Goal: Transaction & Acquisition: Subscribe to service/newsletter

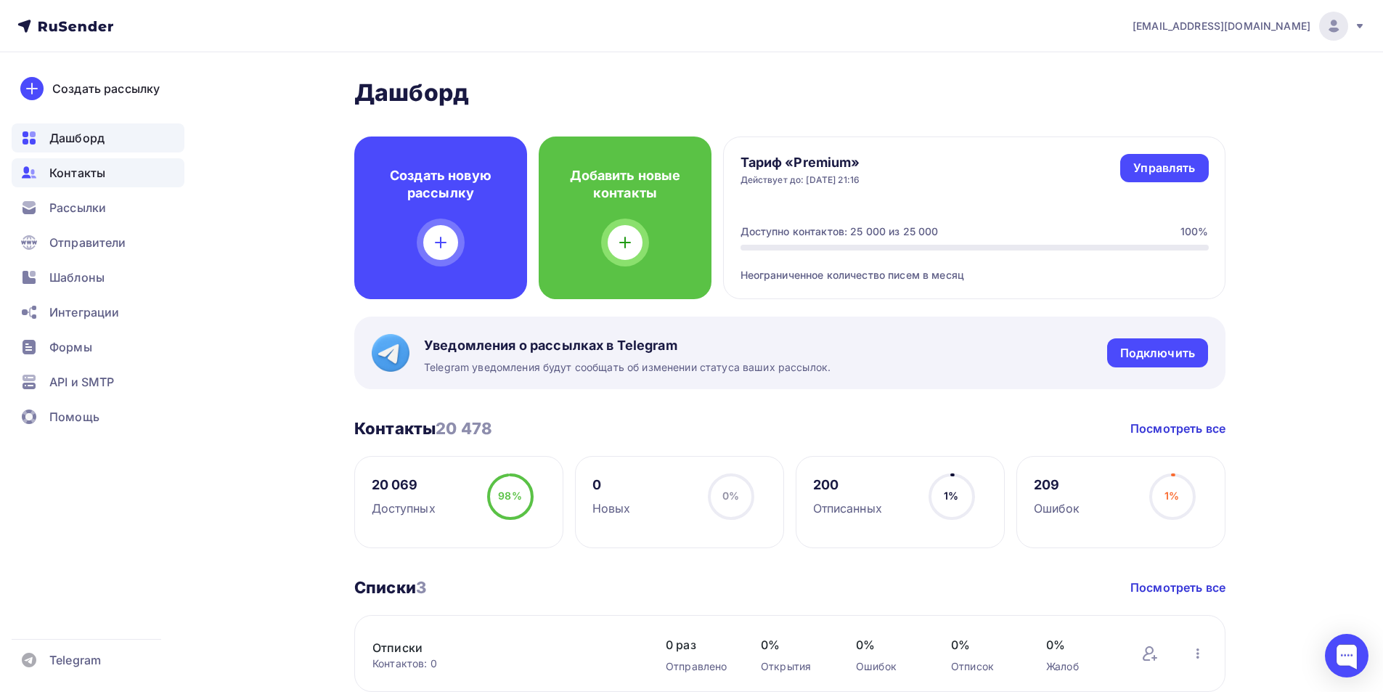
click at [106, 171] on div "Контакты" at bounding box center [98, 172] width 173 height 29
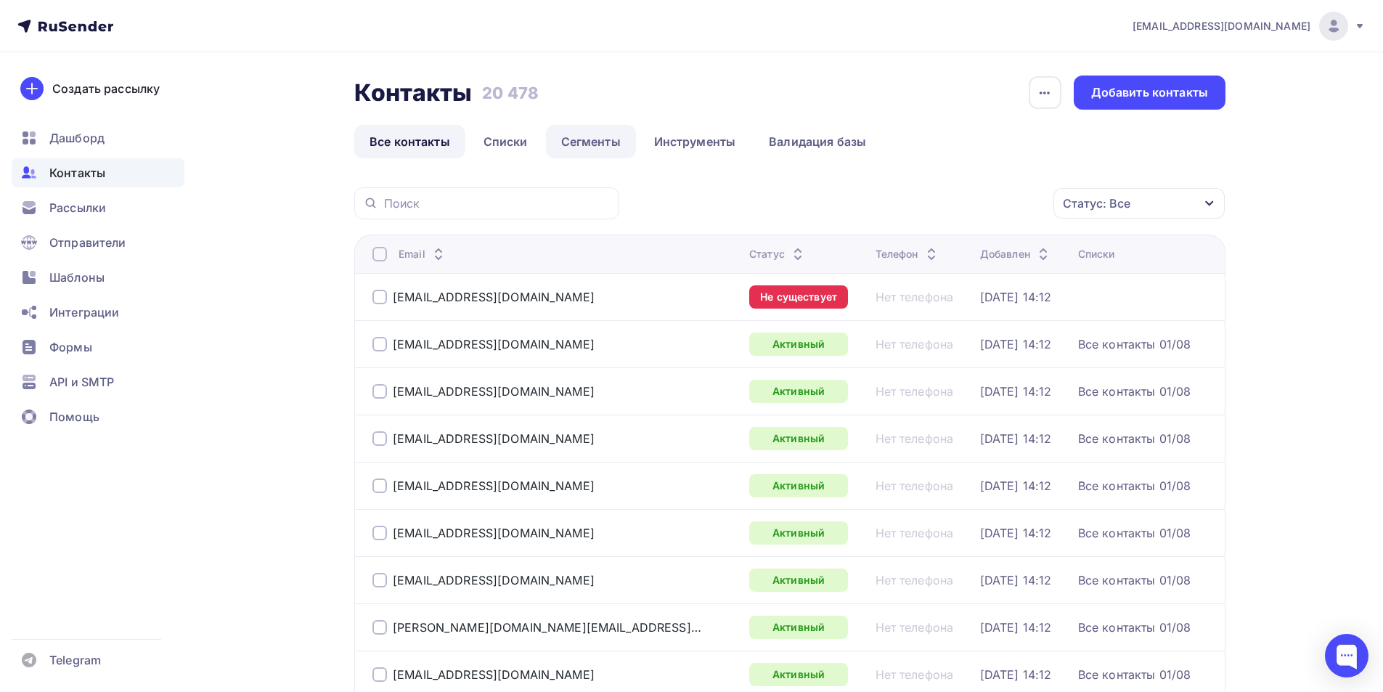
click at [566, 138] on link "Сегменты" at bounding box center [591, 141] width 90 height 33
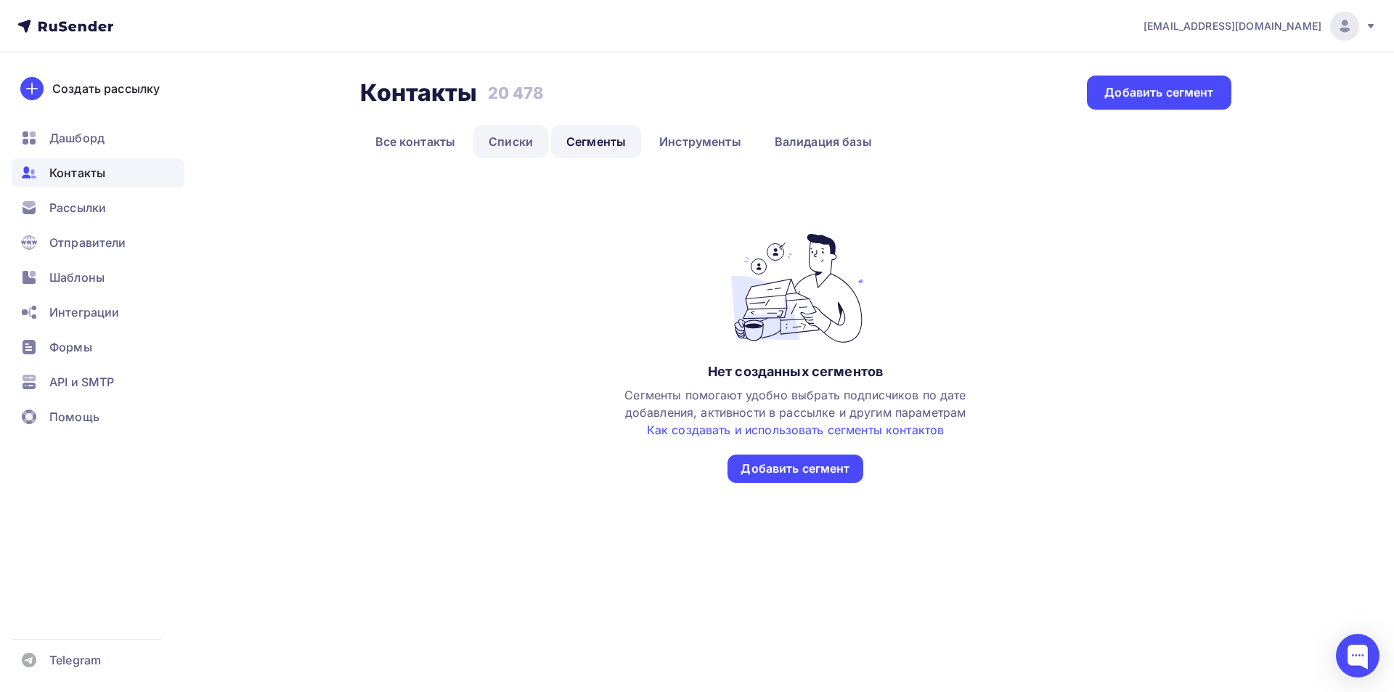
click at [518, 150] on link "Списки" at bounding box center [510, 141] width 75 height 33
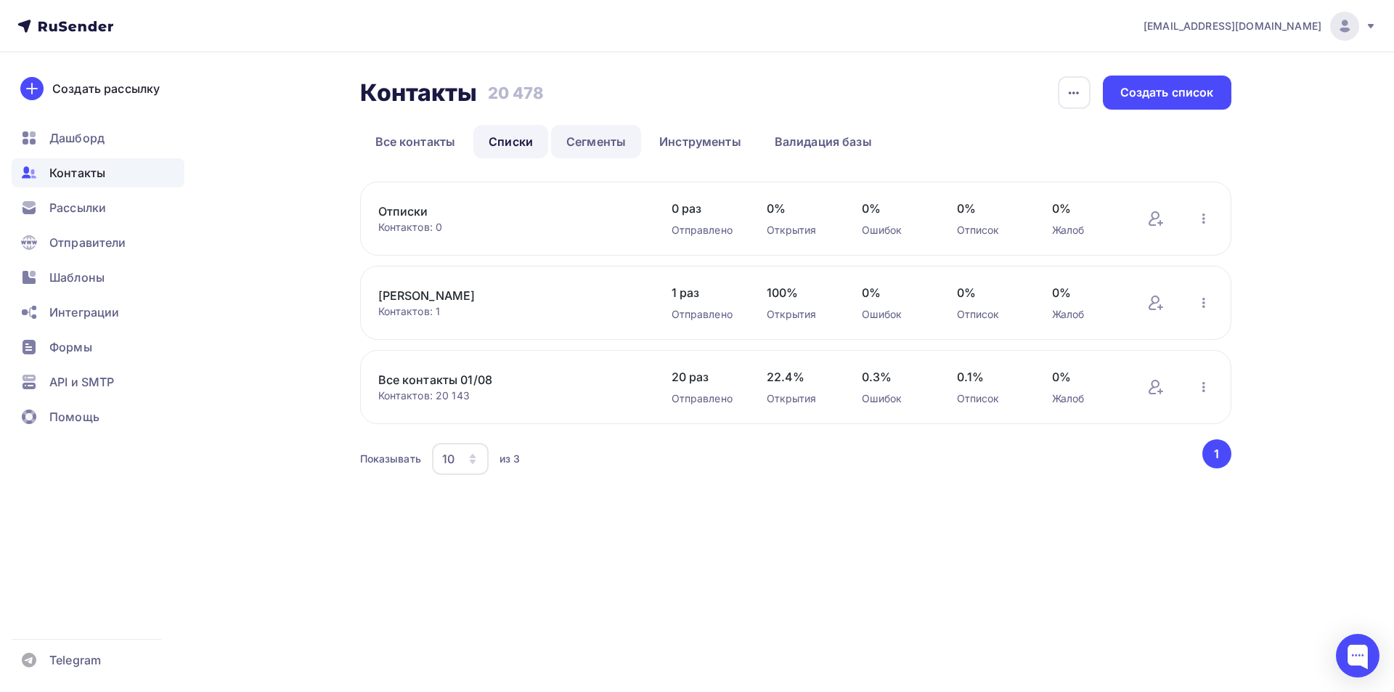
click at [576, 147] on link "Сегменты" at bounding box center [596, 141] width 90 height 33
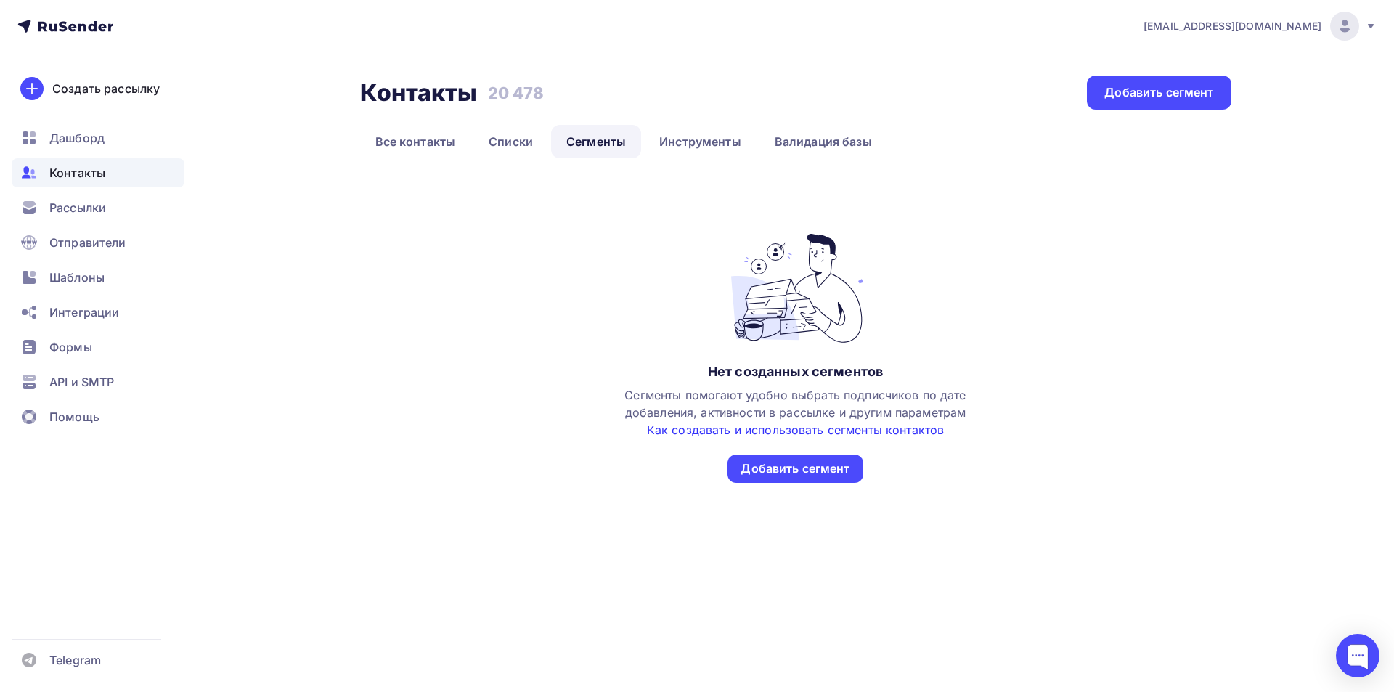
click at [907, 430] on link "Как создавать и использовать сегменты контактов" at bounding box center [796, 430] width 298 height 15
click at [500, 133] on link "Списки" at bounding box center [510, 141] width 75 height 33
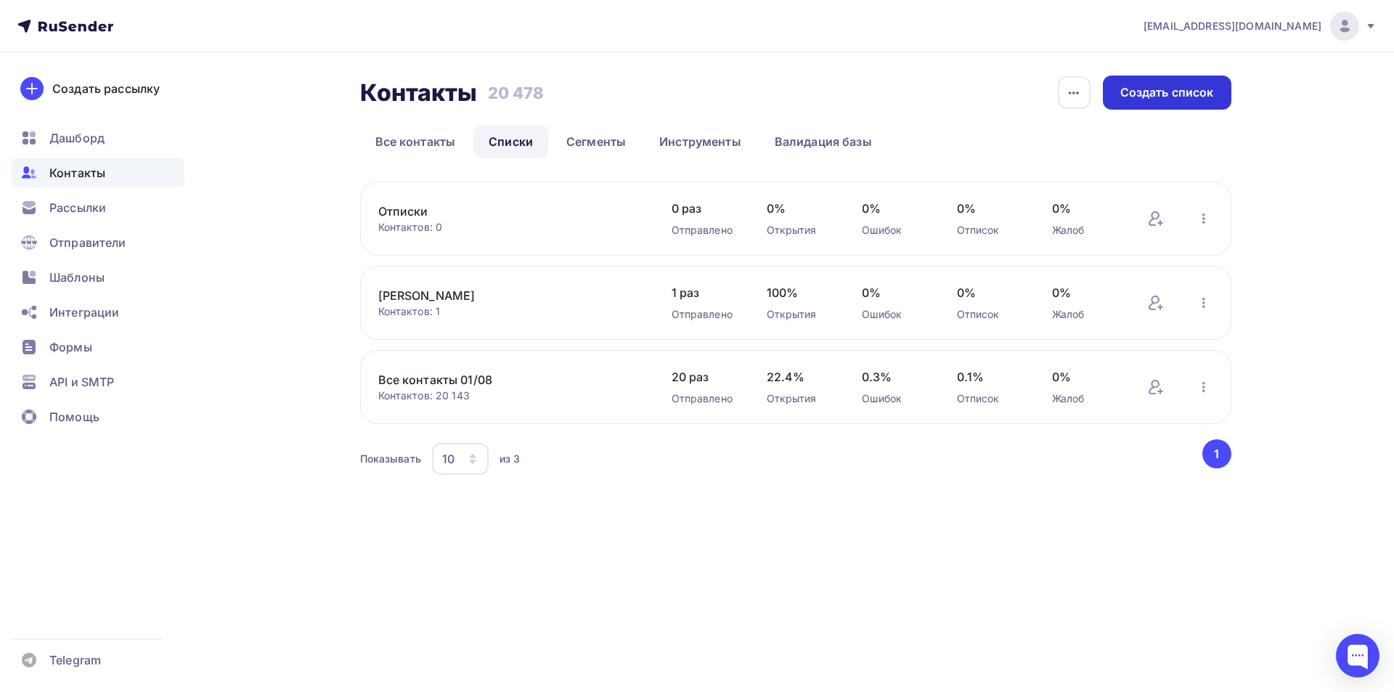
click at [1188, 94] on div "Создать список" at bounding box center [1167, 92] width 94 height 17
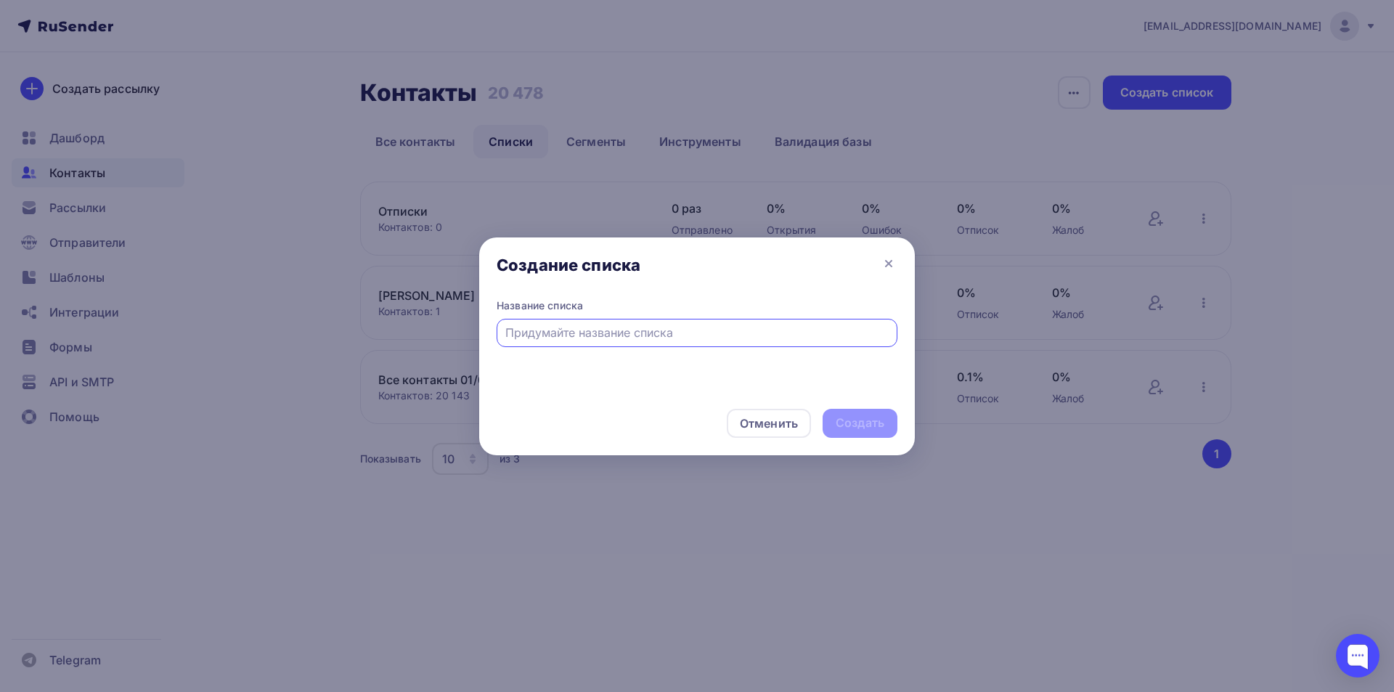
click at [564, 342] on div at bounding box center [697, 333] width 401 height 28
click at [593, 334] on input "text" at bounding box center [697, 332] width 384 height 17
type input "C"
paste input "Не_покупали_6_месяцев_до_этого_1_заказ_и_более.xlsx"
drag, startPoint x: 826, startPoint y: 333, endPoint x: 798, endPoint y: 341, distance: 29.4
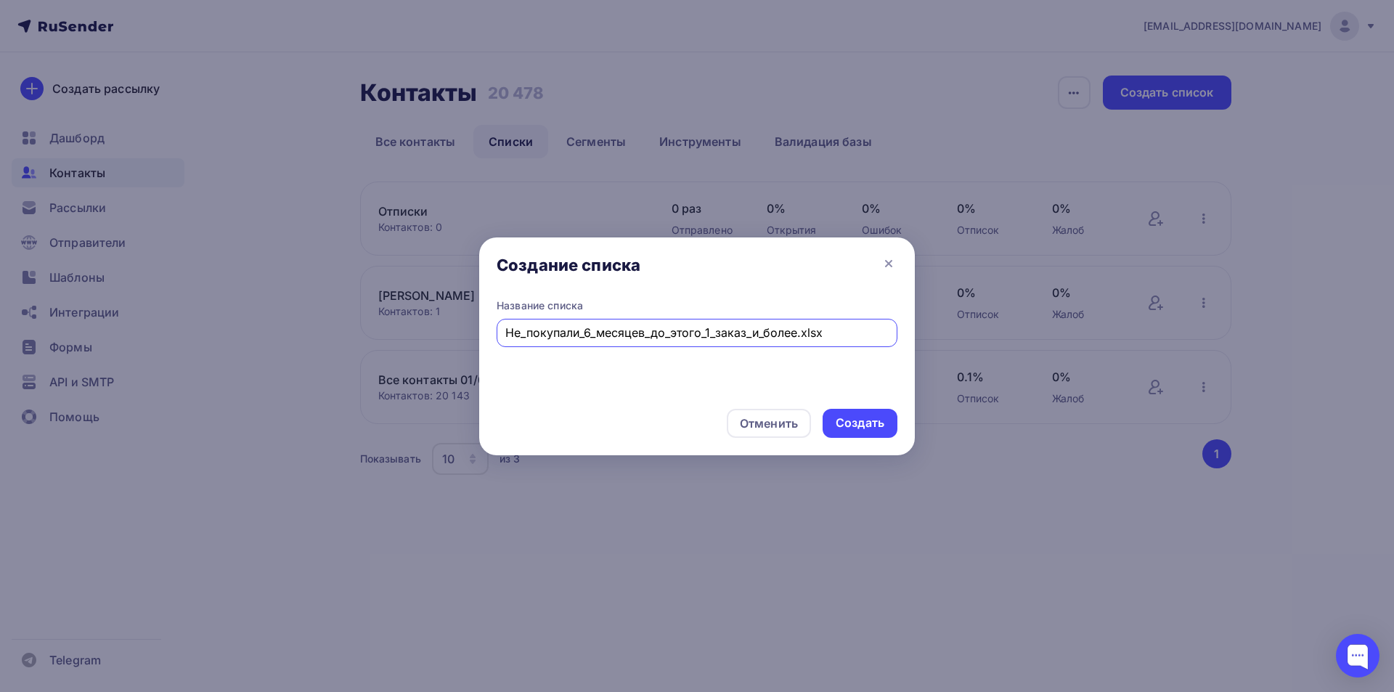
click at [798, 341] on div "Не_покупали_6_месяцев_до_этого_1_заказ_и_более.xlsx" at bounding box center [697, 333] width 401 height 28
click at [817, 335] on input "Не_покупали_6_месяцев_до_этого_1_заказ_и_более_10.09" at bounding box center [697, 332] width 384 height 17
type input "Не_покупали_6_месяцев_до_этого_1_заказ_и_более_10_09"
click at [854, 419] on div "Создать" at bounding box center [860, 423] width 49 height 17
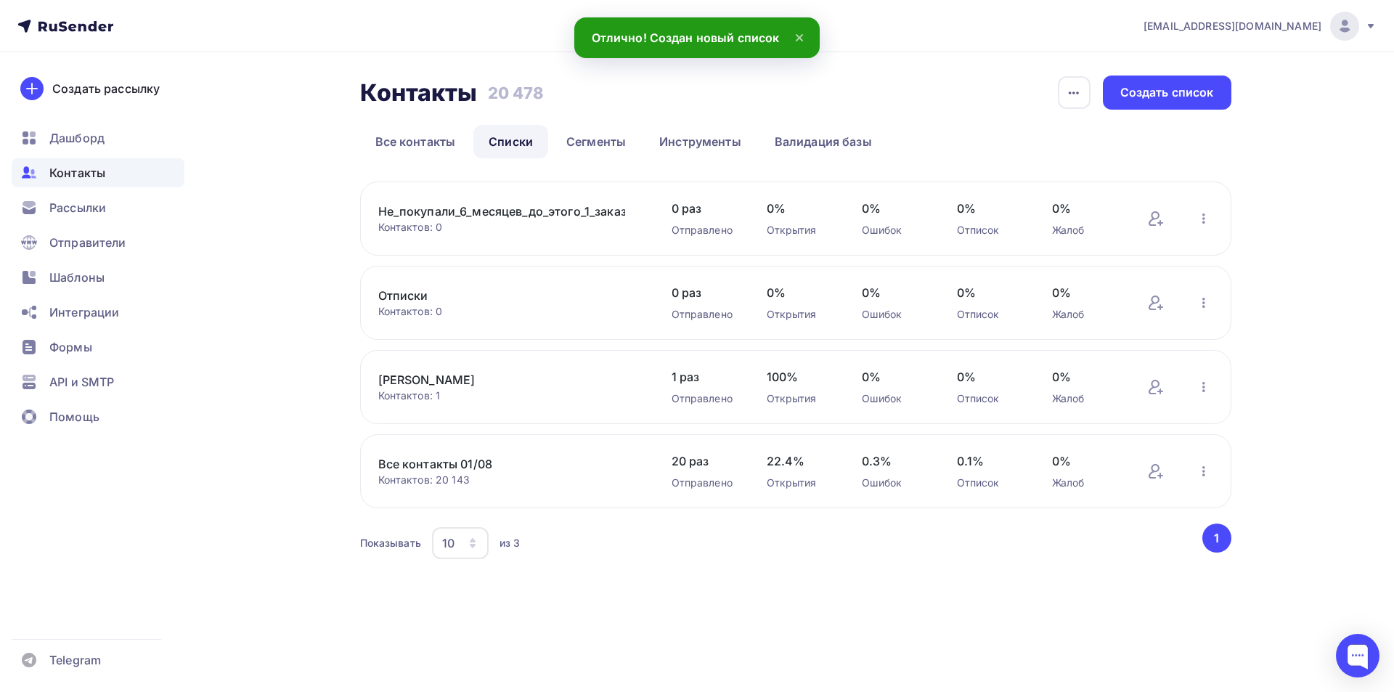
click at [477, 198] on div "Не_покупали_6_месяцев_до_этого_1_заказ_и_более_10_09 Контактов: 0 Добавить конт…" at bounding box center [795, 218] width 871 height 74
click at [479, 205] on link "Не_покупали_6_месяцев_до_этого_1_заказ_и_более_10_09" at bounding box center [501, 211] width 247 height 17
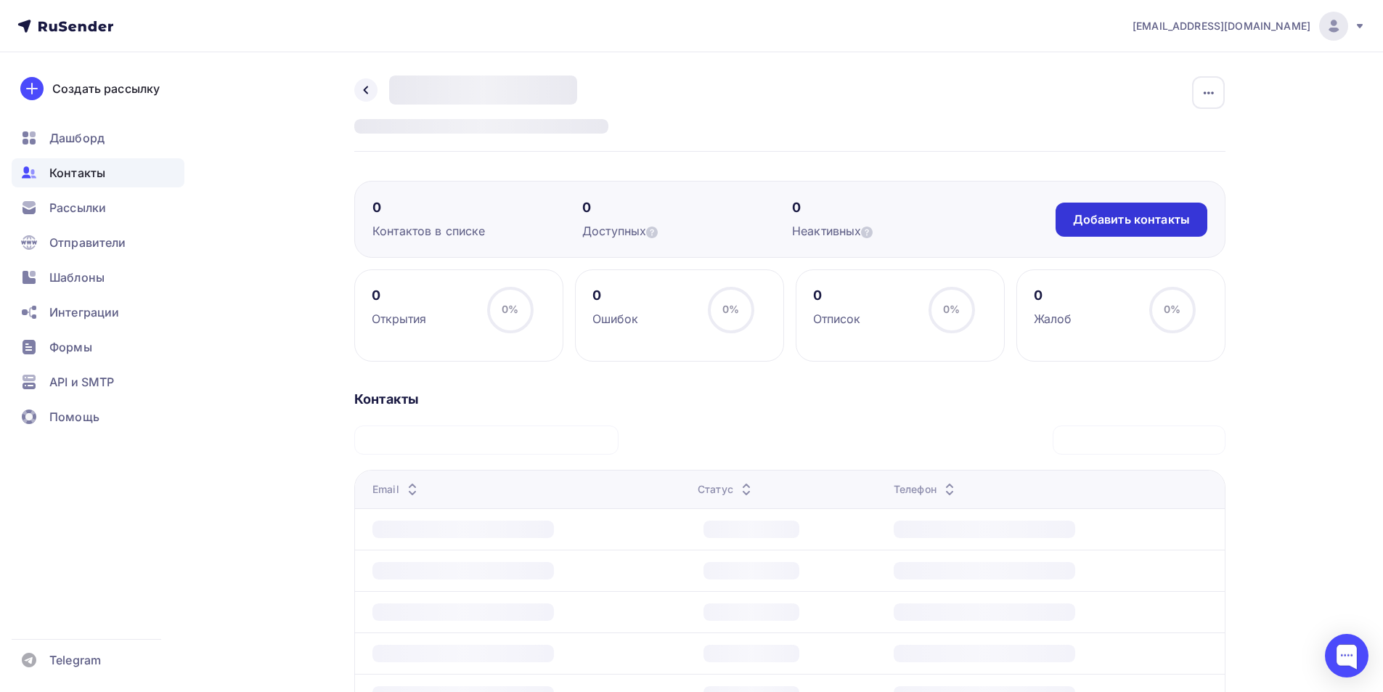
click at [1132, 224] on div "Добавить контакты" at bounding box center [1131, 219] width 117 height 17
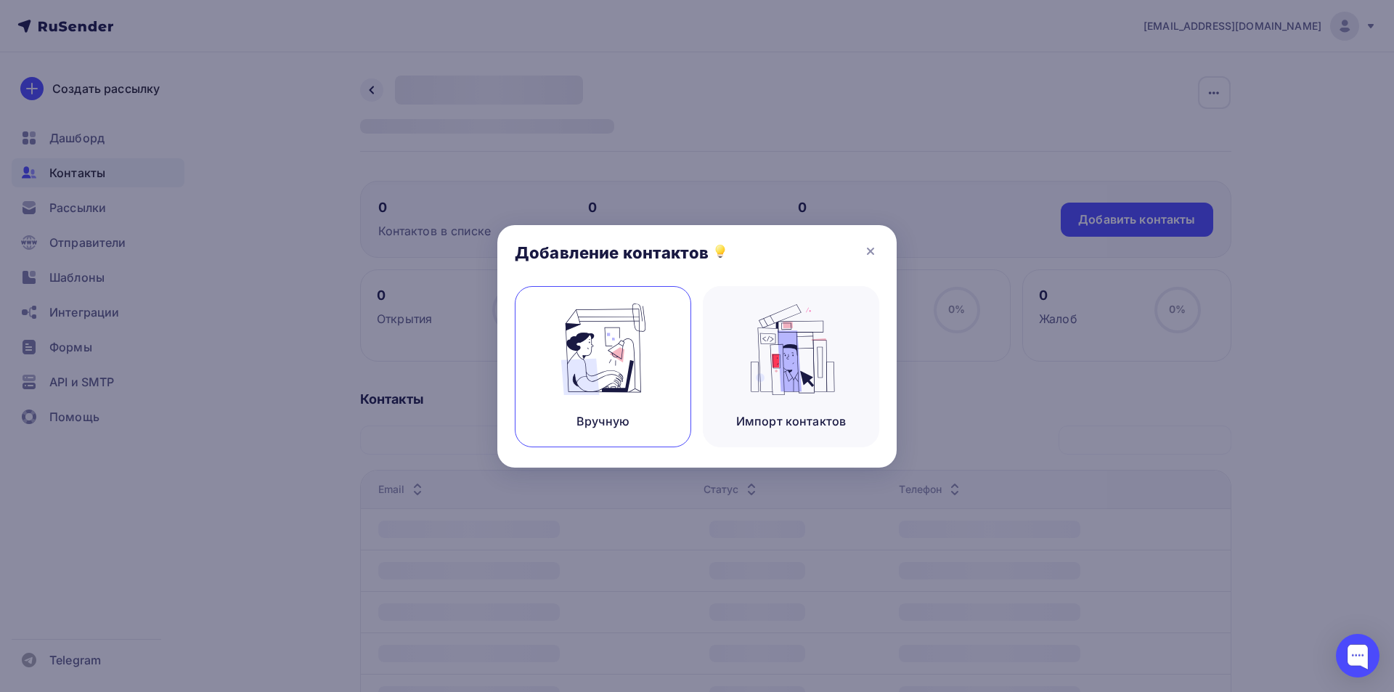
click at [637, 374] on img at bounding box center [603, 348] width 97 height 91
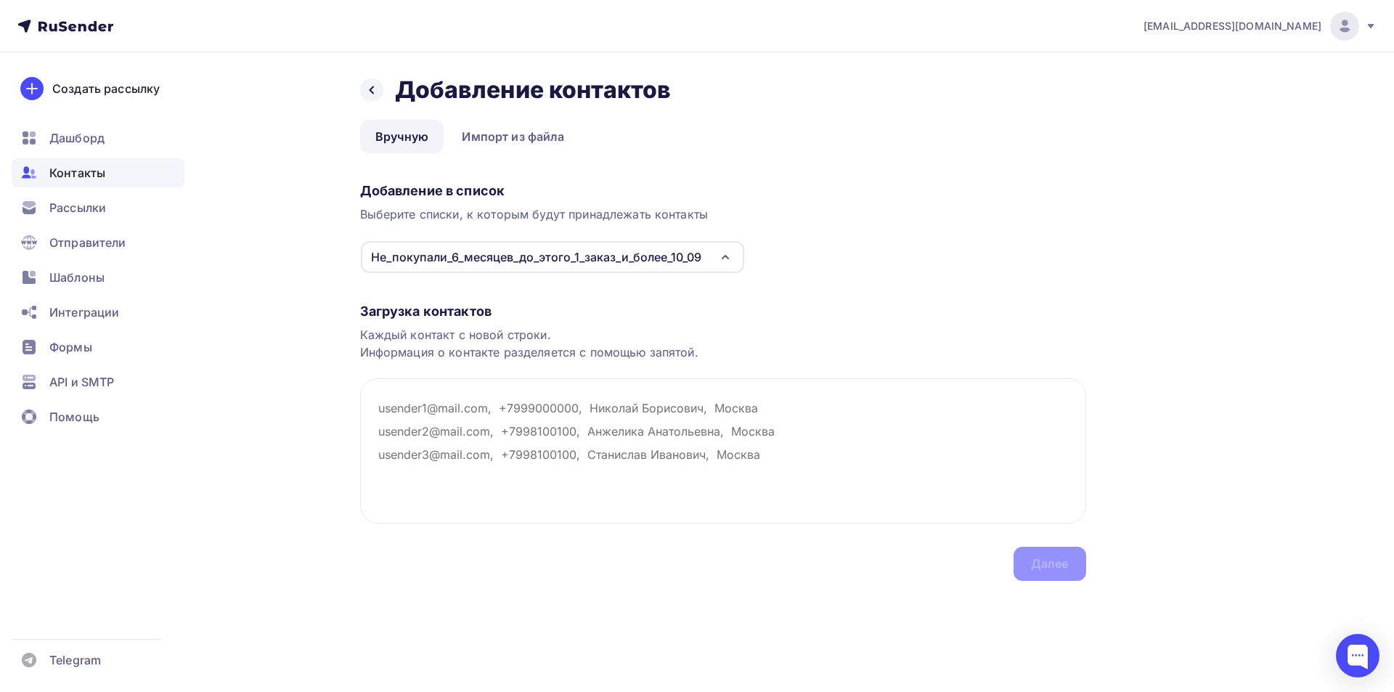
click at [572, 253] on div "Не_покупали_6_месяцев_до_этого_1_заказ_и_более_10_09" at bounding box center [536, 256] width 330 height 17
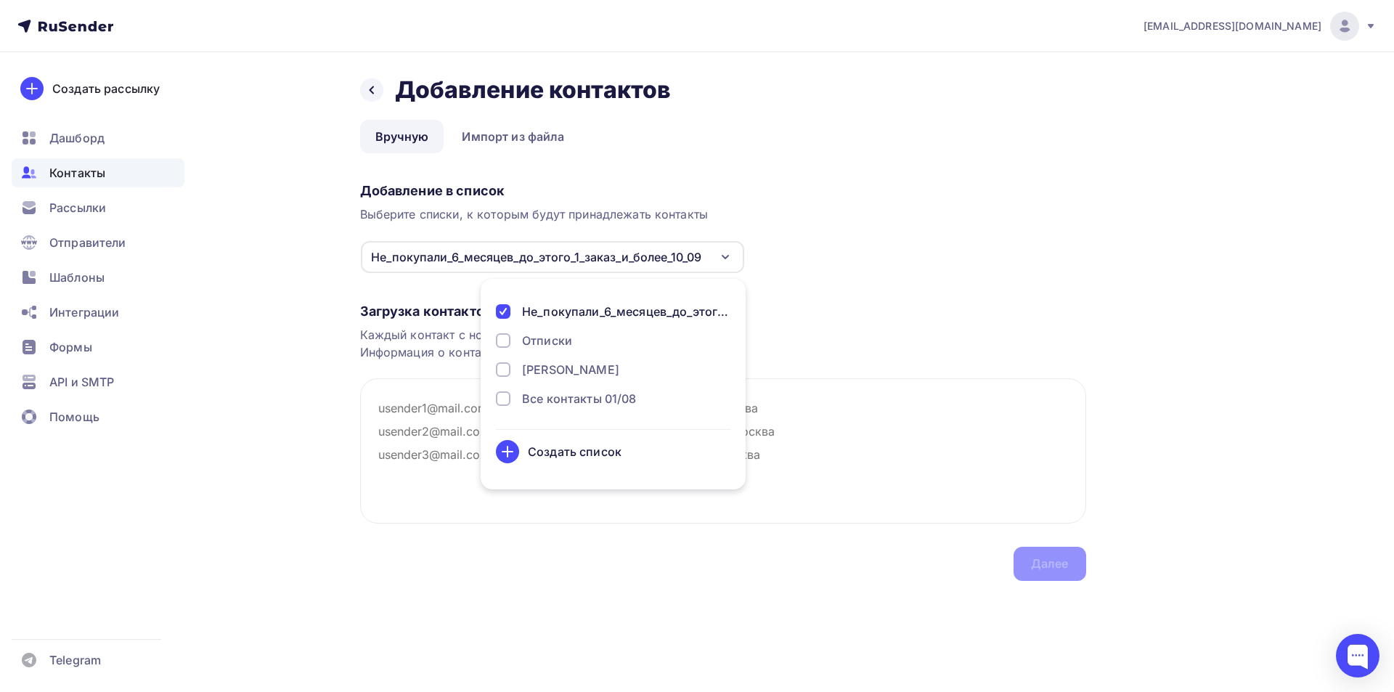
click at [1000, 207] on div "Выберите списки, к которым будут принадлежать контакты" at bounding box center [723, 213] width 726 height 17
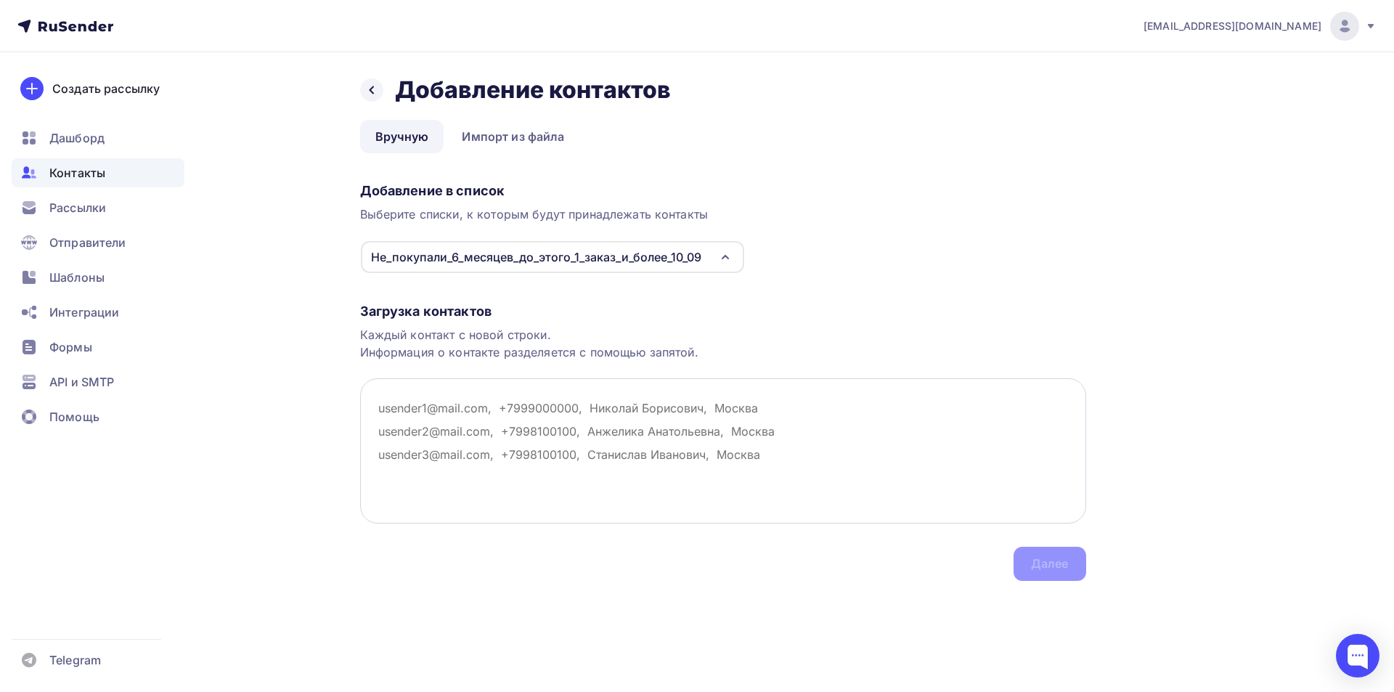
click at [713, 446] on textarea at bounding box center [723, 450] width 726 height 145
click at [511, 118] on div "Назад Добавление контактов Добавление контактов Вручную Импорт из файла Вручную…" at bounding box center [723, 327] width 726 height 505
click at [507, 131] on link "Импорт из файла" at bounding box center [512, 136] width 133 height 33
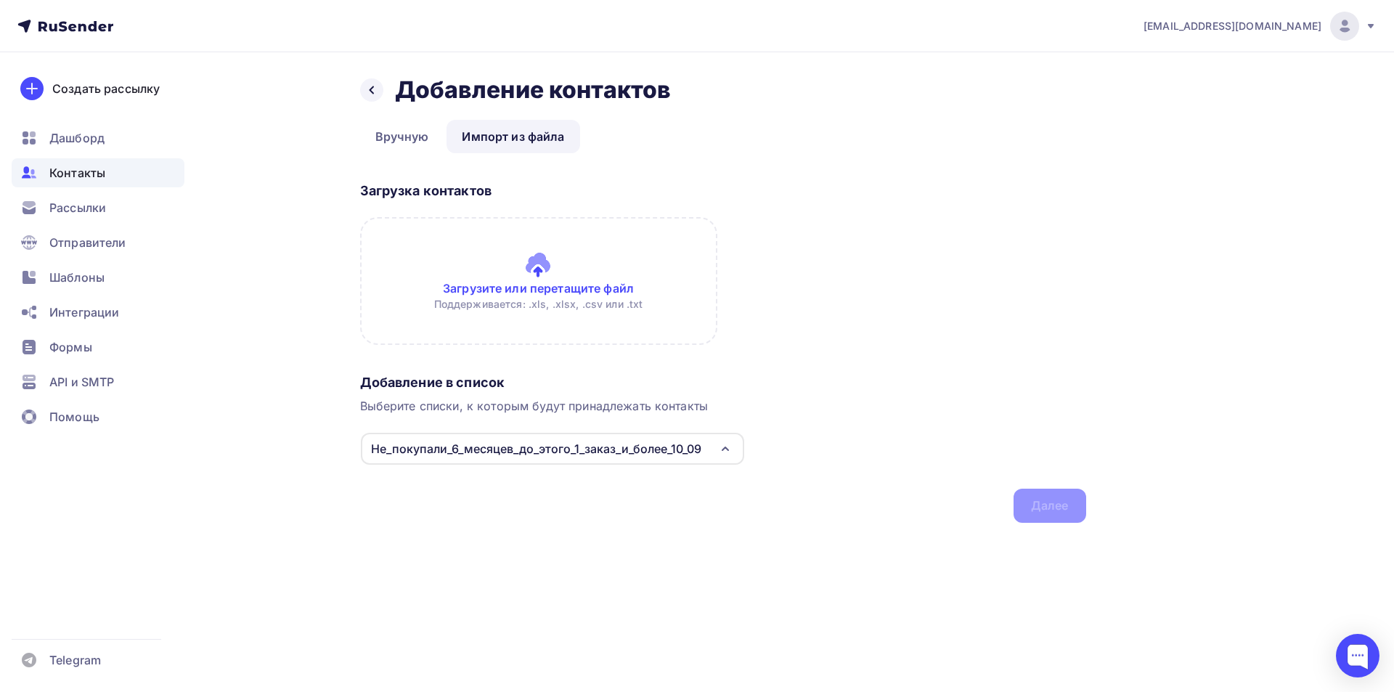
click at [544, 282] on input "file" at bounding box center [538, 281] width 357 height 128
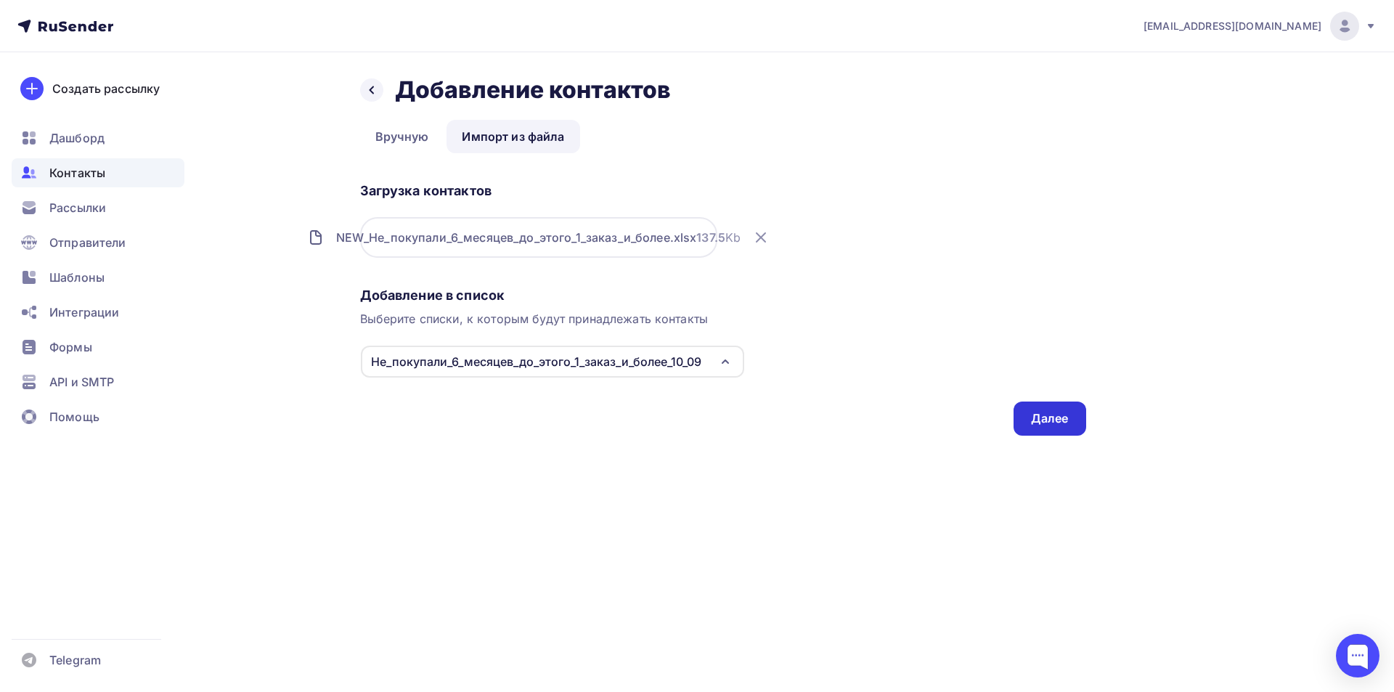
click at [1037, 419] on div "Далее" at bounding box center [1050, 418] width 38 height 17
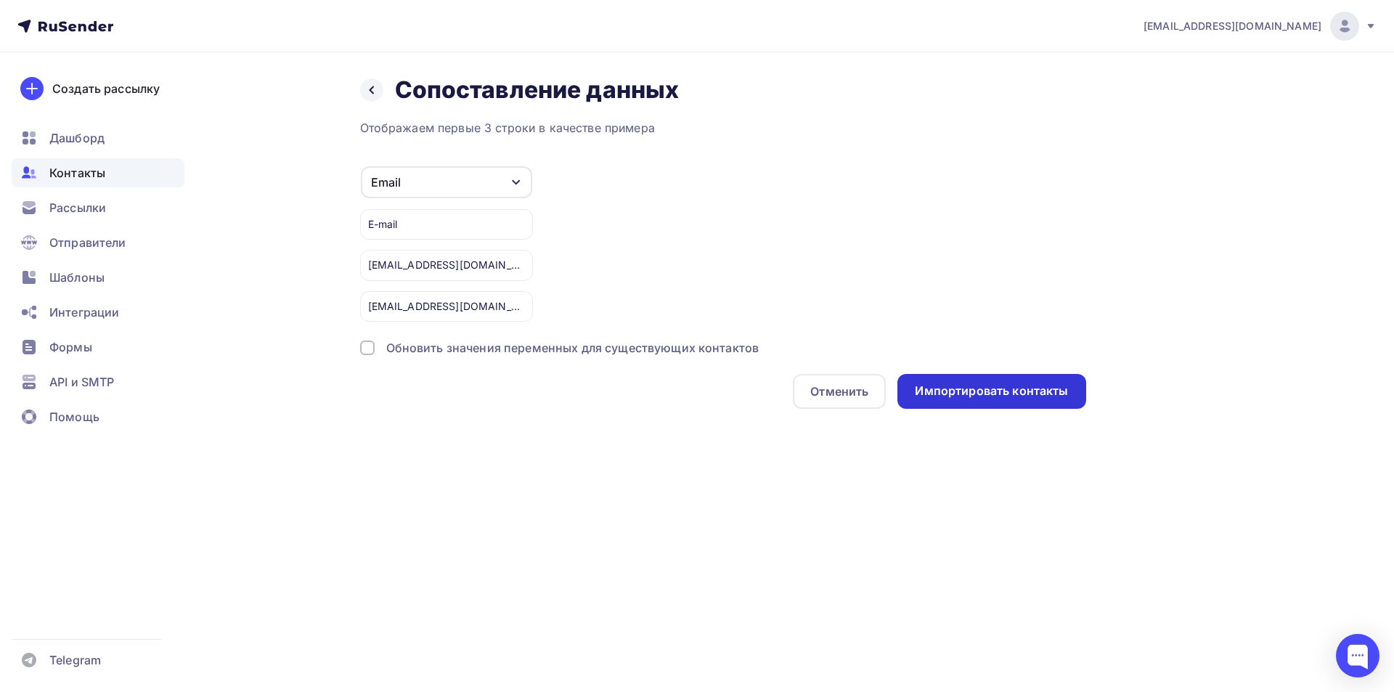
click at [998, 396] on div "Импортировать контакты" at bounding box center [991, 391] width 153 height 17
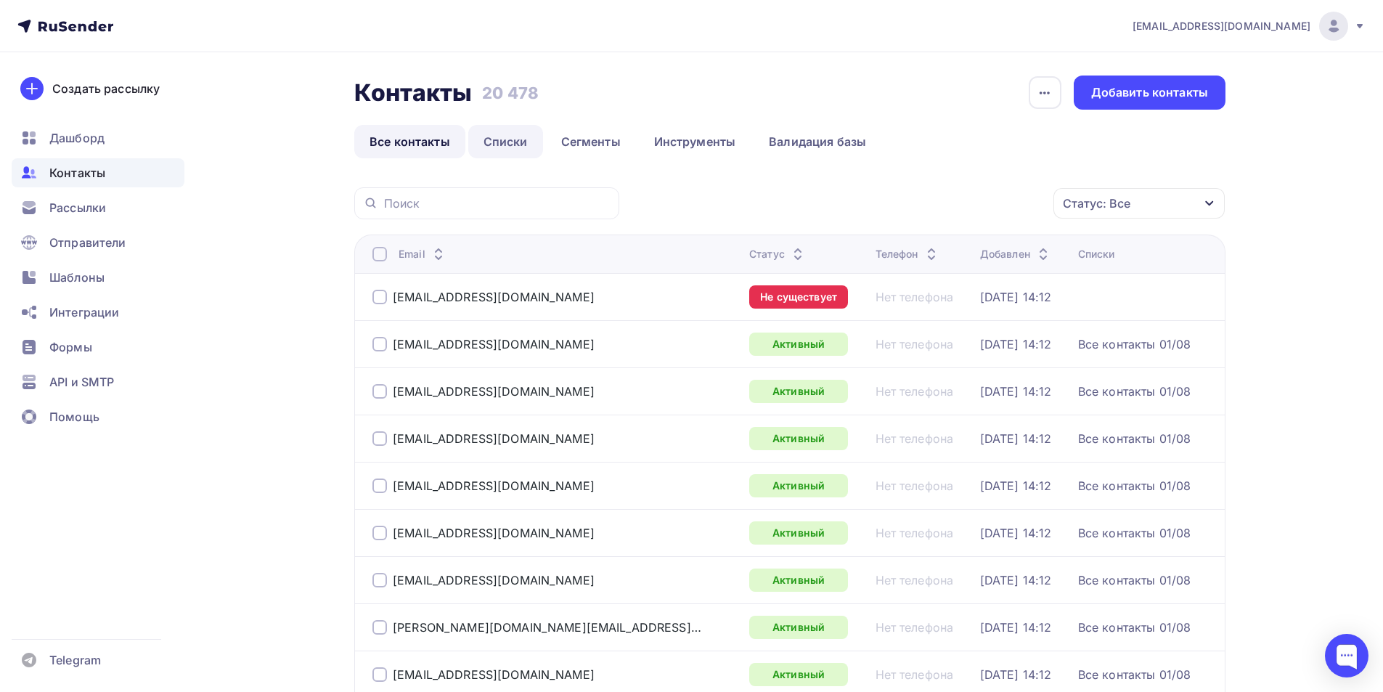
click at [495, 132] on link "Списки" at bounding box center [505, 141] width 75 height 33
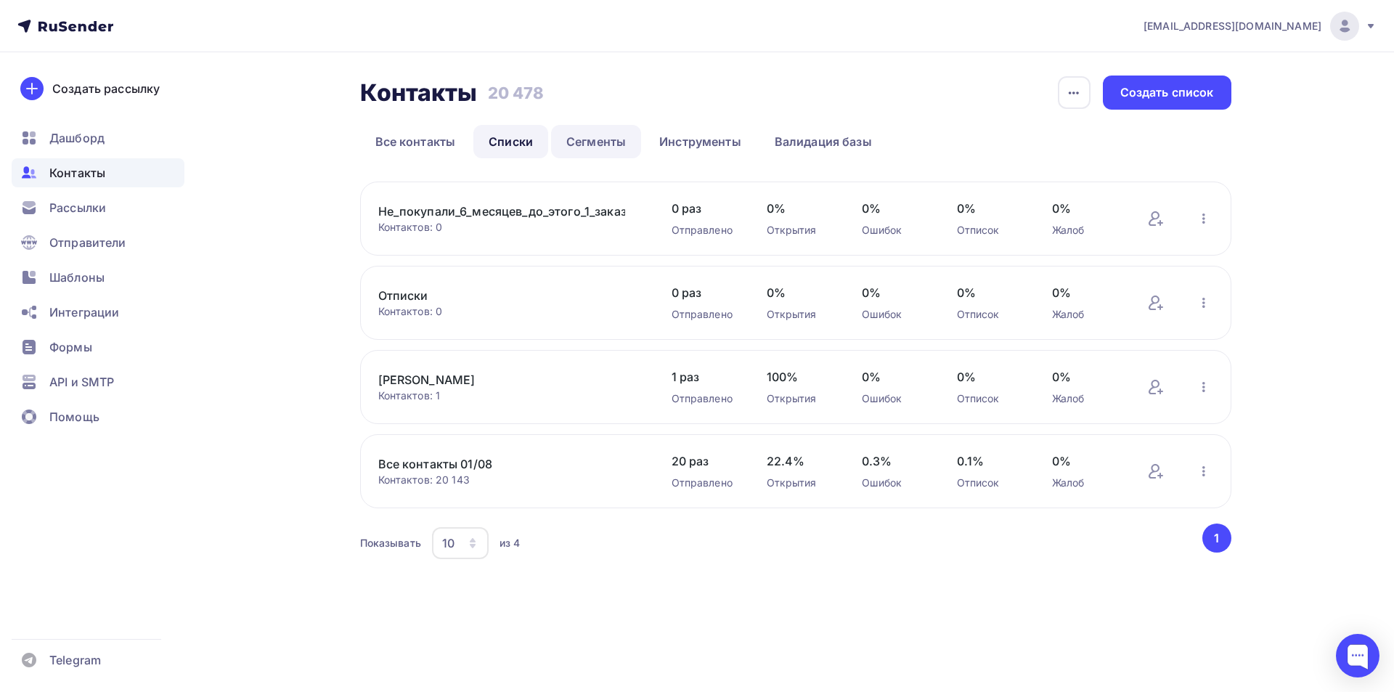
click at [636, 141] on link "Сегменты" at bounding box center [596, 141] width 90 height 33
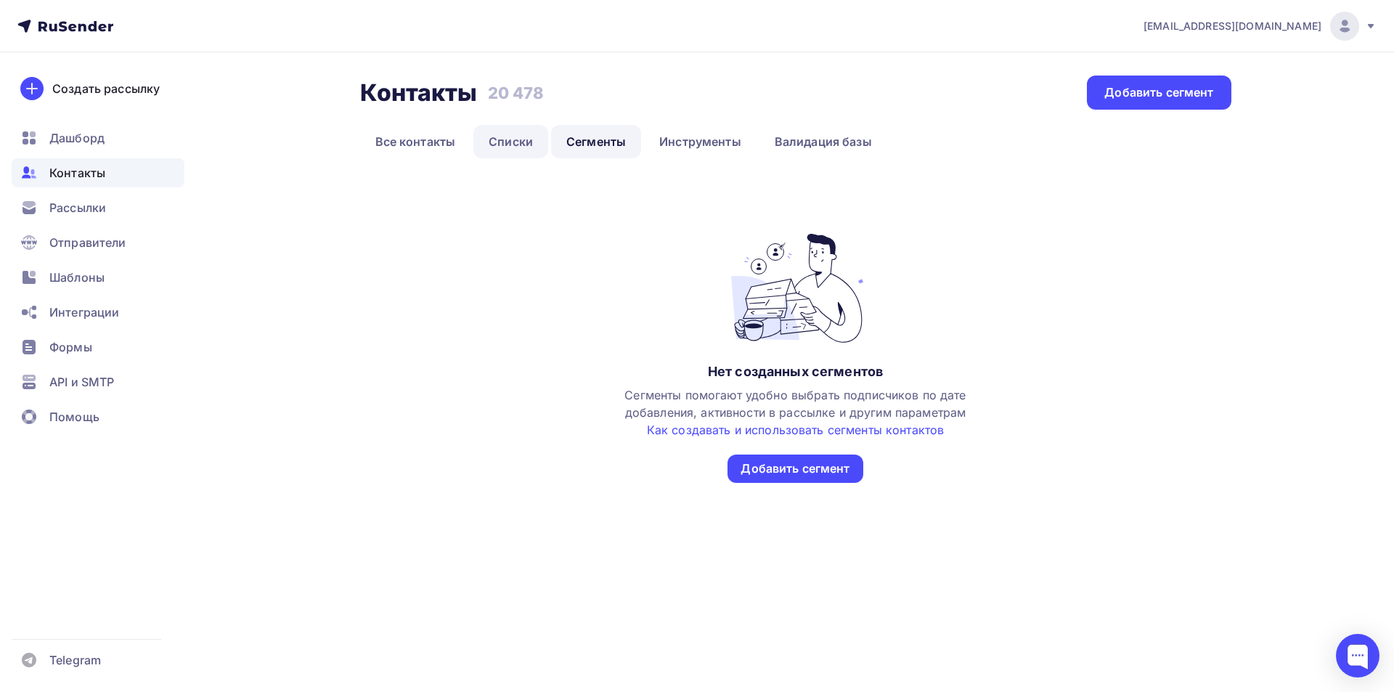
click at [521, 144] on link "Списки" at bounding box center [510, 141] width 75 height 33
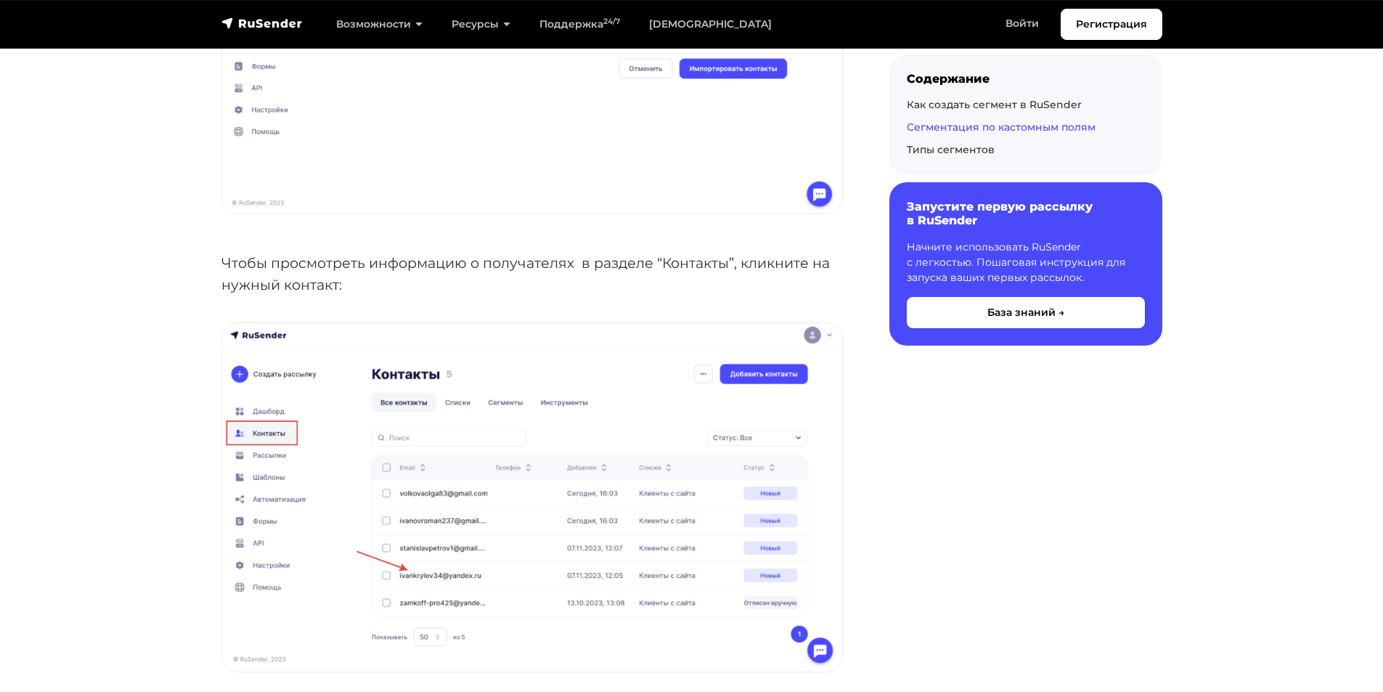
scroll to position [5009, 0]
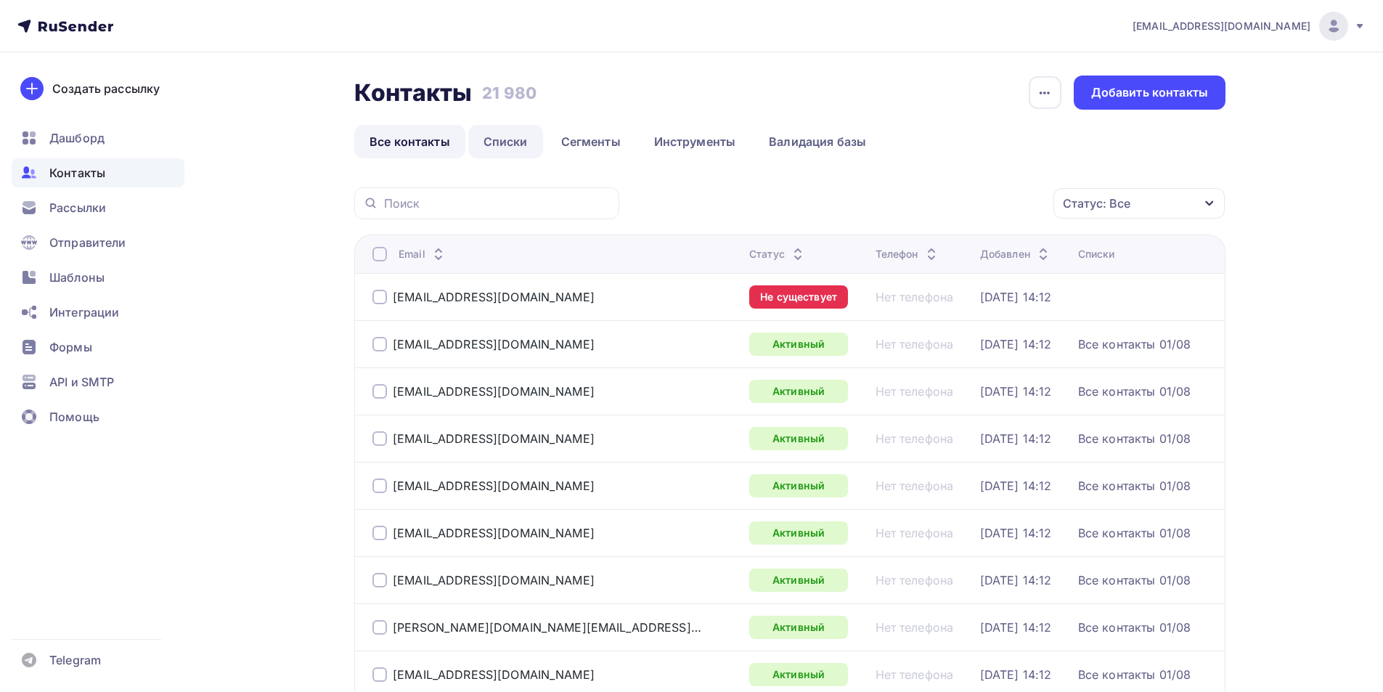
click at [525, 144] on link "Списки" at bounding box center [505, 141] width 75 height 33
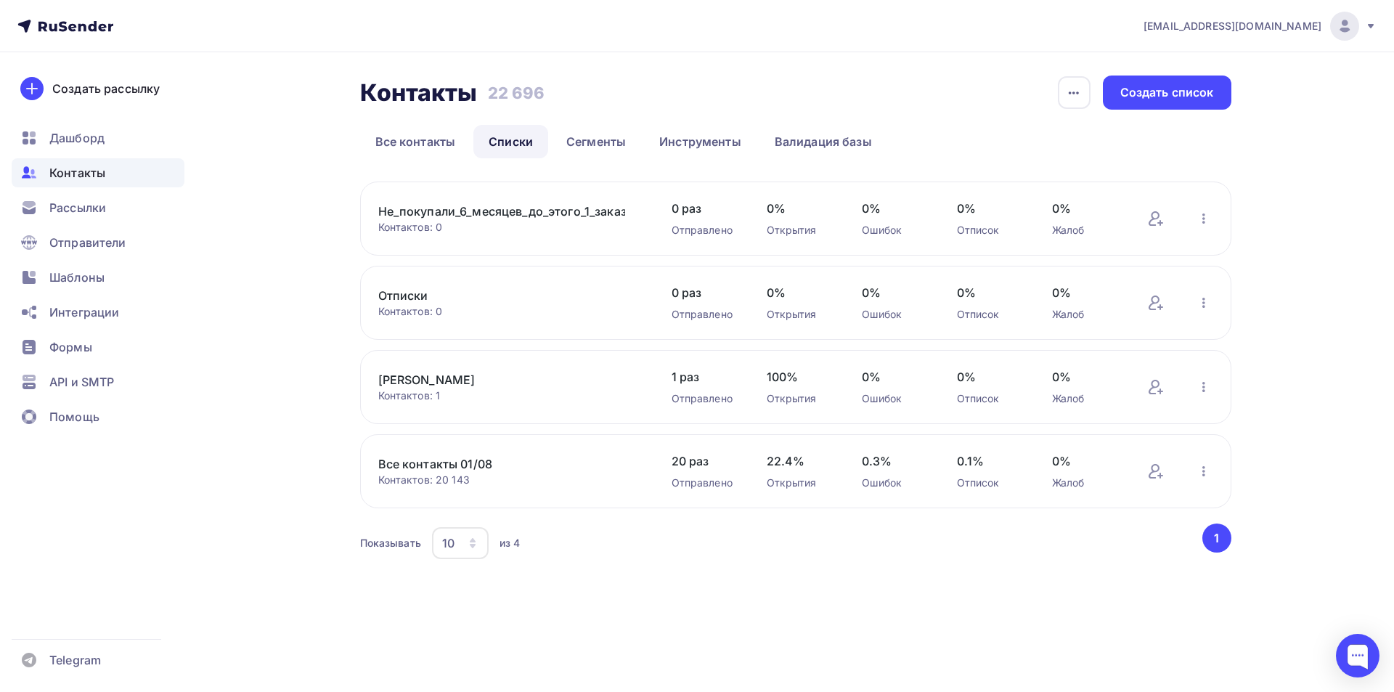
click at [475, 213] on link "Не_покупали_6_месяцев_до_этого_1_заказ_и_более_10_09" at bounding box center [501, 211] width 247 height 17
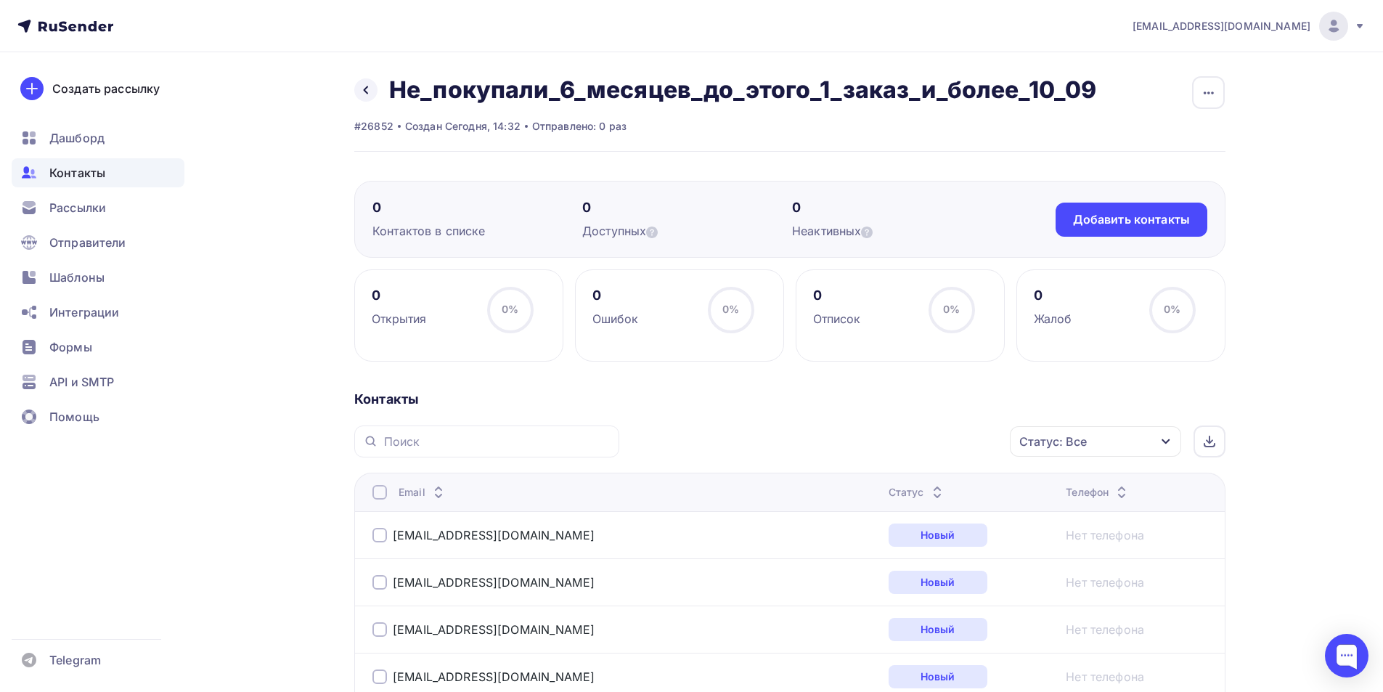
drag, startPoint x: 603, startPoint y: 128, endPoint x: 627, endPoint y: 123, distance: 25.2
click at [627, 123] on div "#26852 Создан Сегодня, 14:32 Отправлено: 0 раз" at bounding box center [725, 126] width 742 height 15
click at [362, 98] on link at bounding box center [365, 89] width 23 height 23
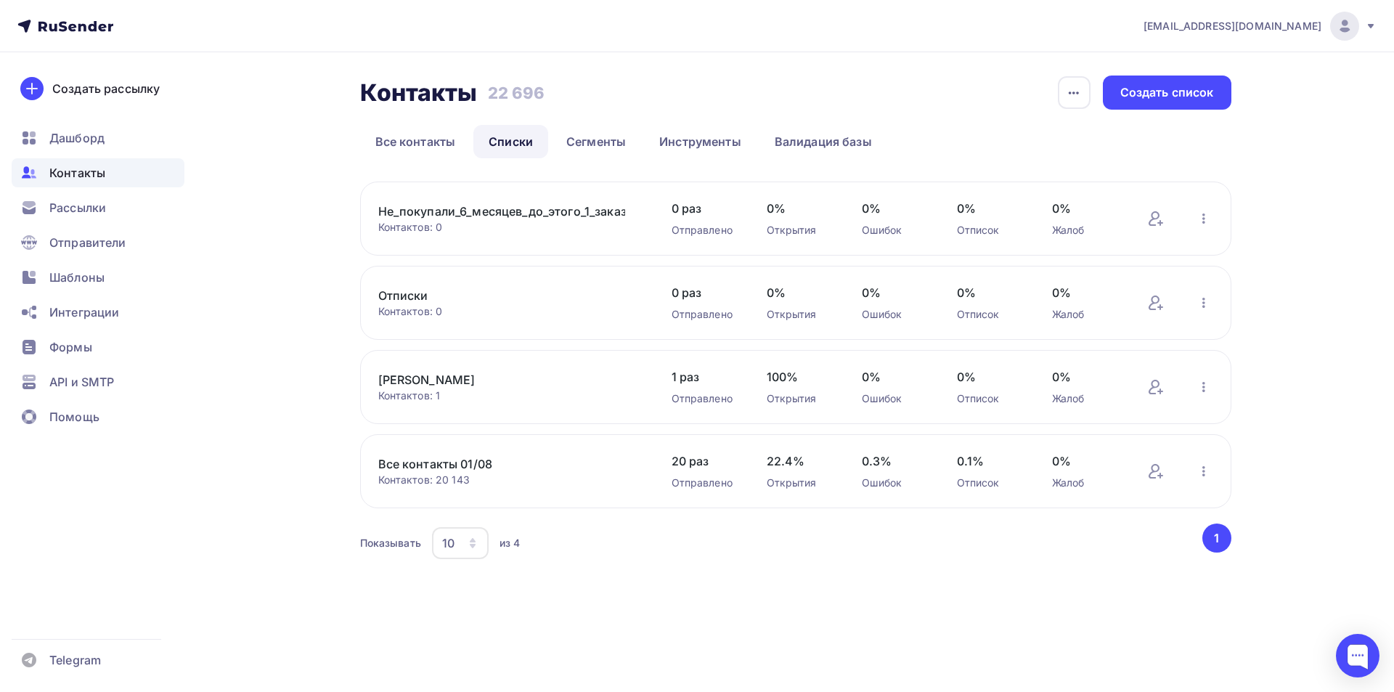
click at [500, 207] on link "Не_покупали_6_месяцев_до_этого_1_заказ_и_более_10_09" at bounding box center [501, 211] width 247 height 17
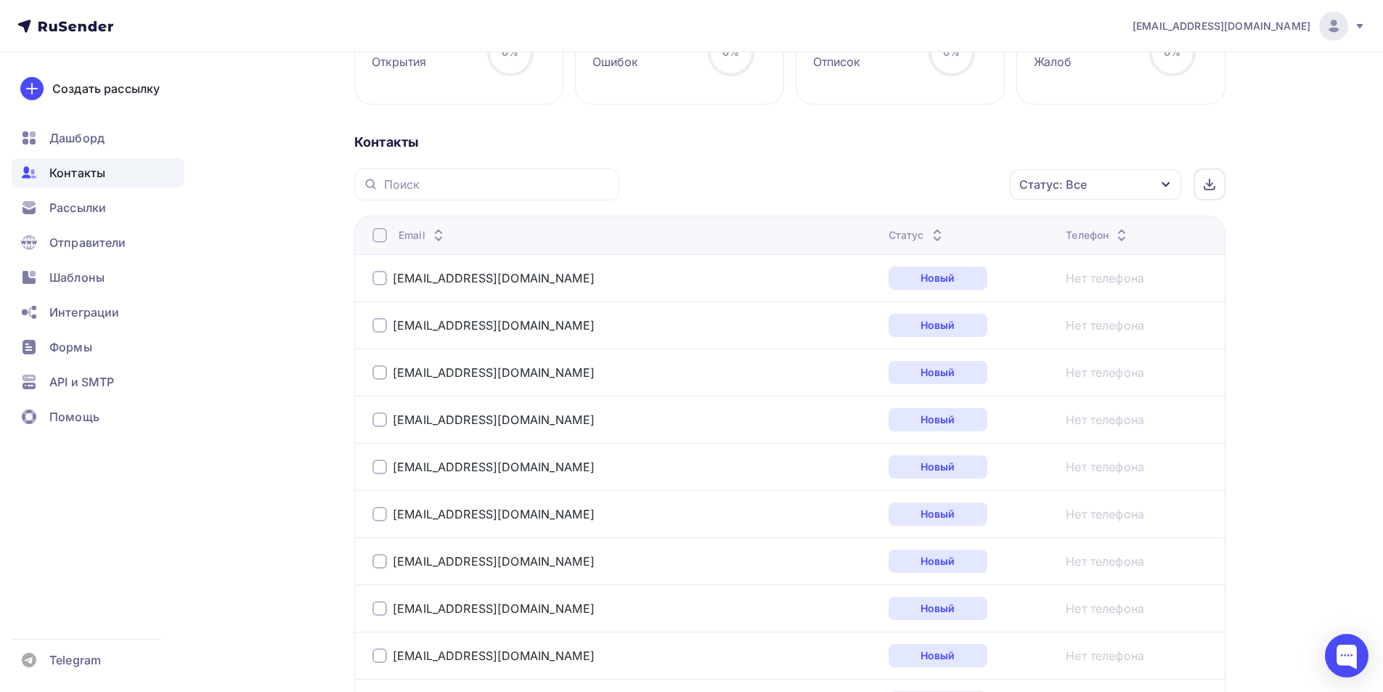
scroll to position [155, 0]
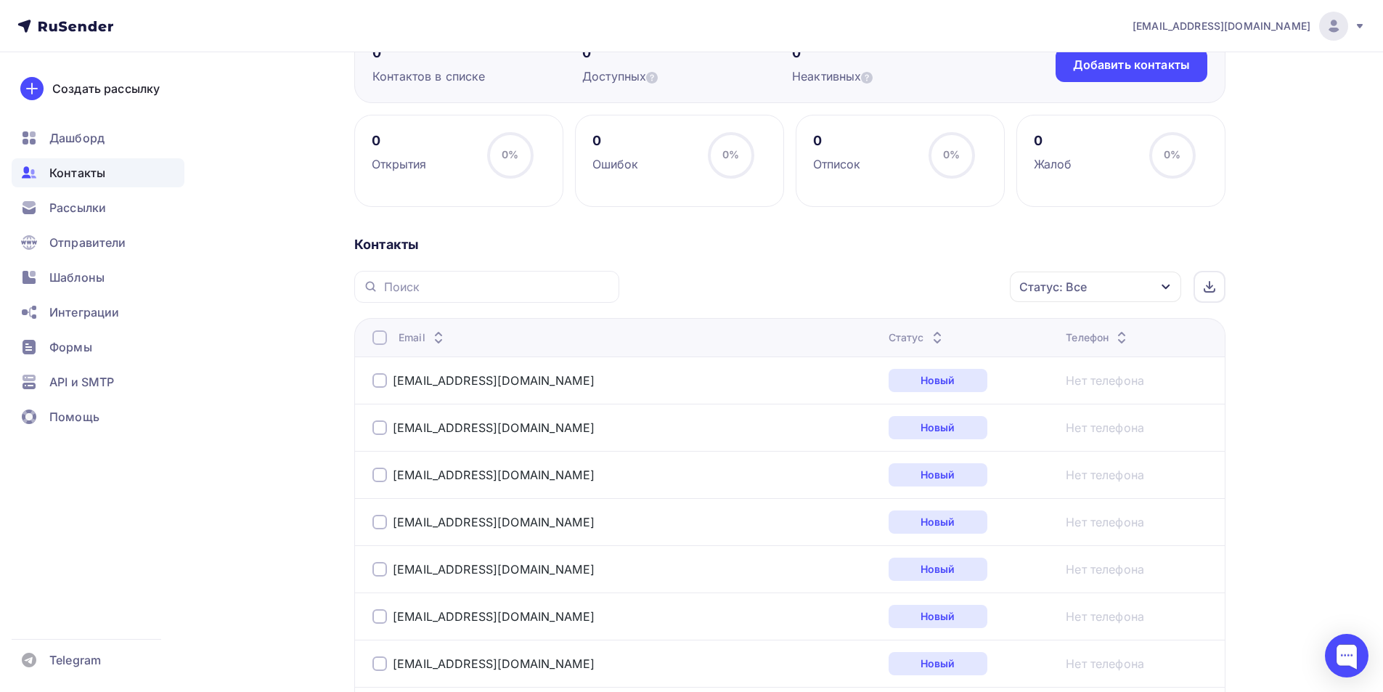
click at [1083, 291] on div "Статус: Все" at bounding box center [1053, 286] width 68 height 17
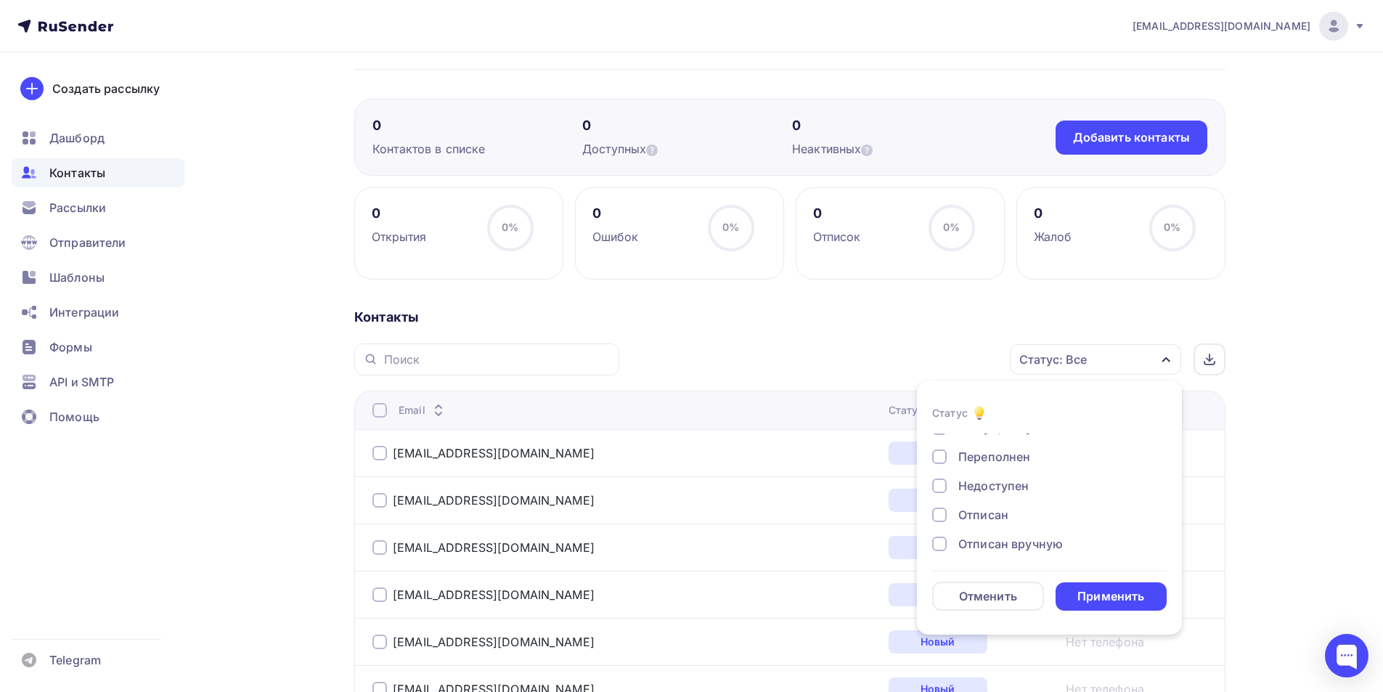
scroll to position [105, 0]
click at [956, 538] on div "Жалоба" at bounding box center [1041, 539] width 218 height 17
click at [979, 500] on div "Новый Активный Не существует Переполнен Недоступен Отписан Отписан вручную [GEO…" at bounding box center [1049, 438] width 234 height 221
click at [971, 511] on div "Отписан вручную" at bounding box center [1010, 510] width 105 height 17
click at [968, 488] on div "Отписан" at bounding box center [983, 481] width 50 height 17
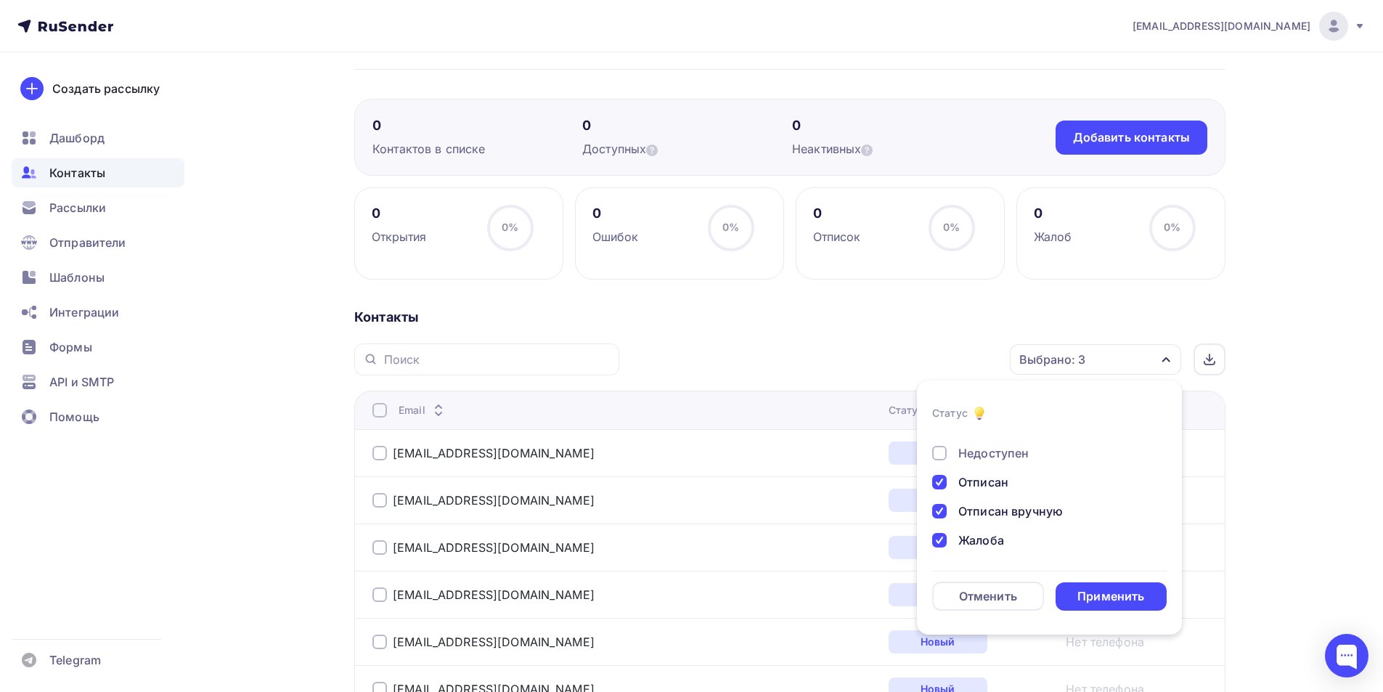
click at [987, 460] on div "Недоступен" at bounding box center [993, 452] width 70 height 17
click at [991, 458] on div "Переполнен" at bounding box center [994, 456] width 72 height 17
click at [996, 503] on div "Не существует" at bounding box center [1001, 499] width 87 height 17
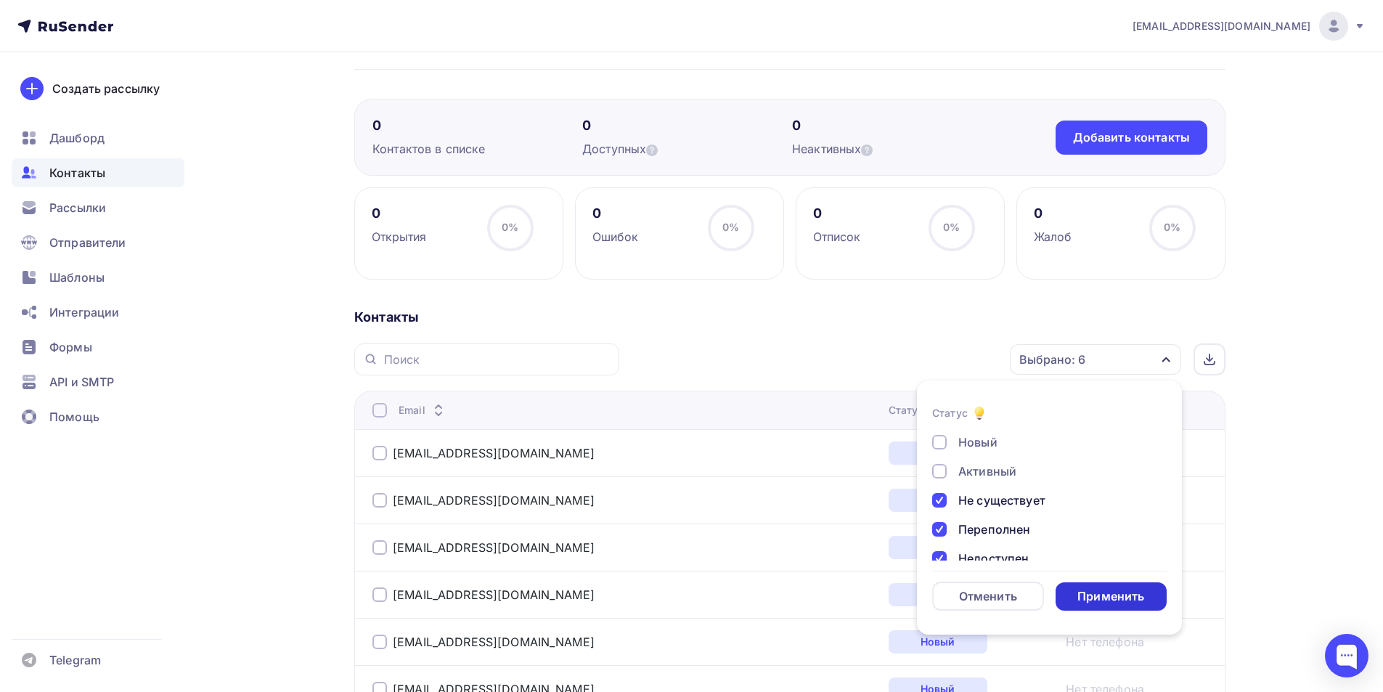
click at [1117, 589] on div "Применить" at bounding box center [1110, 596] width 67 height 17
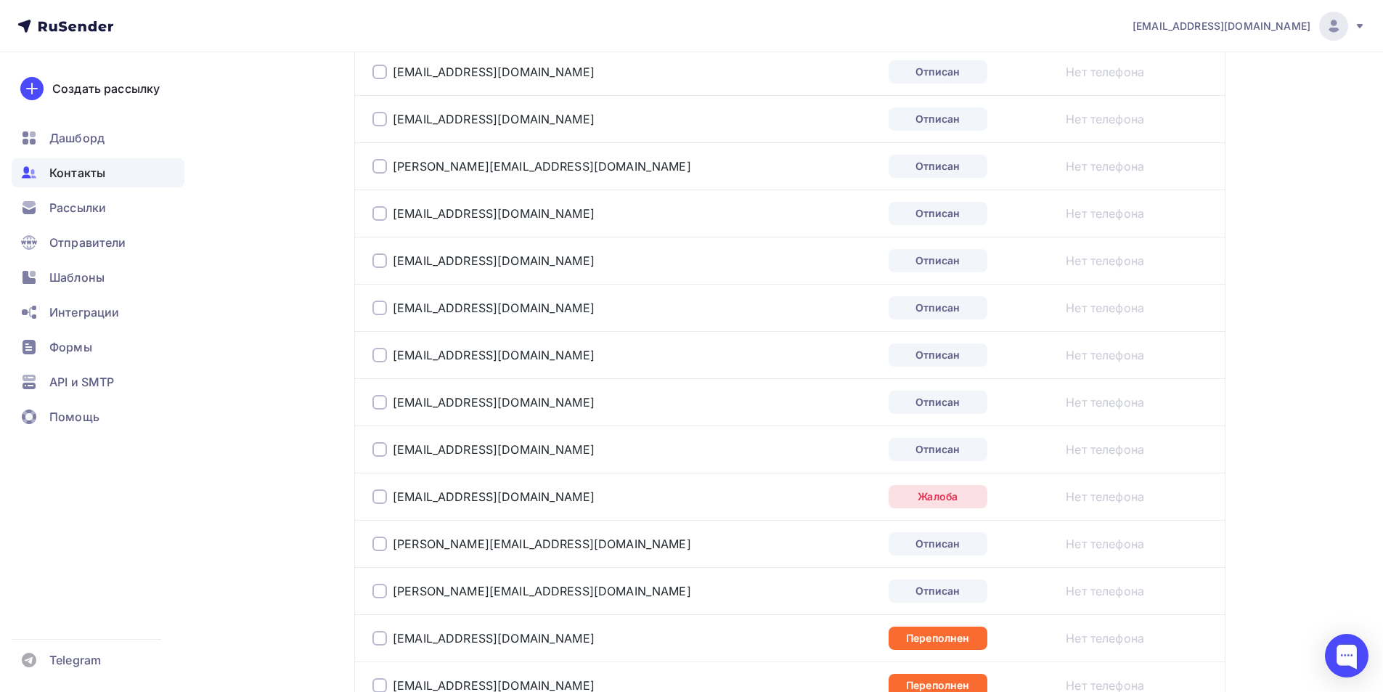
scroll to position [2327, 0]
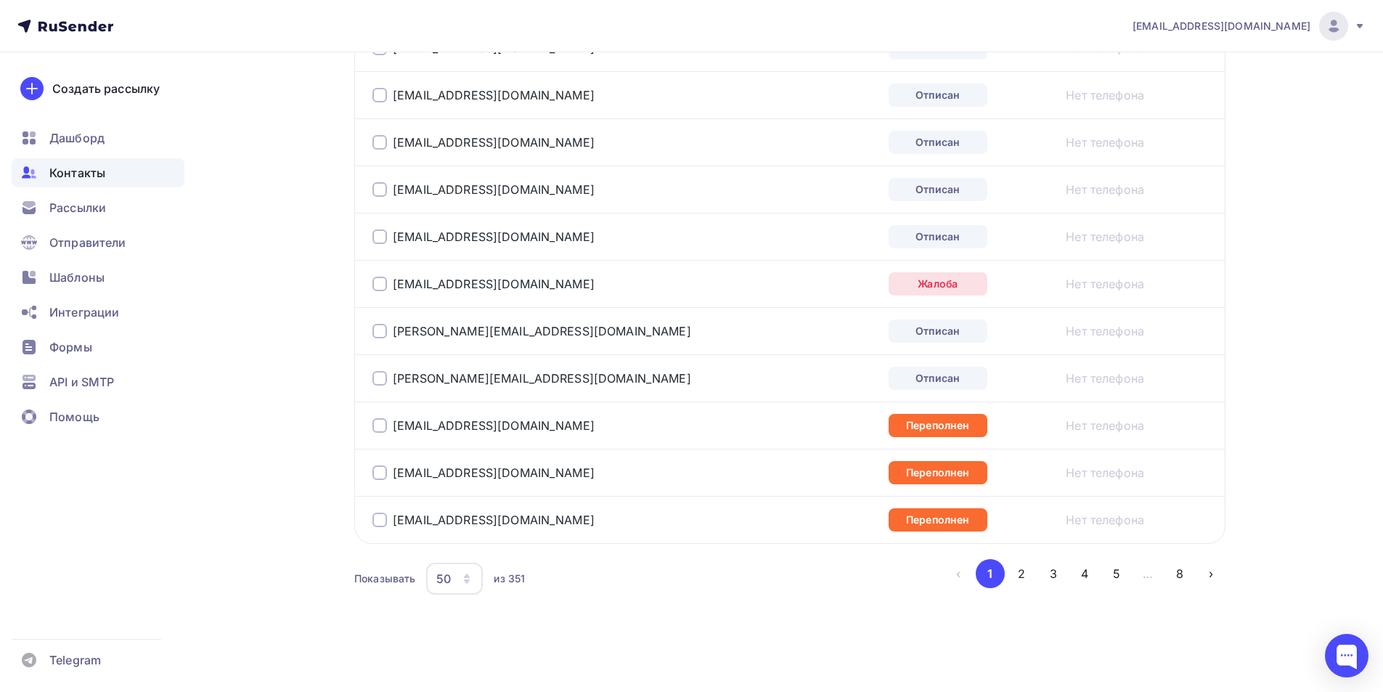
click at [455, 585] on div "50" at bounding box center [454, 579] width 57 height 32
click at [480, 538] on div "100" at bounding box center [512, 533] width 139 height 17
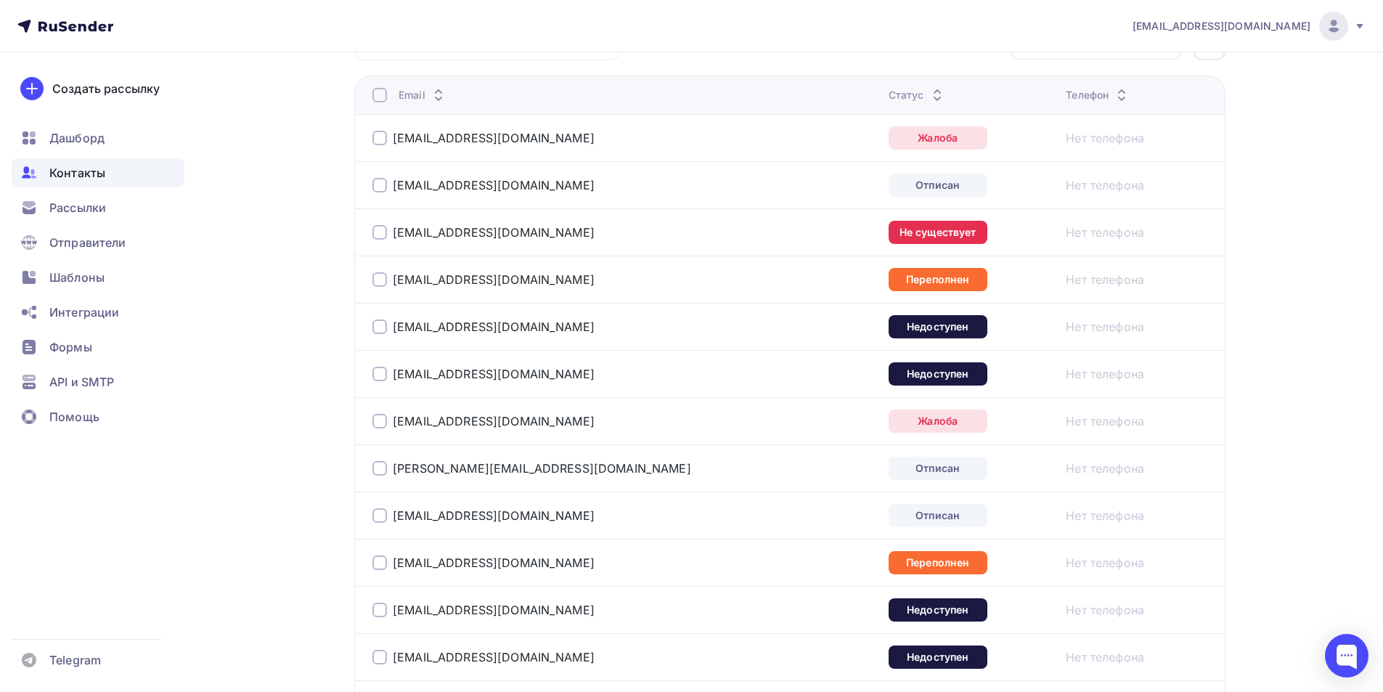
scroll to position [179, 0]
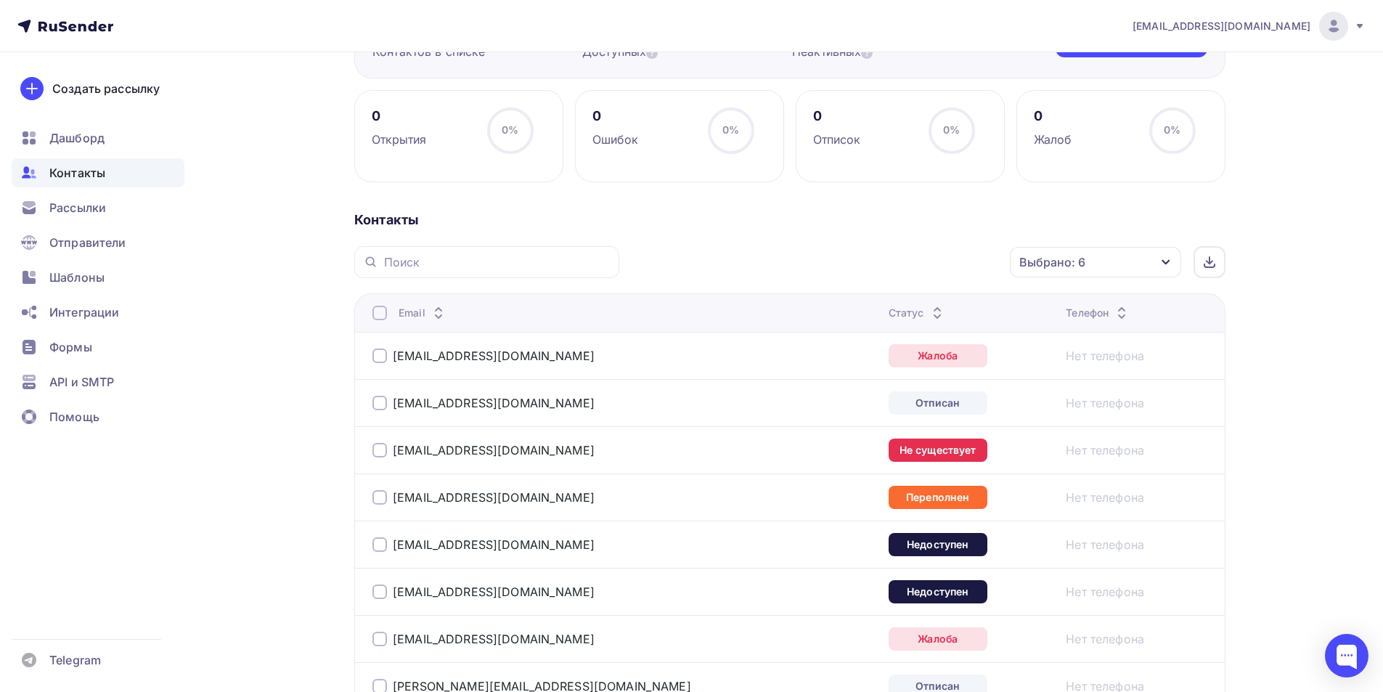
click at [383, 314] on div at bounding box center [379, 313] width 15 height 15
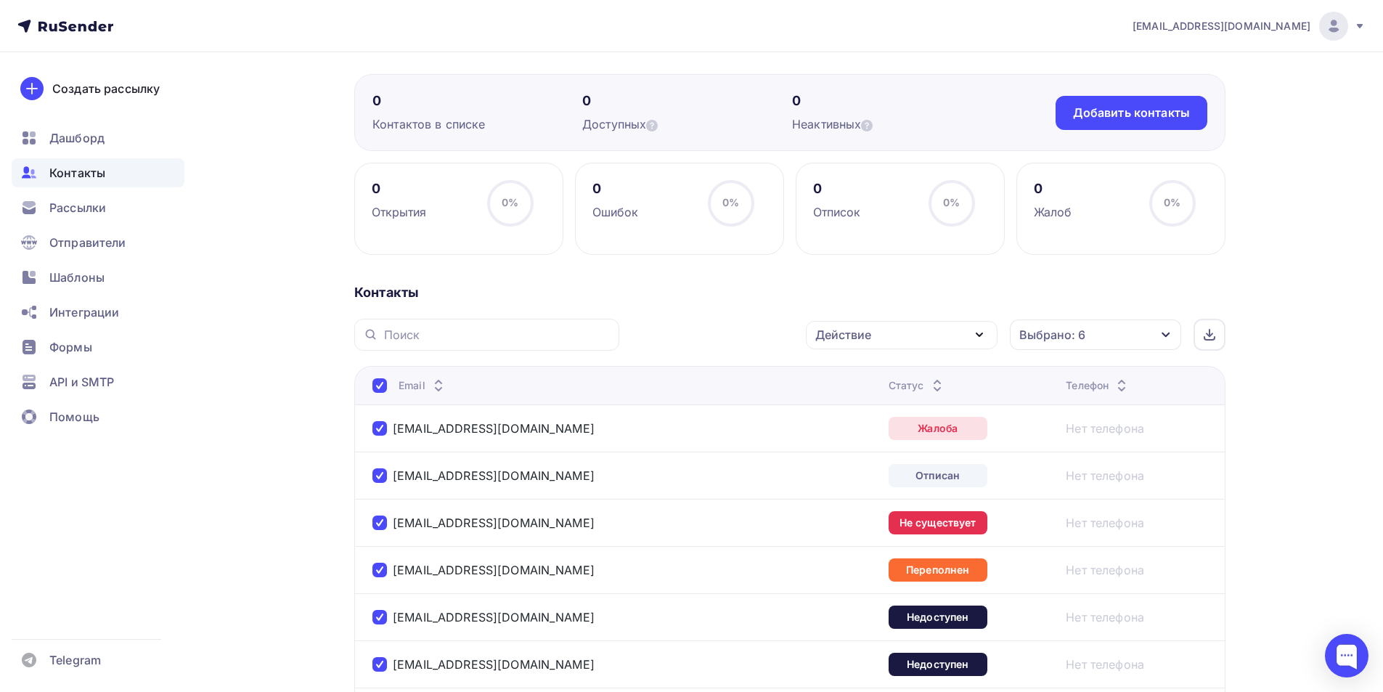
scroll to position [0, 0]
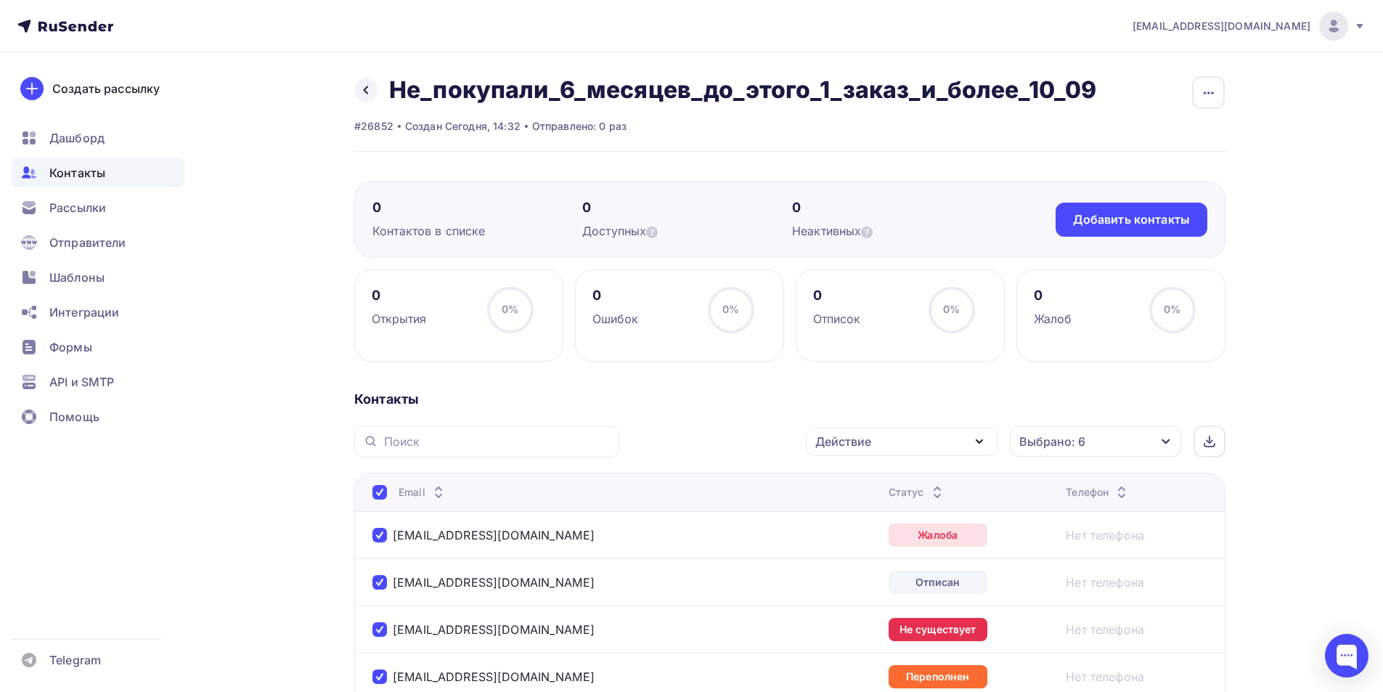
click at [886, 448] on div "Действие" at bounding box center [902, 442] width 192 height 28
click at [913, 513] on div "Исключить из списка" at bounding box center [886, 513] width 126 height 17
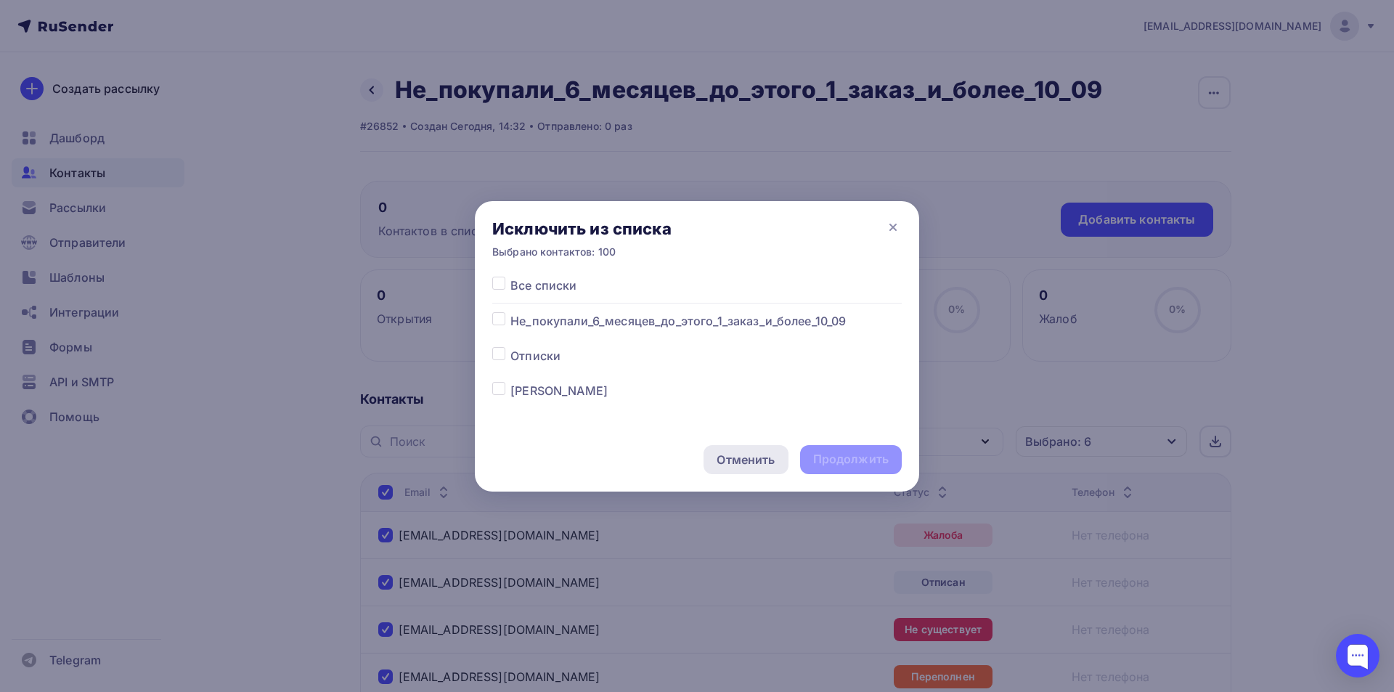
click at [740, 454] on div "Отменить" at bounding box center [746, 459] width 58 height 17
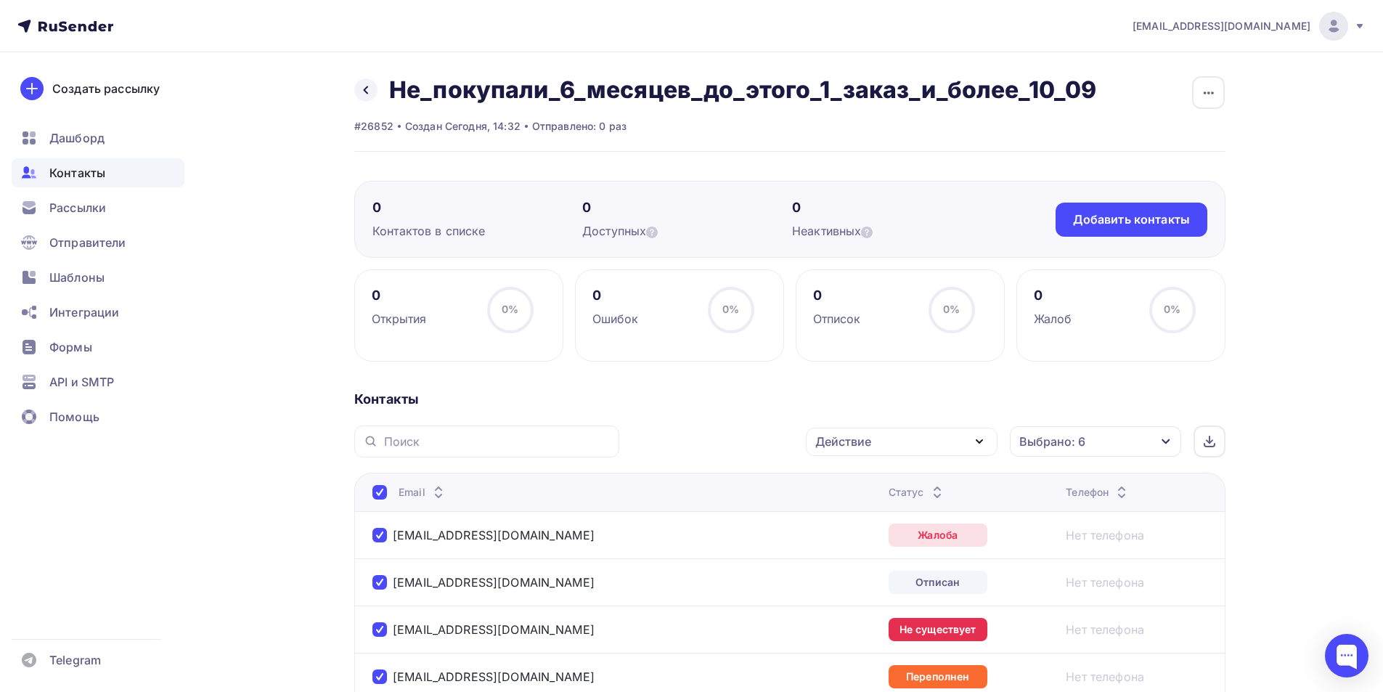
click at [1081, 435] on div "Выбрано: 6" at bounding box center [1052, 441] width 66 height 17
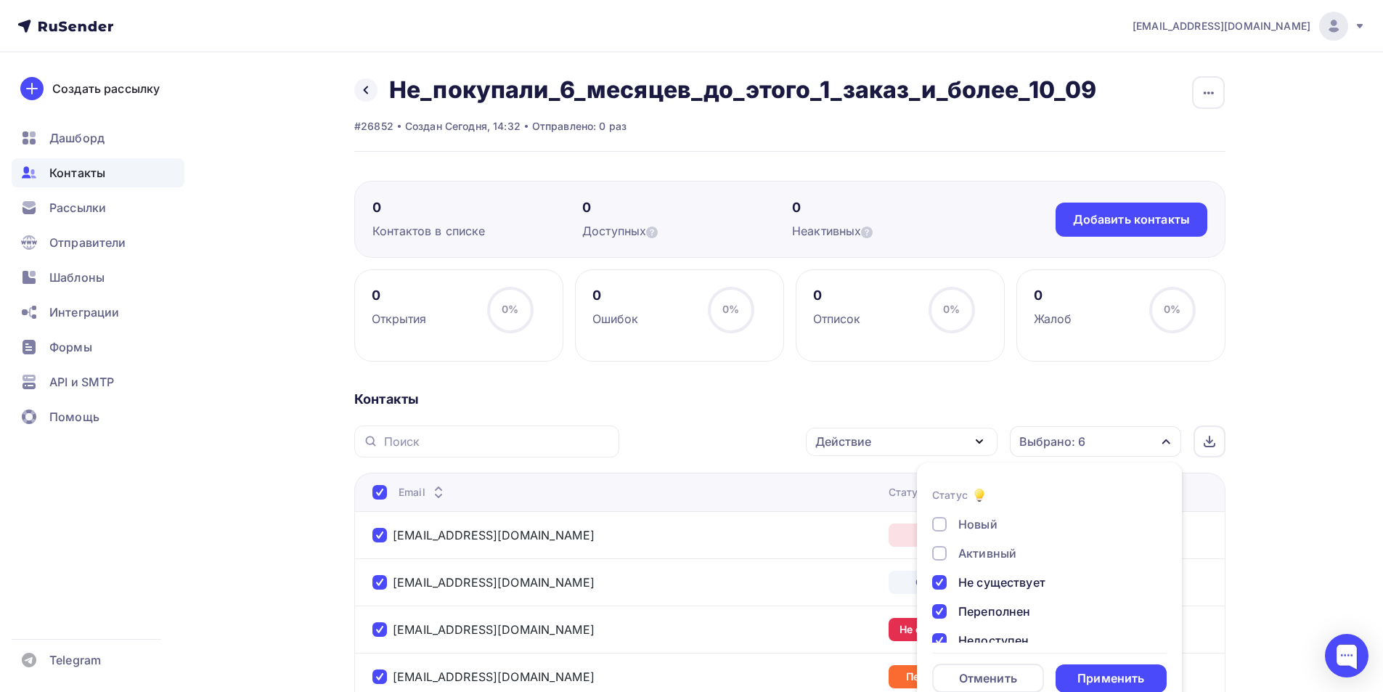
scroll to position [25, 0]
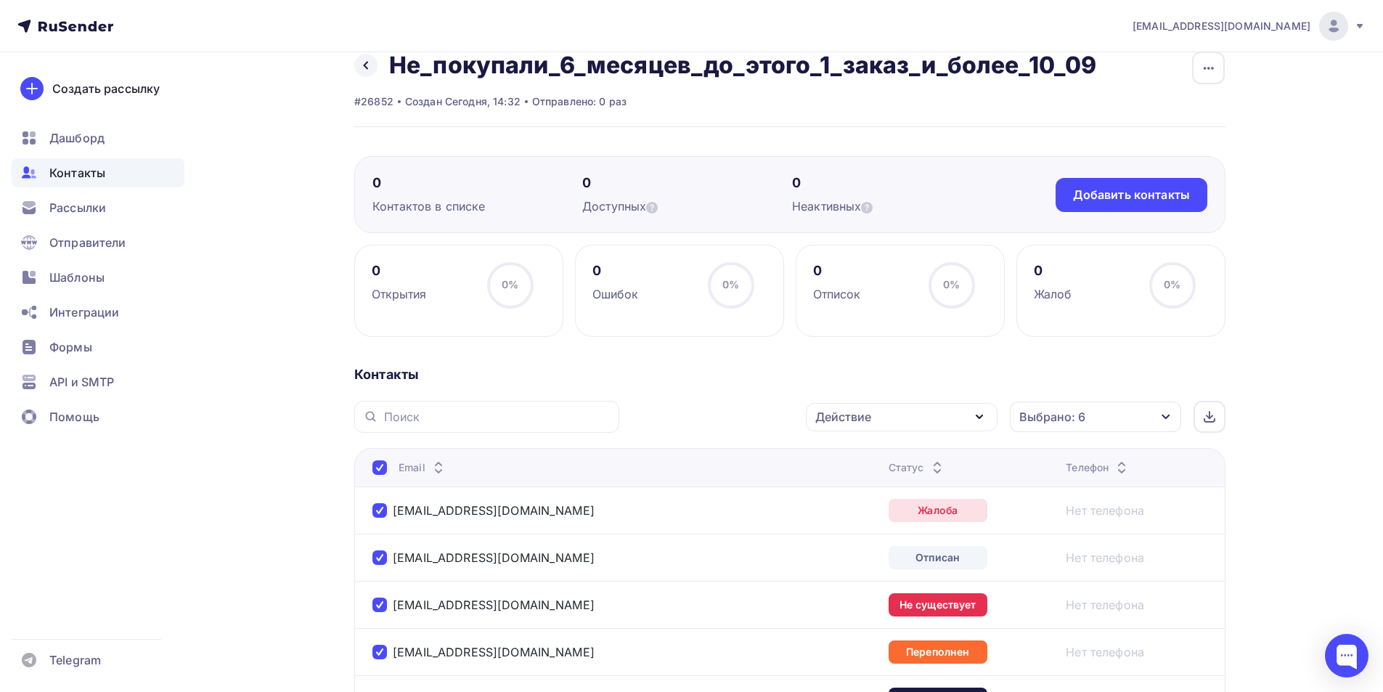
click at [881, 422] on div "Действие" at bounding box center [902, 417] width 192 height 28
click at [879, 490] on div "Исключить из списка" at bounding box center [886, 488] width 126 height 17
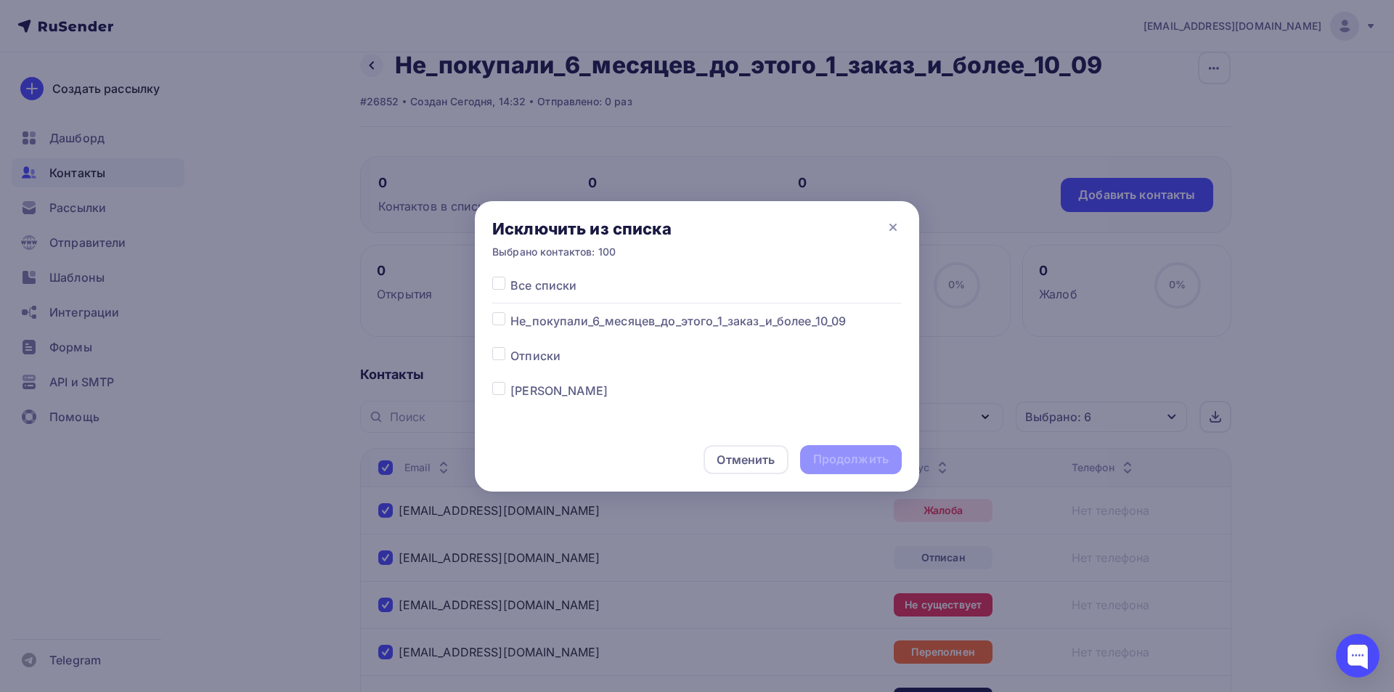
click at [506, 279] on div at bounding box center [501, 285] width 18 height 17
click at [510, 277] on label at bounding box center [510, 277] width 0 height 0
click at [492, 279] on input "checkbox" at bounding box center [498, 283] width 13 height 13
checkbox input "true"
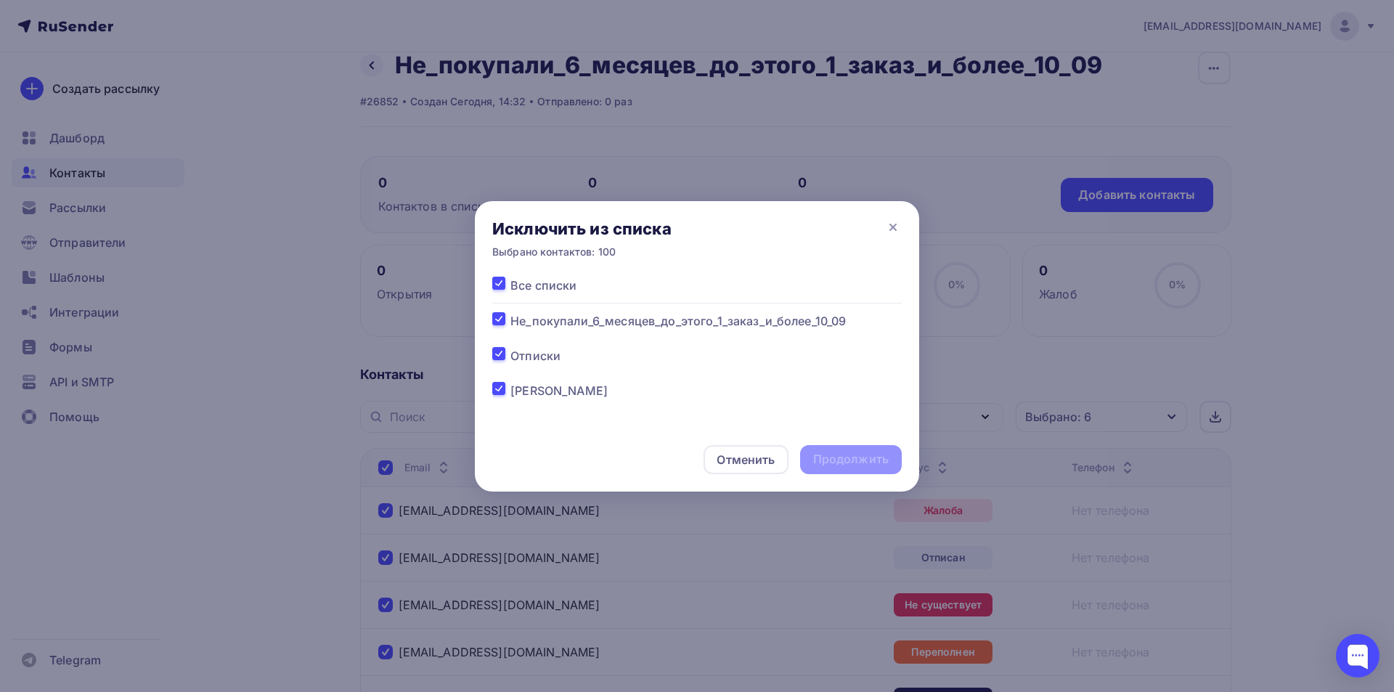
checkbox input "true"
click at [510, 277] on label at bounding box center [510, 277] width 0 height 0
click at [499, 279] on input "checkbox" at bounding box center [498, 283] width 13 height 13
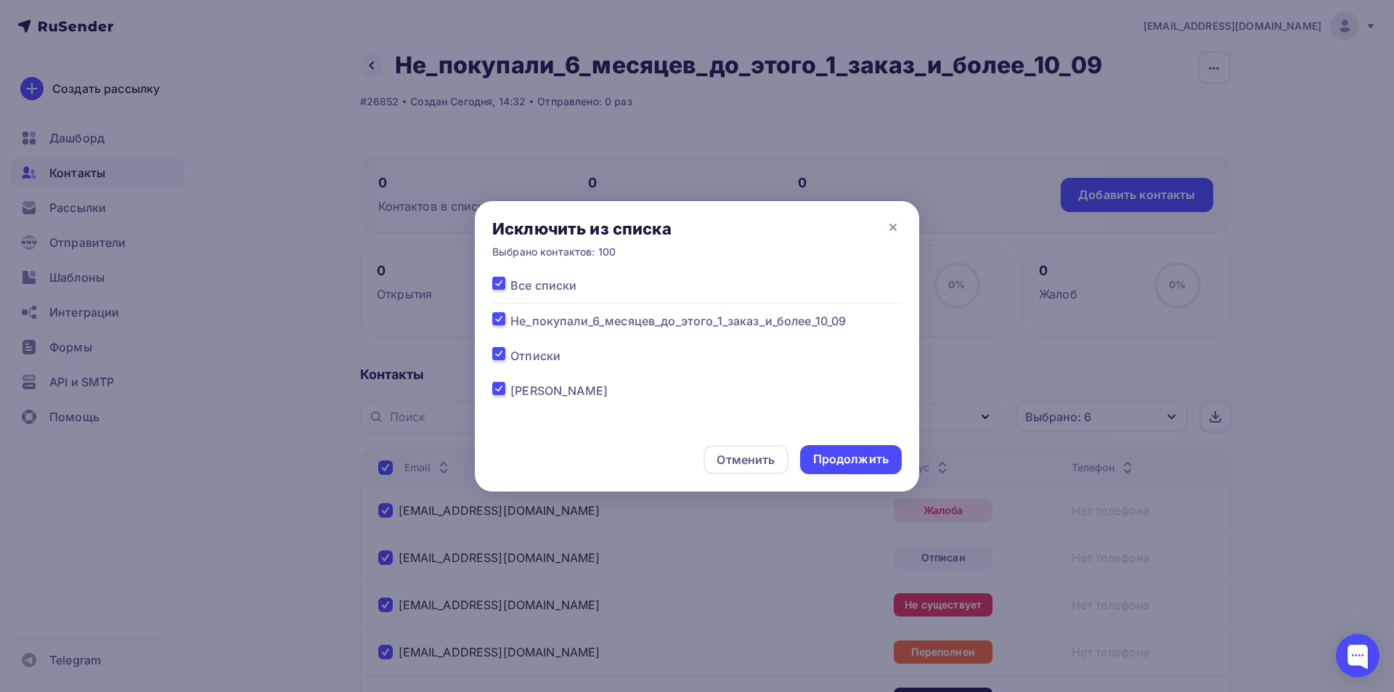
checkbox input "false"
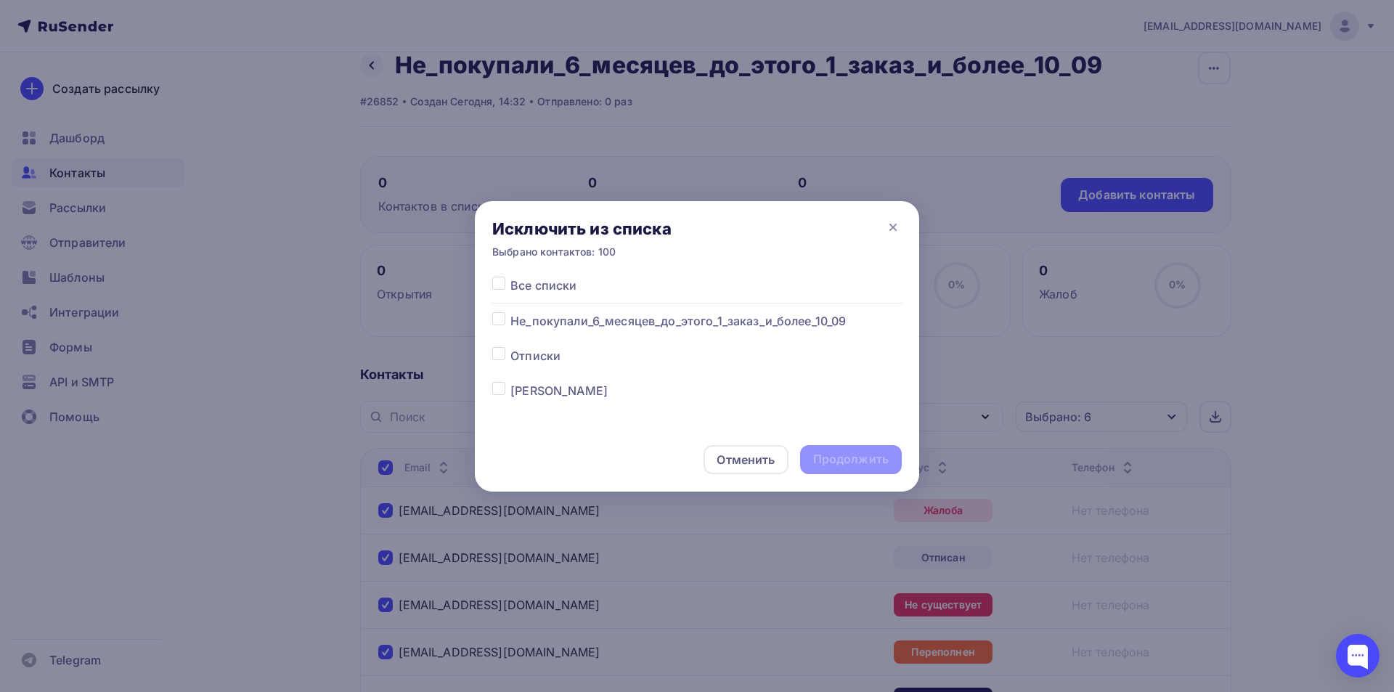
click at [510, 312] on label at bounding box center [510, 312] width 0 height 0
click at [497, 315] on input "checkbox" at bounding box center [498, 318] width 13 height 13
checkbox input "true"
click at [862, 463] on div "Продолжить" at bounding box center [850, 459] width 75 height 17
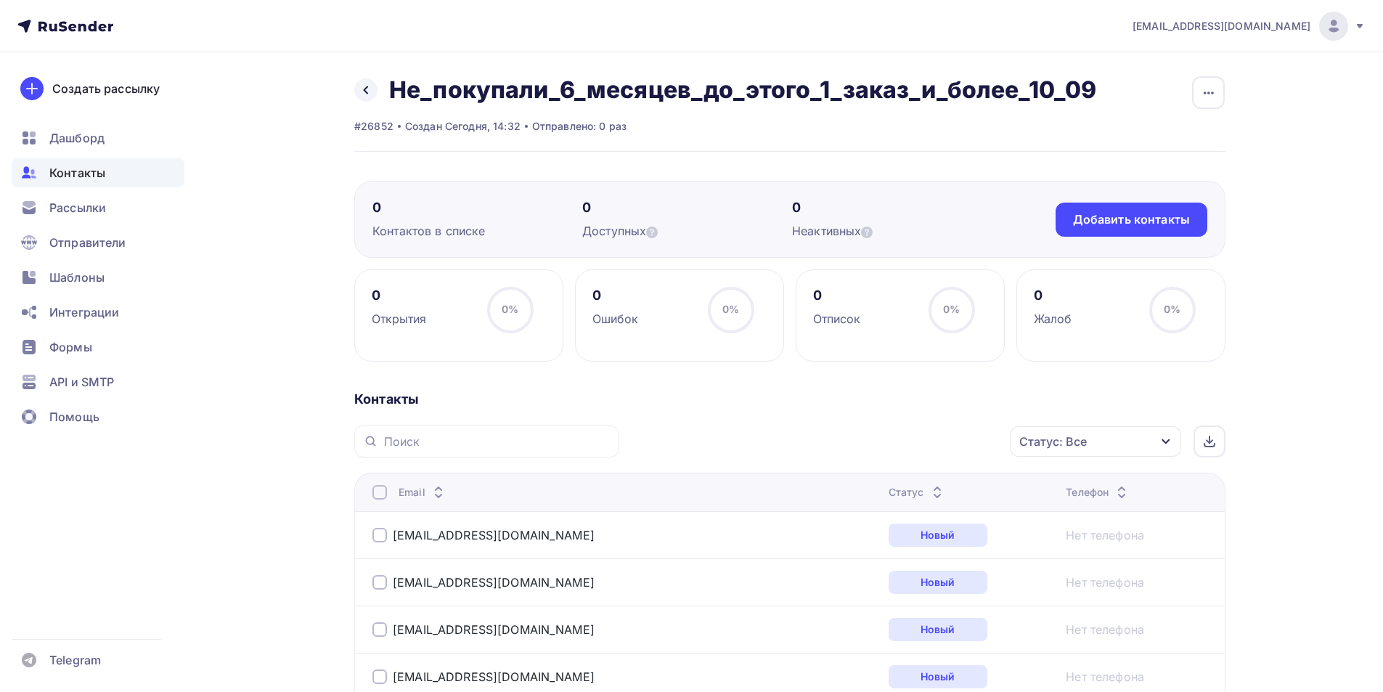
click at [1092, 457] on button "Статус: Все" at bounding box center [1095, 441] width 173 height 32
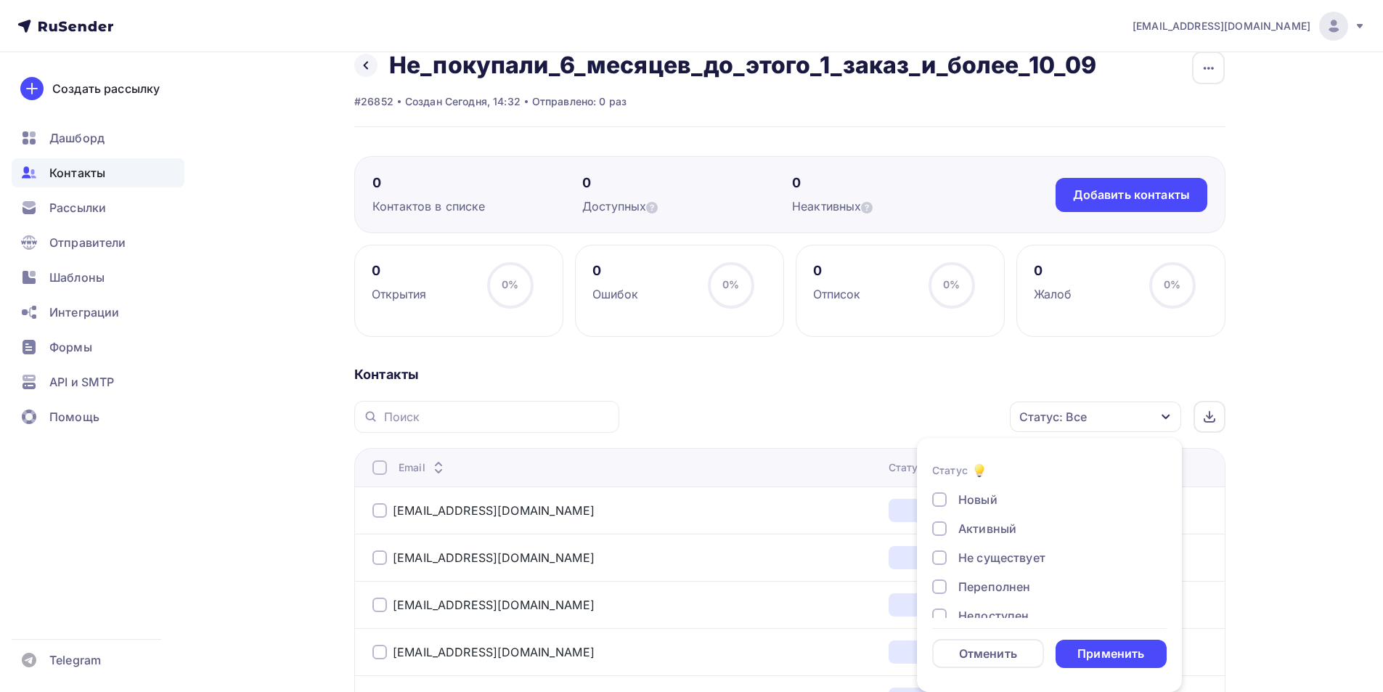
scroll to position [105, 0]
click at [983, 596] on div "Жалоба" at bounding box center [981, 597] width 46 height 17
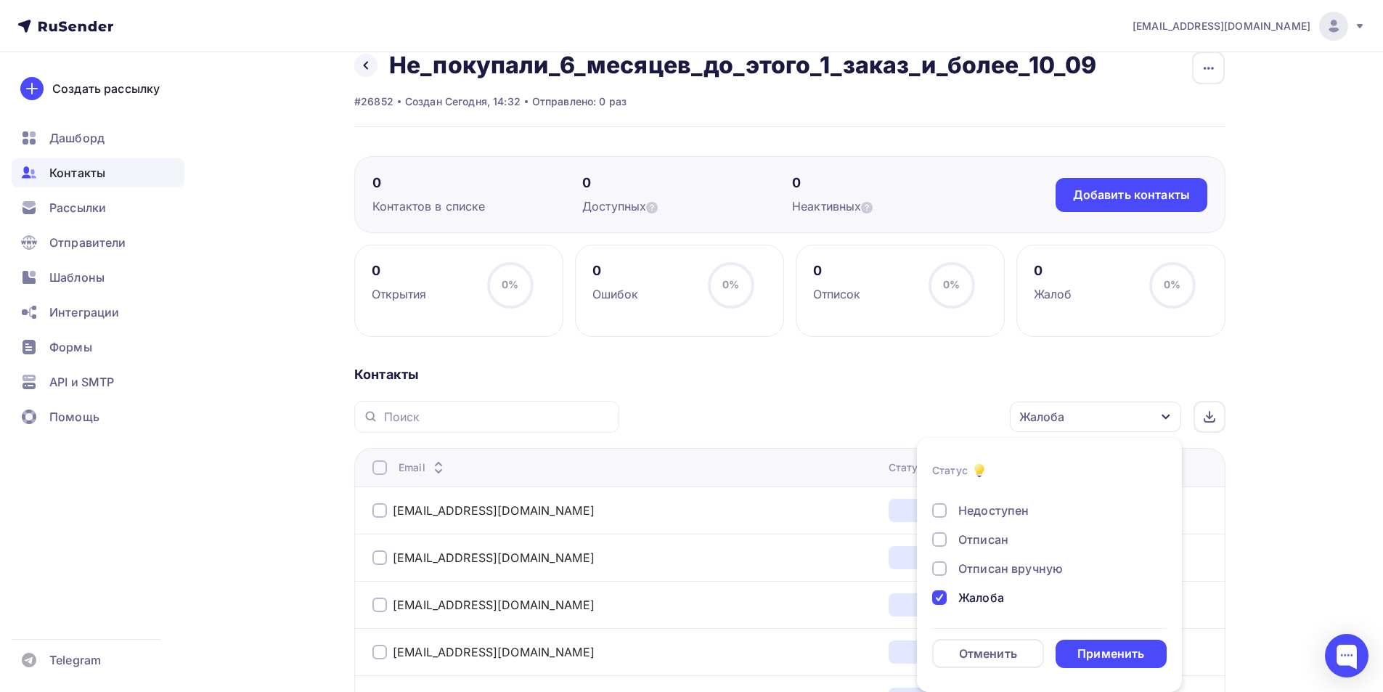
click at [984, 569] on div "Отписан вручную" at bounding box center [1010, 568] width 105 height 17
click at [975, 536] on div "Отписан" at bounding box center [983, 539] width 50 height 17
click at [975, 513] on div "Недоступен" at bounding box center [993, 510] width 70 height 17
click at [974, 558] on div "Переполнен" at bounding box center [994, 553] width 72 height 17
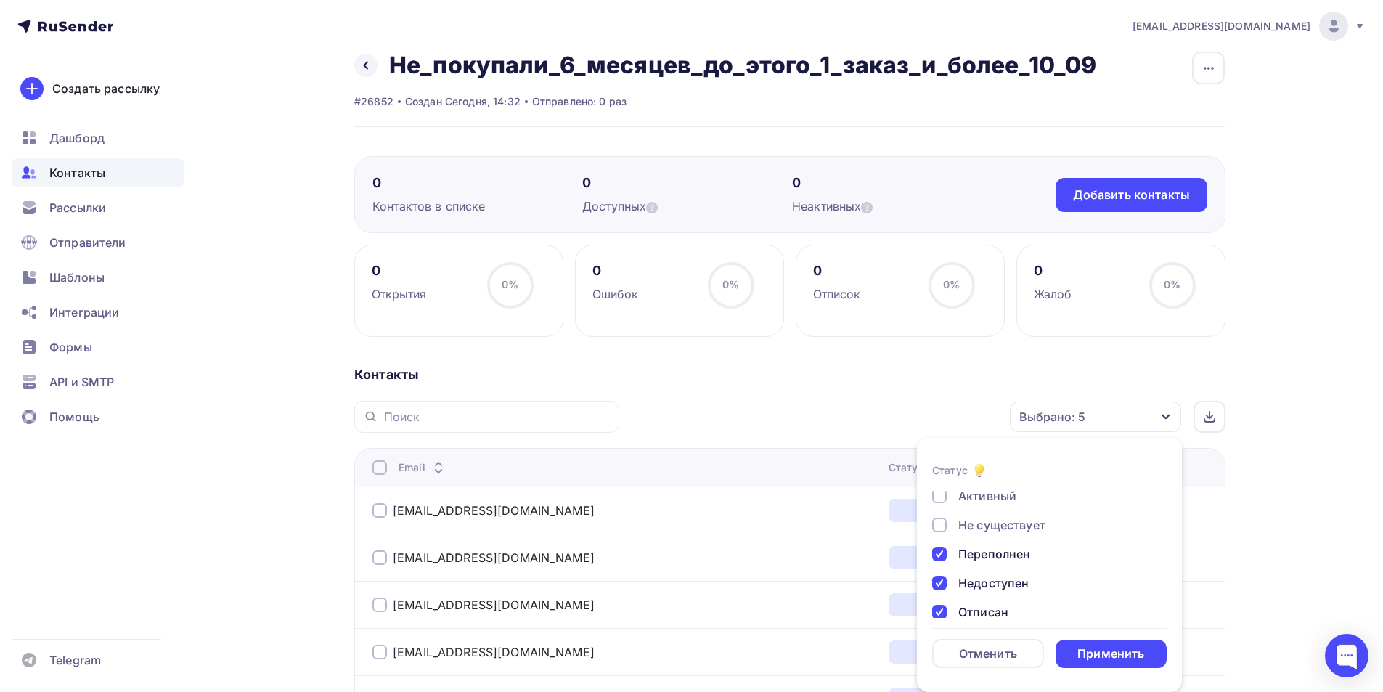
click at [978, 531] on div "Не существует" at bounding box center [1001, 524] width 87 height 17
click at [1109, 657] on div "Применить" at bounding box center [1110, 653] width 67 height 17
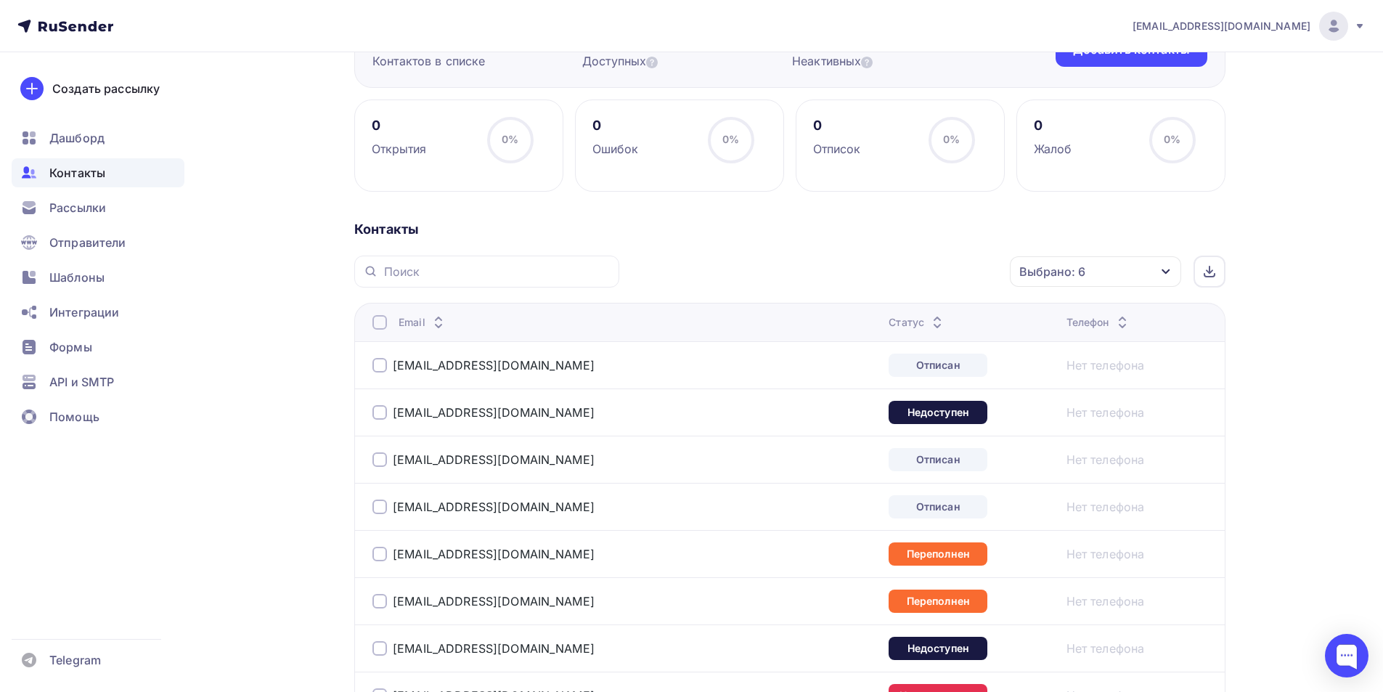
scroll to position [242, 0]
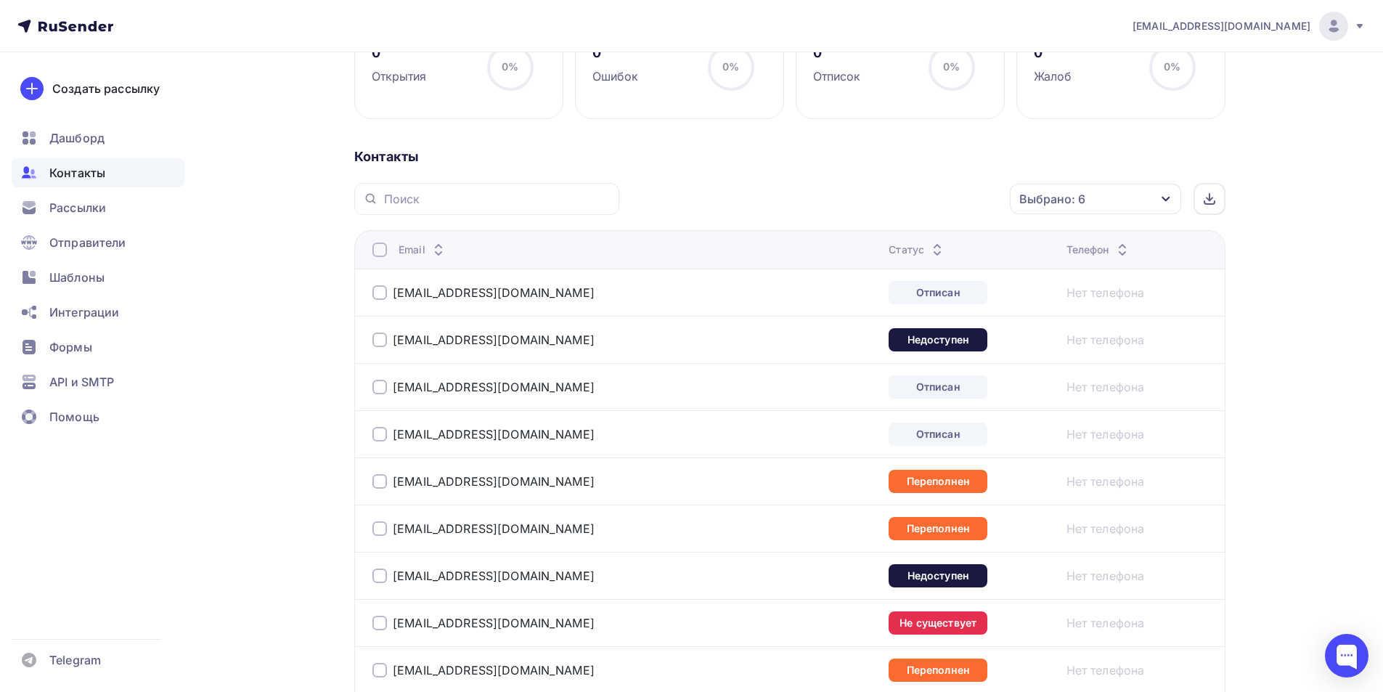
click at [378, 255] on div at bounding box center [379, 249] width 15 height 15
click at [877, 200] on div "Действие" at bounding box center [902, 199] width 192 height 28
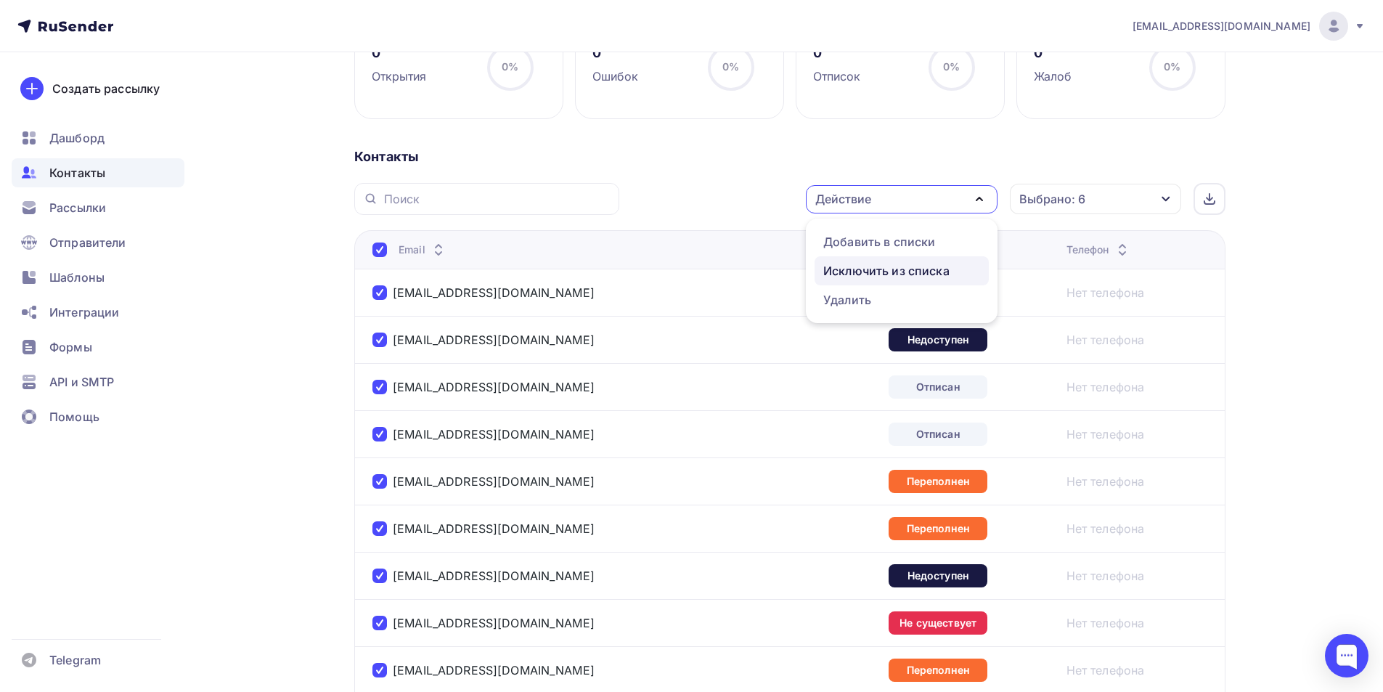
click at [901, 267] on div "Исключить из списка" at bounding box center [886, 270] width 126 height 17
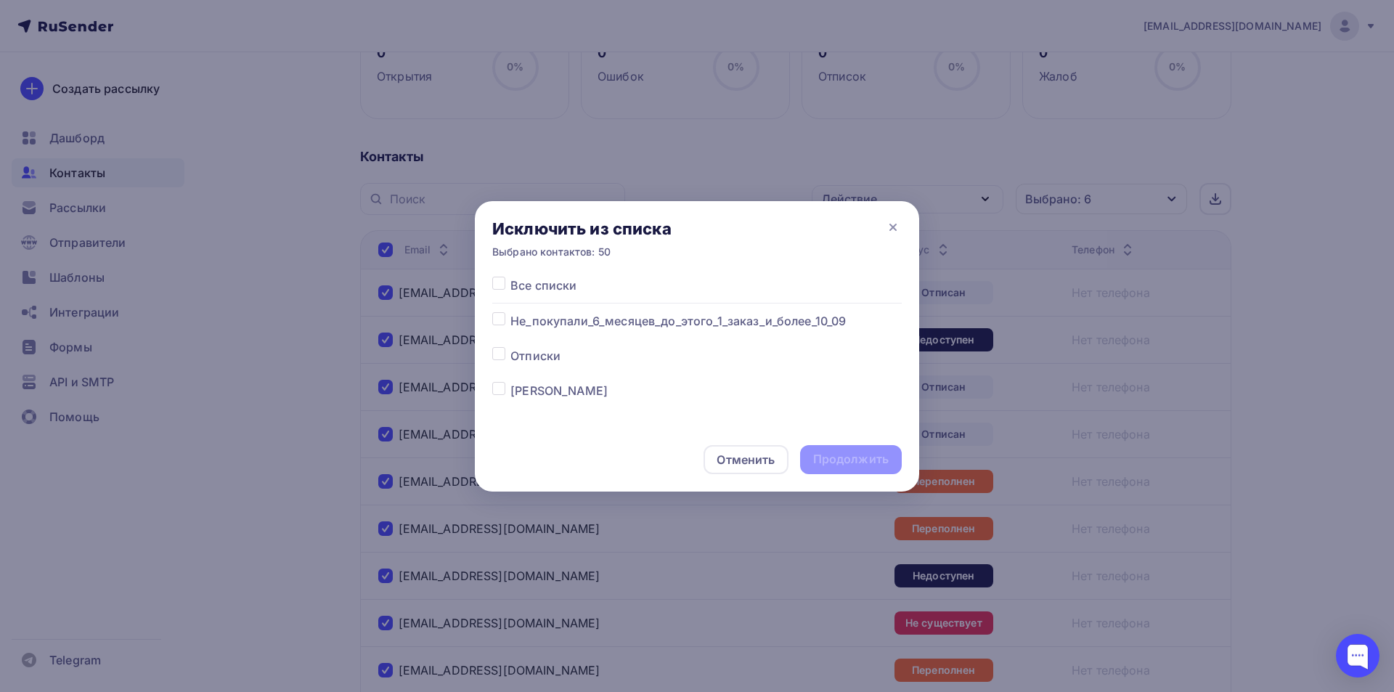
click at [510, 312] on label at bounding box center [510, 312] width 0 height 0
click at [500, 322] on input "checkbox" at bounding box center [498, 318] width 13 height 13
checkbox input "true"
click at [860, 460] on div "Продолжить" at bounding box center [850, 459] width 75 height 17
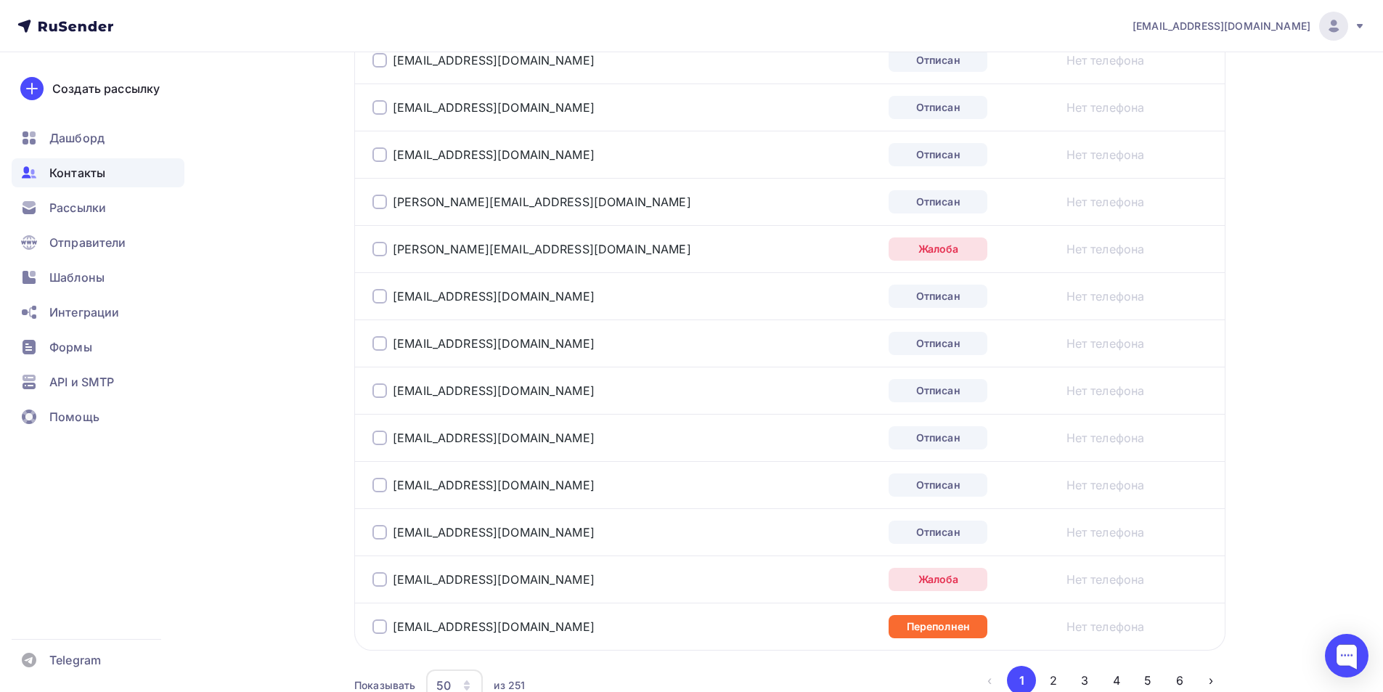
scroll to position [2327, 0]
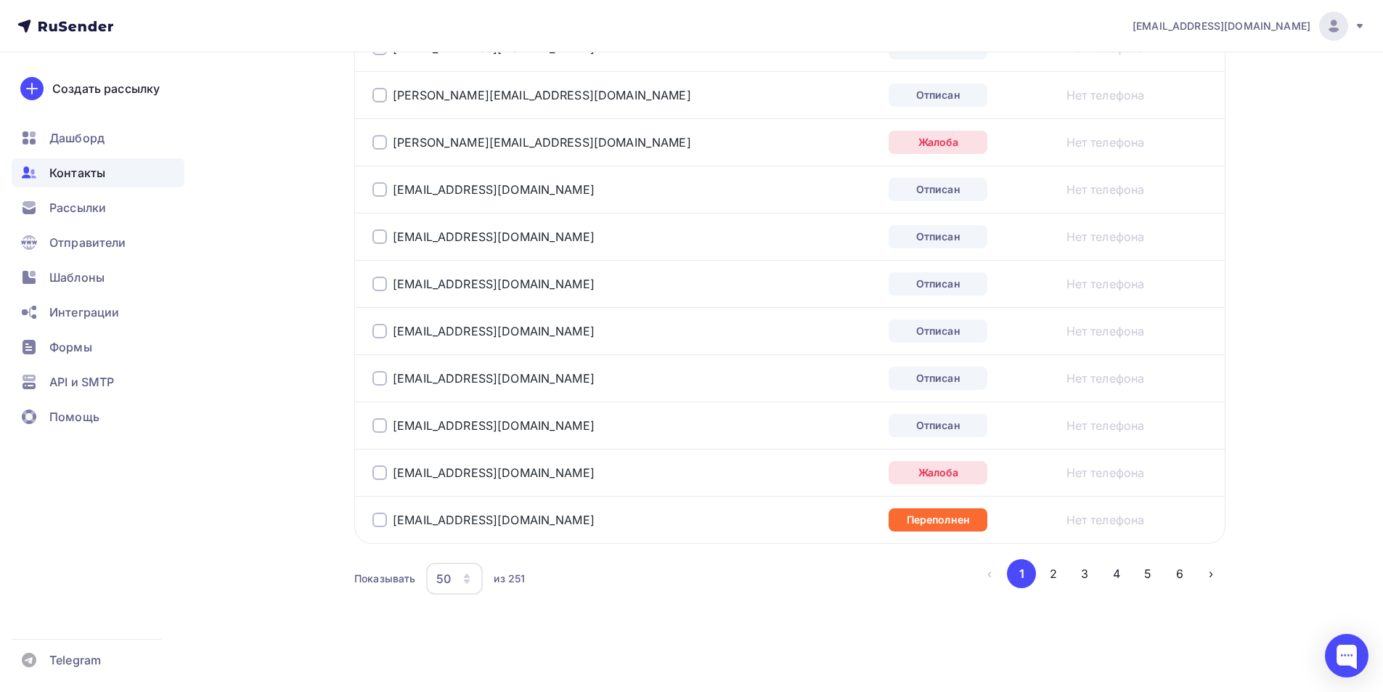
click at [462, 578] on icon "button" at bounding box center [467, 579] width 12 height 12
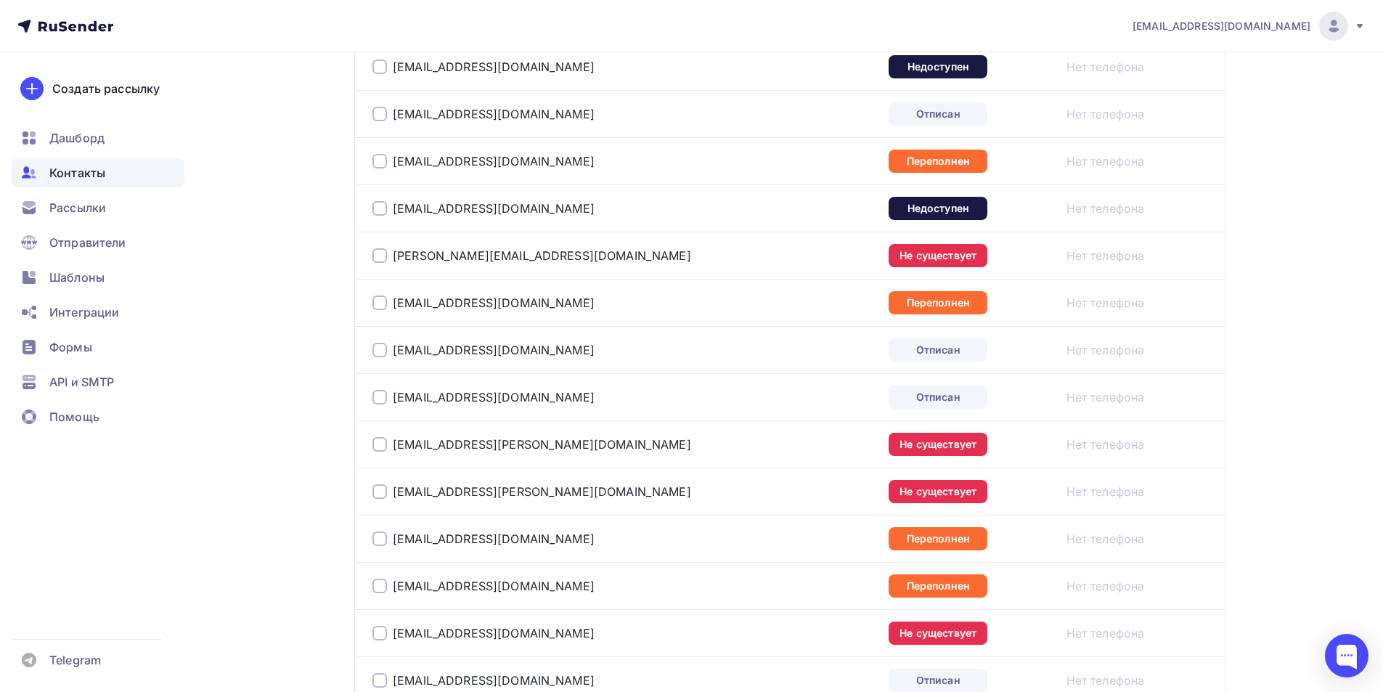
scroll to position [0, 0]
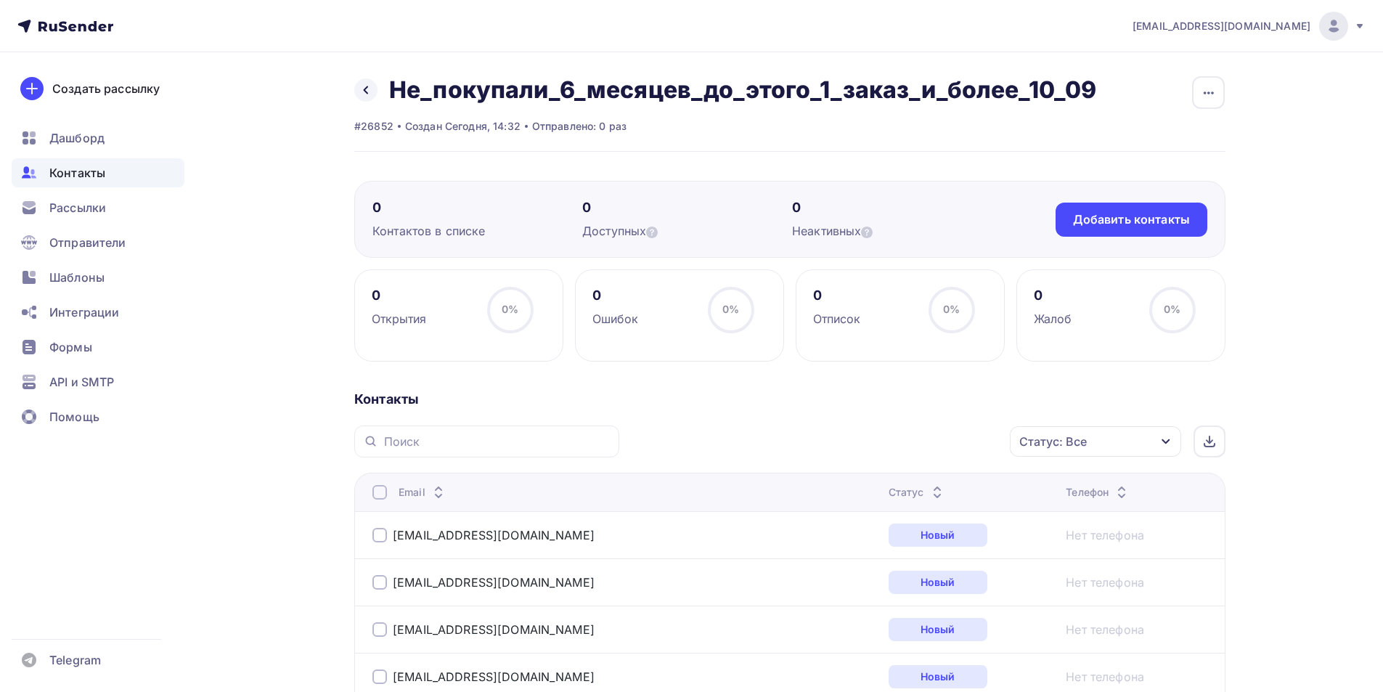
click at [1069, 444] on div "Статус: Все" at bounding box center [1053, 441] width 68 height 17
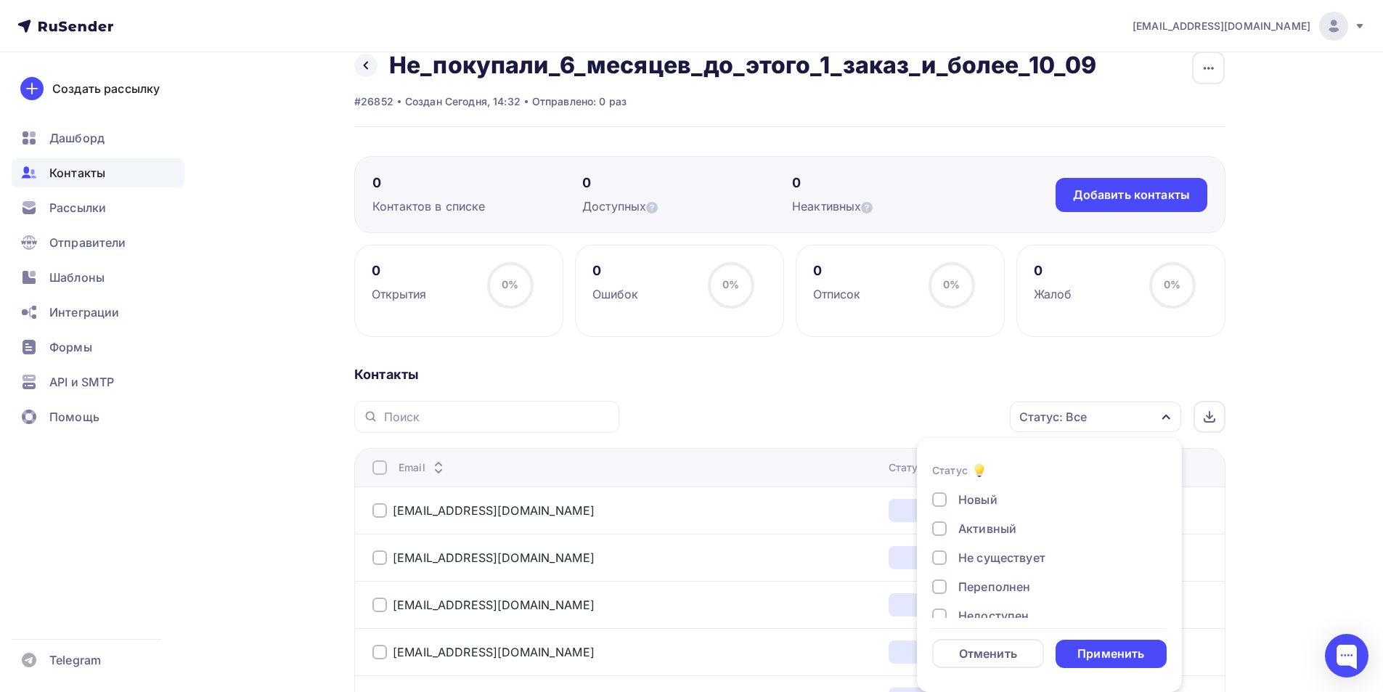
scroll to position [105, 0]
click at [986, 589] on div "Жалоба" at bounding box center [981, 597] width 46 height 17
click at [991, 566] on div "Отписан вручную" at bounding box center [1010, 568] width 105 height 17
click at [970, 531] on div "Отписан" at bounding box center [983, 539] width 50 height 17
click at [974, 516] on div "Недоступен" at bounding box center [993, 510] width 70 height 17
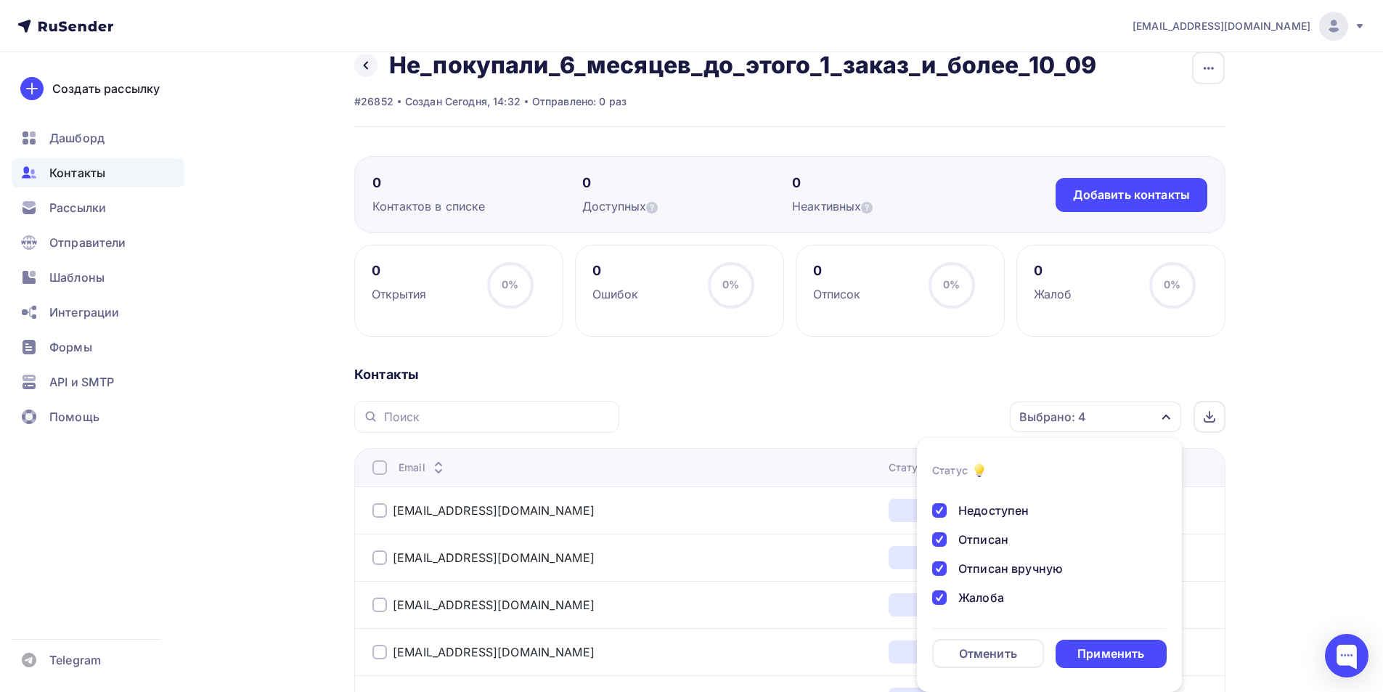
scroll to position [33, 0]
drag, startPoint x: 981, startPoint y: 536, endPoint x: 983, endPoint y: 561, distance: 25.5
click at [981, 539] on div "Новый Активный Не существует Переполнен Недоступен Отписан Отписан вручную [GEO…" at bounding box center [1049, 568] width 234 height 221
click at [983, 561] on div "Переполнен" at bounding box center [994, 553] width 72 height 17
click at [986, 531] on div "Не существует" at bounding box center [1001, 524] width 87 height 17
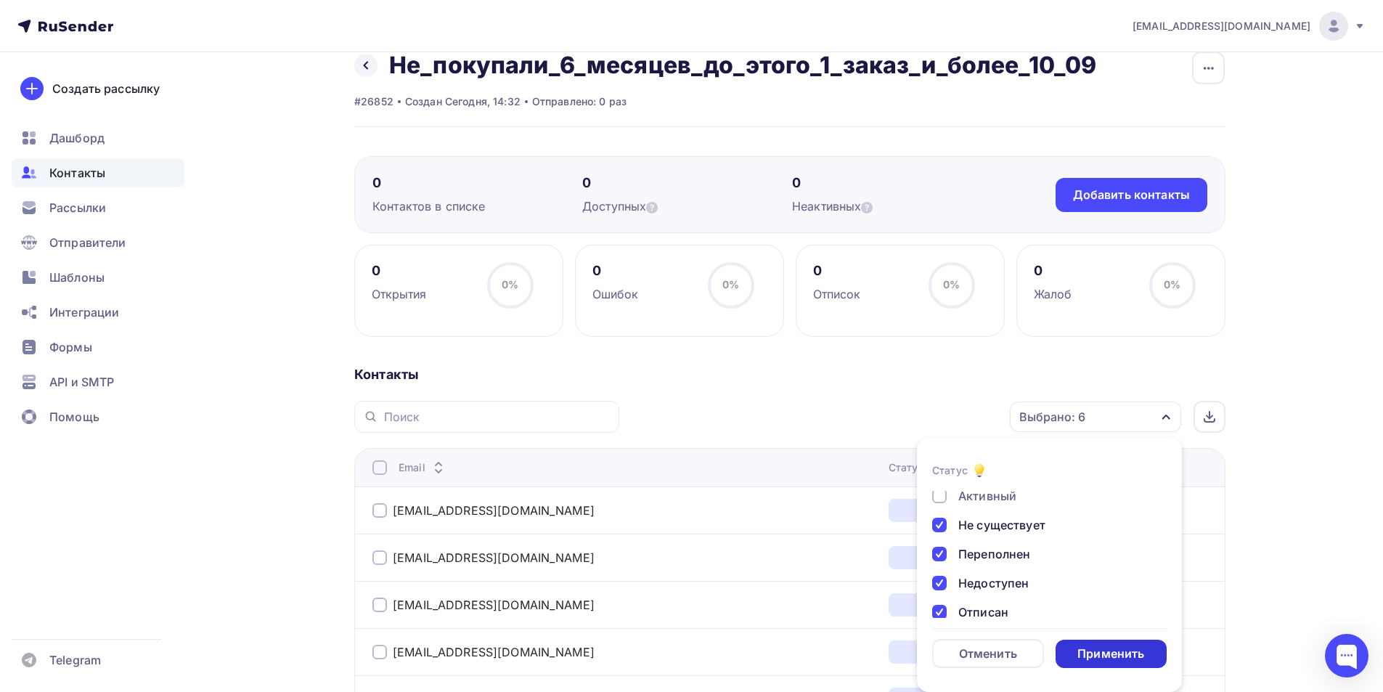
click at [1103, 668] on li "Статус Новый Активный Не существует Переполнен Недоступен Отписан Отписан вручн…" at bounding box center [1049, 564] width 265 height 237
click at [1109, 650] on div "Применить" at bounding box center [1110, 653] width 67 height 17
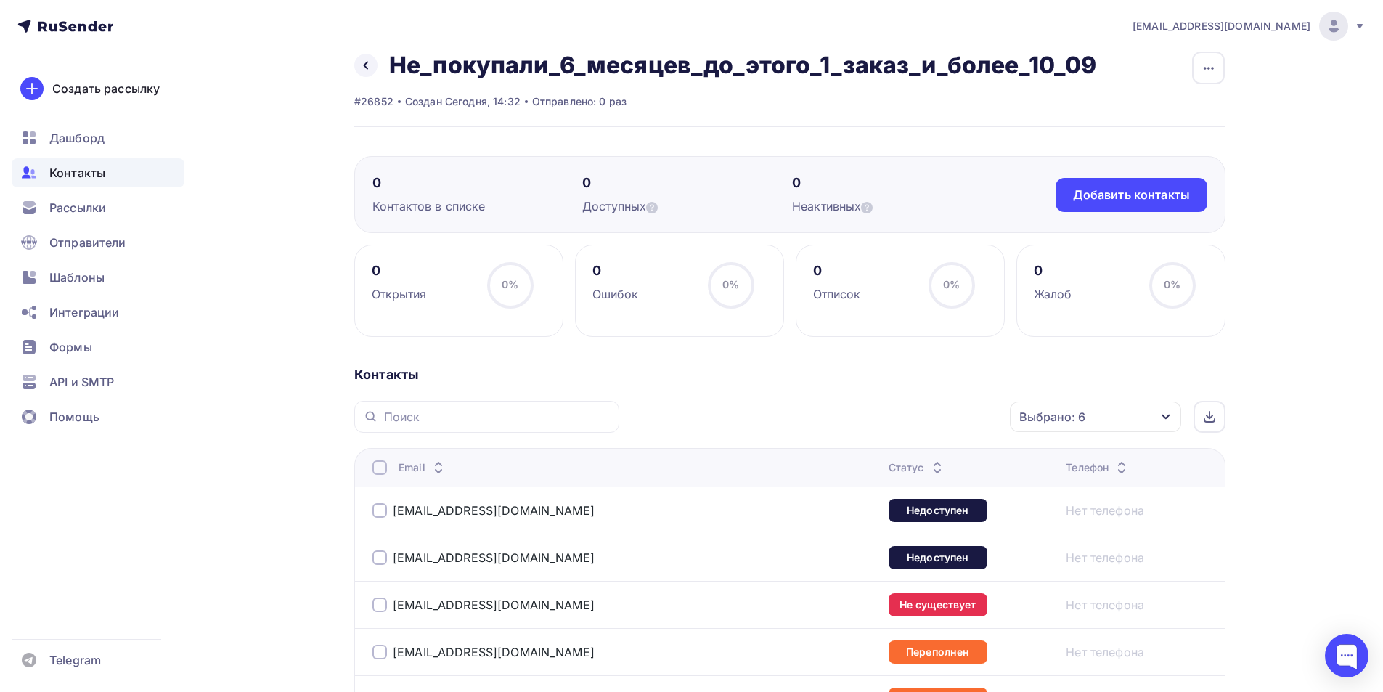
click at [374, 463] on div at bounding box center [379, 467] width 15 height 15
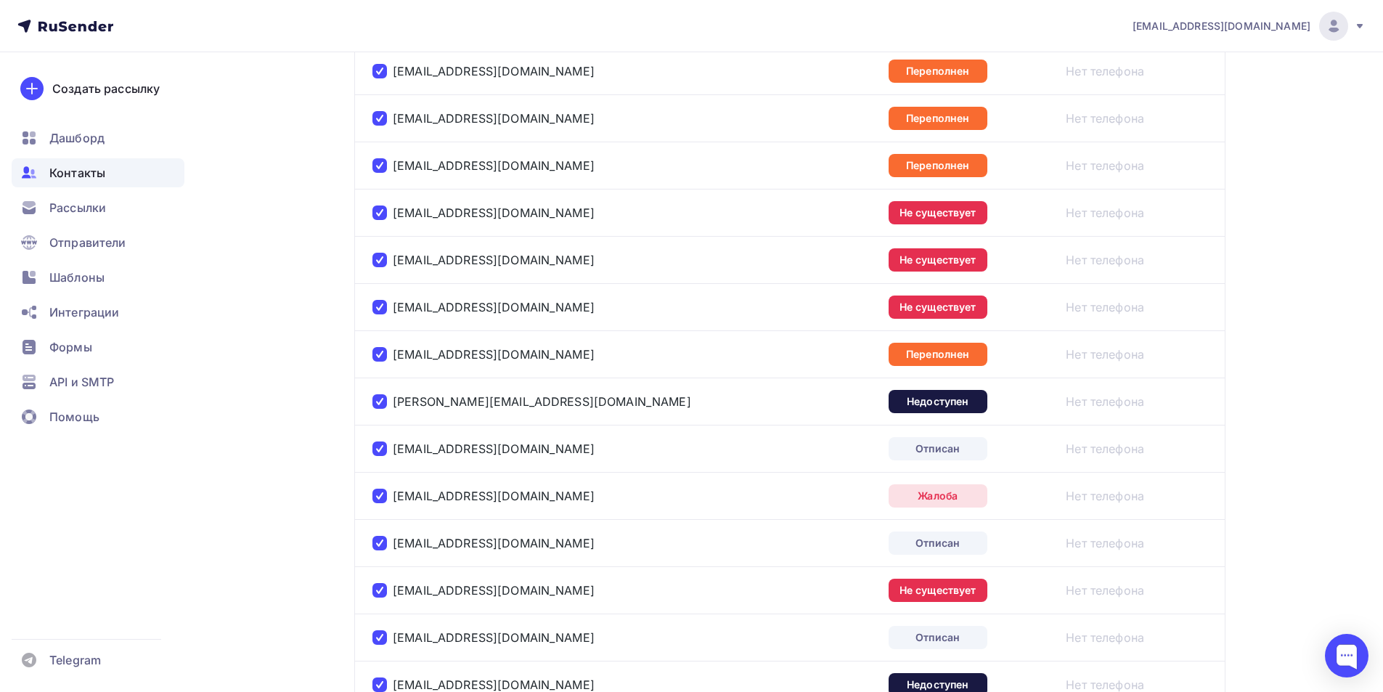
scroll to position [242, 0]
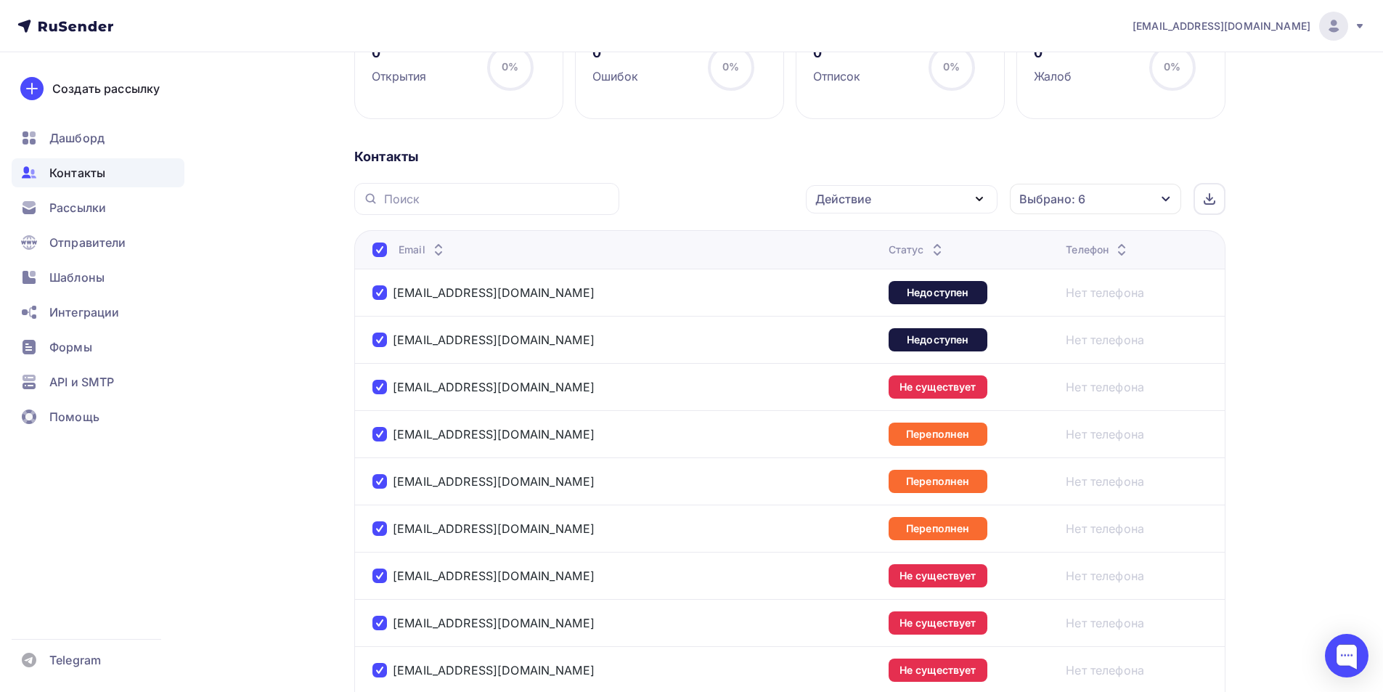
drag, startPoint x: 921, startPoint y: 215, endPoint x: 916, endPoint y: 204, distance: 11.7
click at [914, 197] on div "Действие" at bounding box center [902, 199] width 192 height 28
click at [889, 274] on div "Исключить из списка" at bounding box center [886, 270] width 126 height 17
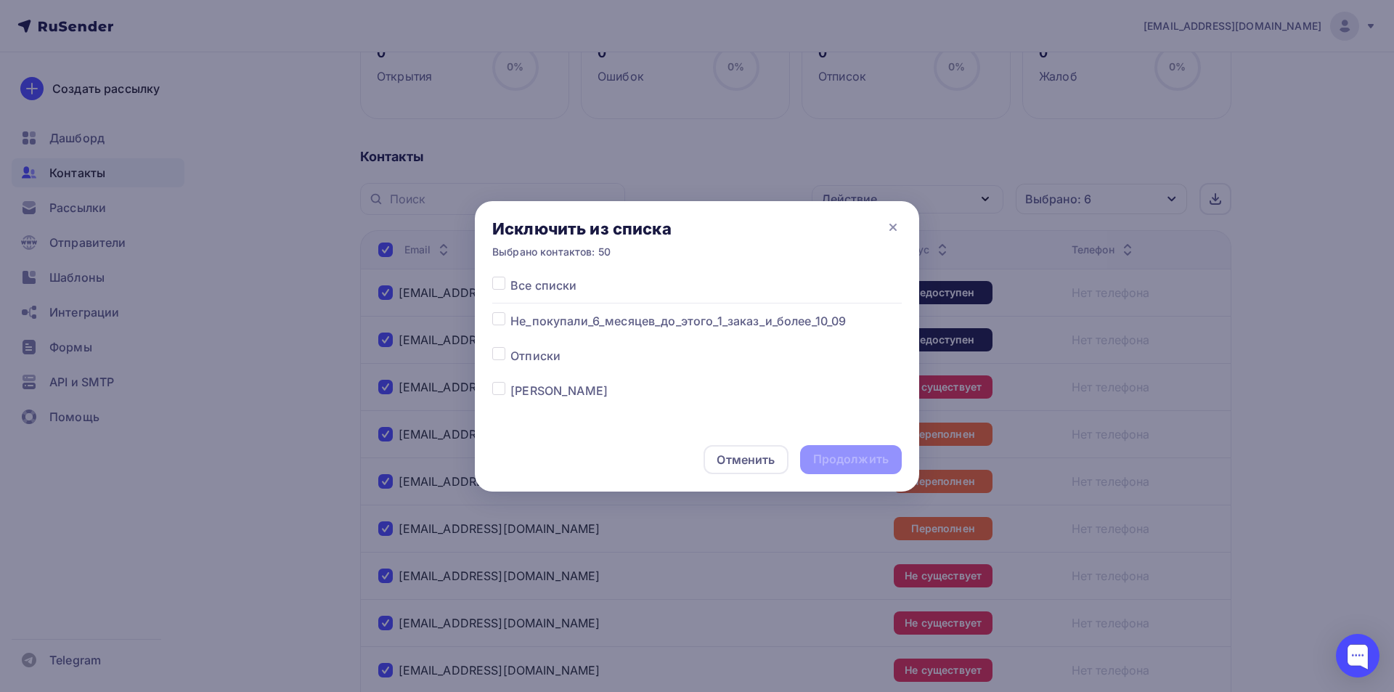
click at [510, 312] on label at bounding box center [510, 312] width 0 height 0
click at [500, 322] on input "checkbox" at bounding box center [498, 318] width 13 height 13
checkbox input "true"
click at [866, 457] on div "Продолжить" at bounding box center [850, 459] width 75 height 17
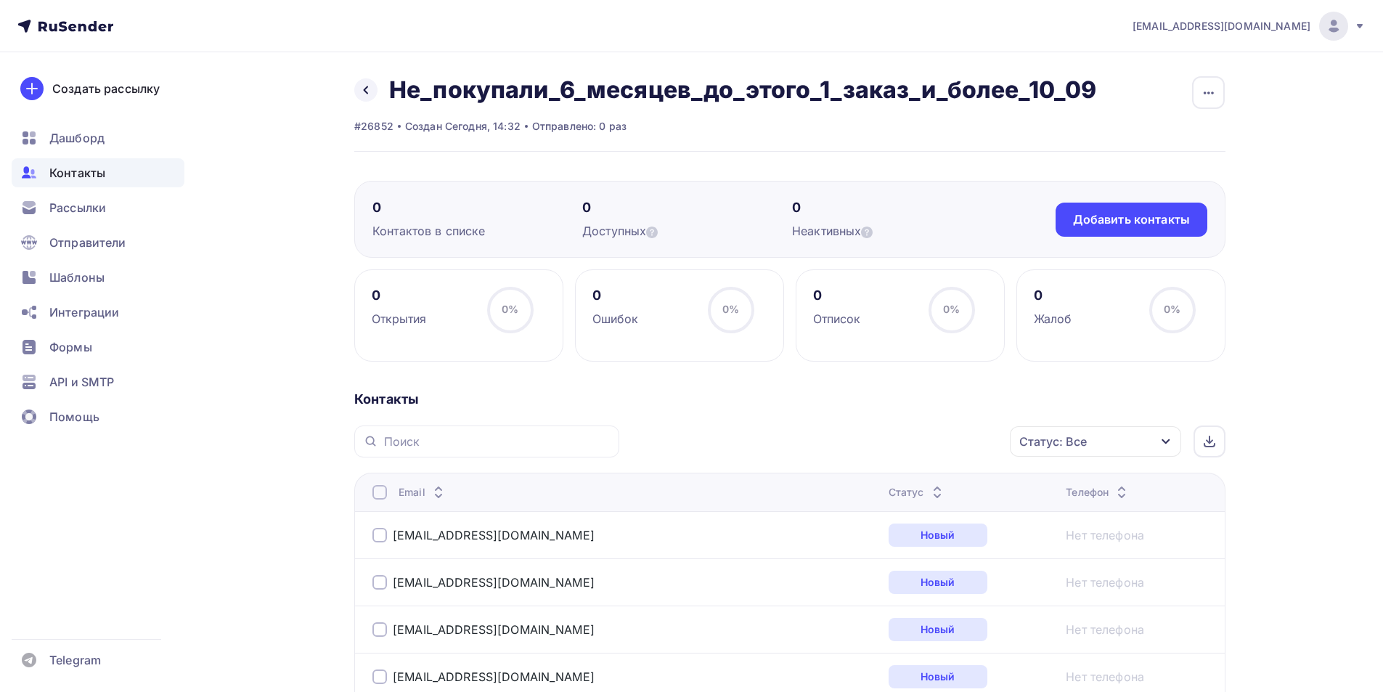
click at [1107, 441] on div "Статус: Все" at bounding box center [1095, 441] width 171 height 30
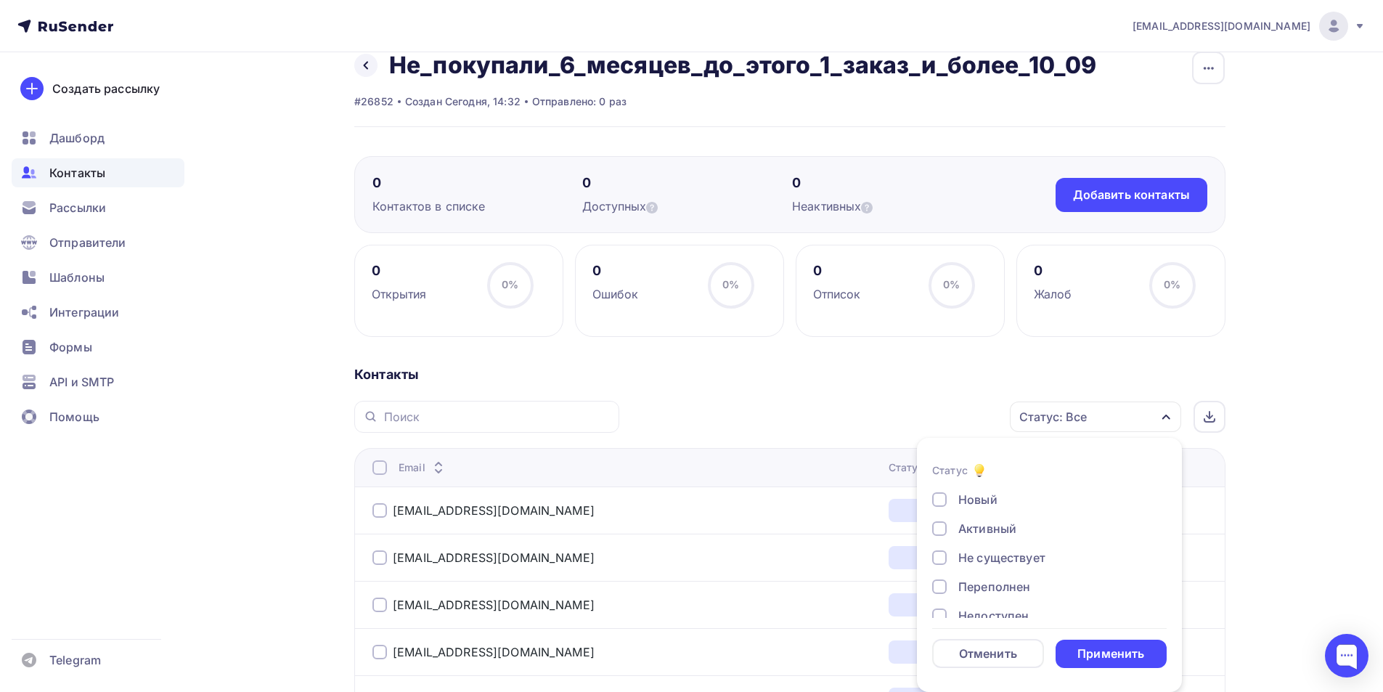
scroll to position [105, 0]
click at [985, 592] on div "Жалоба" at bounding box center [981, 597] width 46 height 17
click at [988, 558] on div "Новый Активный Не существует Переполнен Недоступен Отписан Отписан вручную [GEO…" at bounding box center [1049, 495] width 234 height 221
click at [977, 575] on div "Отписан вручную" at bounding box center [1010, 568] width 105 height 17
click at [977, 538] on div "Отписан" at bounding box center [983, 539] width 50 height 17
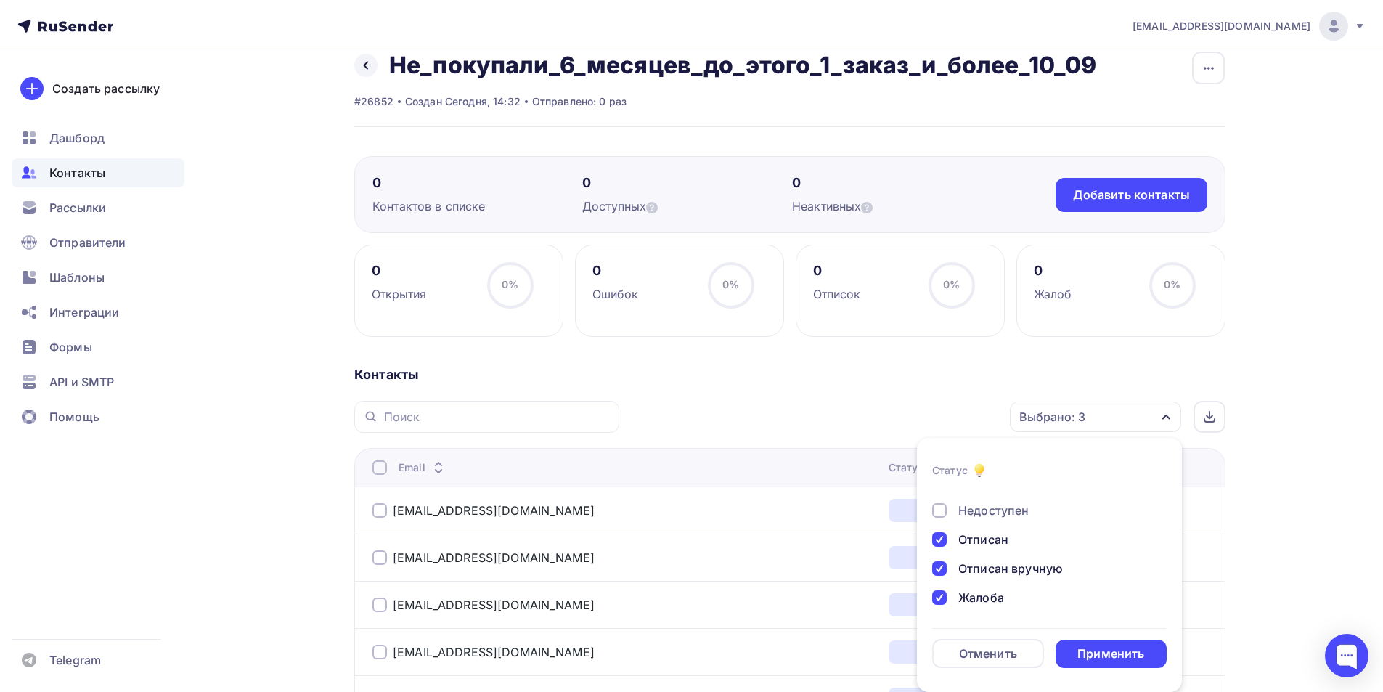
click at [971, 512] on div "Недоступен" at bounding box center [993, 510] width 70 height 17
click at [981, 543] on div "Новый Активный Не существует Переполнен Недоступен Отписан Отписан вручную Жало…" at bounding box center [1049, 568] width 234 height 221
drag, startPoint x: 989, startPoint y: 553, endPoint x: 991, endPoint y: 532, distance: 21.2
click at [989, 554] on div "Переполнен" at bounding box center [994, 553] width 72 height 17
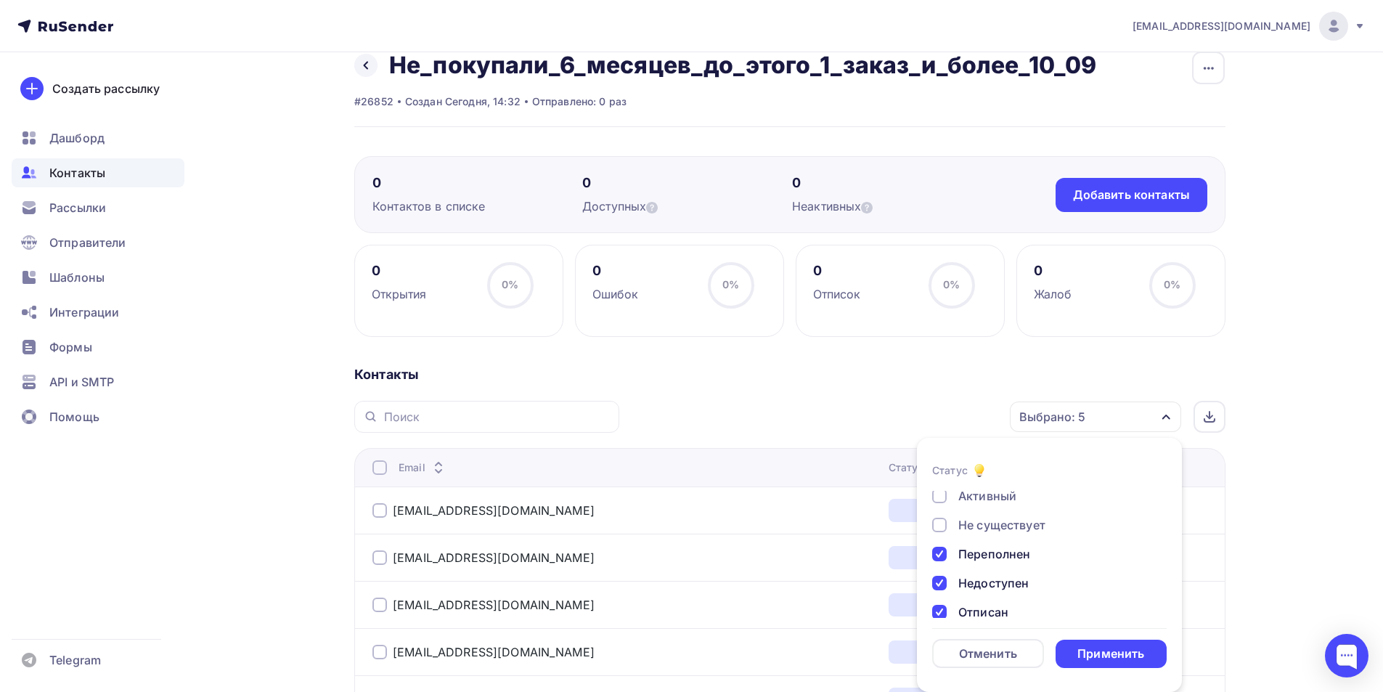
click at [991, 522] on div "Не существует" at bounding box center [1001, 524] width 87 height 17
click at [1094, 653] on div "Применить" at bounding box center [1110, 653] width 67 height 17
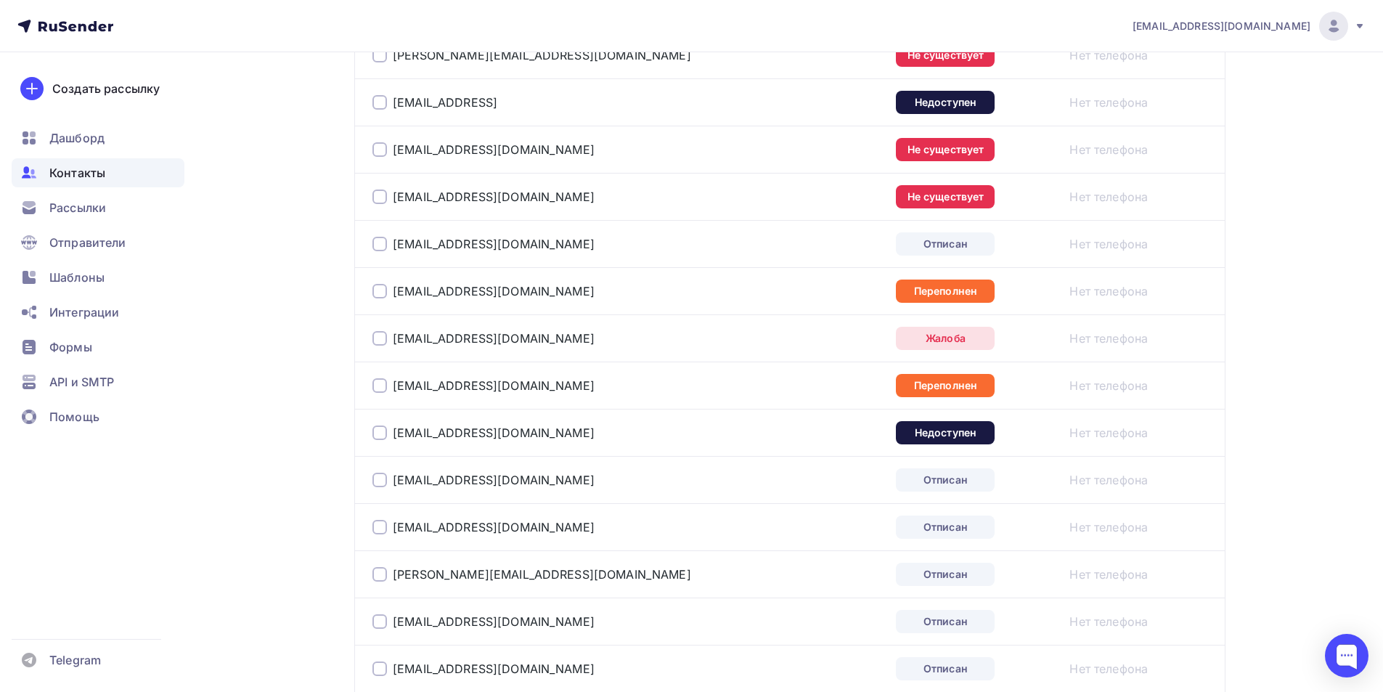
scroll to position [2327, 0]
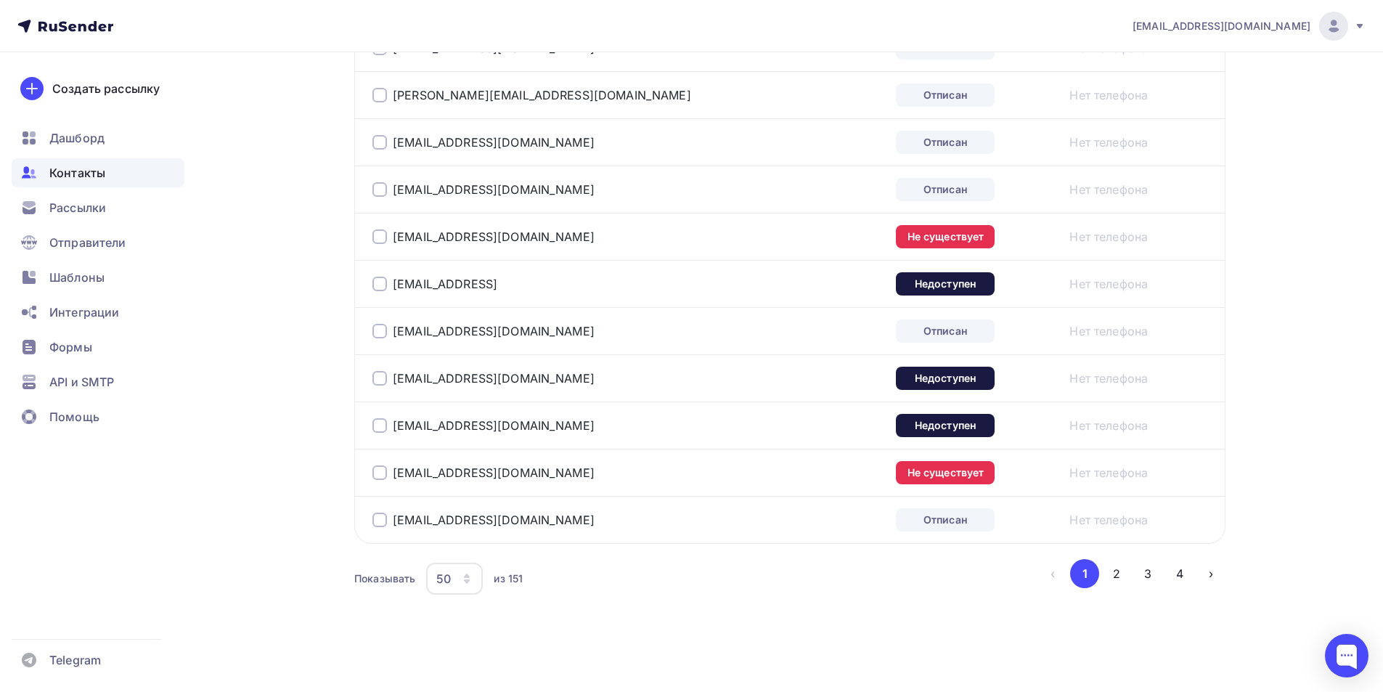
click at [443, 582] on div "50" at bounding box center [443, 578] width 15 height 17
click at [465, 527] on div "100" at bounding box center [512, 533] width 139 height 17
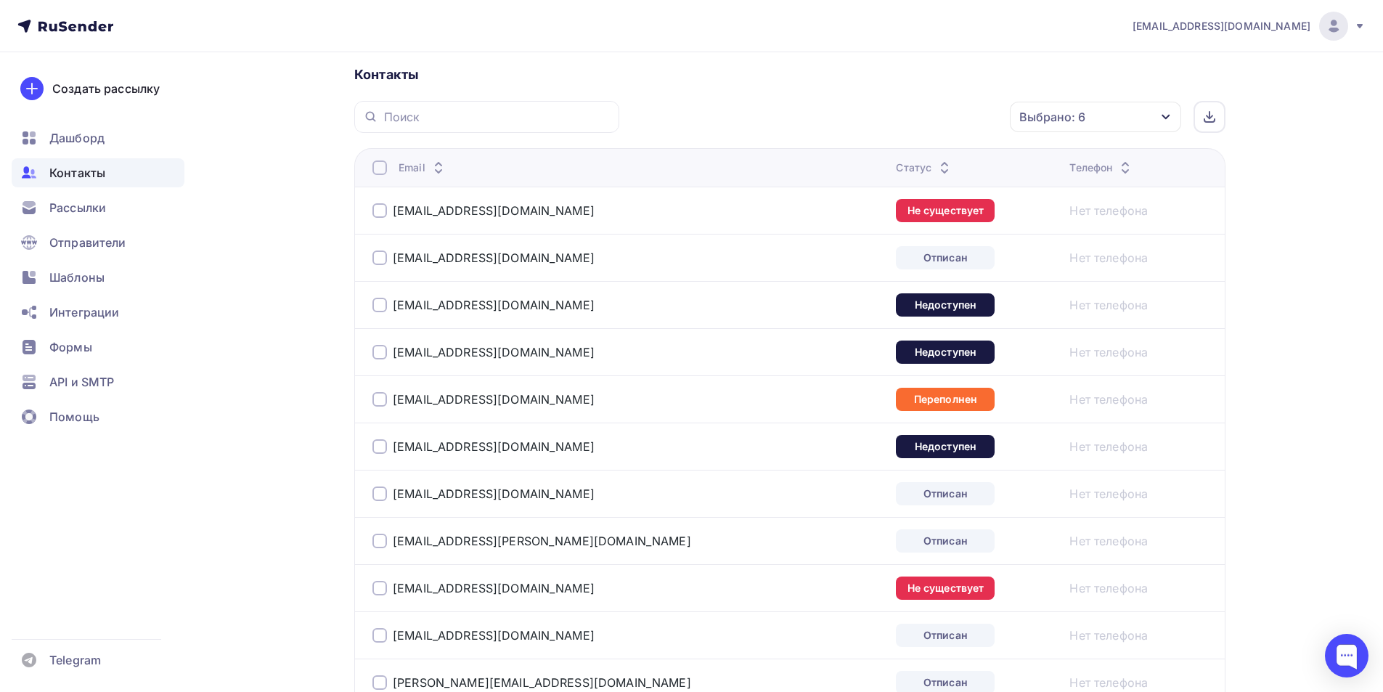
click at [1125, 119] on div "Выбрано: 6" at bounding box center [1095, 117] width 171 height 30
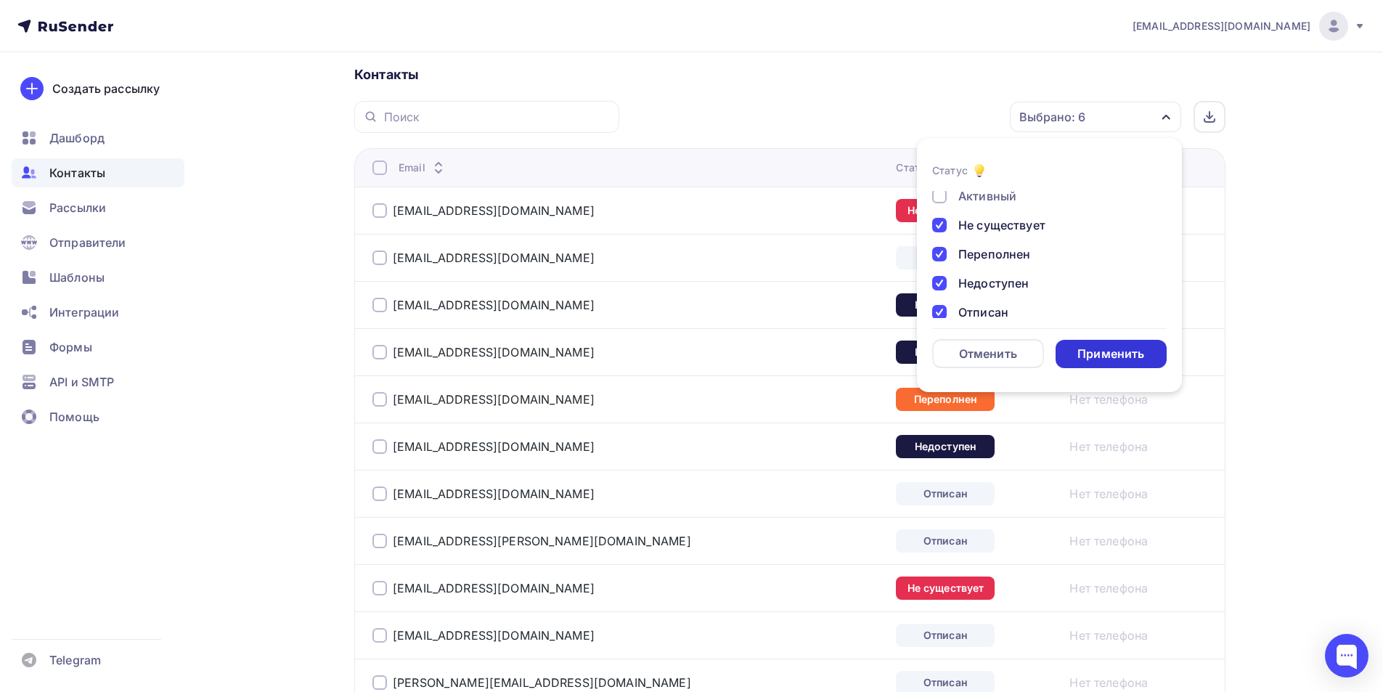
click at [1117, 358] on div "Применить" at bounding box center [1110, 354] width 67 height 17
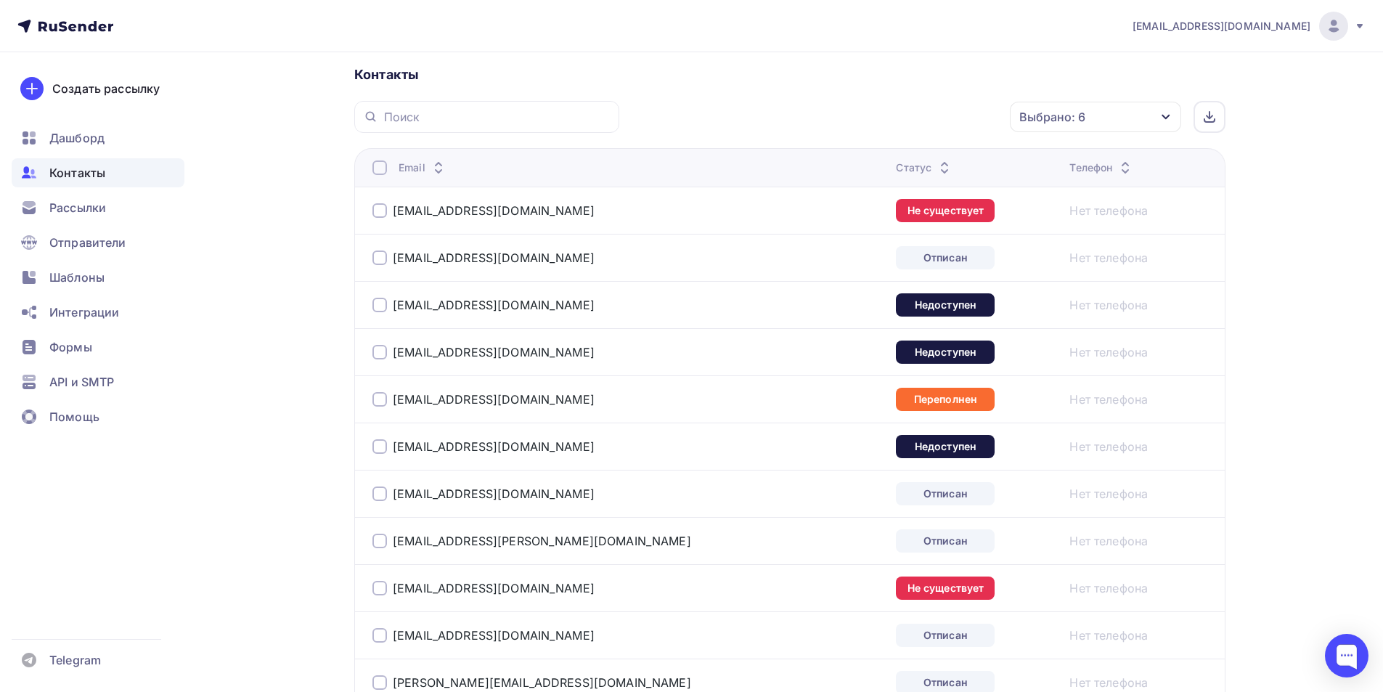
scroll to position [34, 0]
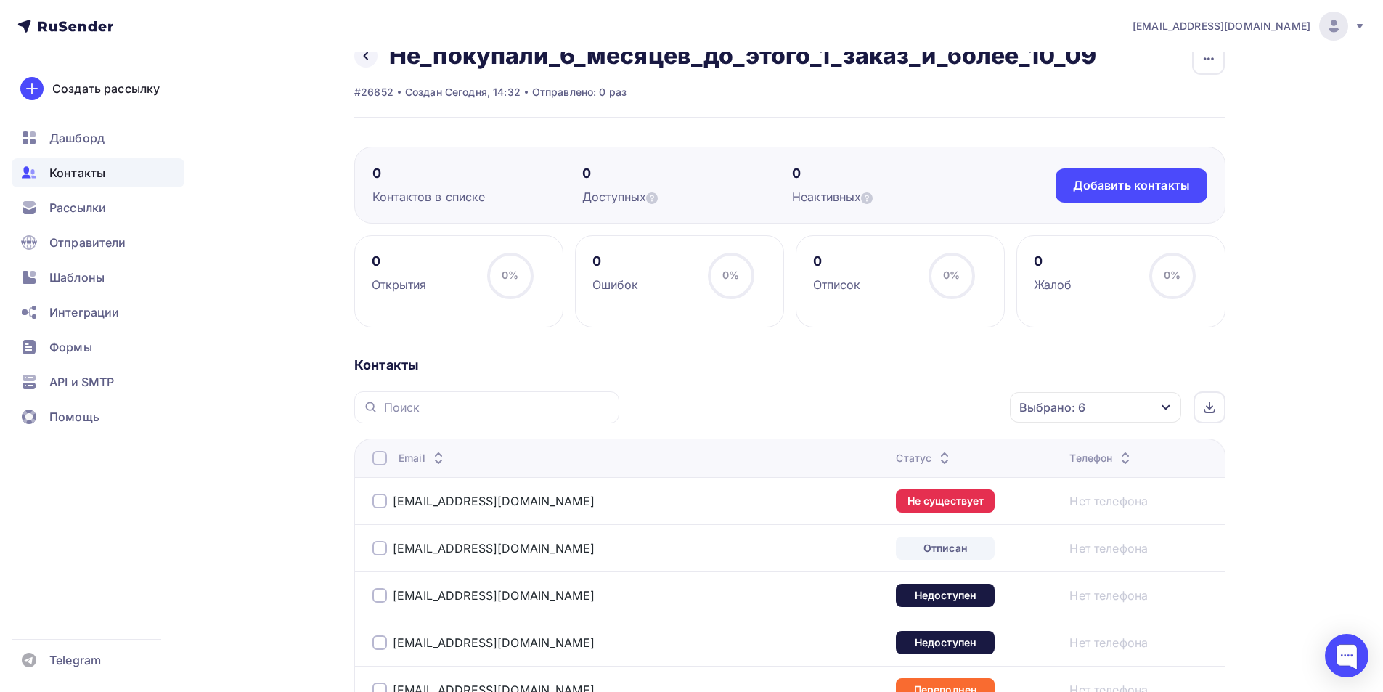
click at [383, 454] on div at bounding box center [379, 458] width 15 height 15
click at [919, 395] on div "Действие" at bounding box center [902, 407] width 192 height 28
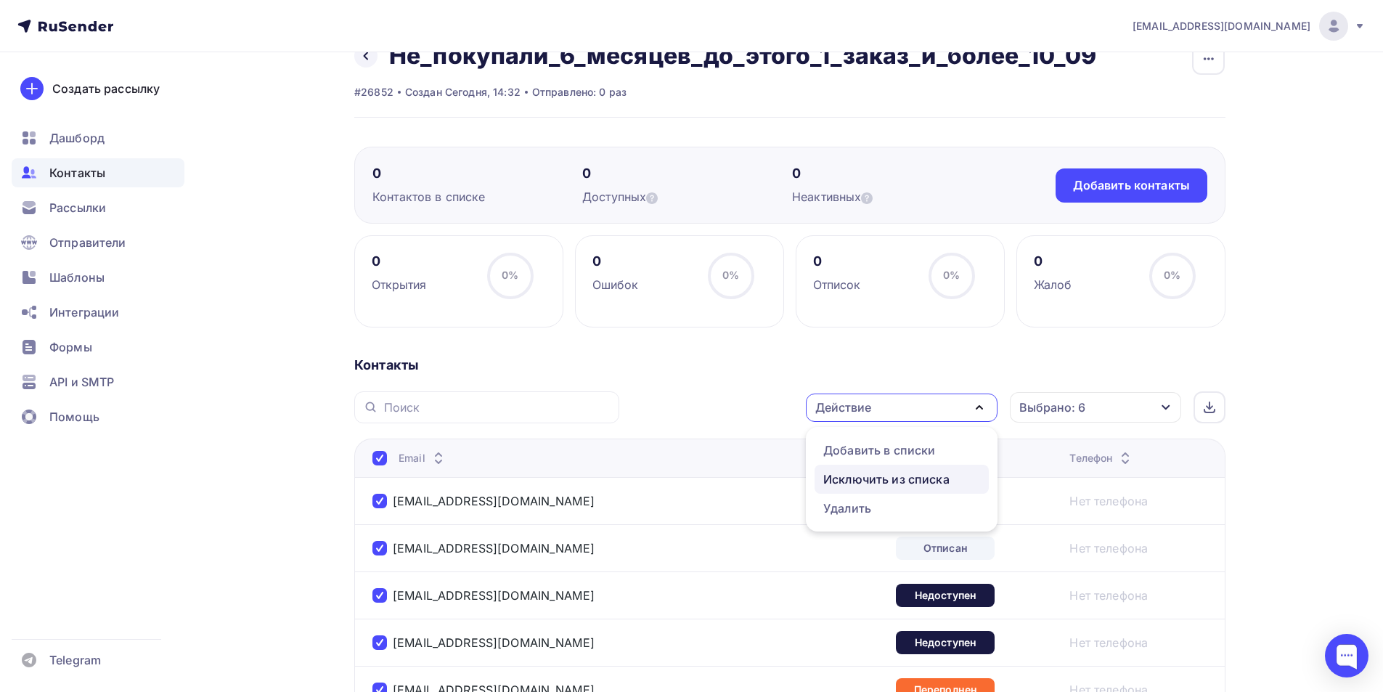
click at [897, 480] on div "Исключить из списка" at bounding box center [886, 478] width 126 height 17
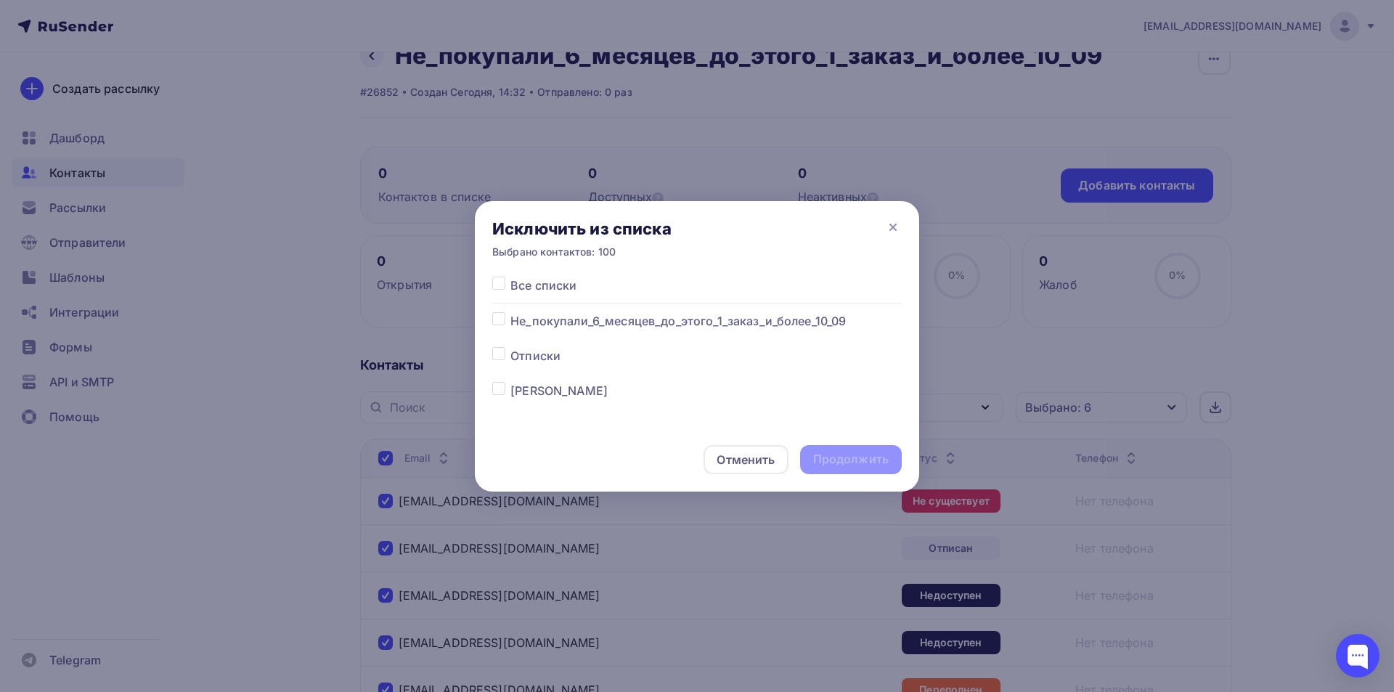
click at [507, 321] on div at bounding box center [501, 320] width 18 height 17
click at [510, 312] on label at bounding box center [510, 312] width 0 height 0
click at [500, 314] on input "checkbox" at bounding box center [498, 318] width 13 height 13
checkbox input "true"
click at [884, 465] on div "Продолжить" at bounding box center [850, 459] width 75 height 17
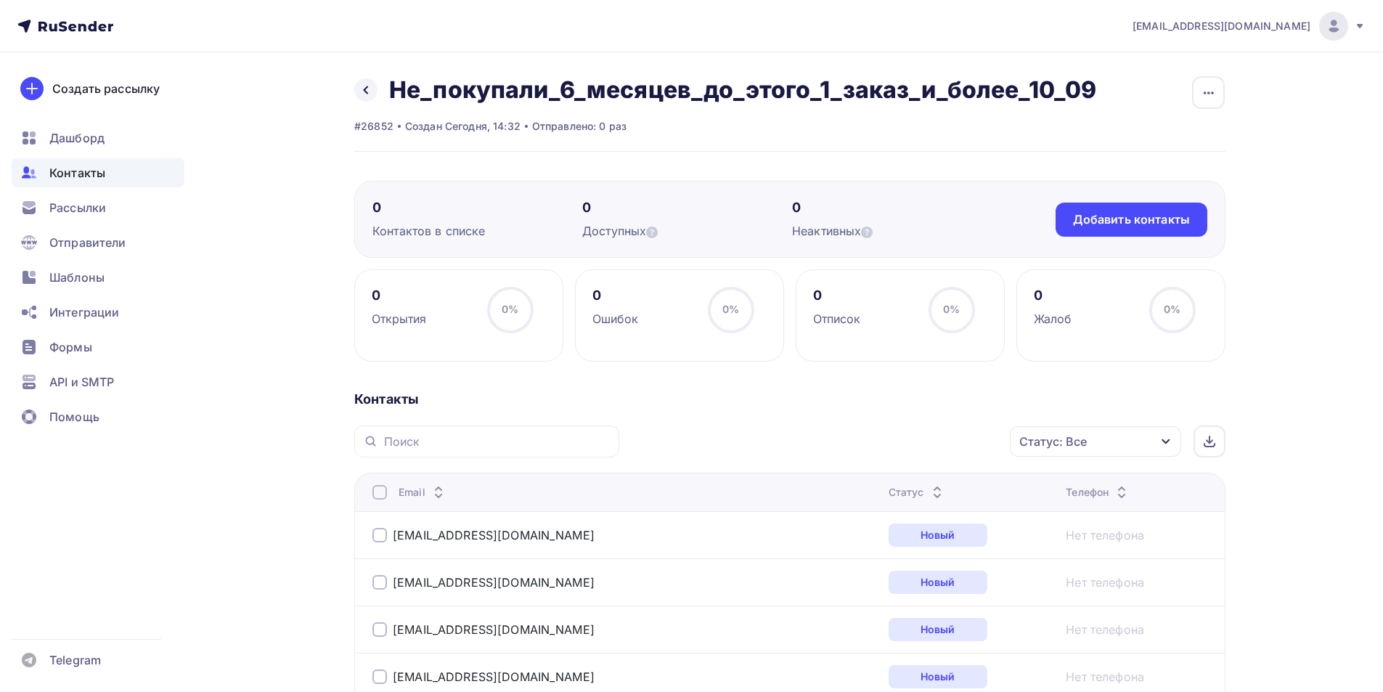
click at [1049, 452] on div "Статус: Все" at bounding box center [1095, 441] width 171 height 30
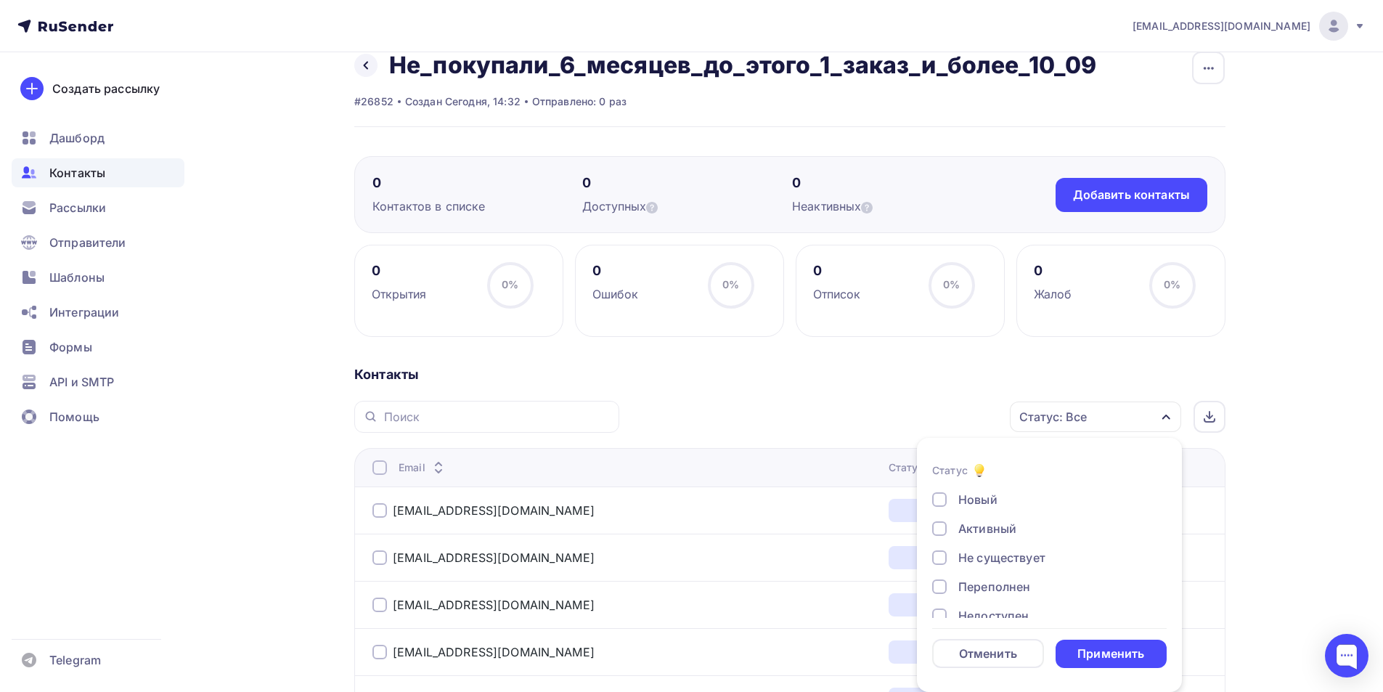
scroll to position [105, 0]
click at [962, 603] on div "Жалоба" at bounding box center [981, 597] width 46 height 17
click at [991, 568] on div "Отписан вручную" at bounding box center [1010, 568] width 105 height 17
click at [973, 542] on div "Отписан" at bounding box center [983, 539] width 50 height 17
click at [974, 516] on div "Недоступен" at bounding box center [993, 510] width 70 height 17
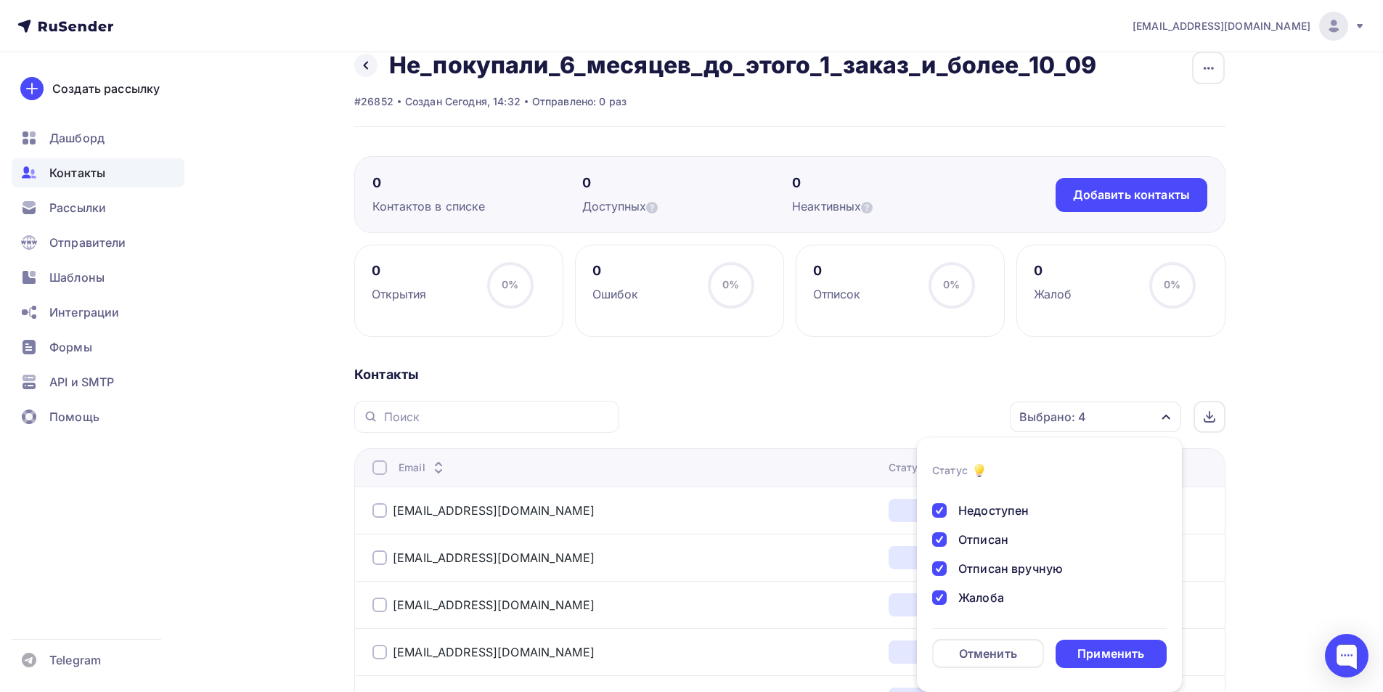
scroll to position [33, 0]
click at [968, 552] on div "Переполнен" at bounding box center [994, 553] width 72 height 17
click at [983, 521] on div "Не существует" at bounding box center [1001, 524] width 87 height 17
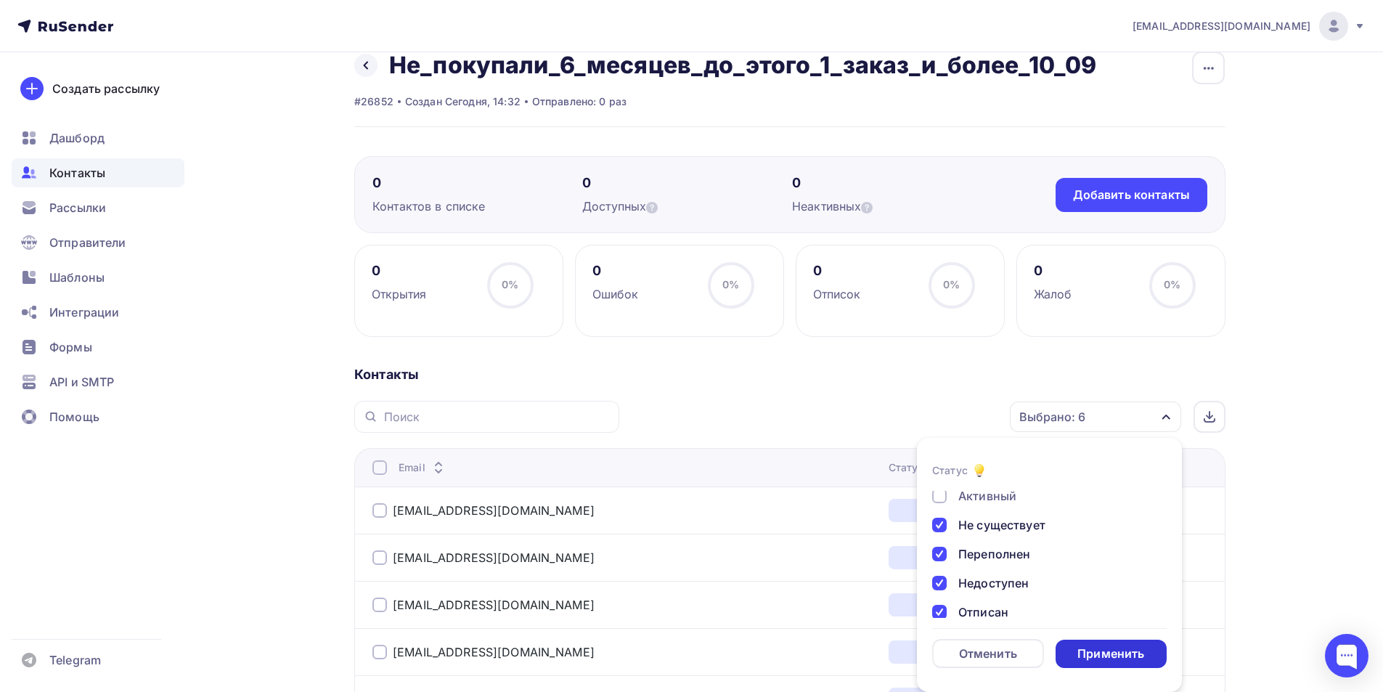
click at [1110, 647] on div "Применить" at bounding box center [1110, 653] width 67 height 17
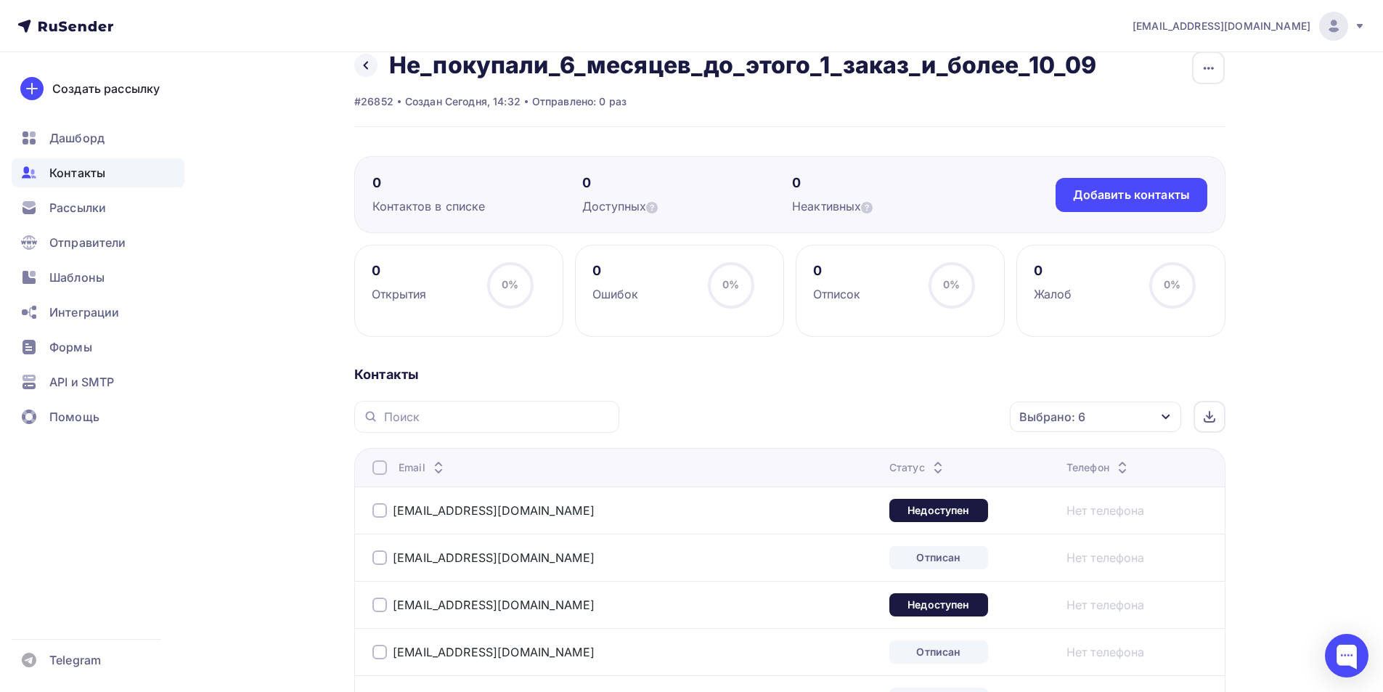
click at [381, 464] on div at bounding box center [379, 467] width 15 height 15
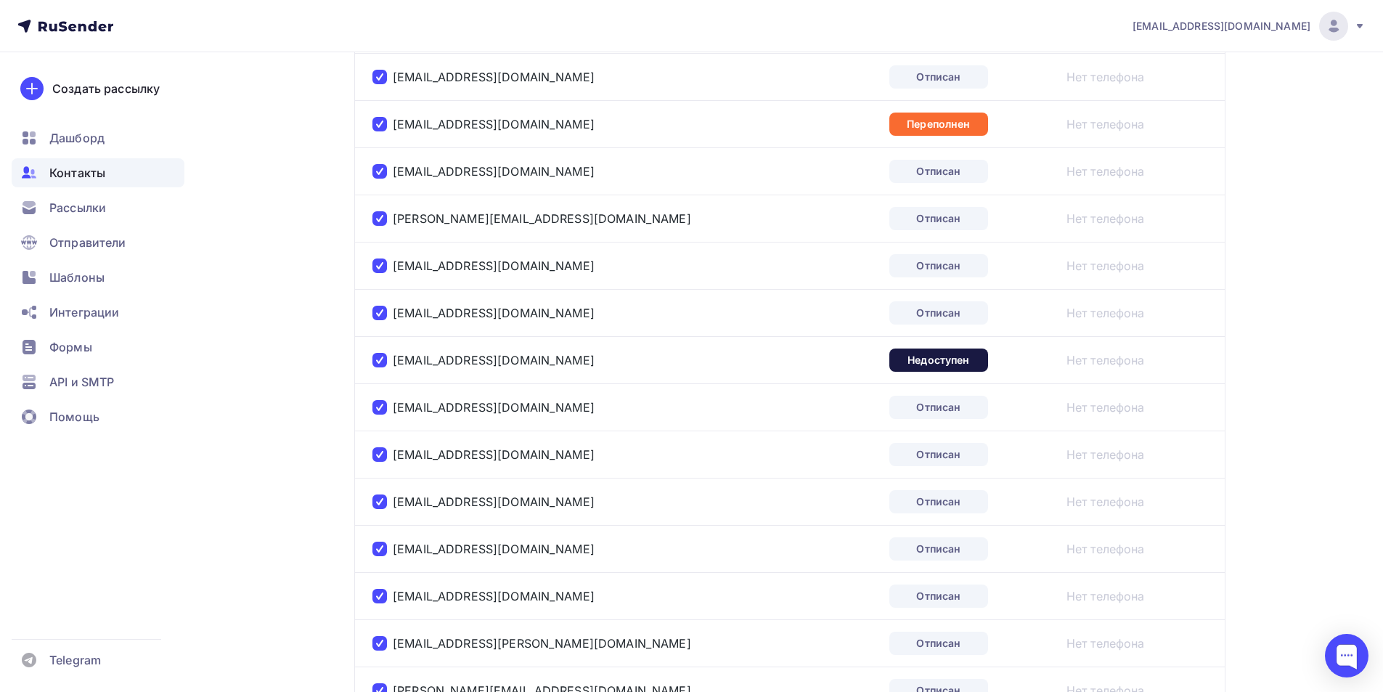
scroll to position [2327, 0]
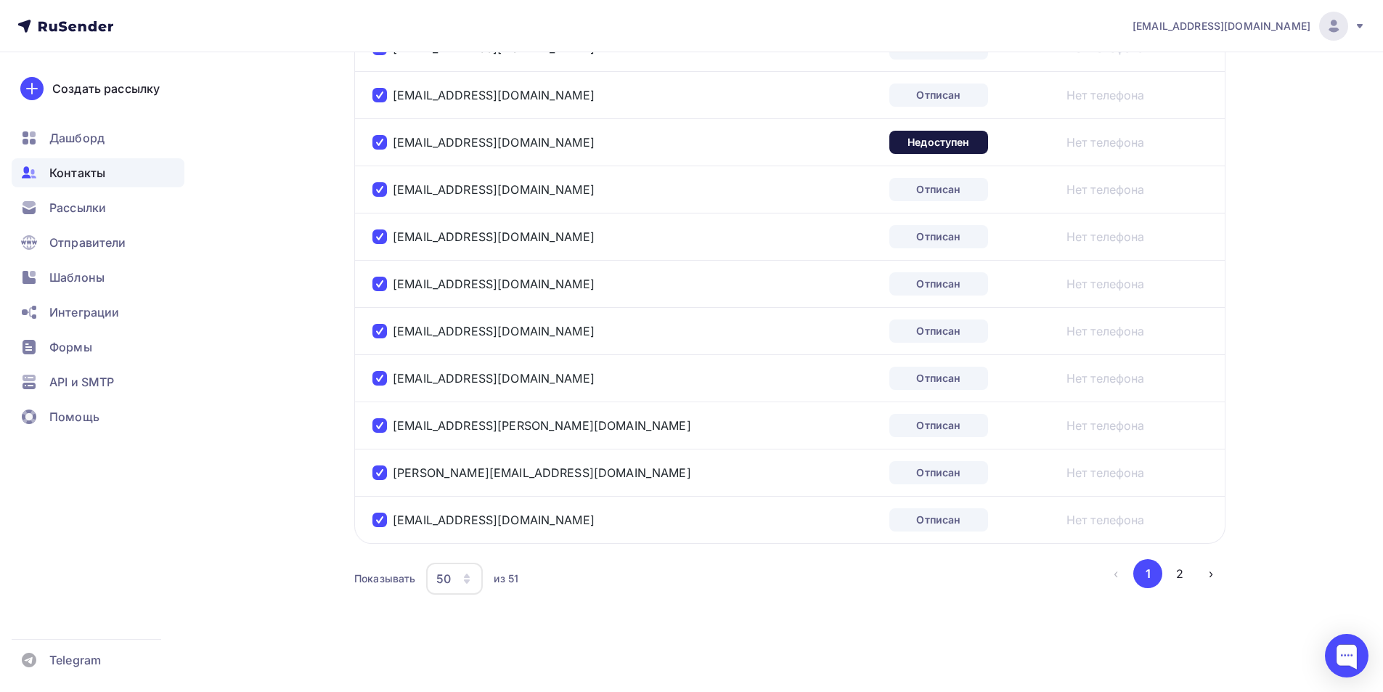
click at [460, 576] on div "50" at bounding box center [454, 579] width 57 height 32
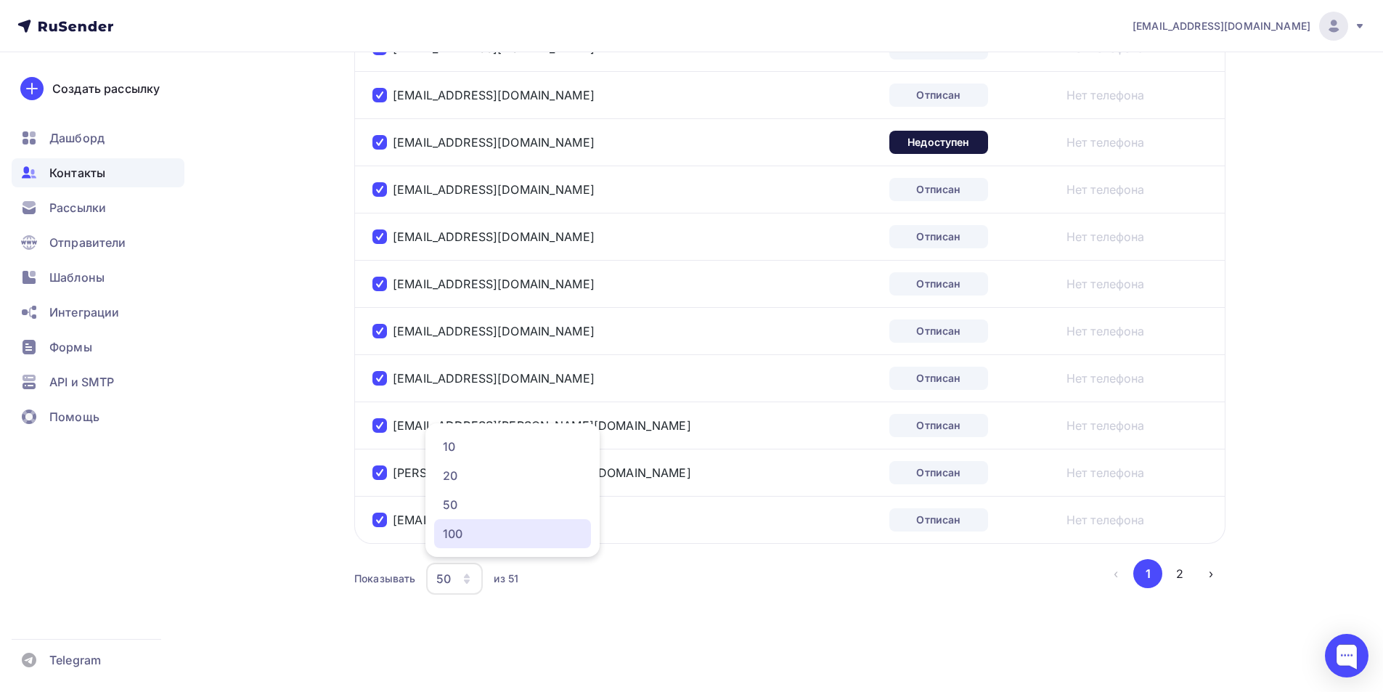
click at [474, 535] on div "100" at bounding box center [512, 533] width 139 height 17
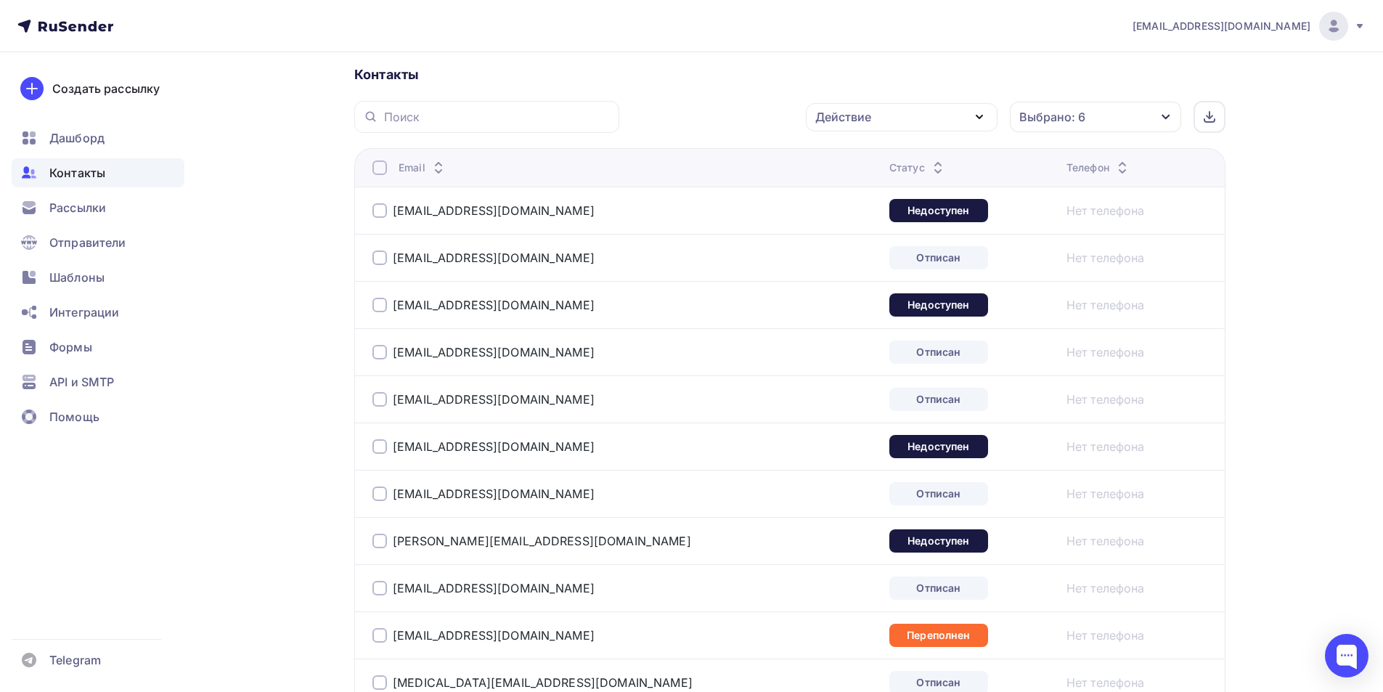
scroll to position [0, 0]
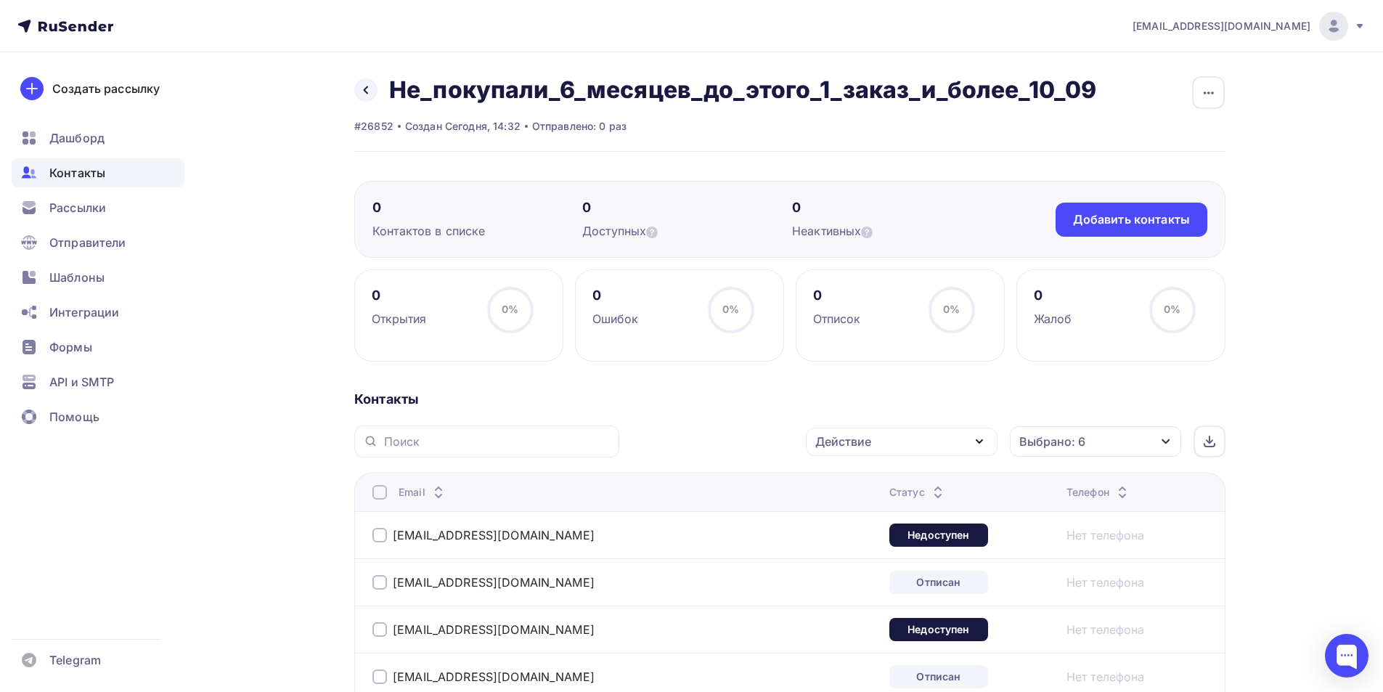
click at [377, 491] on div at bounding box center [379, 492] width 15 height 15
click at [375, 492] on div at bounding box center [379, 492] width 15 height 15
click at [842, 436] on div "Действие" at bounding box center [843, 441] width 56 height 17
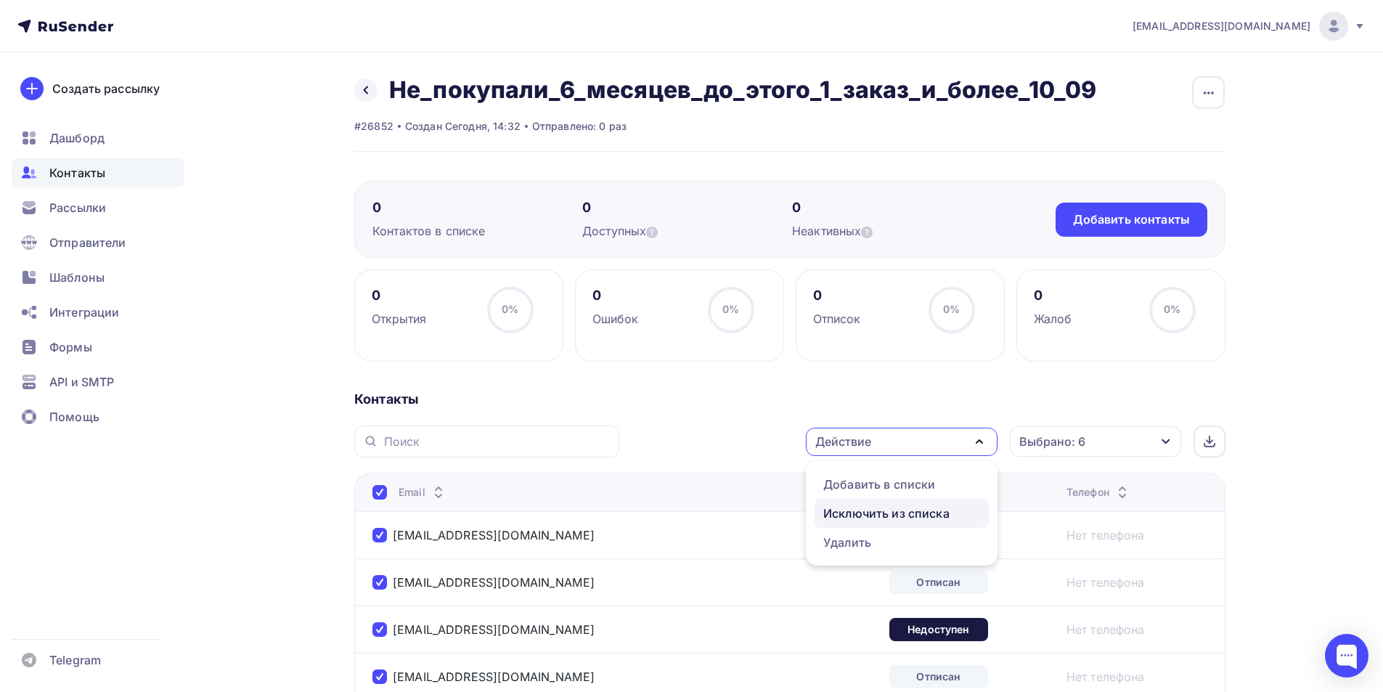
click at [885, 512] on div "Исключить из списка" at bounding box center [886, 513] width 126 height 17
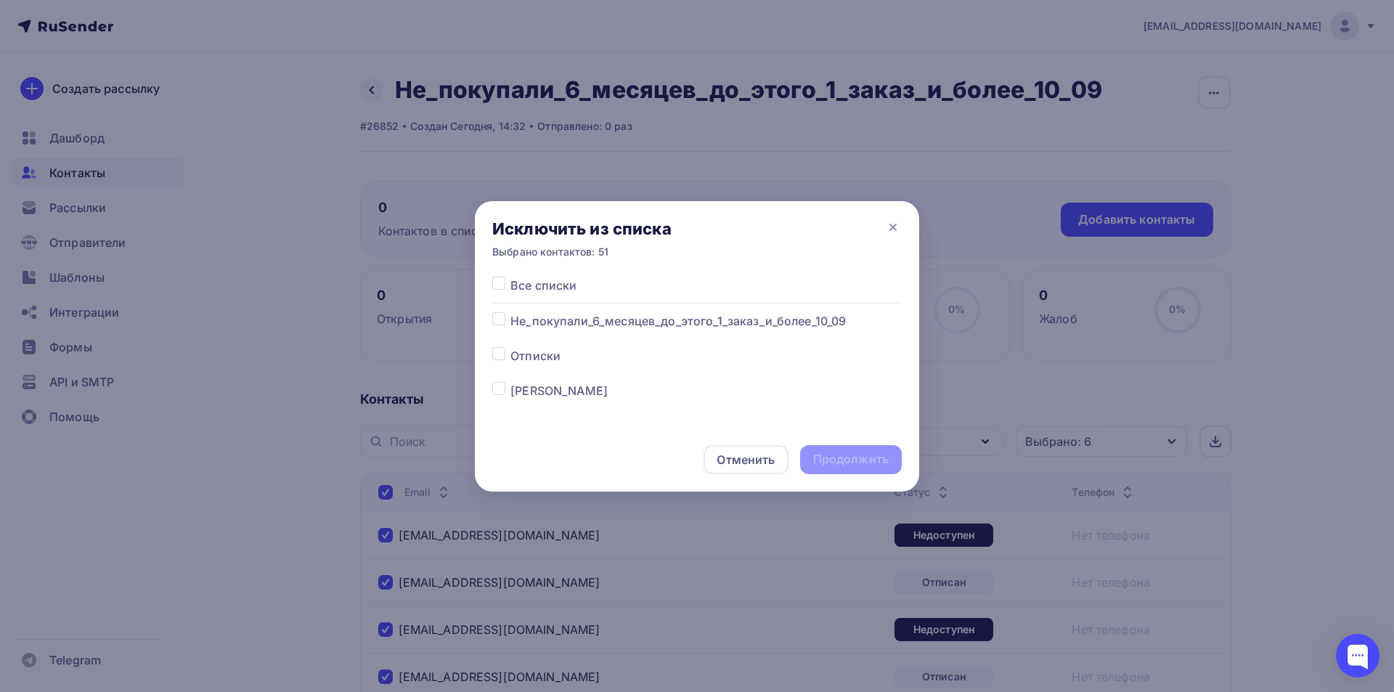
click at [509, 321] on div at bounding box center [501, 320] width 18 height 17
click at [510, 312] on label at bounding box center [510, 312] width 0 height 0
click at [502, 321] on input "checkbox" at bounding box center [498, 318] width 13 height 13
checkbox input "true"
click at [862, 452] on div "Продолжить" at bounding box center [850, 459] width 75 height 17
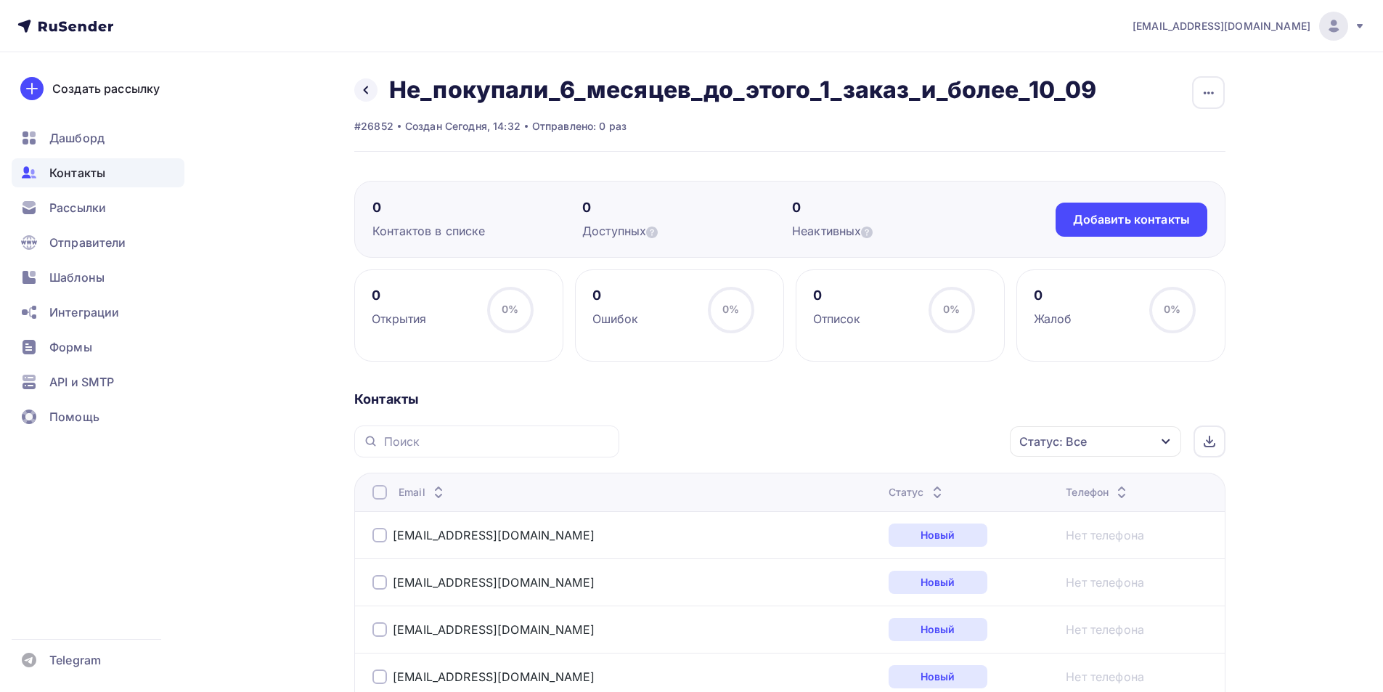
click at [1075, 440] on div "Статус: Все" at bounding box center [1053, 441] width 68 height 17
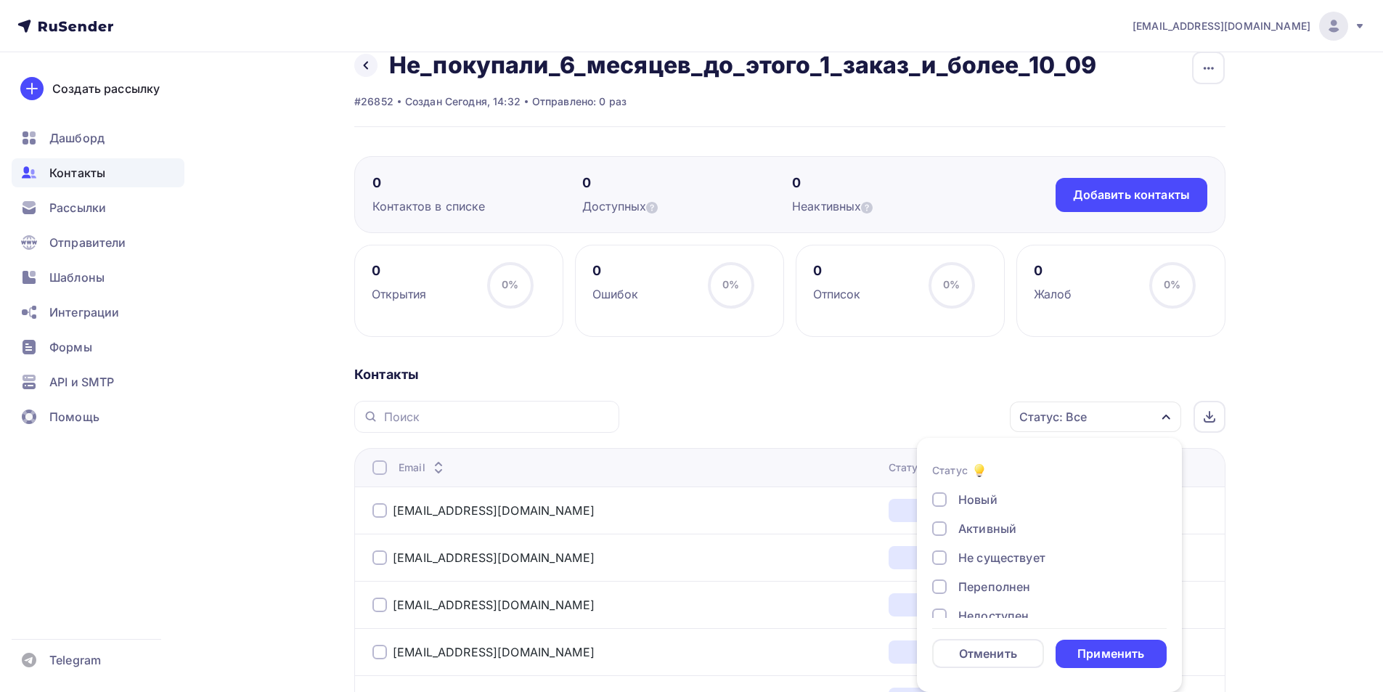
scroll to position [105, 0]
click at [981, 598] on div "Жалоба" at bounding box center [981, 597] width 46 height 17
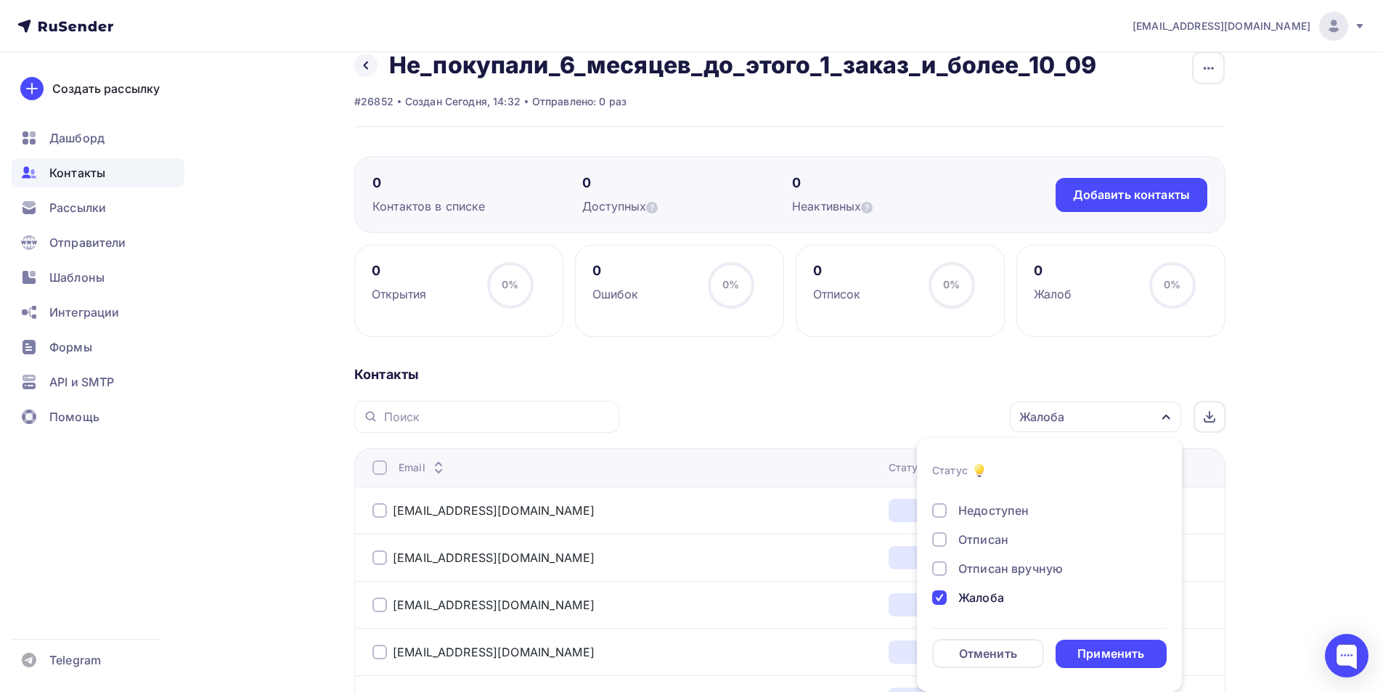
click at [992, 554] on div "Новый Активный Не существует Переполнен Недоступен Отписан Отписан вручную [GEO…" at bounding box center [1049, 495] width 234 height 221
click at [984, 568] on div "Отписан вручную" at bounding box center [1010, 568] width 105 height 17
click at [978, 539] on div "Отписан" at bounding box center [983, 539] width 50 height 17
click at [974, 513] on div "Недоступен" at bounding box center [993, 510] width 70 height 17
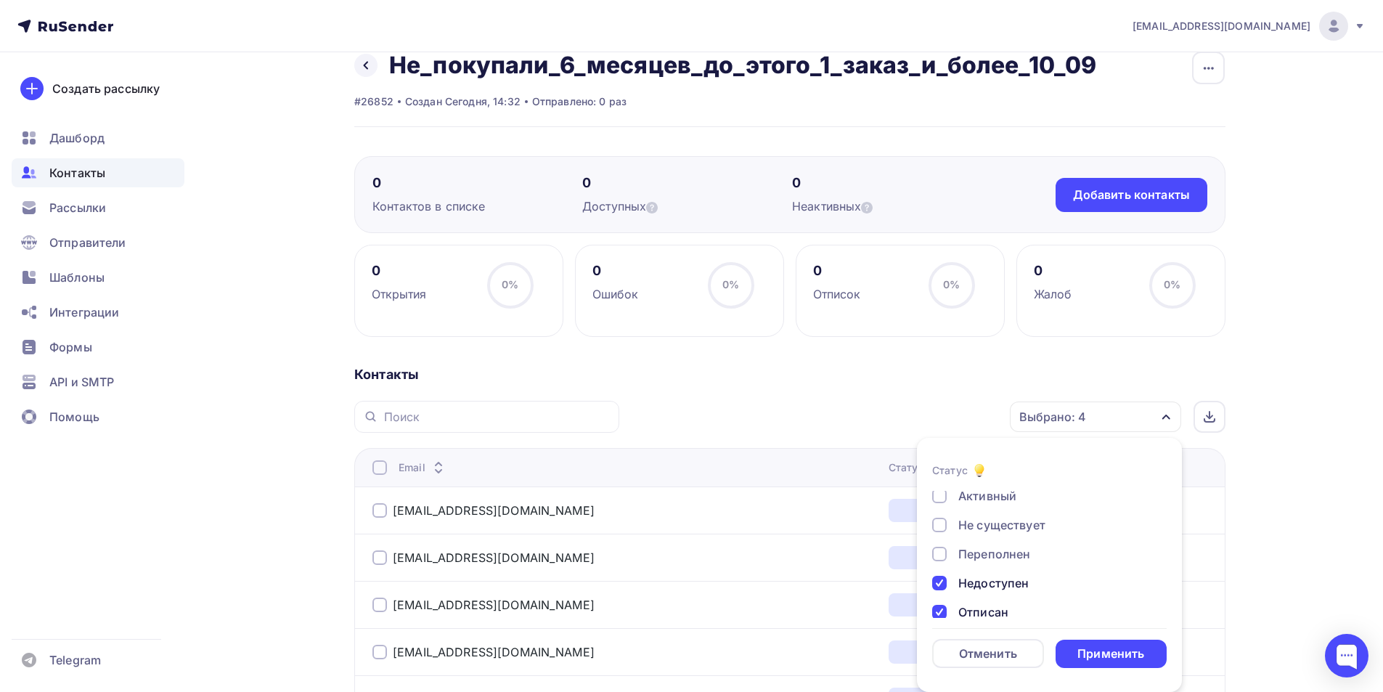
click at [985, 551] on div "Переполнен" at bounding box center [994, 553] width 72 height 17
click at [989, 522] on div "Не существует" at bounding box center [1001, 524] width 87 height 17
click at [1106, 642] on div "Применить" at bounding box center [1112, 654] width 112 height 28
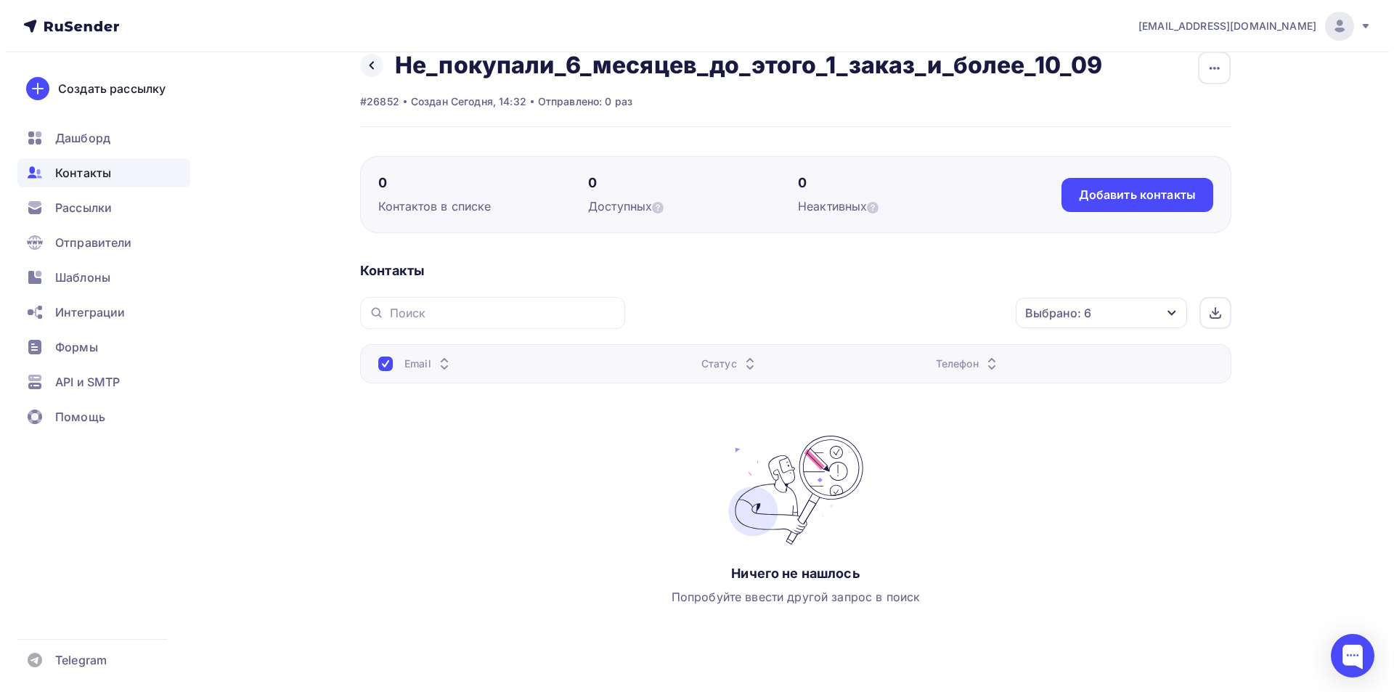
scroll to position [0, 0]
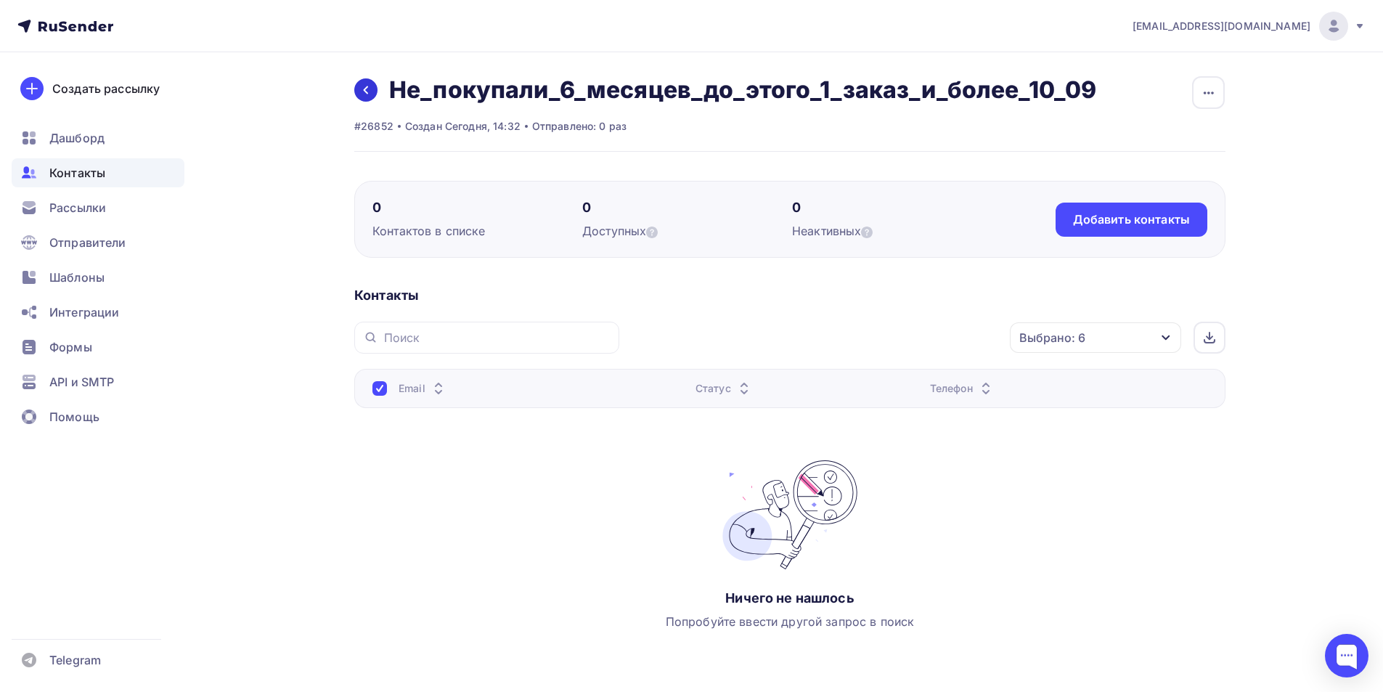
click at [367, 91] on icon at bounding box center [366, 90] width 12 height 12
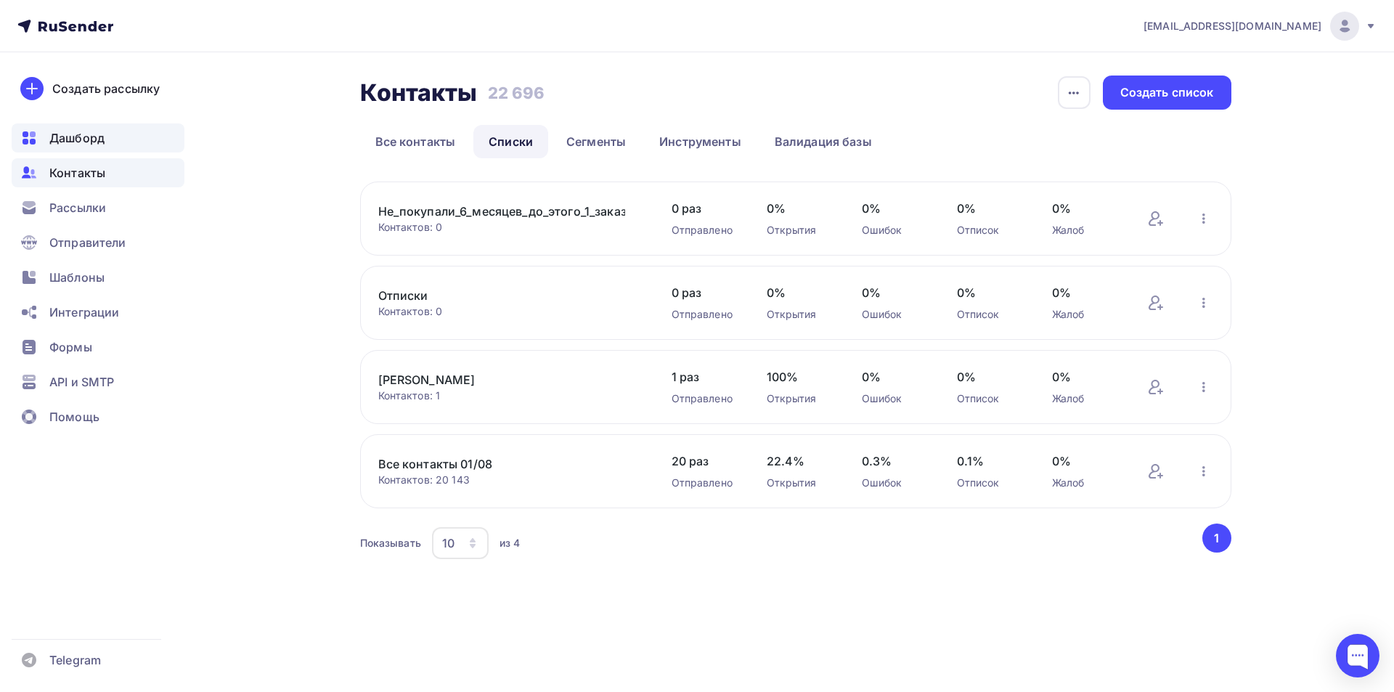
click at [116, 134] on div "Дашборд" at bounding box center [98, 137] width 173 height 29
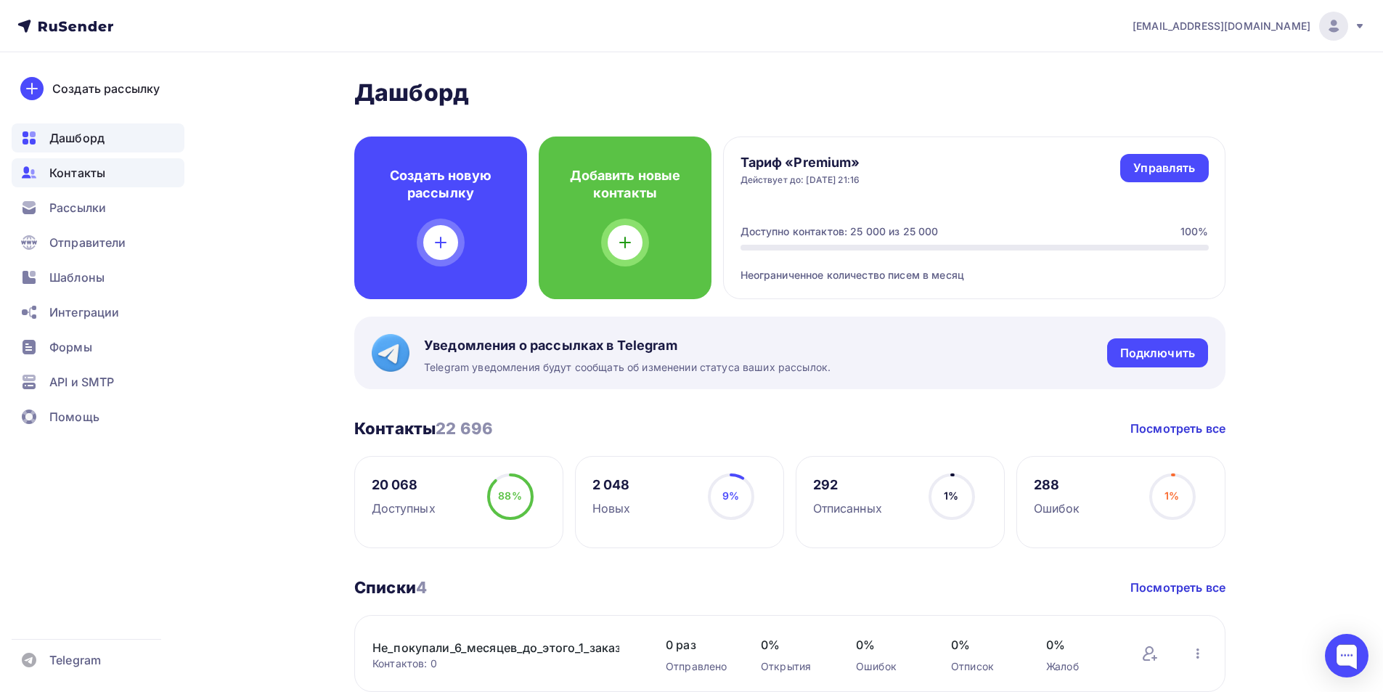
click at [105, 172] on span "Контакты" at bounding box center [77, 172] width 56 height 17
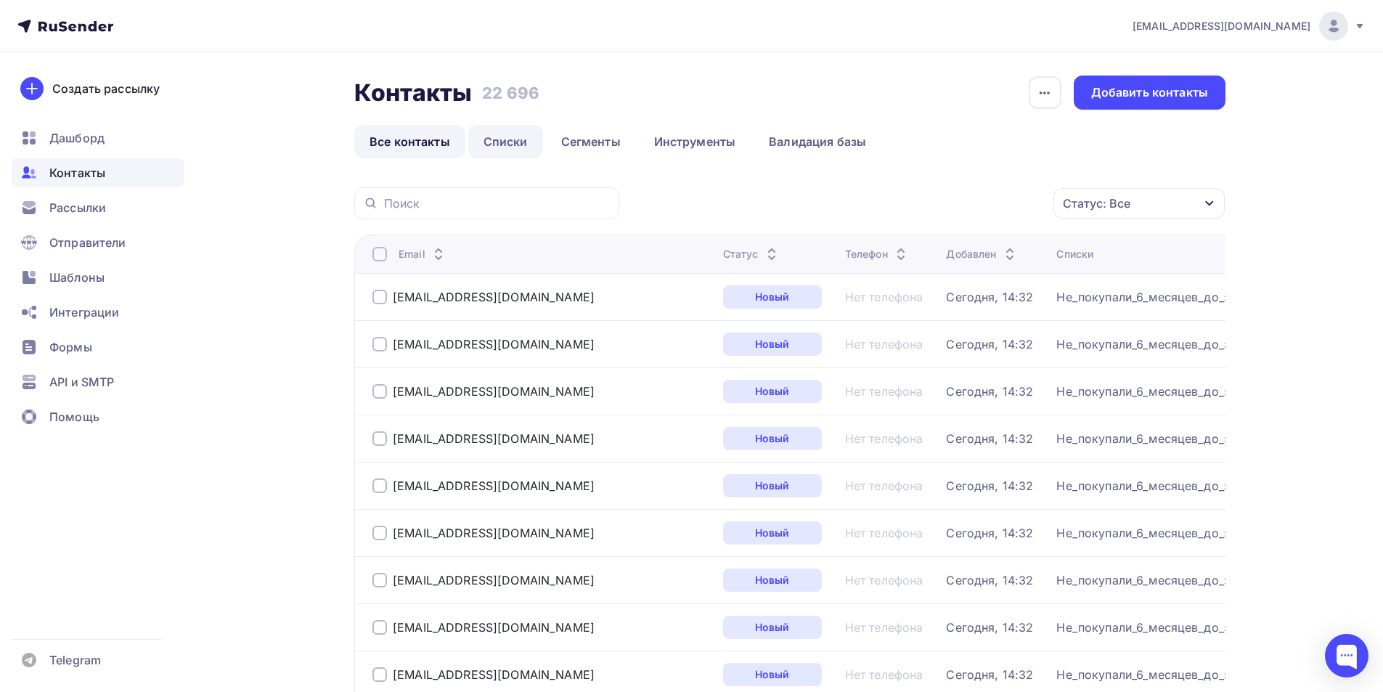
click at [502, 152] on link "Списки" at bounding box center [505, 141] width 75 height 33
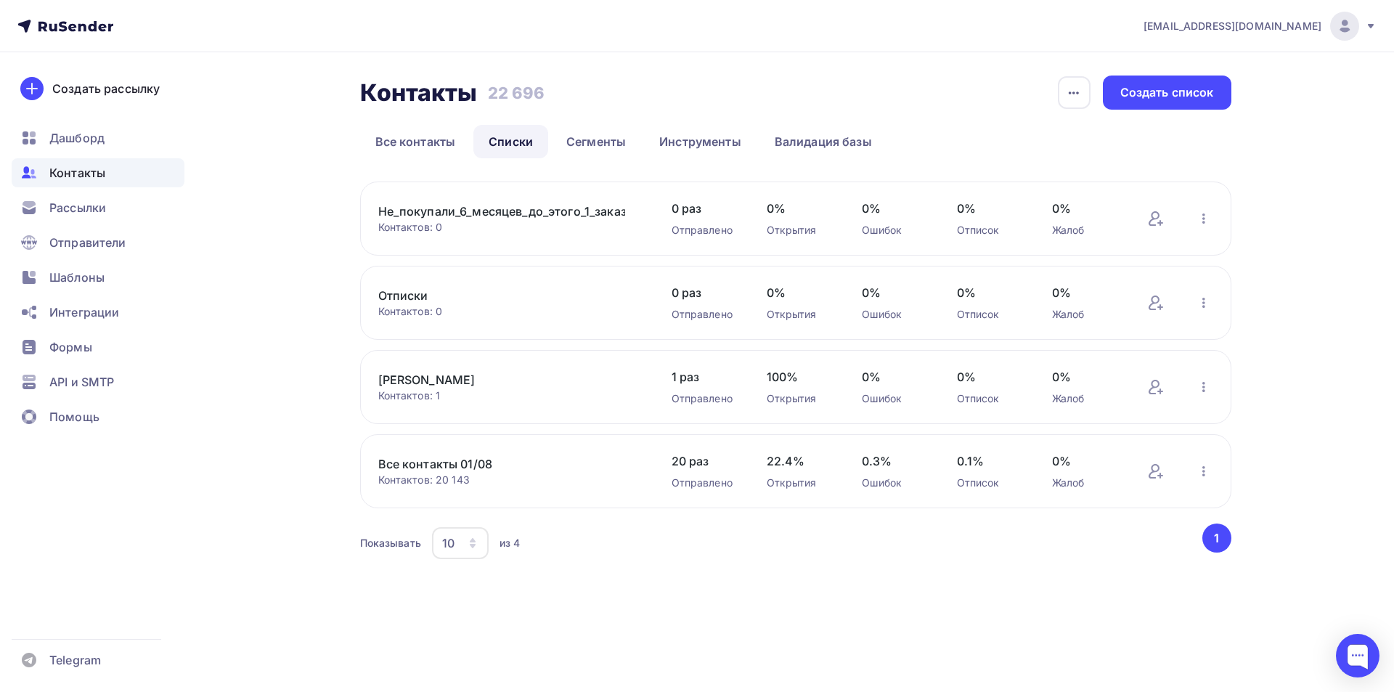
click at [456, 216] on link "Не_покупали_6_месяцев_до_этого_1_заказ_и_более_10_09" at bounding box center [501, 211] width 247 height 17
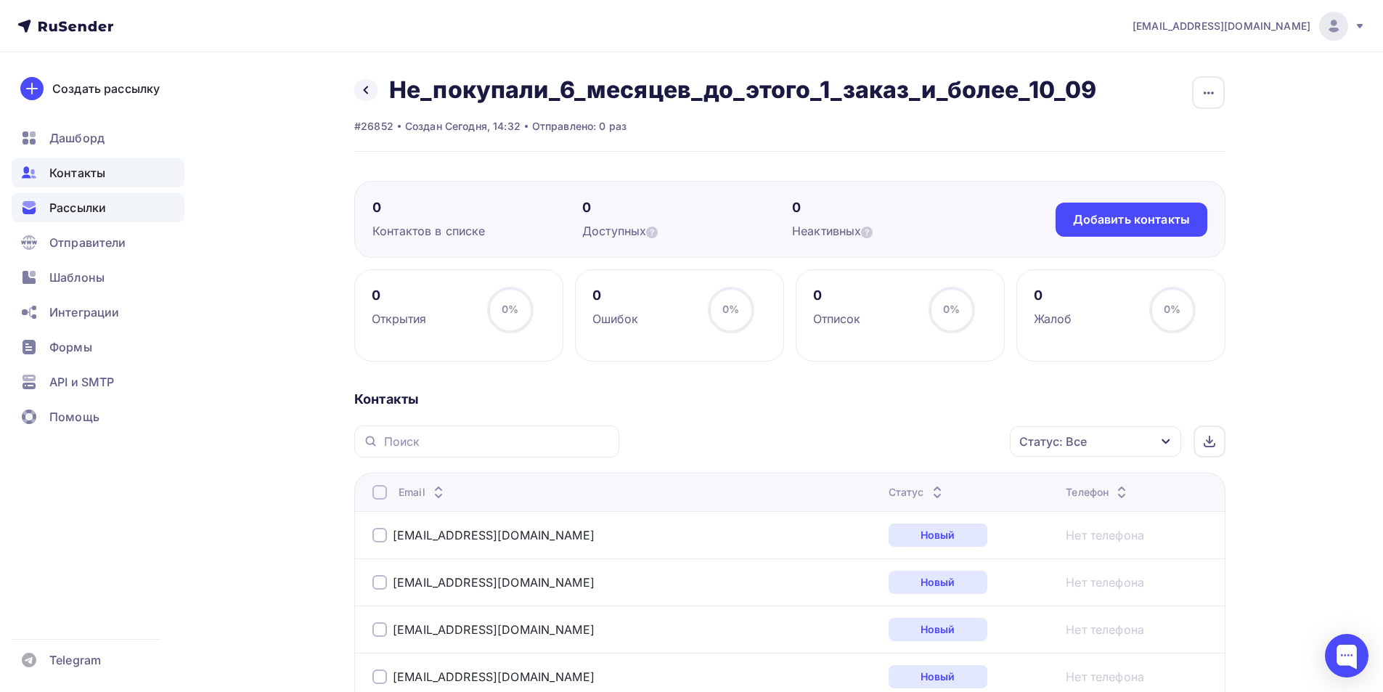
click at [76, 216] on span "Рассылки" at bounding box center [77, 207] width 57 height 17
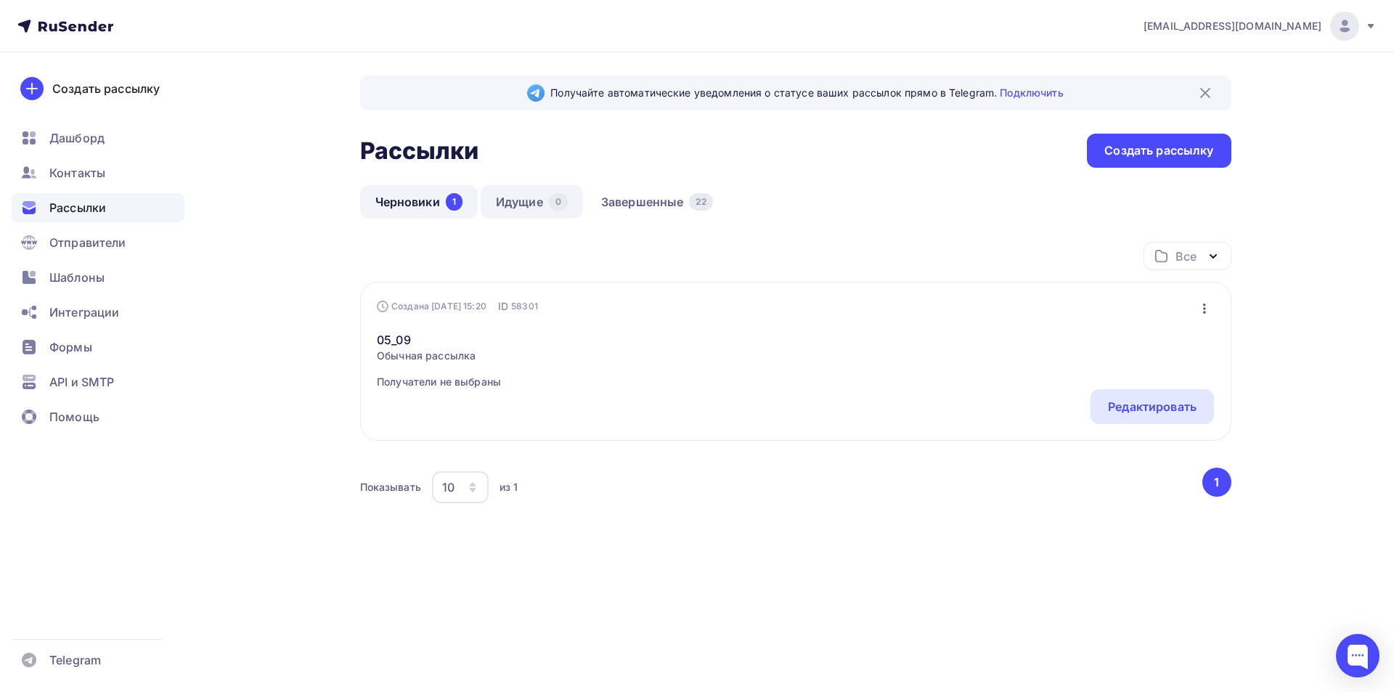
click at [514, 208] on link "Идущие 0" at bounding box center [532, 201] width 102 height 33
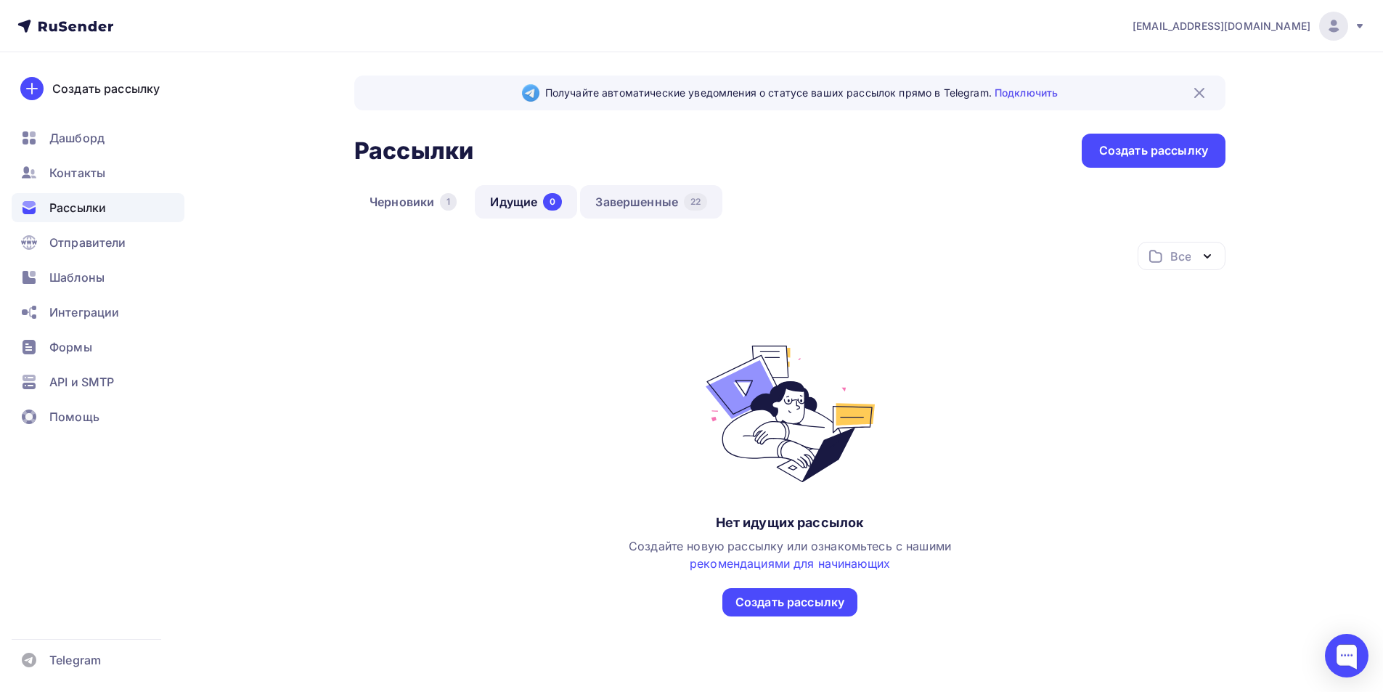
click at [611, 207] on link "Завершенные 22" at bounding box center [651, 201] width 142 height 33
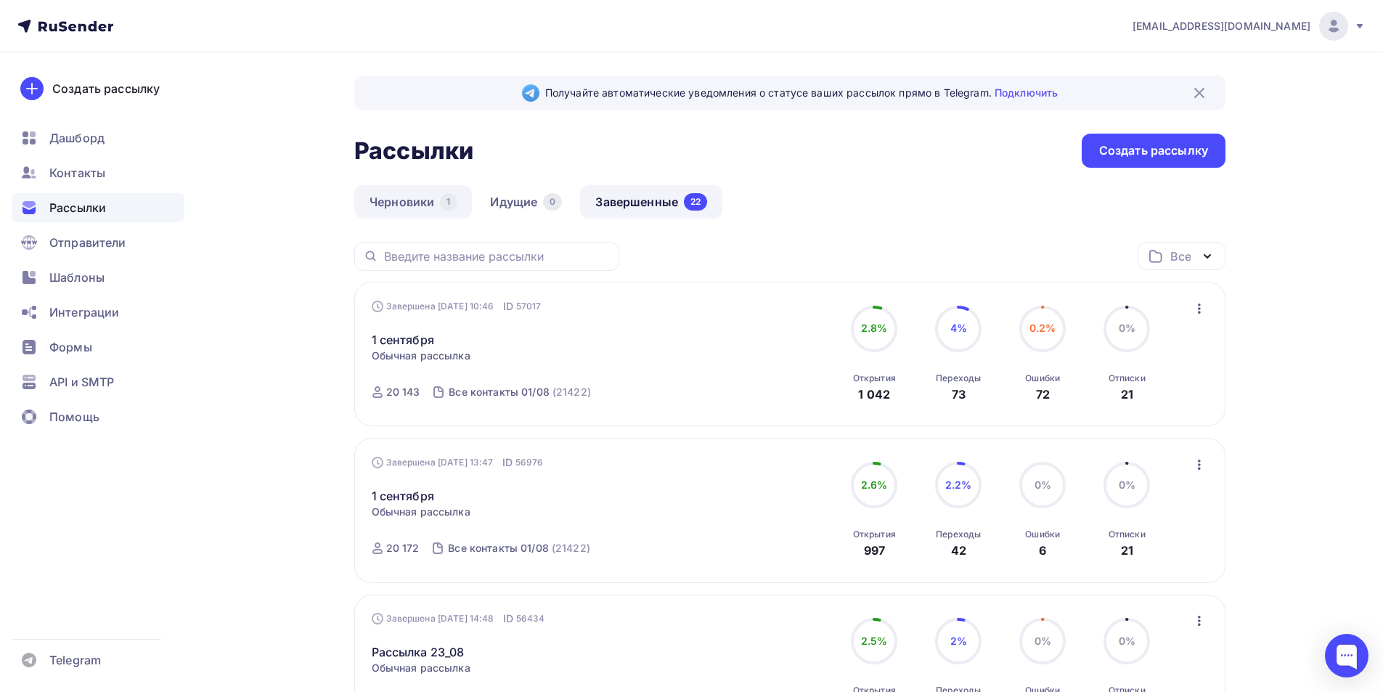
click at [436, 208] on link "Черновики 1" at bounding box center [413, 201] width 118 height 33
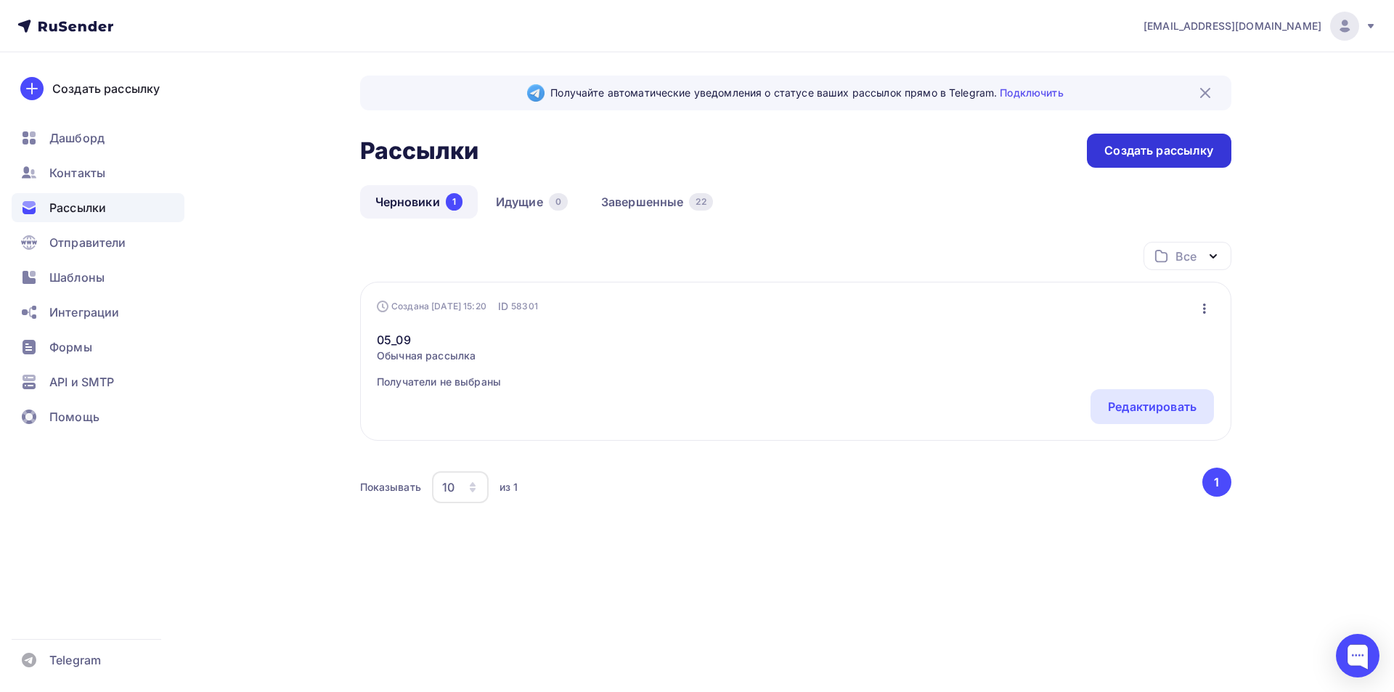
click at [1152, 160] on div "Создать рассылку" at bounding box center [1159, 151] width 144 height 34
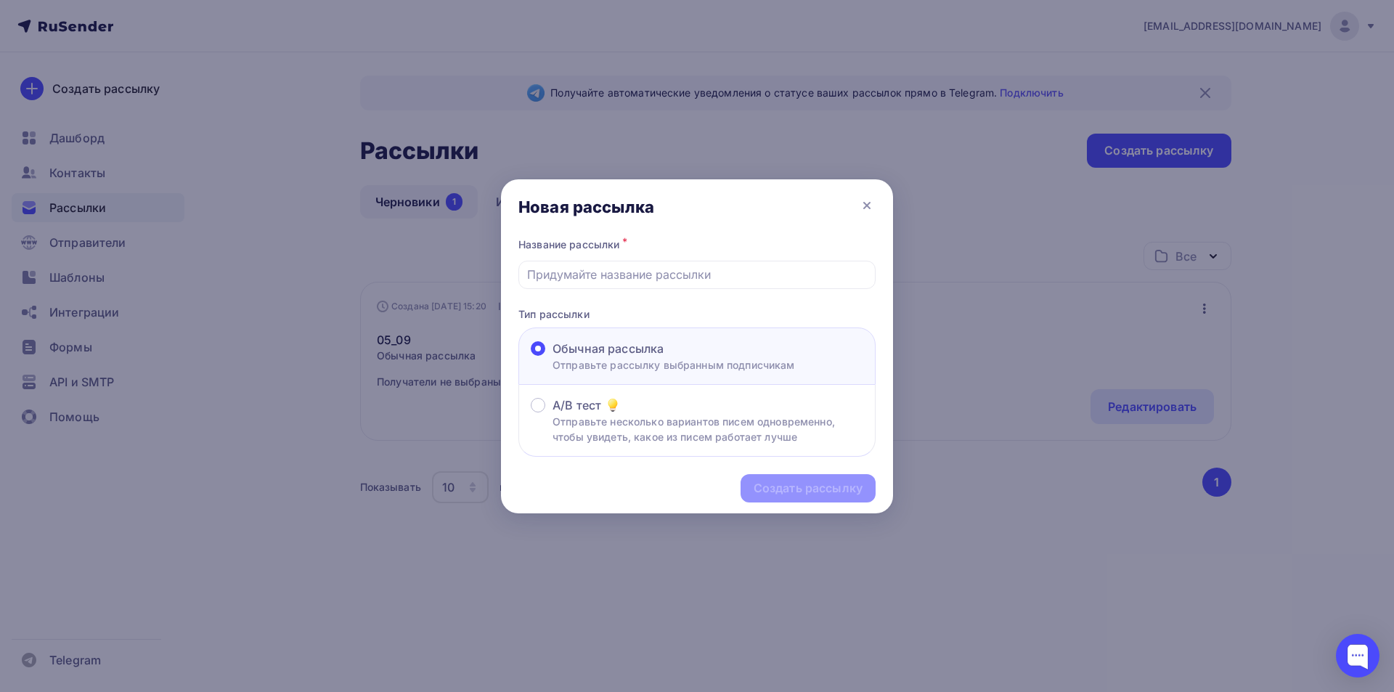
click at [584, 450] on div "A/B тест Отправьте несколько вариантов писем одновременно, чтобы увидеть, какое…" at bounding box center [696, 421] width 357 height 72
click at [587, 430] on p "Отправьте несколько вариантов писем одновременно, чтобы увидеть, какое из писем…" at bounding box center [707, 429] width 311 height 30
click at [552, 414] on input "A/B тест Отправьте несколько вариантов писем одновременно, чтобы увидеть, какое…" at bounding box center [552, 414] width 0 height 0
click at [640, 343] on span "Обычная рассылка" at bounding box center [607, 348] width 111 height 17
click at [552, 357] on input "Обычная рассылка Отправьте рассылку выбранным подписчикам" at bounding box center [552, 357] width 0 height 0
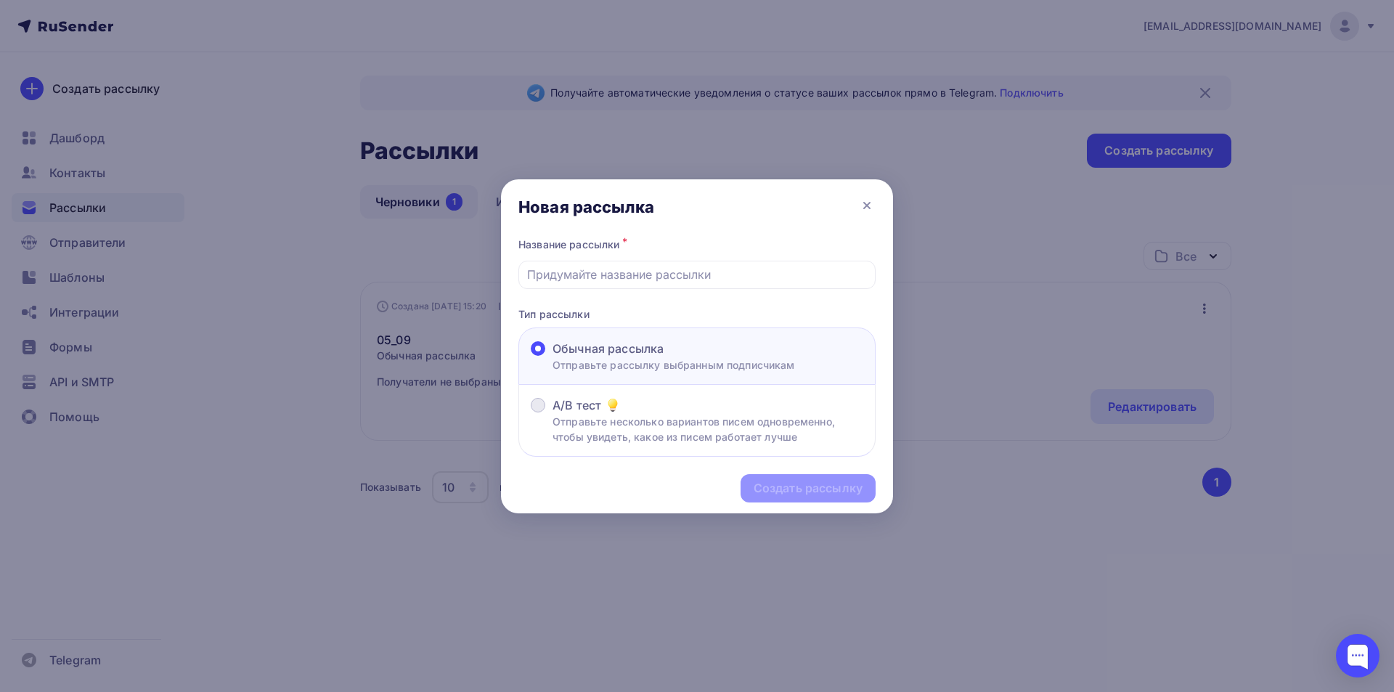
click at [629, 430] on p "Отправьте несколько вариантов писем одновременно, чтобы увидеть, какое из писем…" at bounding box center [707, 429] width 311 height 30
click at [552, 414] on input "A/B тест Отправьте несколько вариантов писем одновременно, чтобы увидеть, какое…" at bounding box center [552, 414] width 0 height 0
click at [665, 272] on input "text" at bounding box center [697, 274] width 340 height 17
type input "10_09"
click at [814, 498] on div "Создать рассылку" at bounding box center [807, 488] width 135 height 28
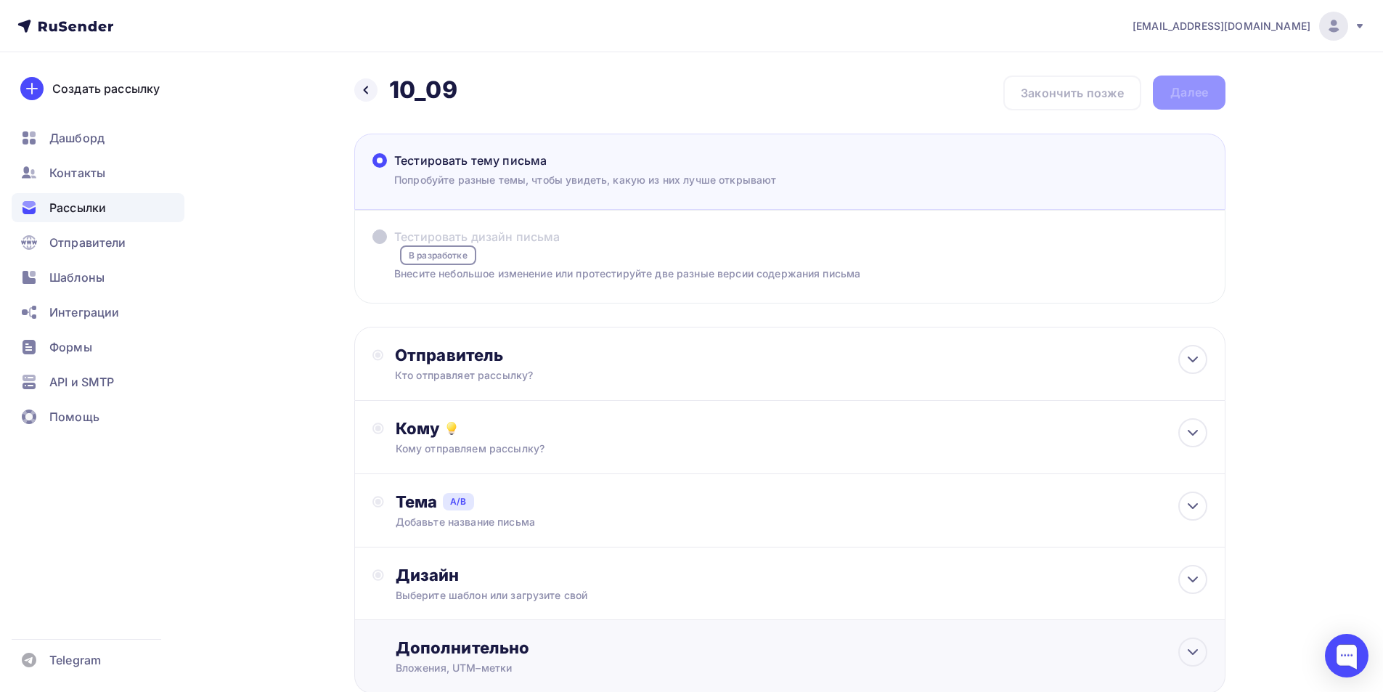
scroll to position [95, 0]
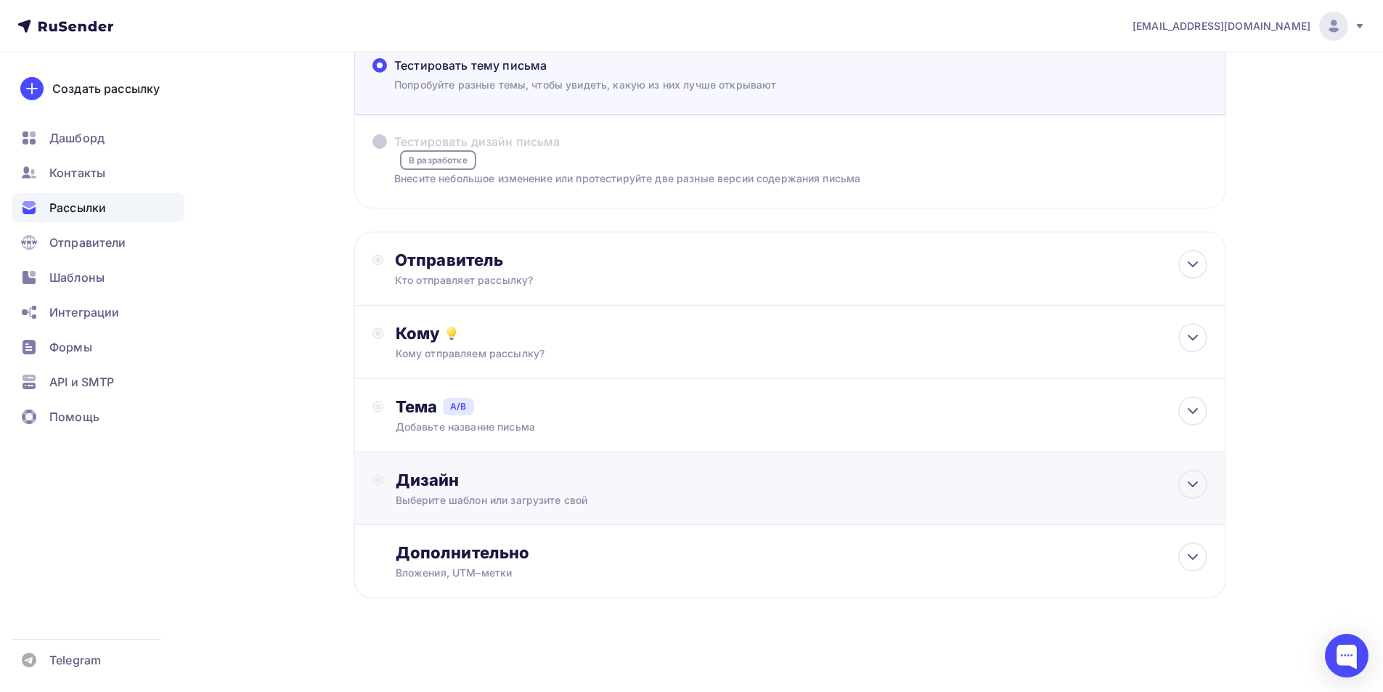
click at [552, 478] on div "Дизайн" at bounding box center [802, 480] width 812 height 20
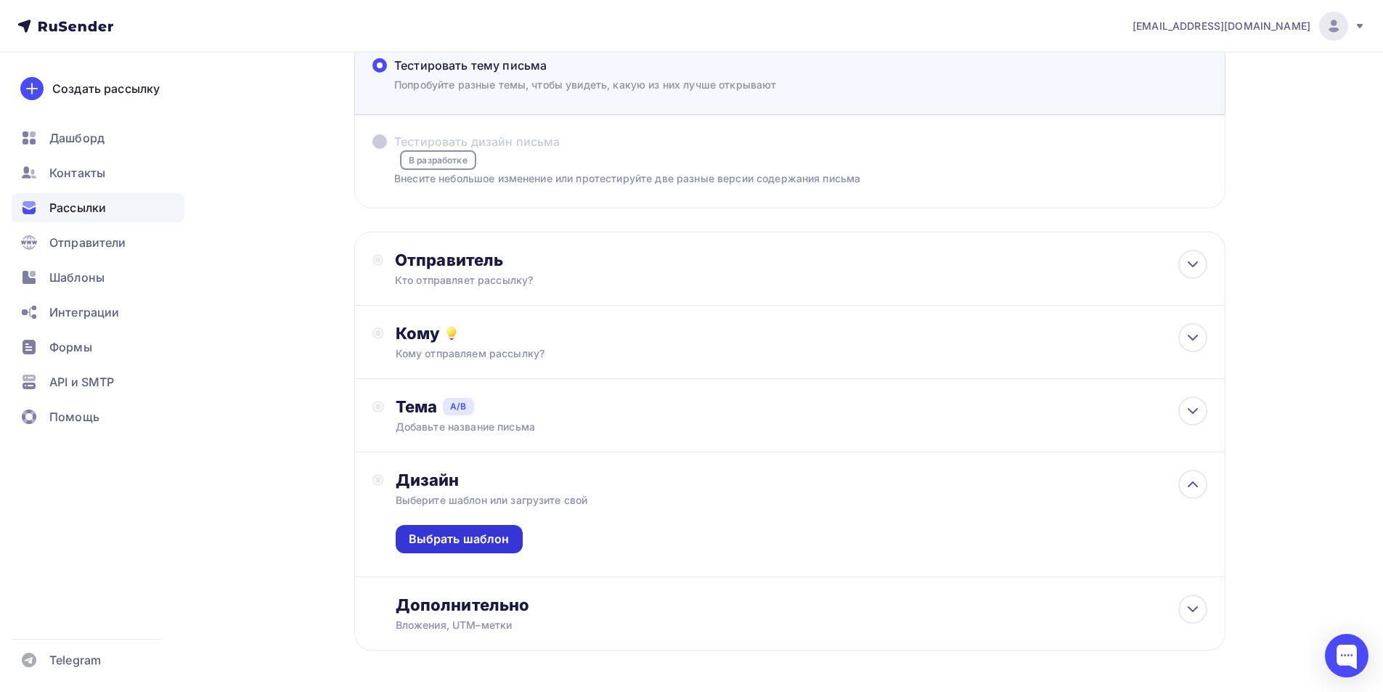
click at [493, 548] on div "Выбрать шаблон" at bounding box center [459, 539] width 127 height 28
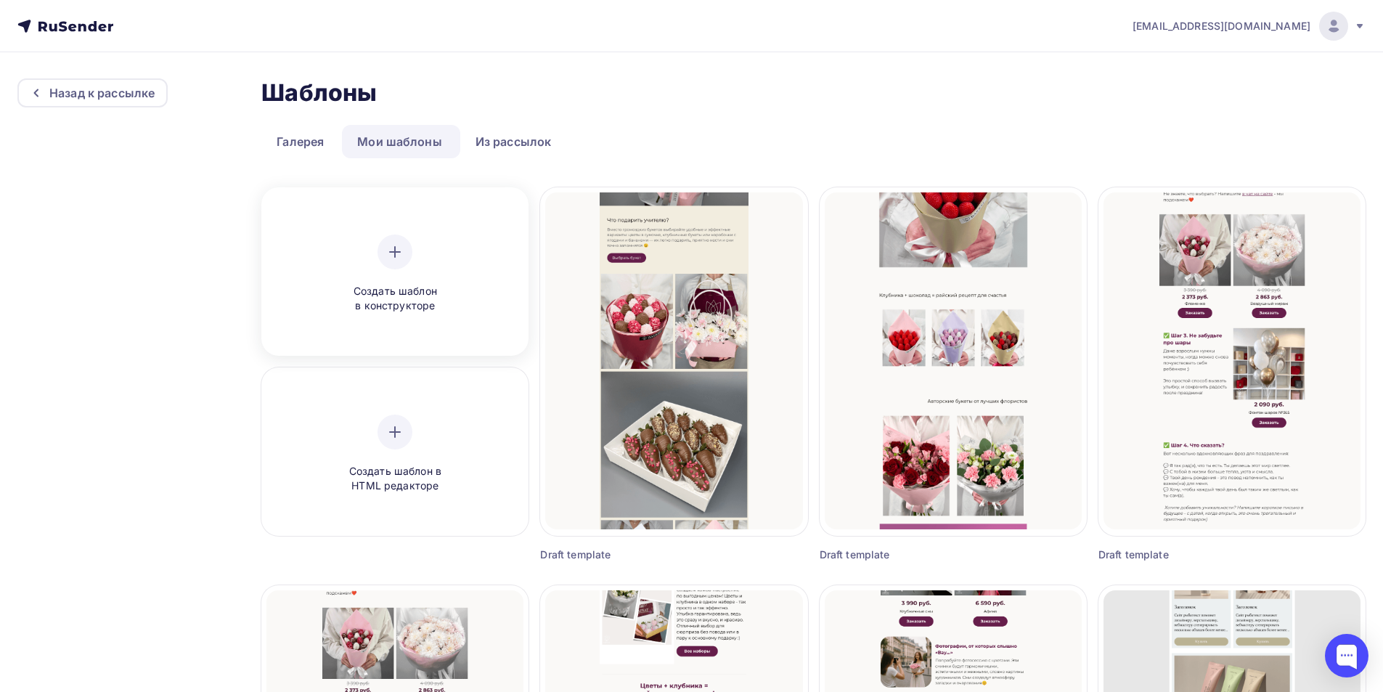
click at [397, 252] on icon at bounding box center [395, 252] width 10 height 0
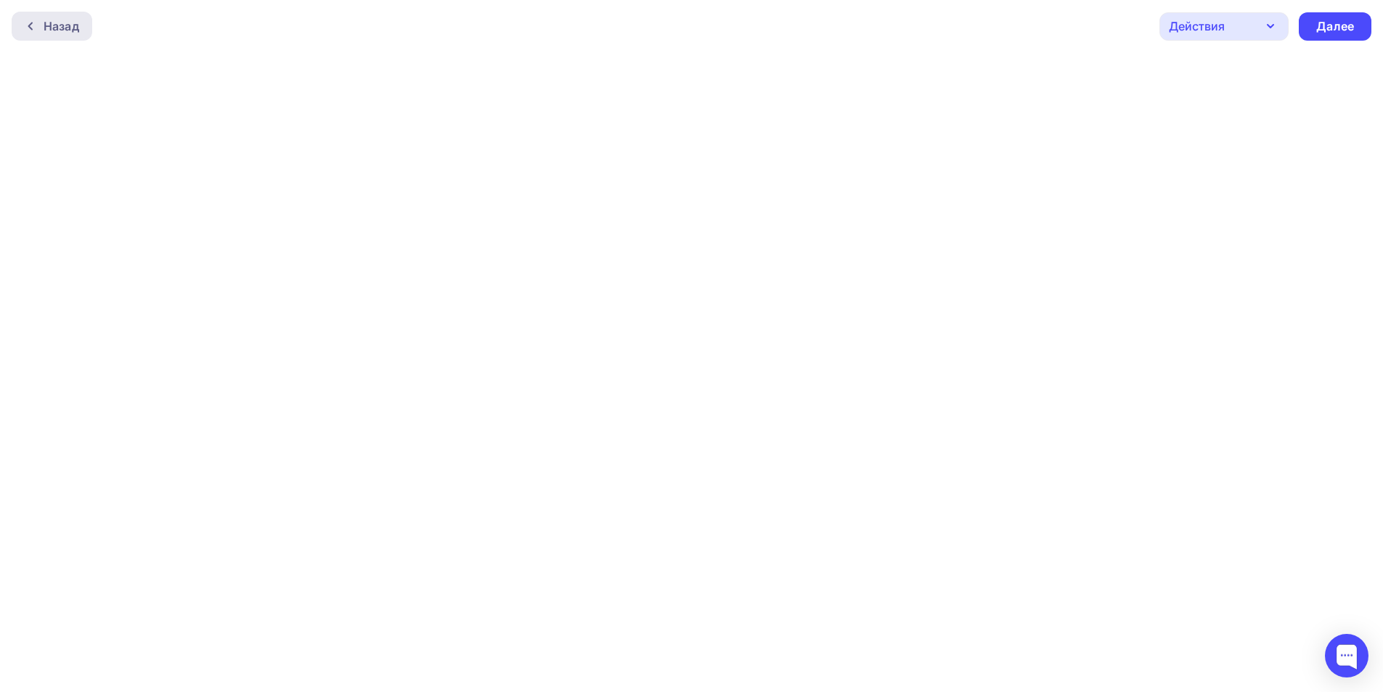
click at [75, 24] on div "Назад" at bounding box center [62, 25] width 36 height 17
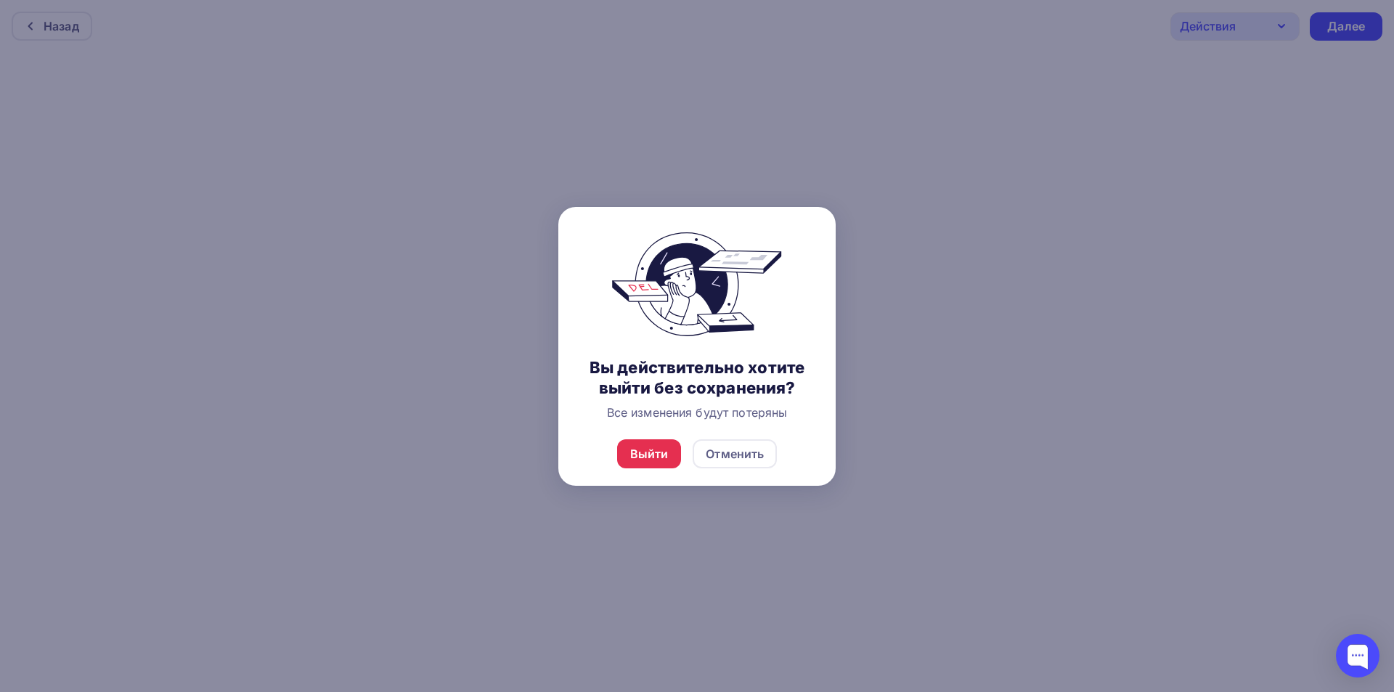
click at [658, 470] on div "Выйти Отменить" at bounding box center [696, 454] width 277 height 64
click at [657, 456] on div "Выйти" at bounding box center [649, 453] width 38 height 17
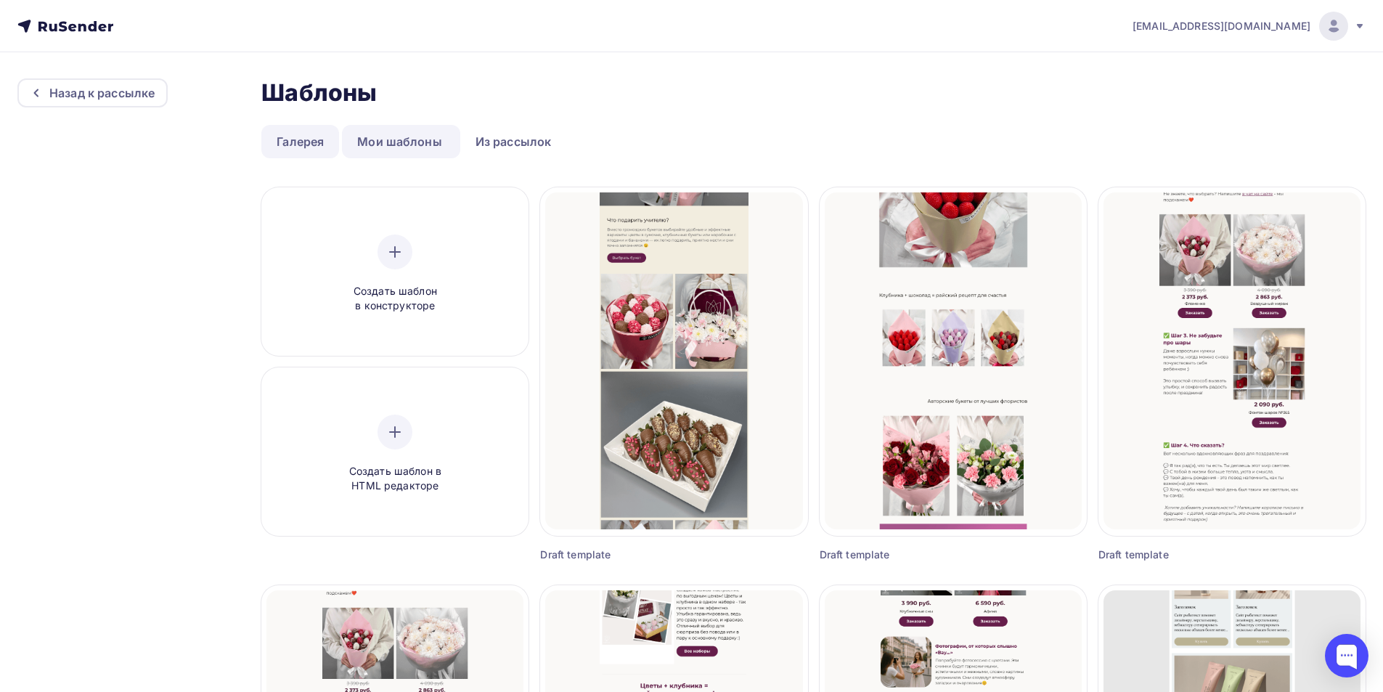
click at [297, 150] on link "Галерея" at bounding box center [300, 141] width 78 height 33
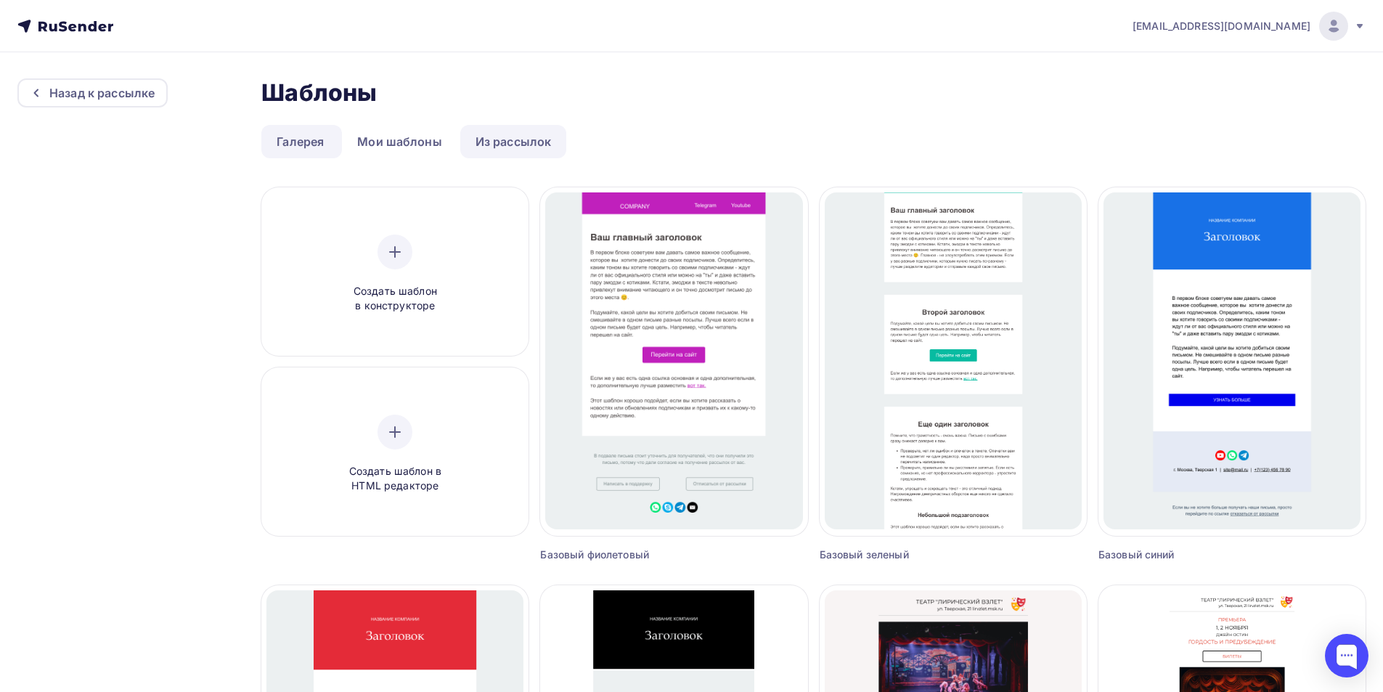
click at [529, 145] on link "Из рассылок" at bounding box center [513, 141] width 107 height 33
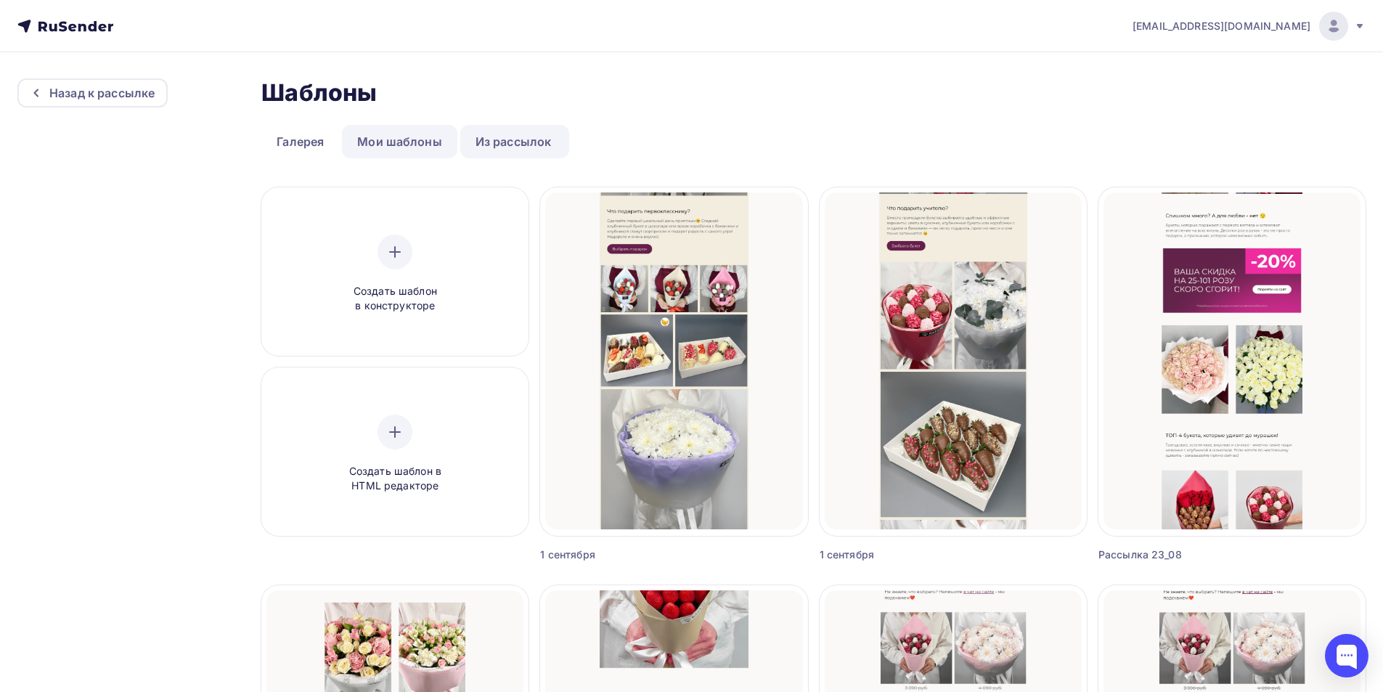
click at [410, 154] on link "Мои шаблоны" at bounding box center [399, 141] width 115 height 33
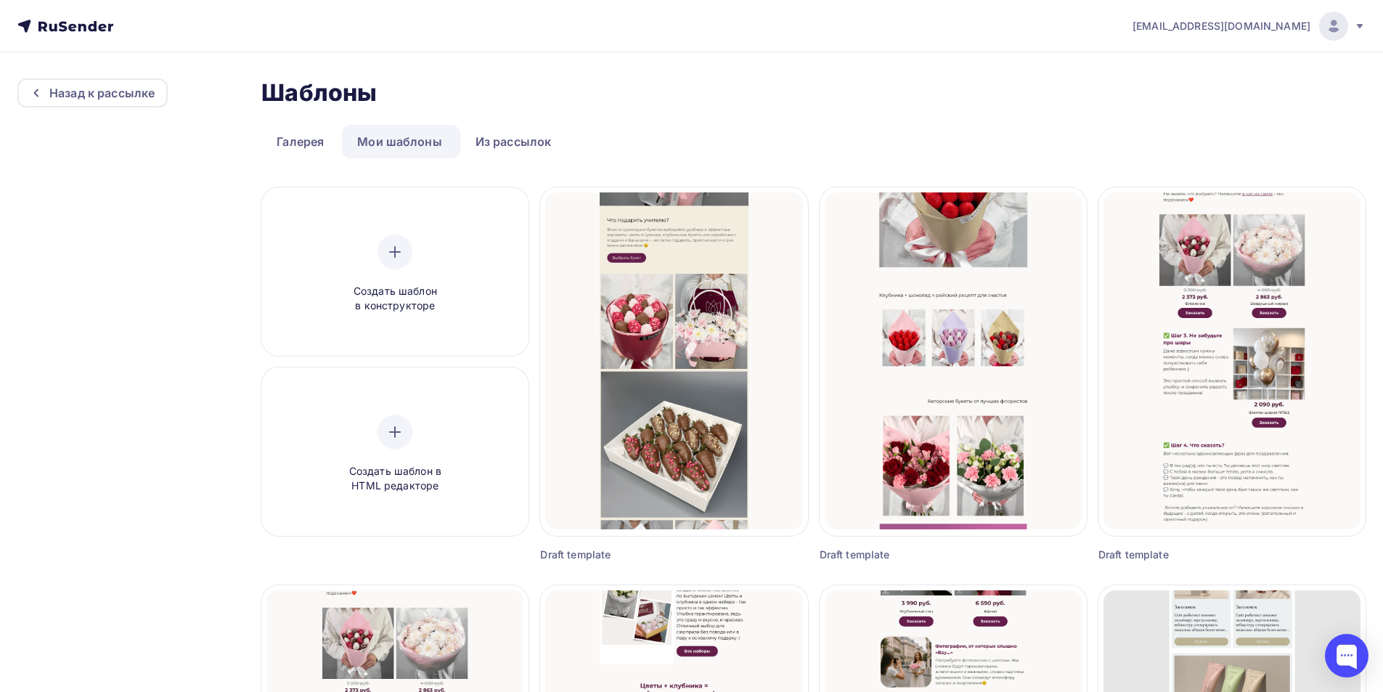
click at [420, 147] on link "Мои шаблоны" at bounding box center [399, 141] width 115 height 33
click at [328, 142] on link "Галерея" at bounding box center [300, 141] width 78 height 33
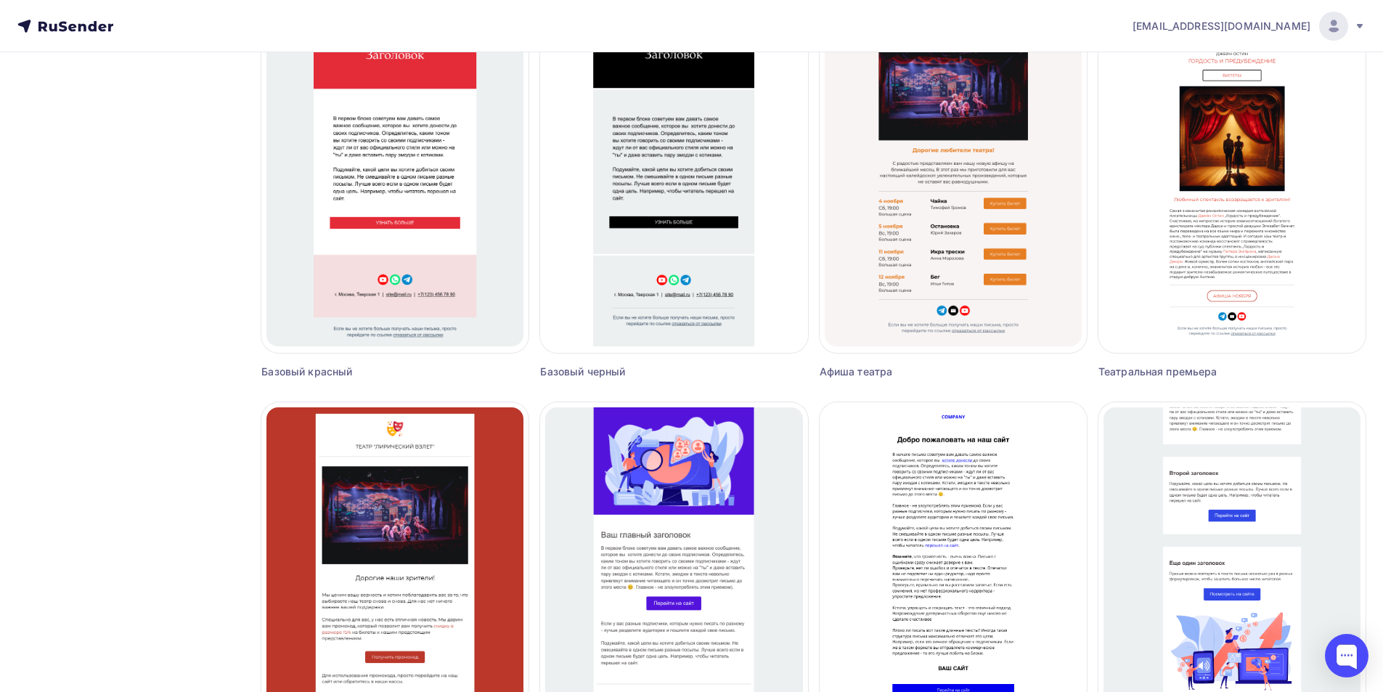
scroll to position [797, 0]
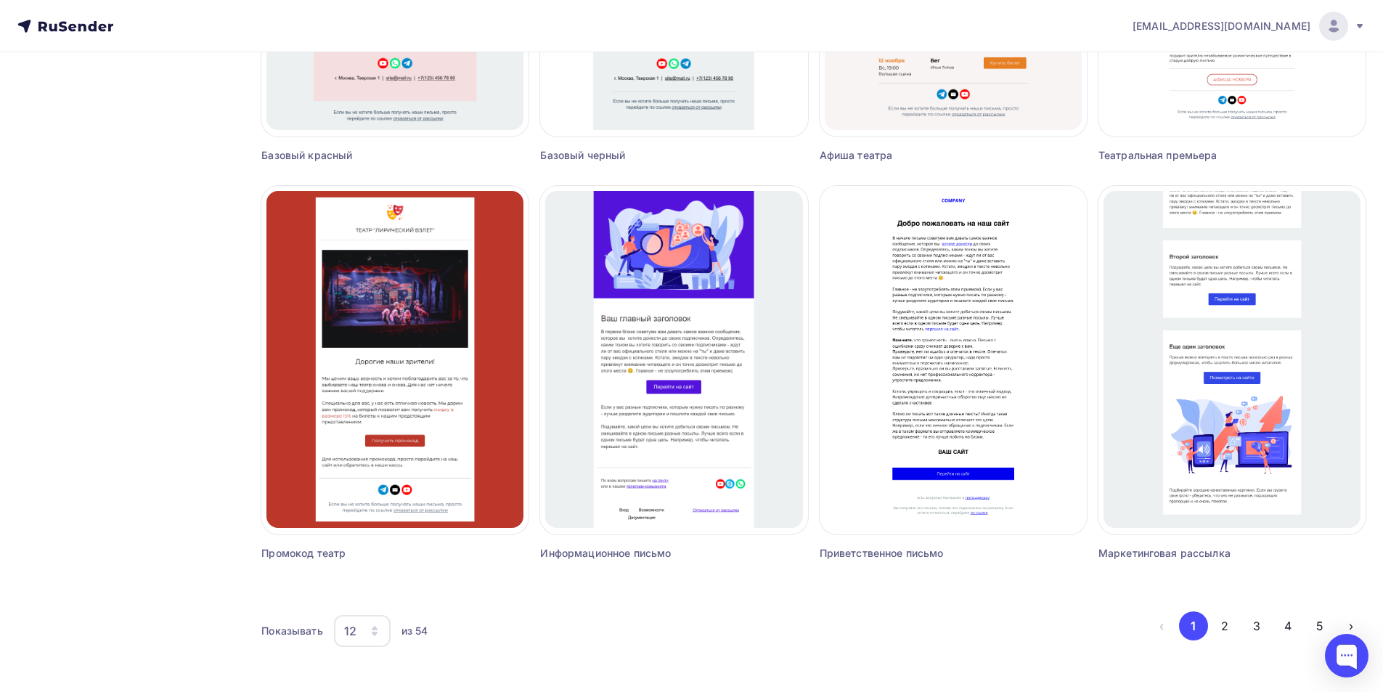
click at [377, 638] on div "12" at bounding box center [362, 631] width 57 height 32
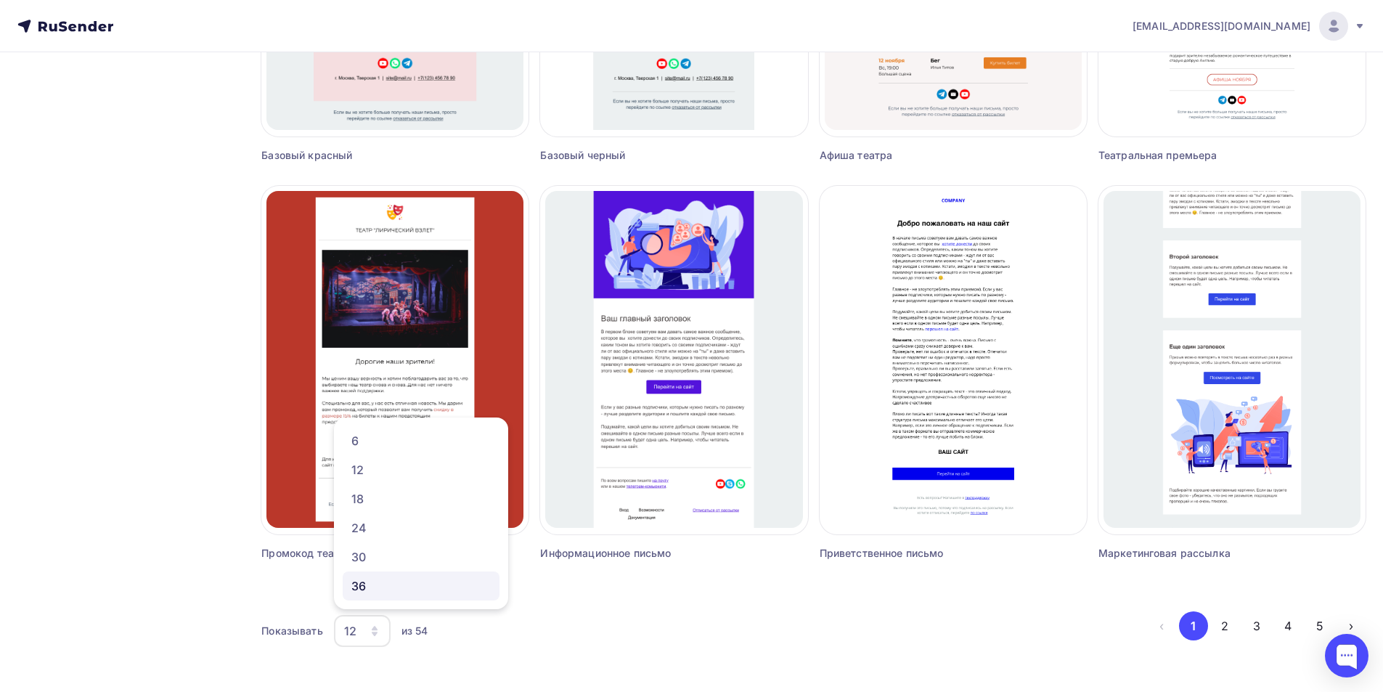
click at [368, 592] on div "36" at bounding box center [420, 585] width 139 height 17
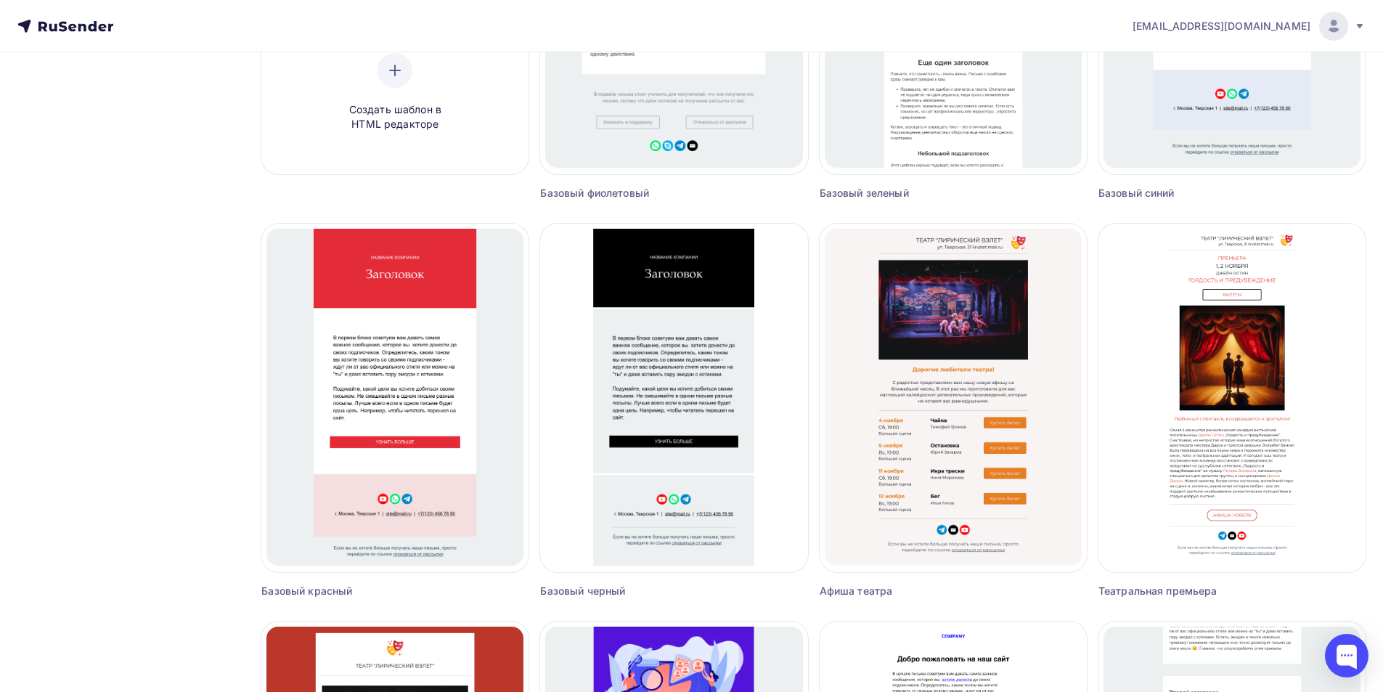
scroll to position [0, 0]
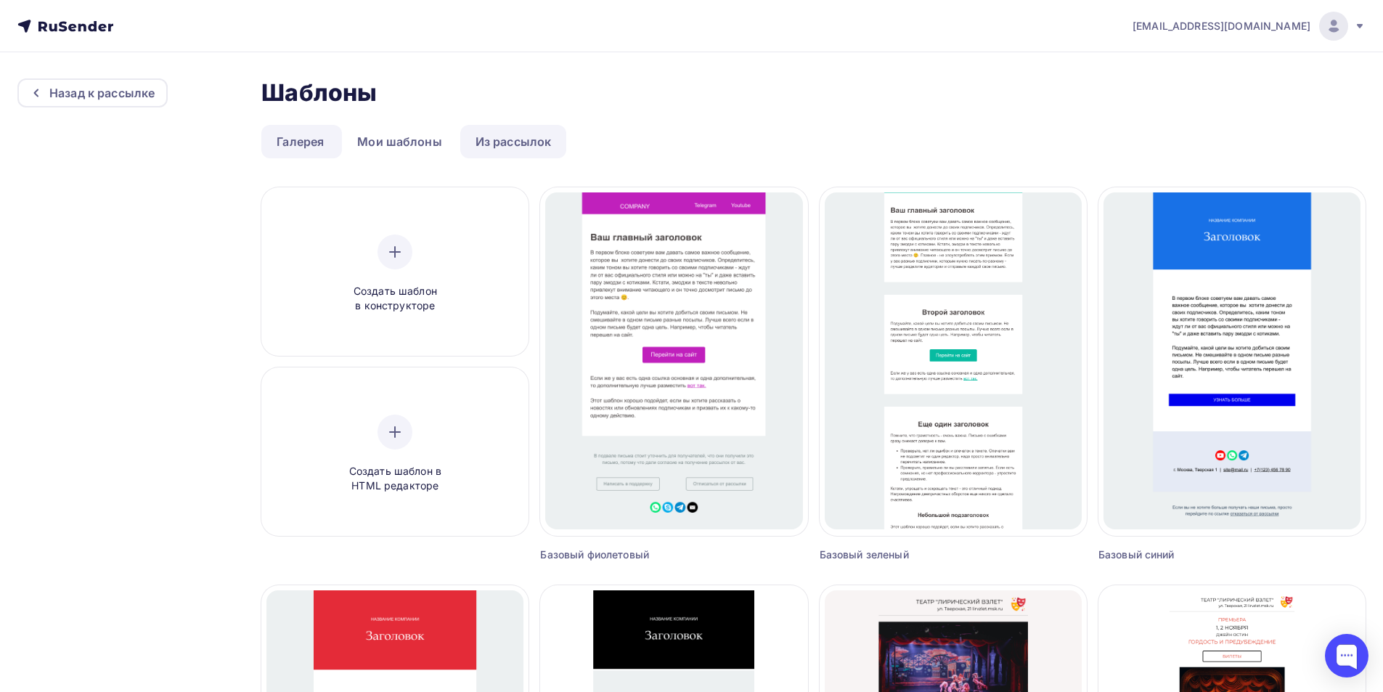
click at [488, 136] on link "Из рассылок" at bounding box center [513, 141] width 107 height 33
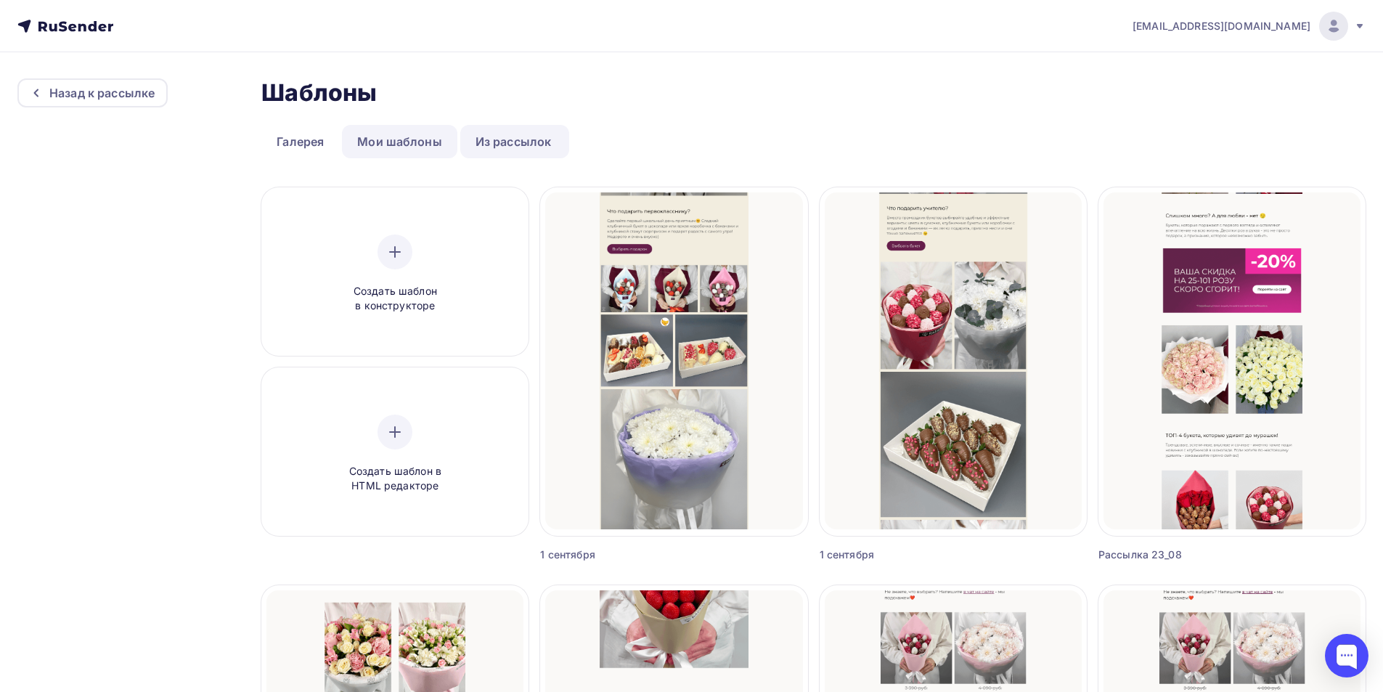
click at [367, 134] on link "Мои шаблоны" at bounding box center [399, 141] width 115 height 33
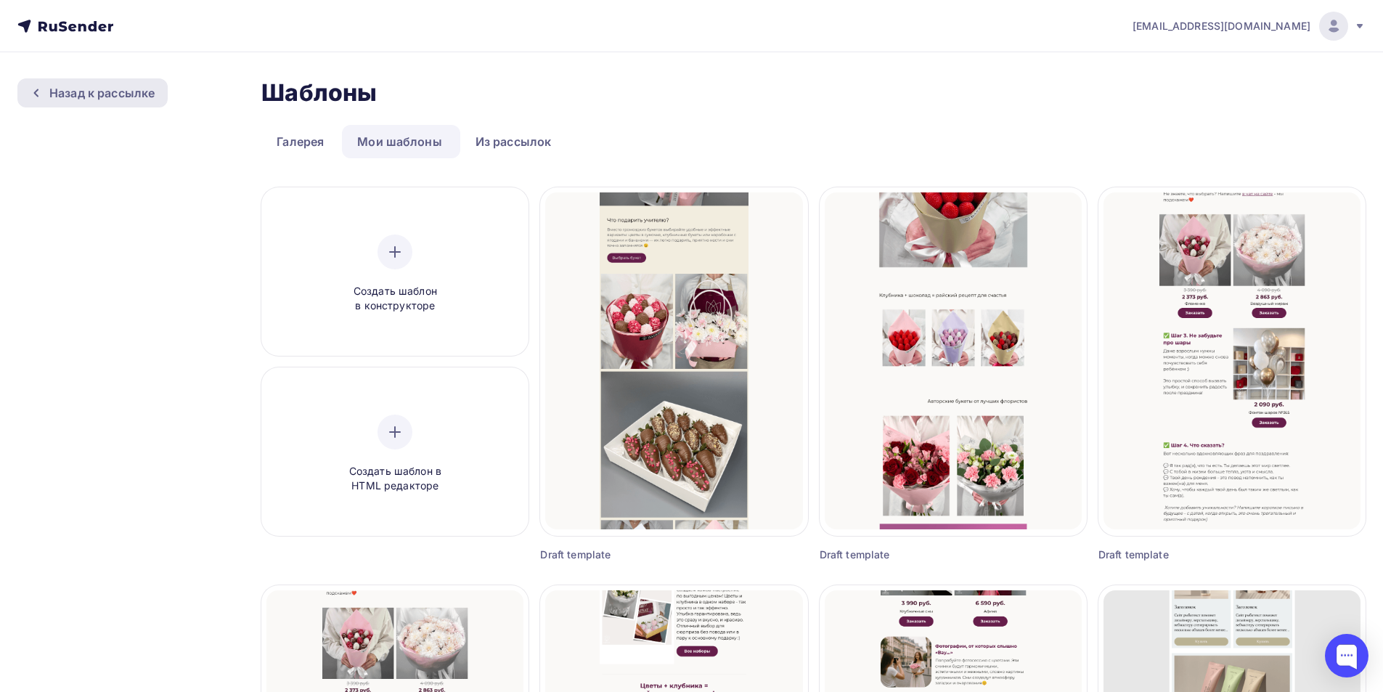
click at [89, 92] on div "Назад к рассылке" at bounding box center [101, 92] width 105 height 17
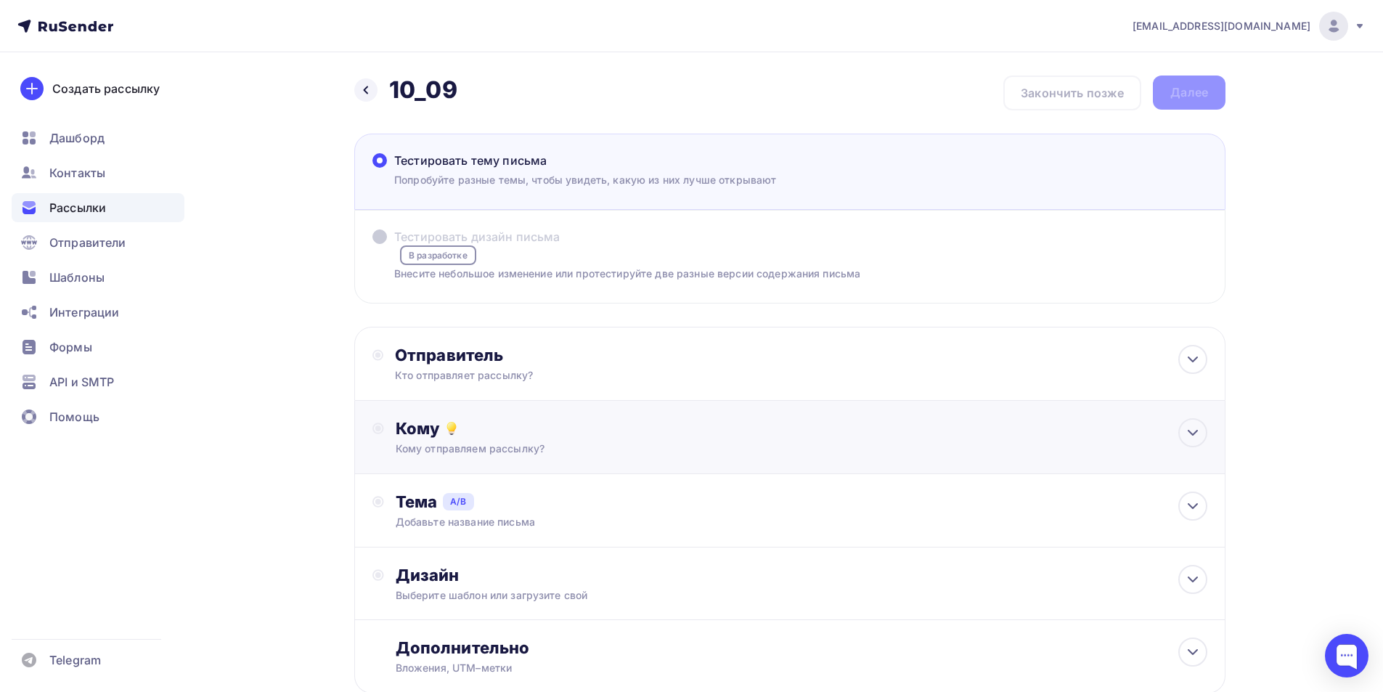
scroll to position [95, 0]
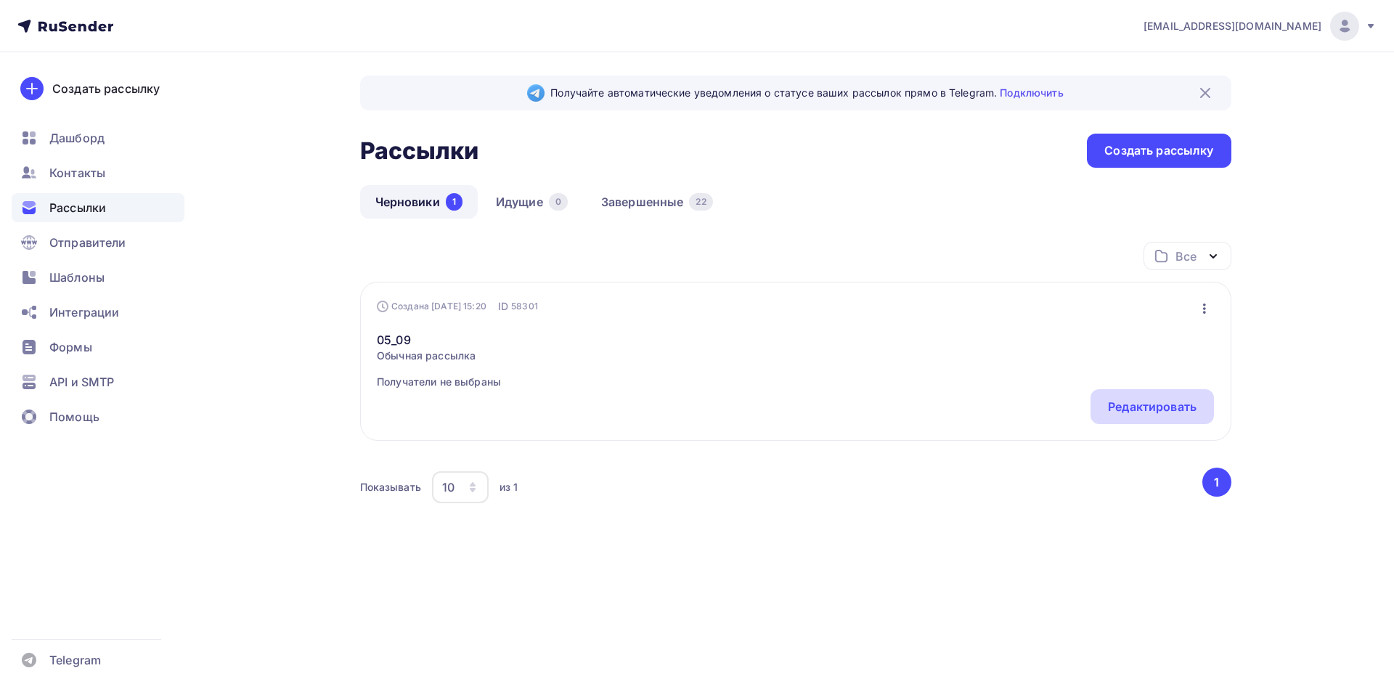
click at [1139, 410] on div "Редактировать" at bounding box center [1152, 406] width 89 height 17
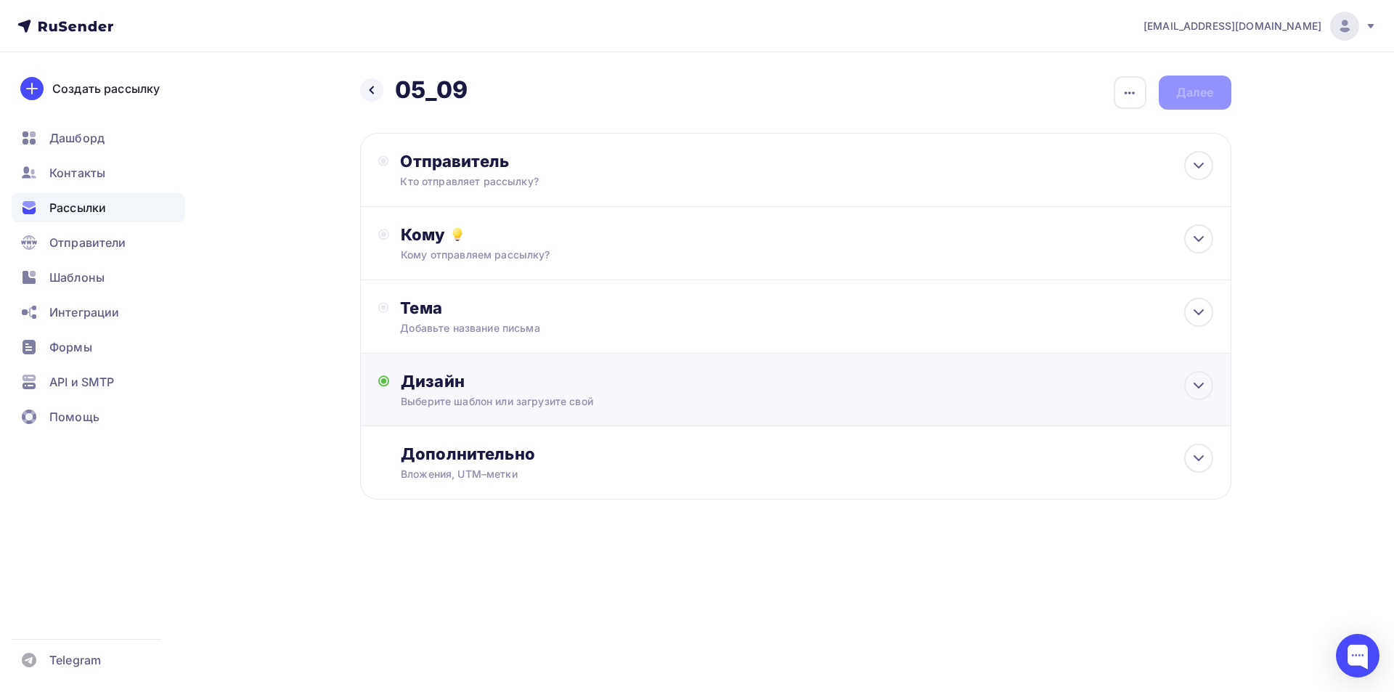
click at [471, 385] on div "Дизайн" at bounding box center [807, 381] width 812 height 20
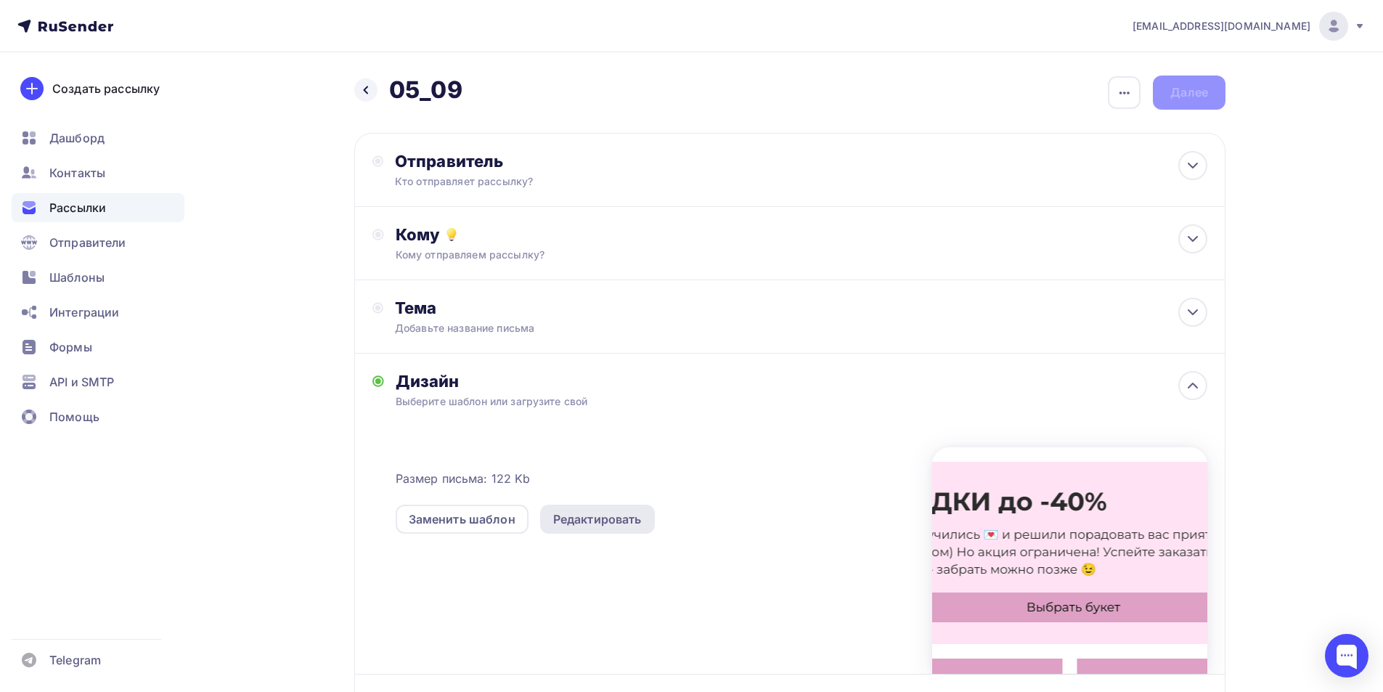
click at [631, 525] on div "Редактировать" at bounding box center [597, 518] width 89 height 17
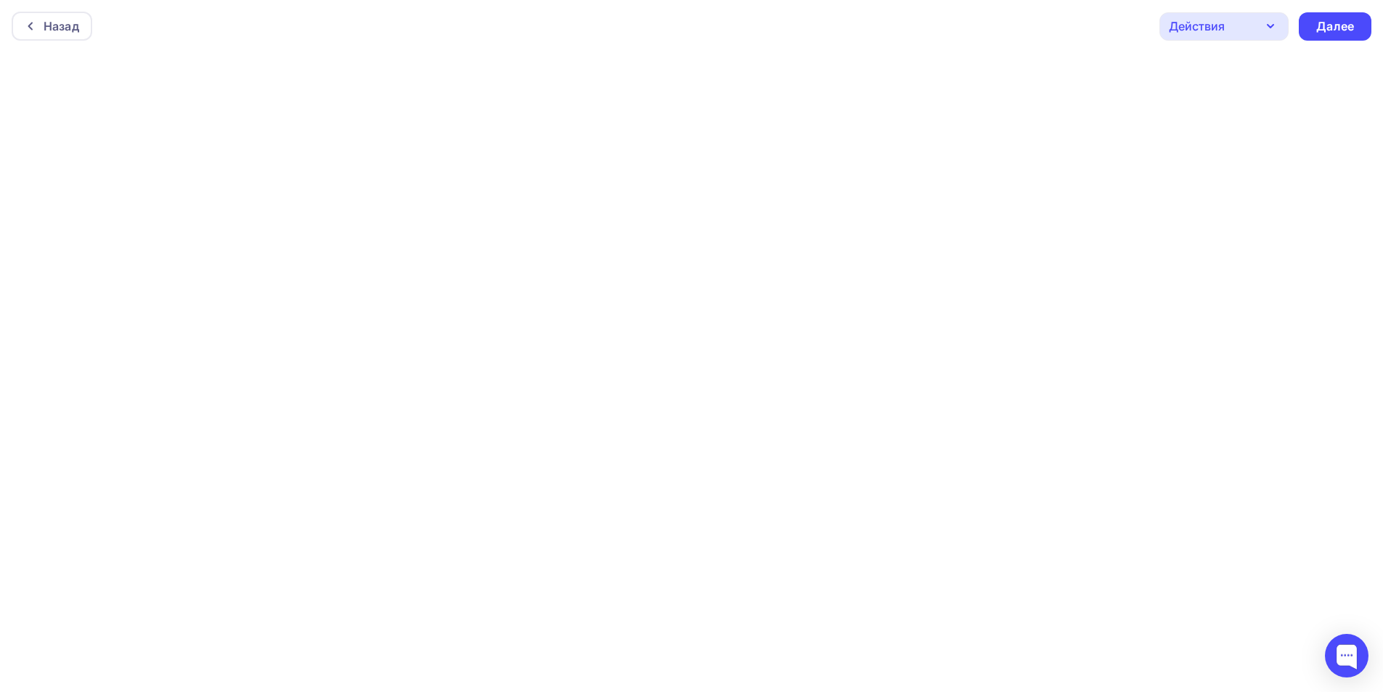
click at [1218, 21] on div "Действия" at bounding box center [1197, 25] width 56 height 17
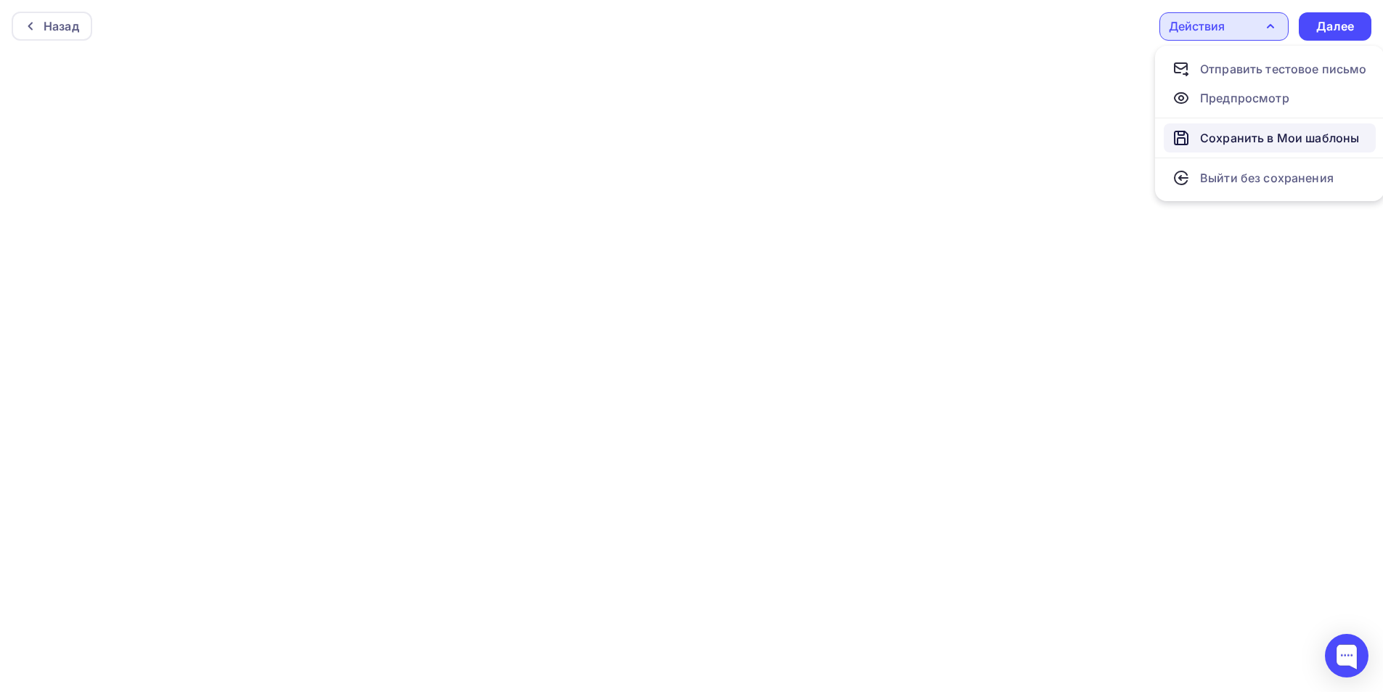
click at [1240, 143] on div "Сохранить в Мои шаблоны" at bounding box center [1279, 137] width 159 height 17
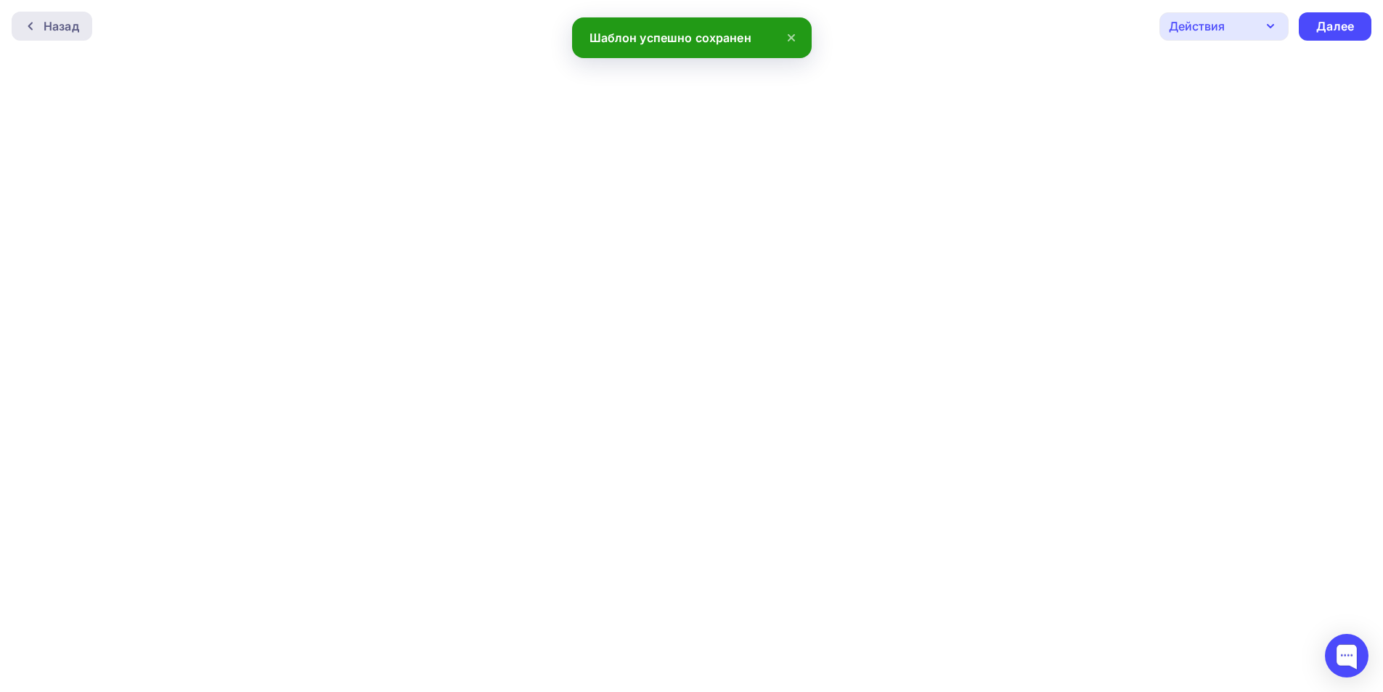
click at [40, 15] on div "Назад" at bounding box center [52, 26] width 81 height 29
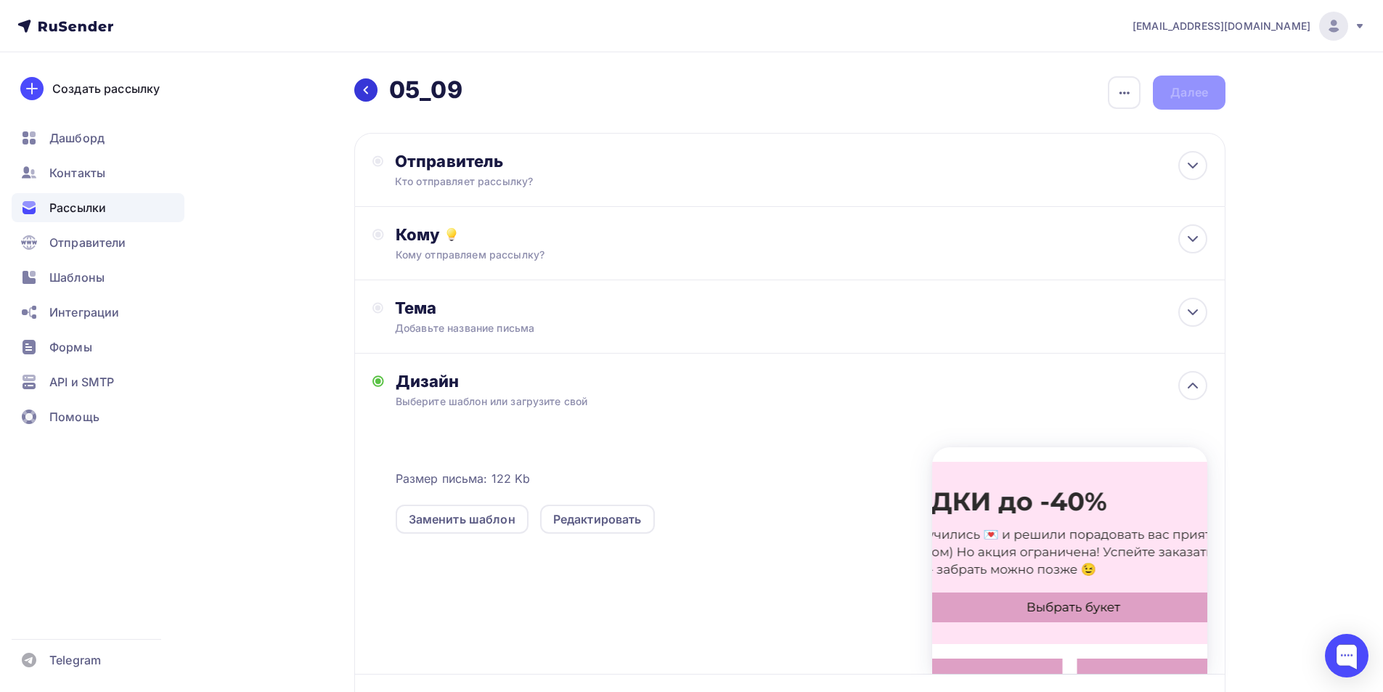
click at [370, 87] on icon at bounding box center [366, 90] width 12 height 12
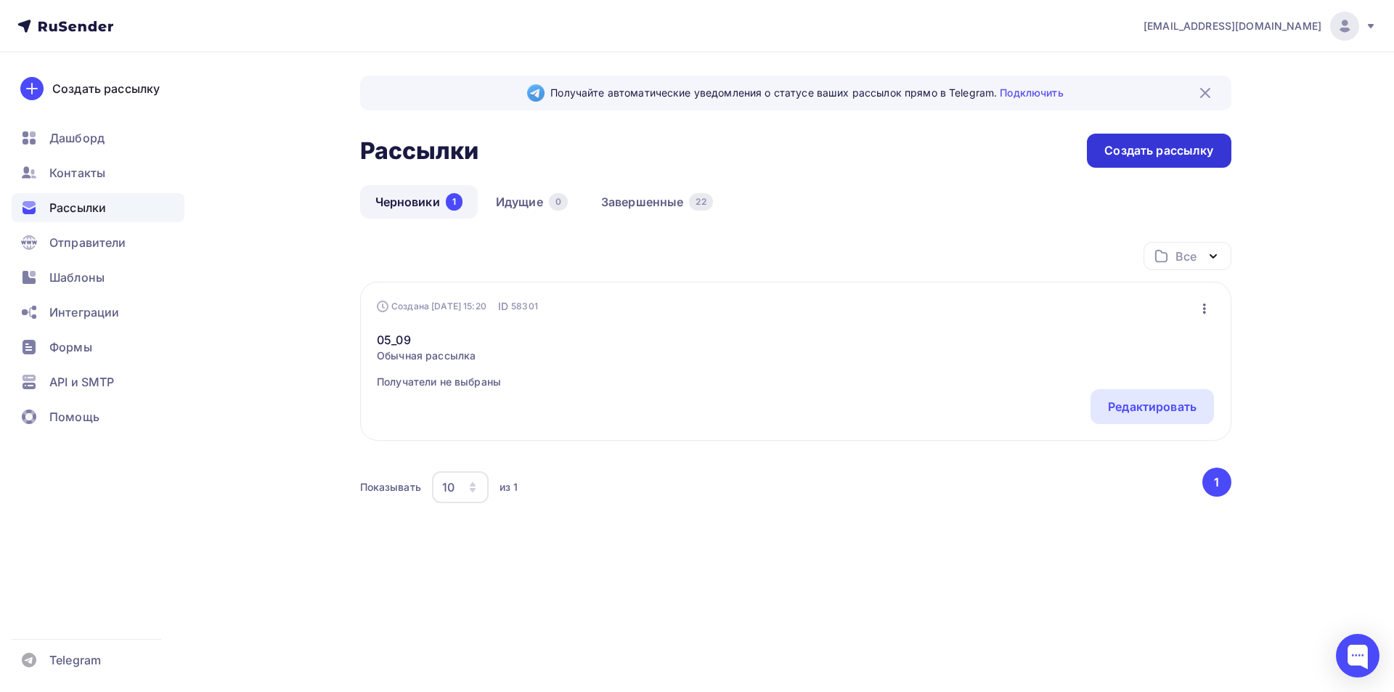
click at [1138, 152] on div "Создать рассылку" at bounding box center [1158, 150] width 109 height 17
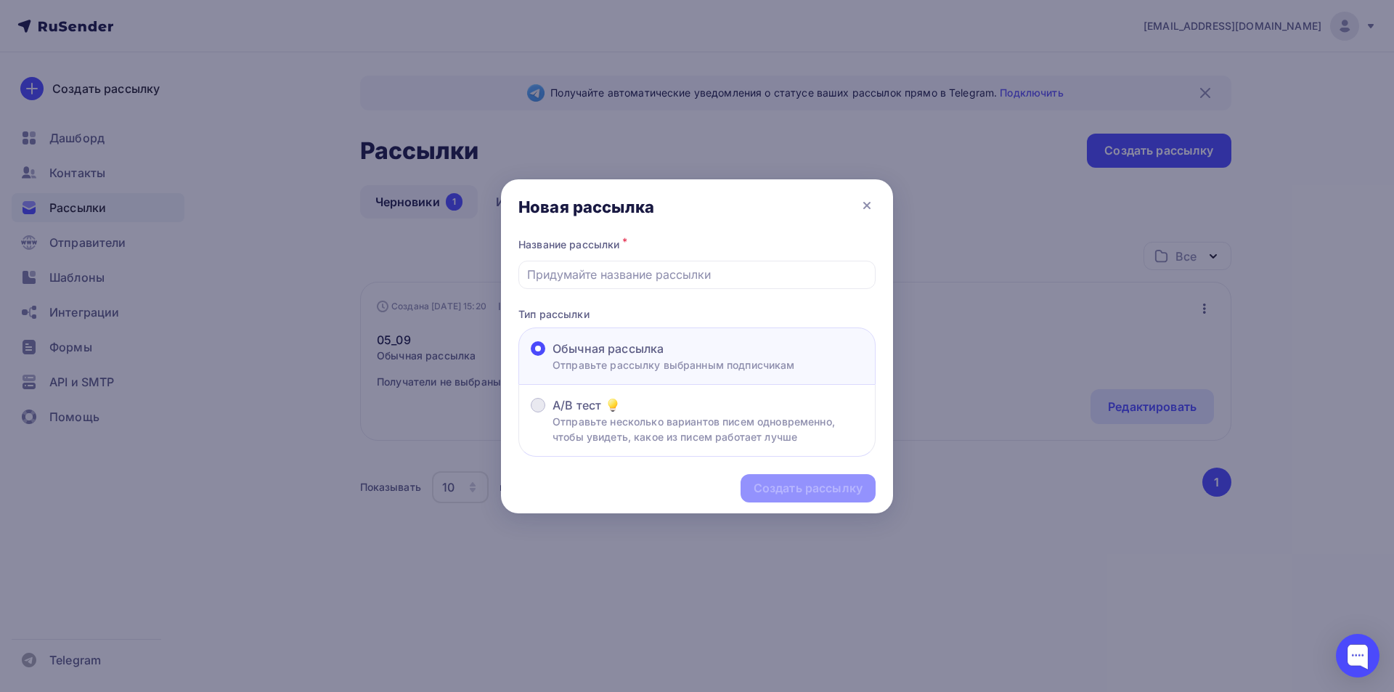
click at [587, 406] on span "A/B тест" at bounding box center [576, 404] width 49 height 17
click at [552, 414] on input "A/B тест Отправьте несколько вариантов писем одновременно, чтобы увидеть, какое…" at bounding box center [552, 414] width 0 height 0
click at [636, 272] on input "text" at bounding box center [697, 274] width 340 height 17
type input "10_09"
click at [788, 474] on div "Создать рассылку" at bounding box center [807, 488] width 135 height 28
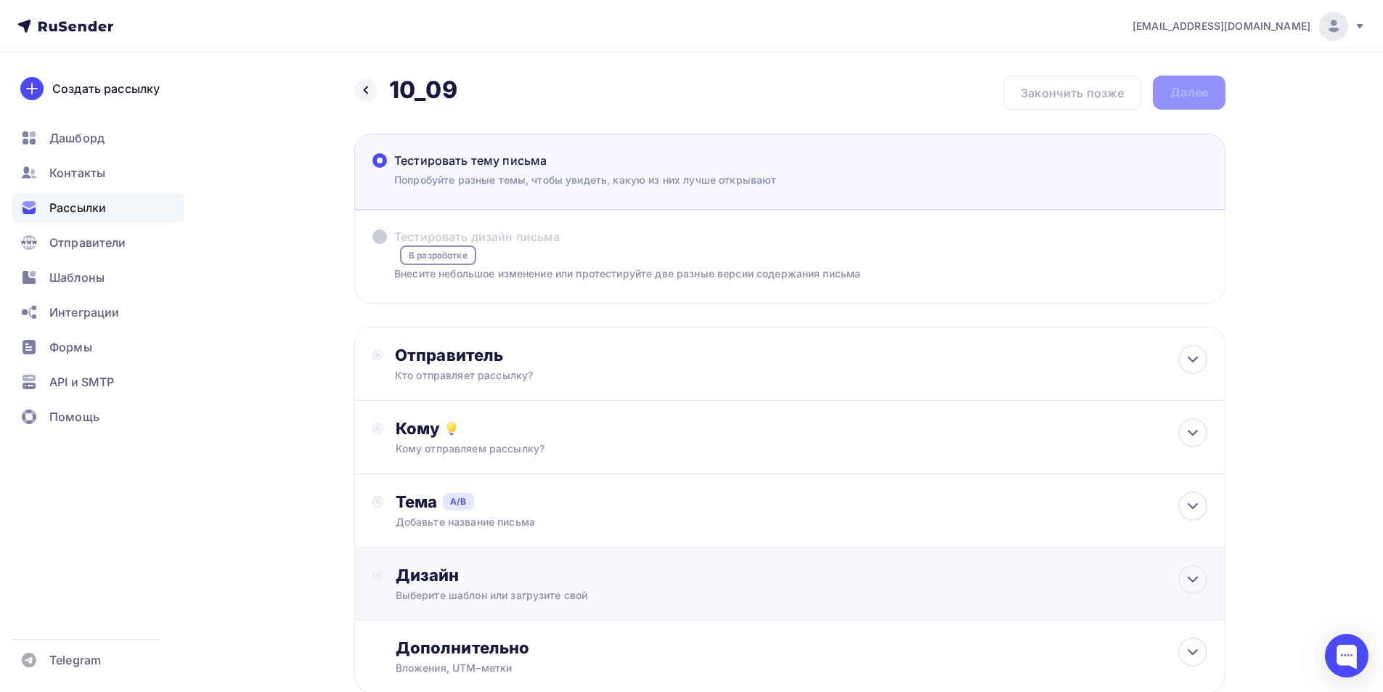
scroll to position [95, 0]
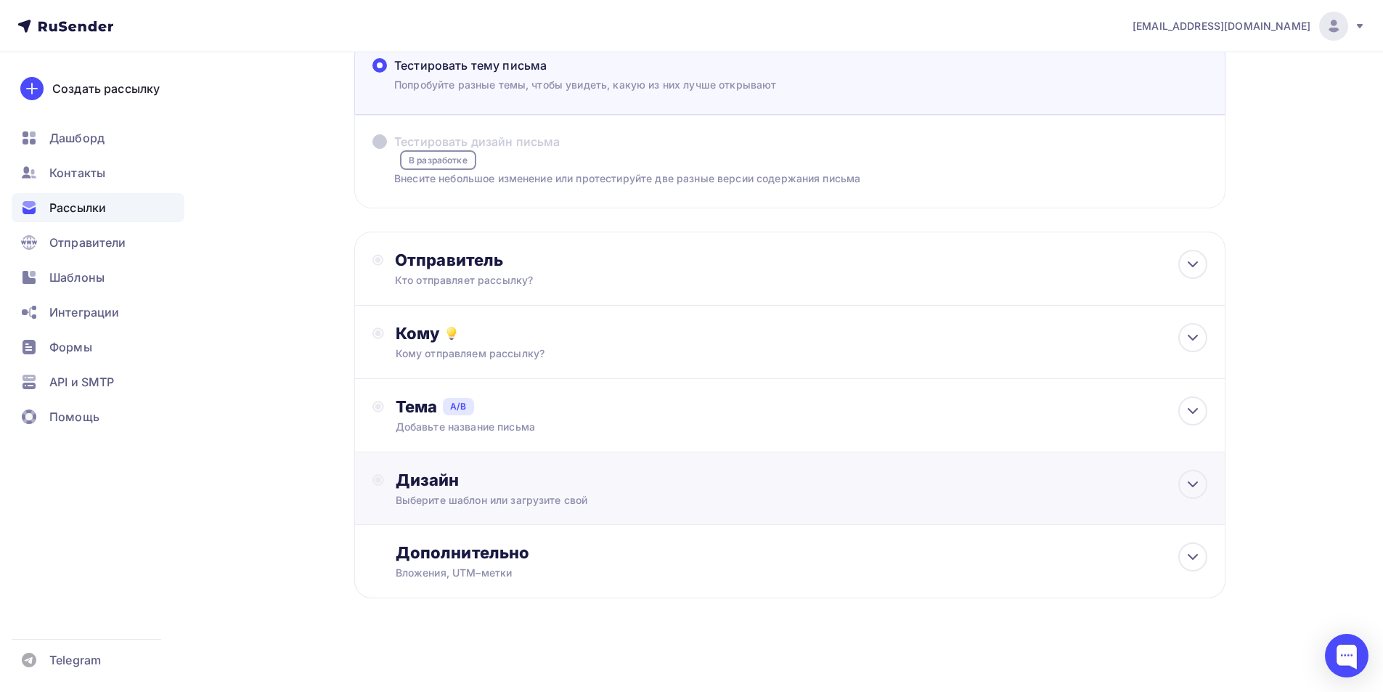
click at [611, 496] on div "Выберите шаблон или загрузите свой" at bounding box center [761, 500] width 731 height 15
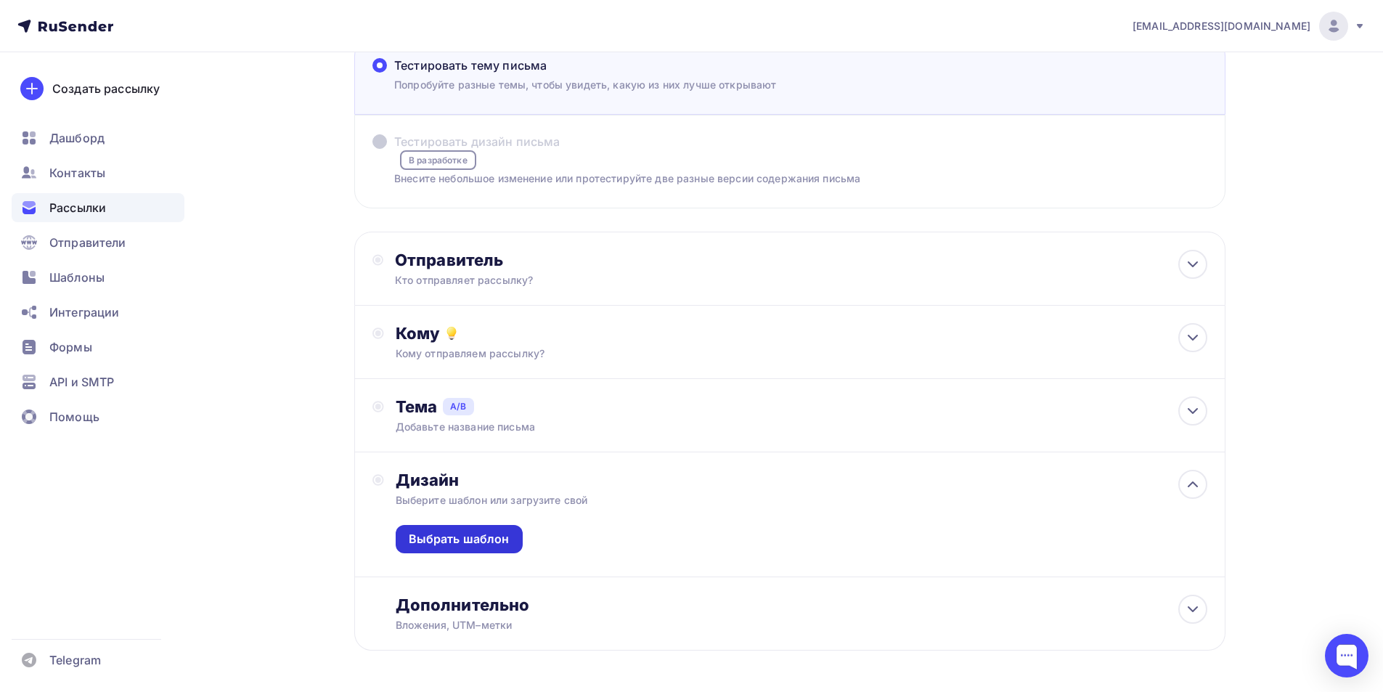
click at [459, 530] on div "Выбрать шаблон" at bounding box center [459, 539] width 127 height 28
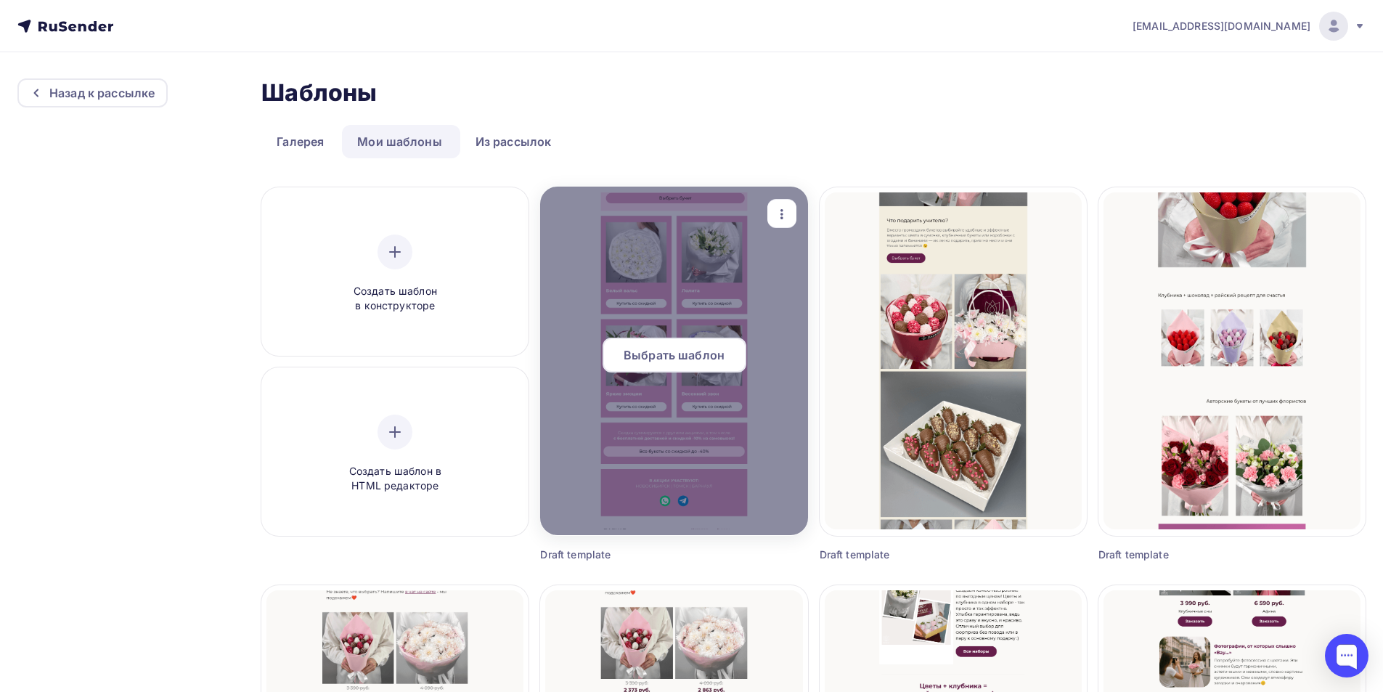
click at [703, 359] on span "Выбрать шаблон" at bounding box center [674, 354] width 101 height 17
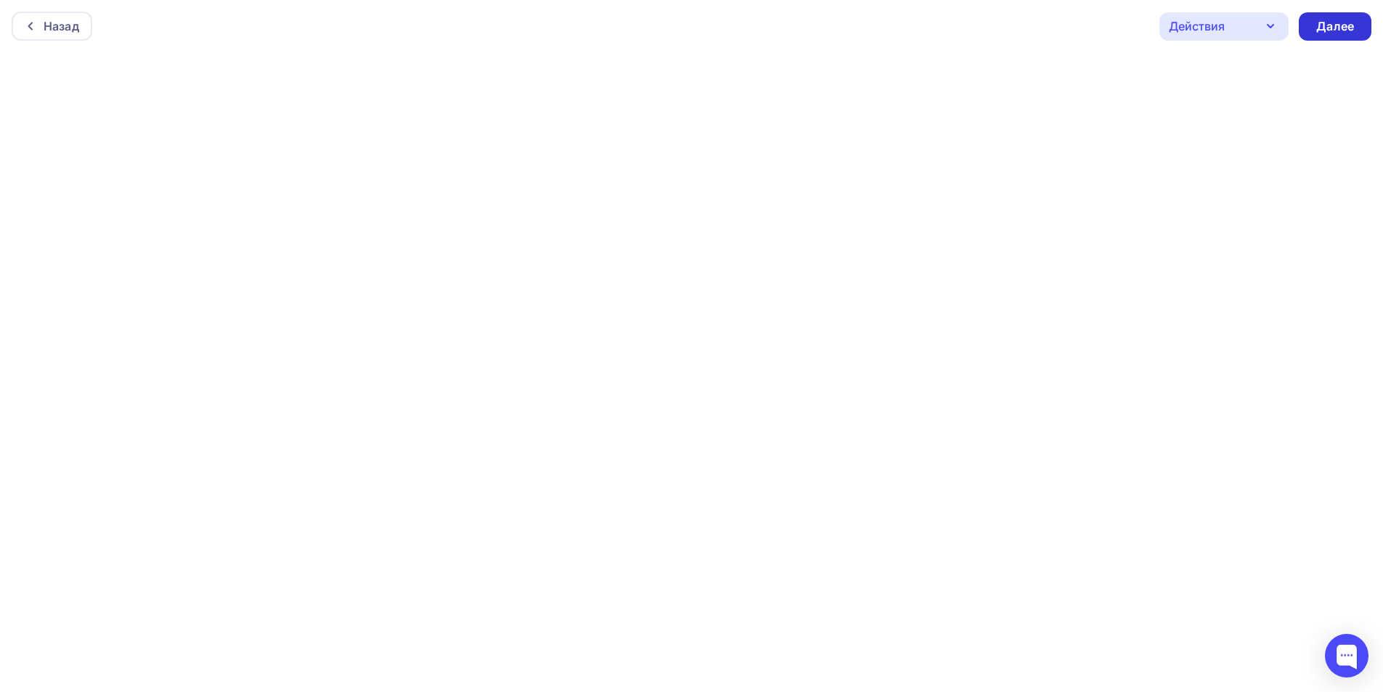
click at [1329, 32] on div "Далее" at bounding box center [1335, 26] width 38 height 17
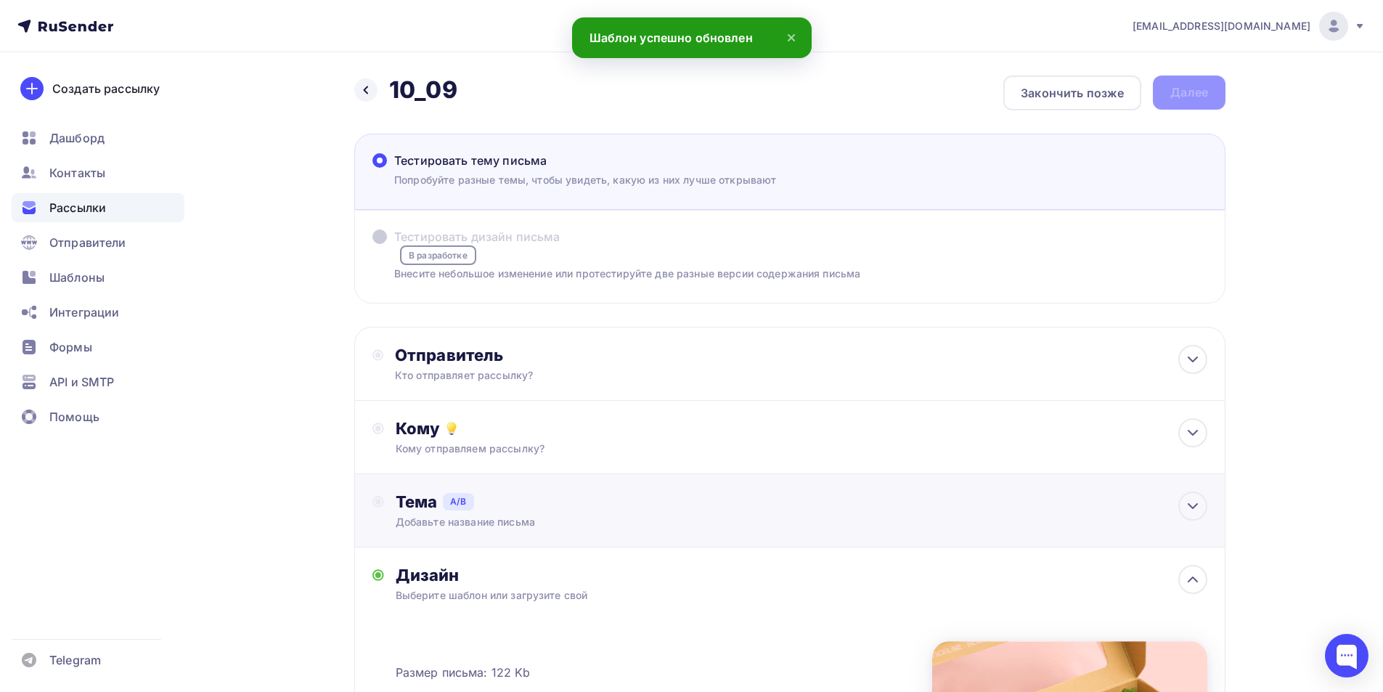
scroll to position [145, 0]
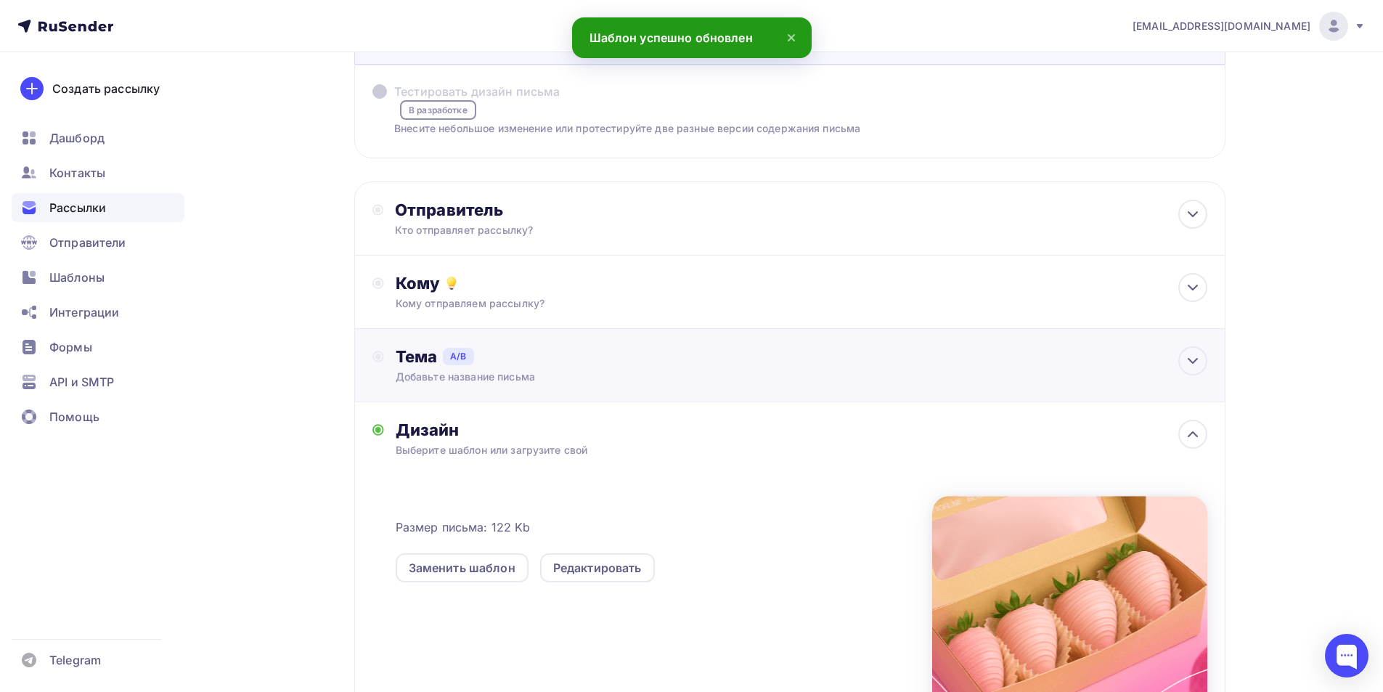
click at [544, 356] on div "Тема A/B" at bounding box center [802, 356] width 812 height 20
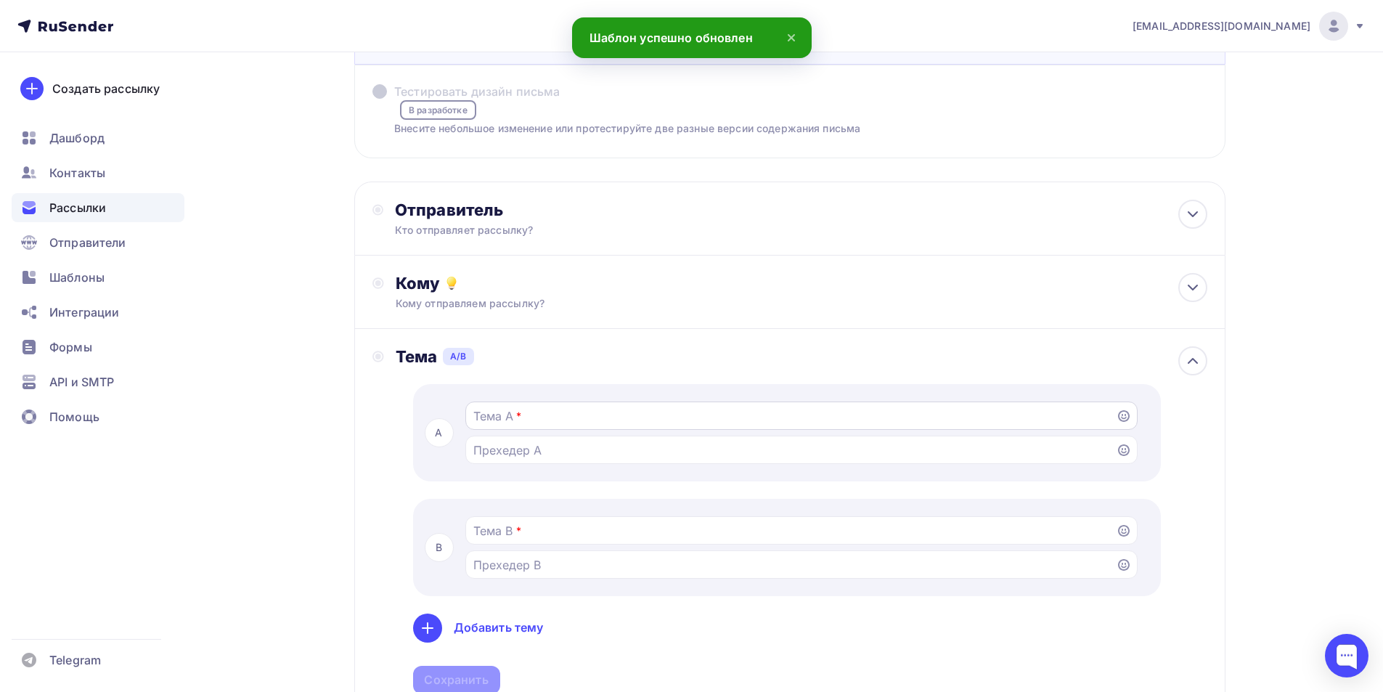
scroll to position [290, 0]
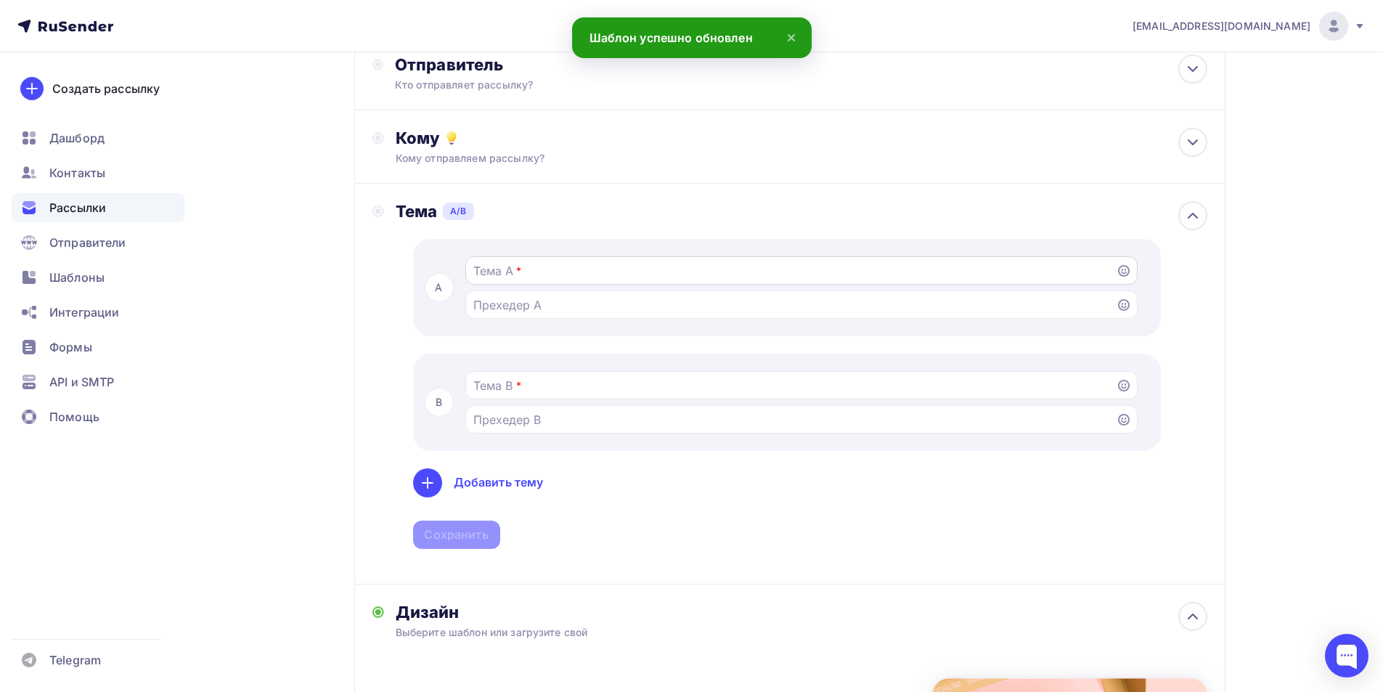
click at [544, 273] on input "Тестировать тему письма Попробуйте разные темы, чтобы увидеть, какую из них луч…" at bounding box center [790, 270] width 634 height 17
click at [538, 308] on input "Тестировать тему письма Попробуйте разные темы, чтобы увидеть, какую из них луч…" at bounding box center [790, 304] width 634 height 17
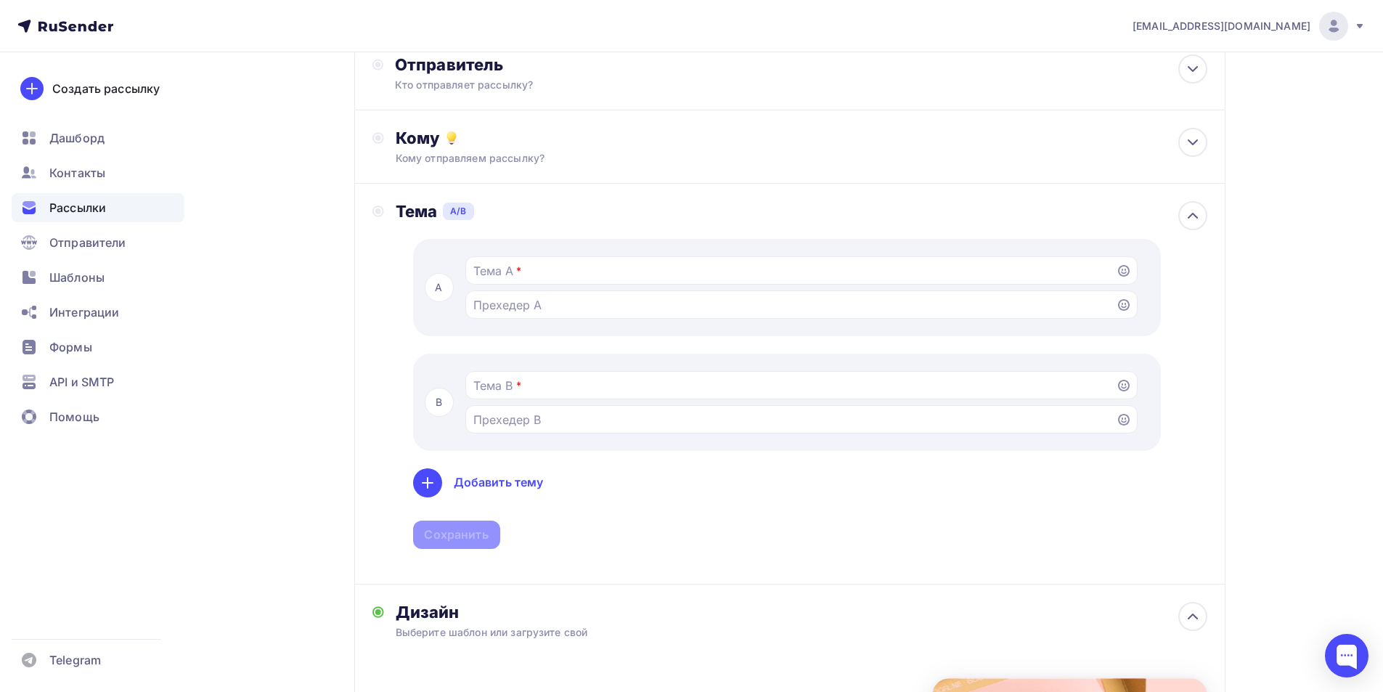
click at [517, 269] on span "*" at bounding box center [518, 271] width 5 height 15
click at [517, 272] on span "*" at bounding box center [518, 271] width 5 height 15
click at [512, 273] on input "Тестировать тему письма Попробуйте разные темы, чтобы увидеть, какую из них луч…" at bounding box center [790, 270] width 634 height 17
click at [502, 484] on div "Добавить тему" at bounding box center [499, 482] width 90 height 17
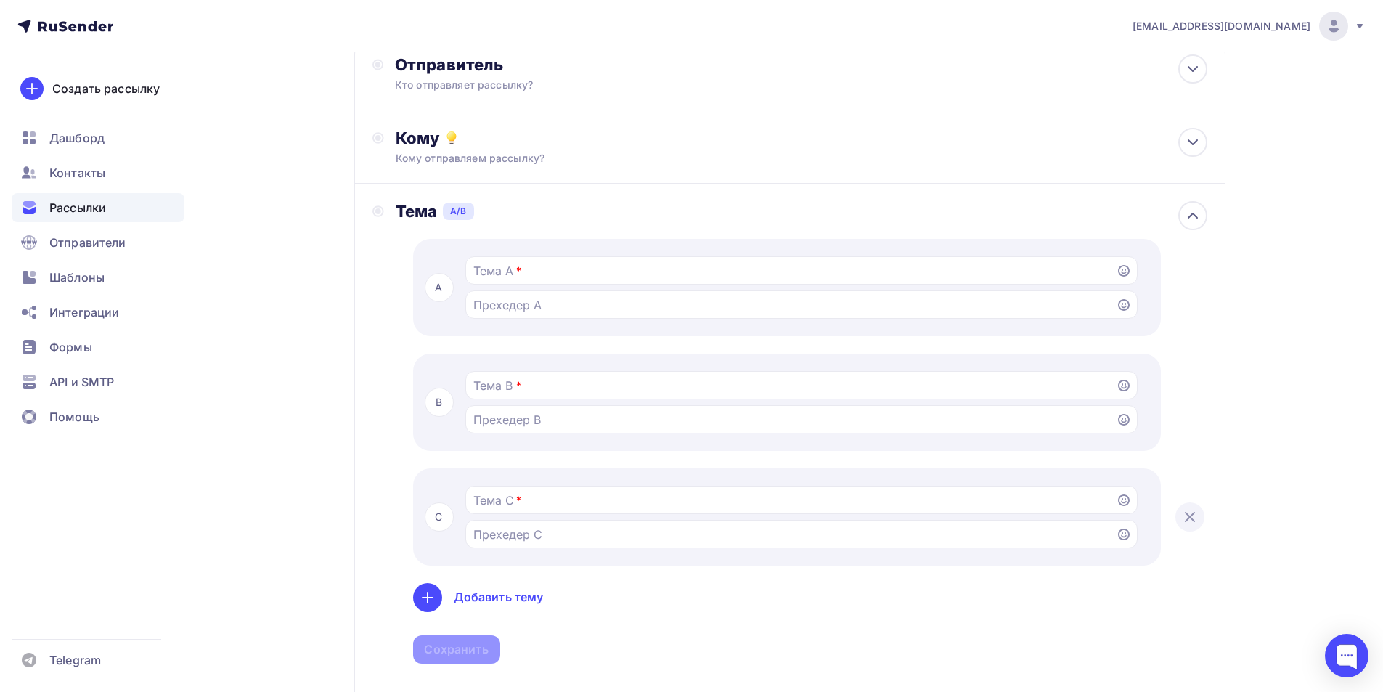
click at [487, 602] on div "Добавить тему" at bounding box center [499, 597] width 90 height 17
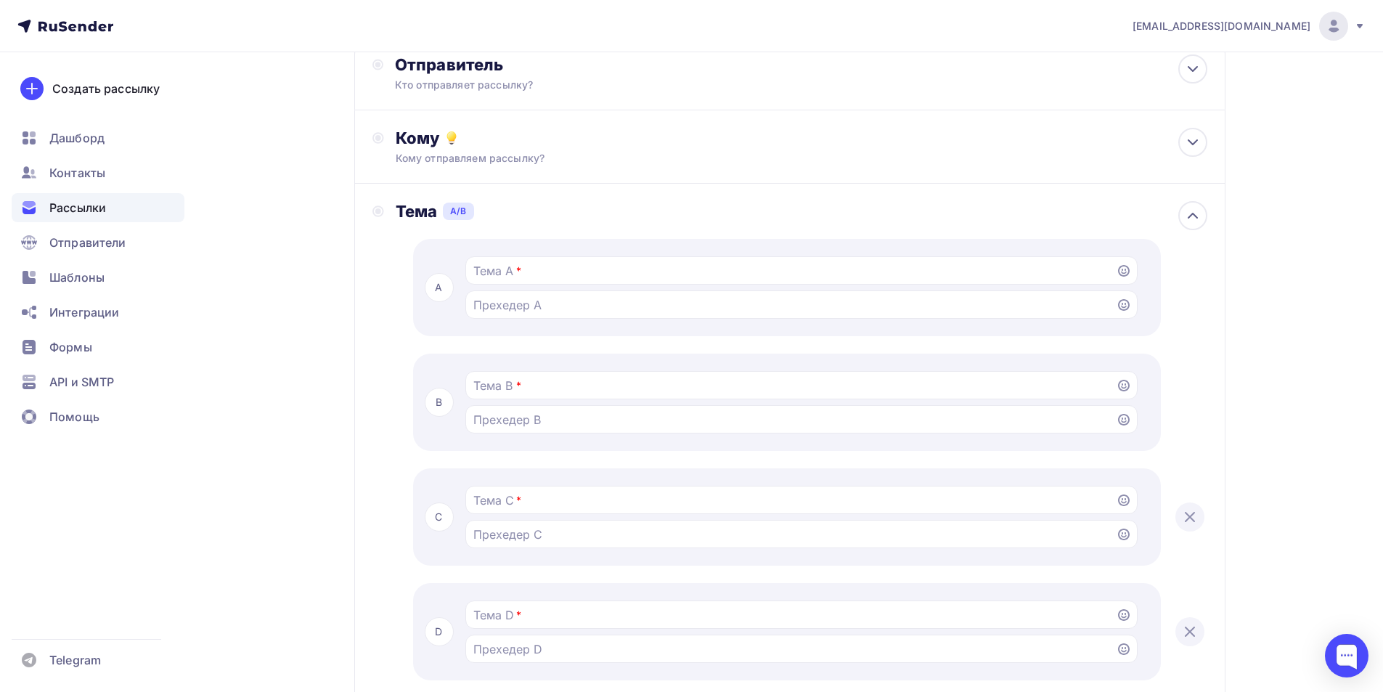
scroll to position [436, 0]
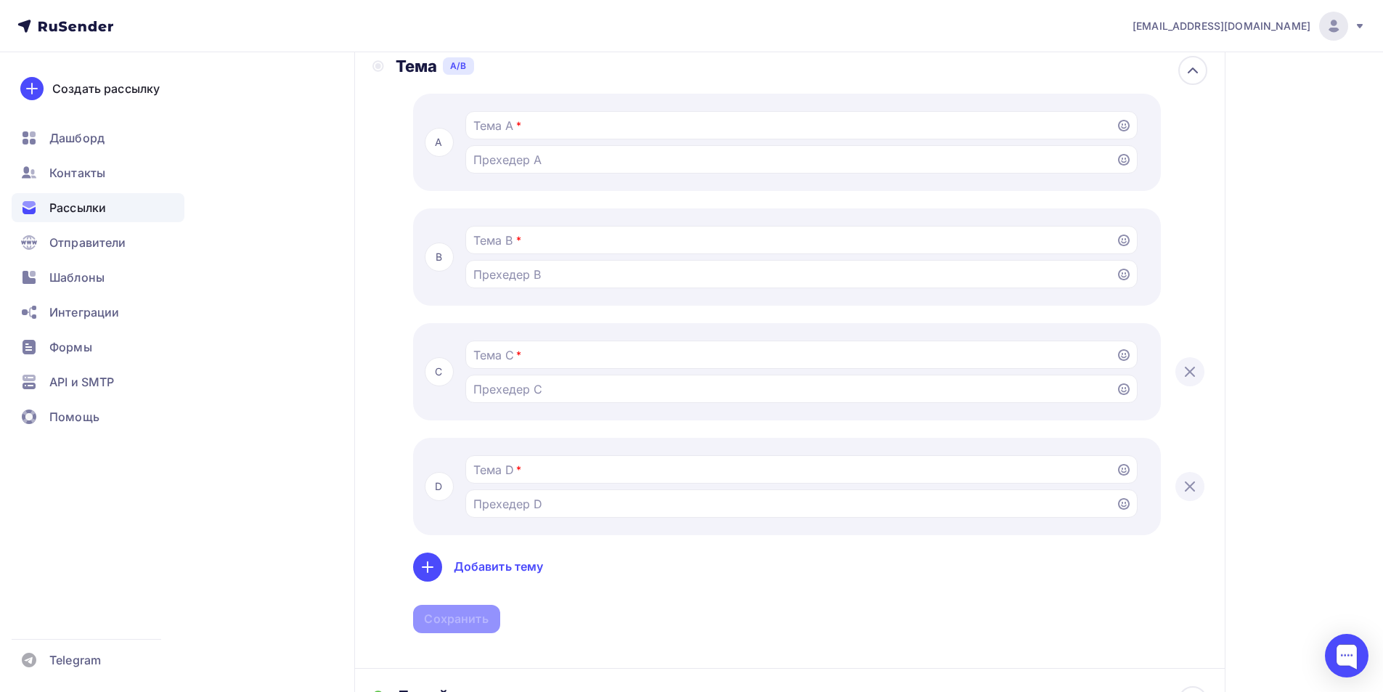
click at [1191, 480] on icon at bounding box center [1189, 486] width 17 height 17
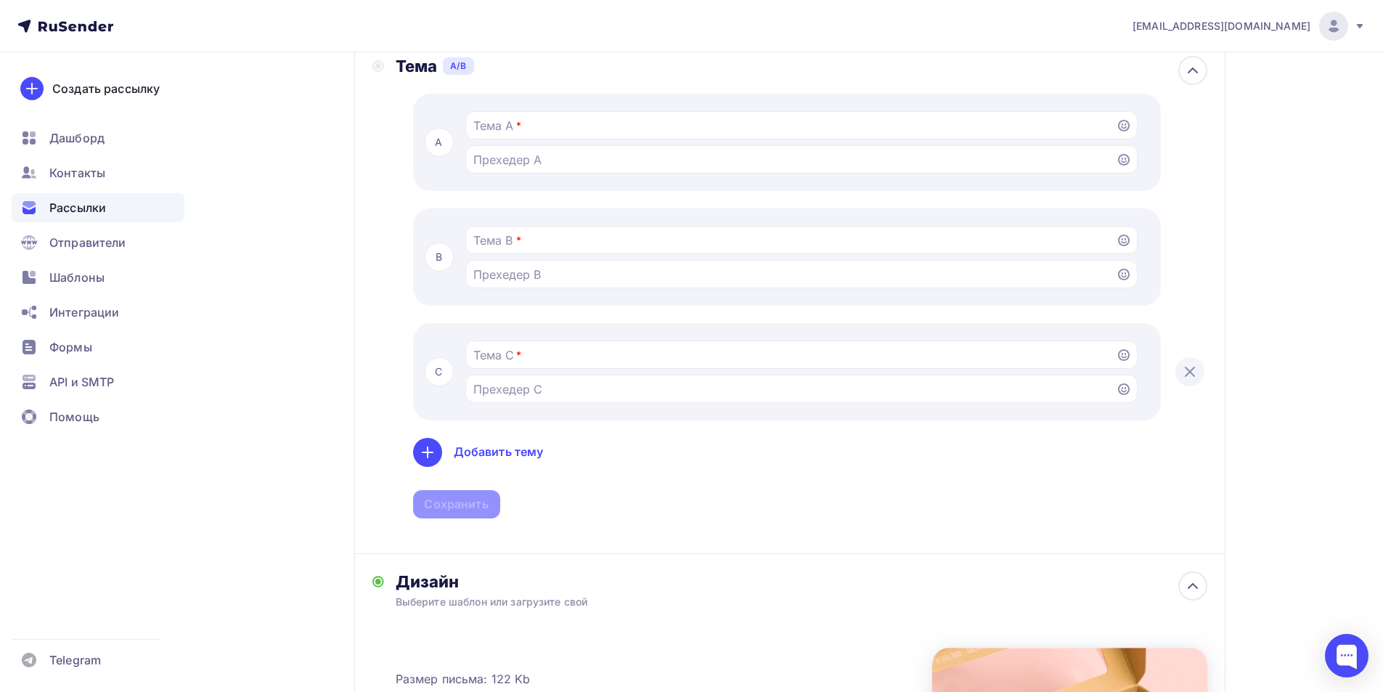
click at [1186, 373] on icon at bounding box center [1189, 371] width 17 height 17
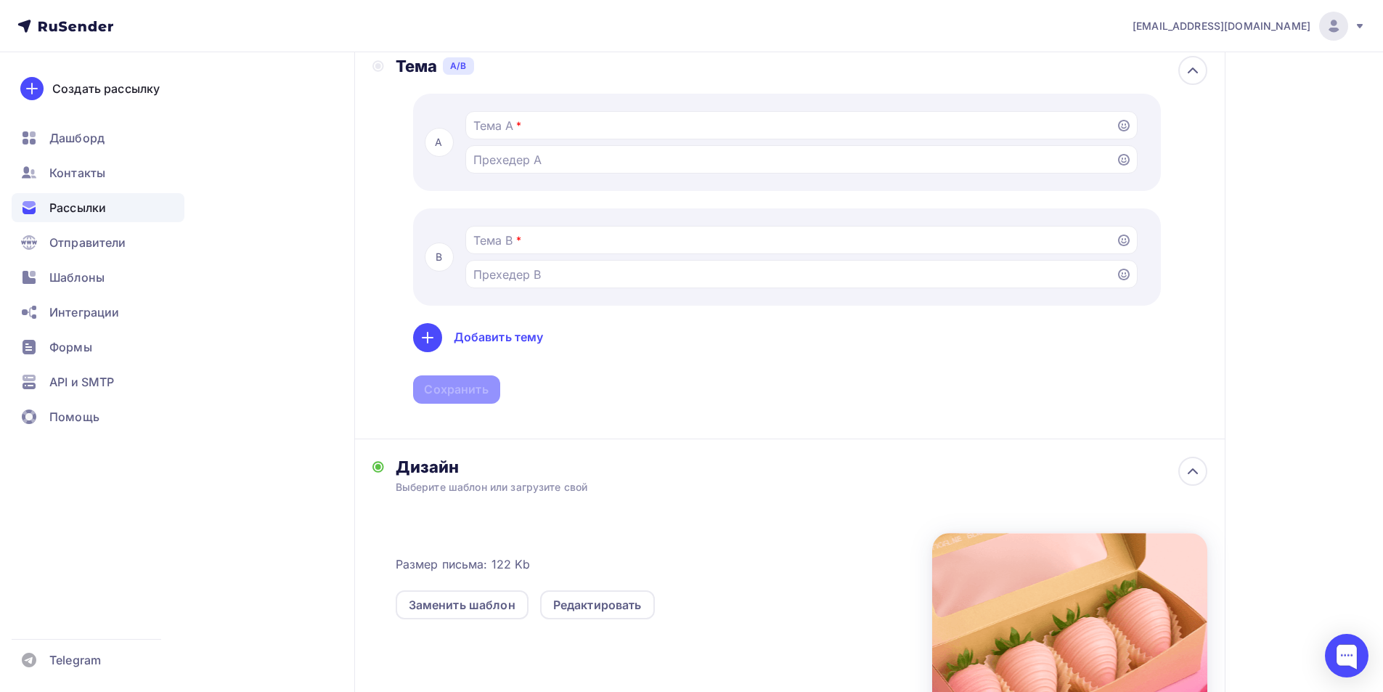
scroll to position [290, 0]
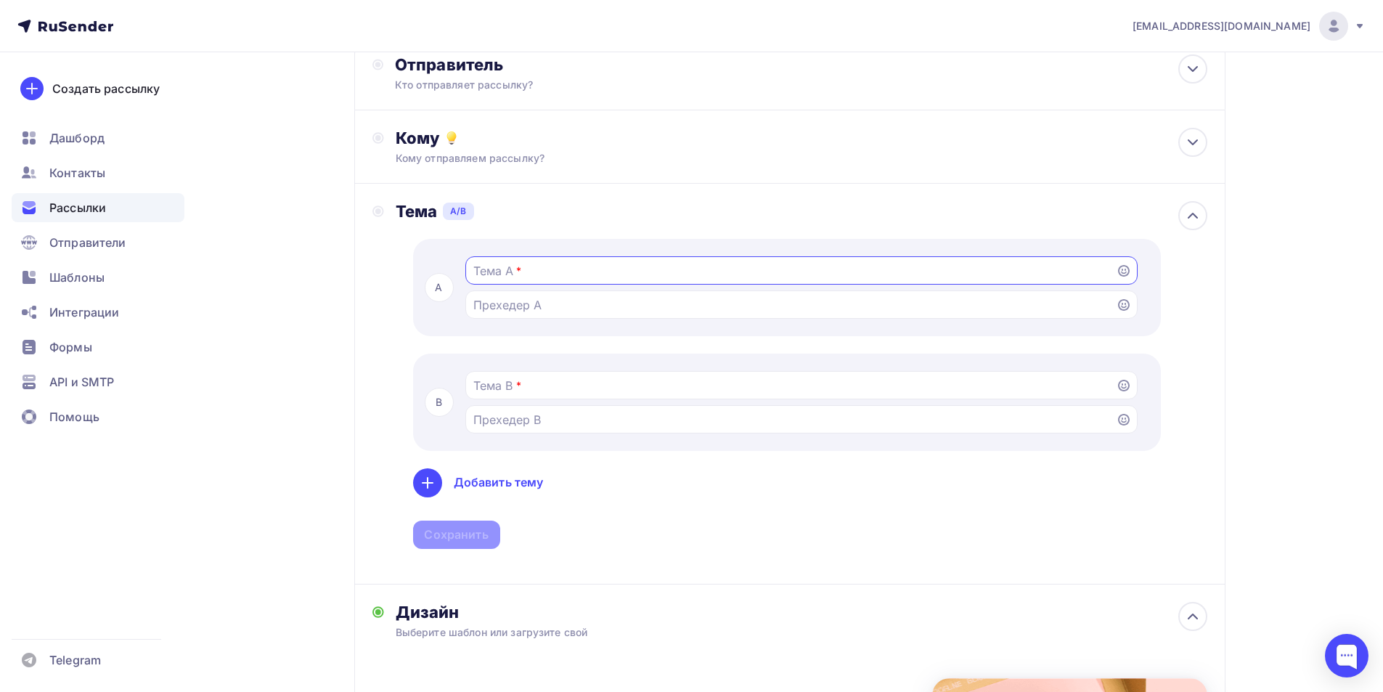
click at [514, 269] on input "Тестировать тему письма Попробуйте разные темы, чтобы увидеть, какую из них луч…" at bounding box center [790, 270] width 634 height 17
paste input "Вам подарок от БАРХАТА! Коробочка с клубникой в шоколаде"
type input "Вам подарок от БАРХАТА! Коробочка с клубникой в шоколаде"
click at [596, 305] on input "Тестировать тему письма Попробуйте разные темы, чтобы увидеть, какую из них луч…" at bounding box center [790, 304] width 634 height 17
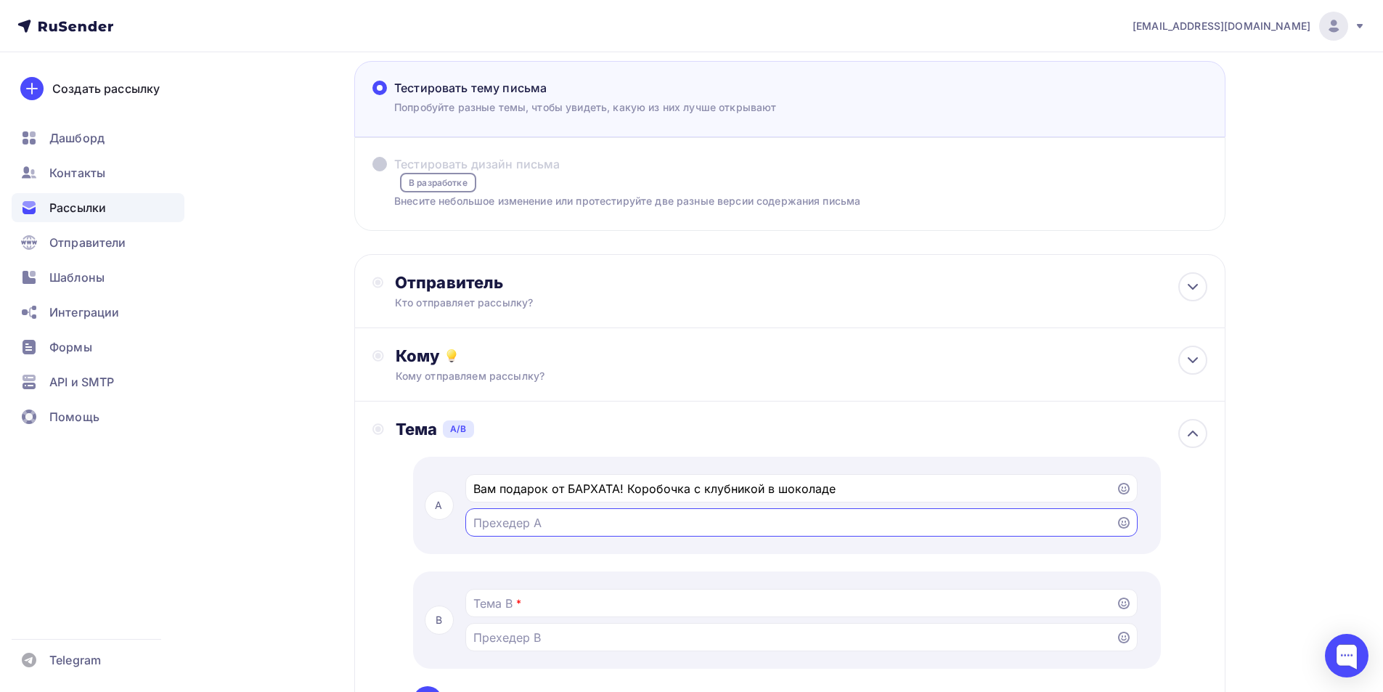
scroll to position [218, 0]
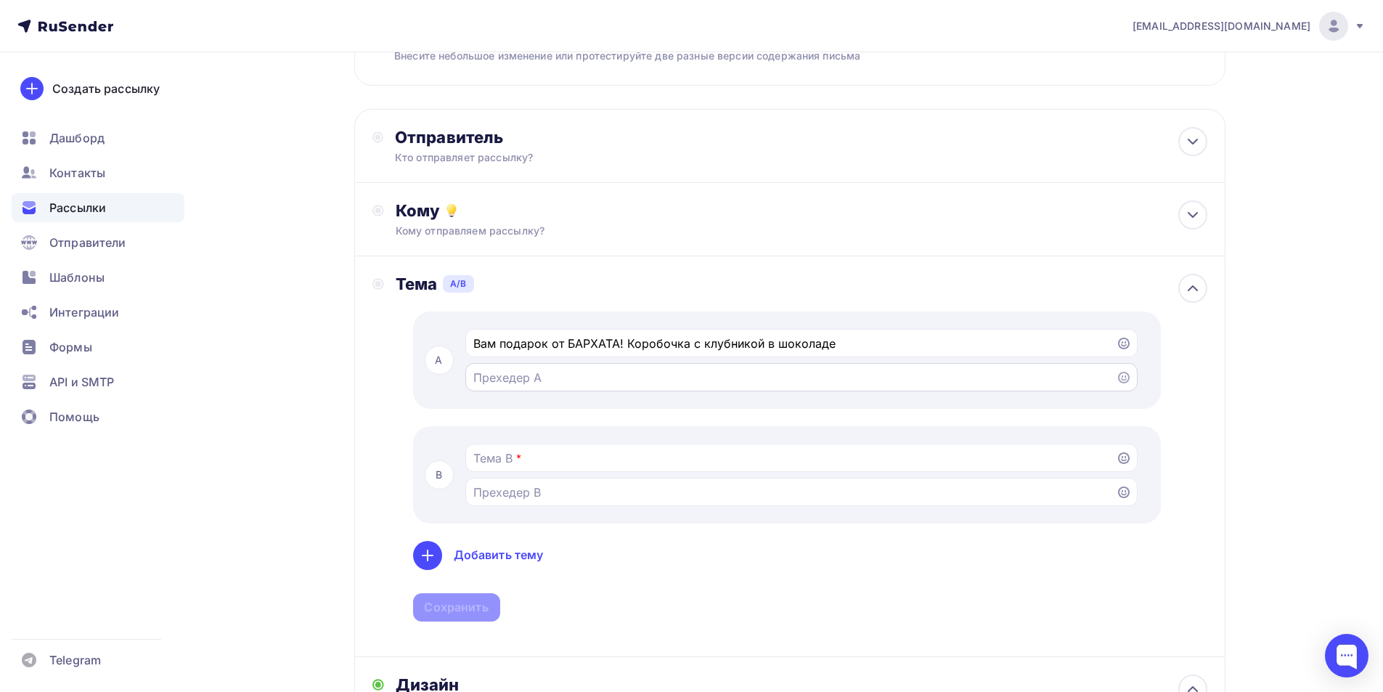
click at [1118, 377] on icon at bounding box center [1124, 378] width 12 height 12
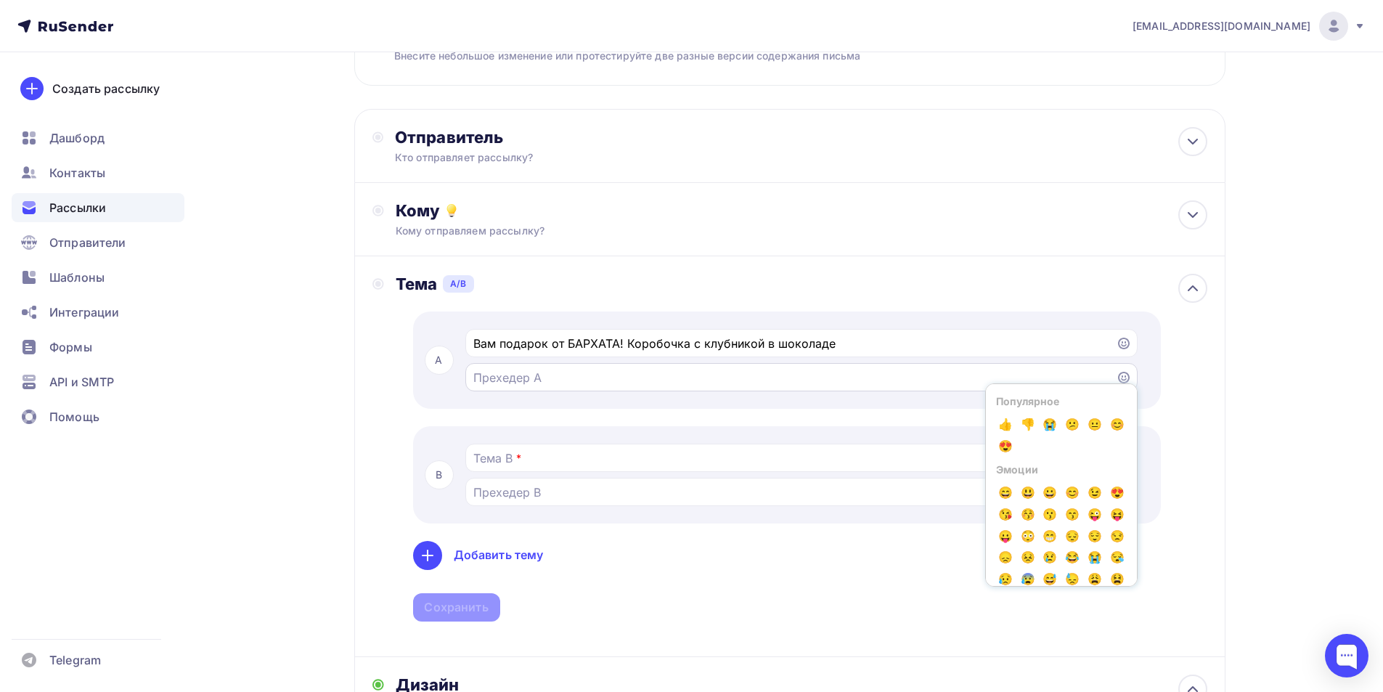
click at [631, 373] on input "Тестировать тему письма Попробуйте разные темы, чтобы увидеть, какую из них луч…" at bounding box center [790, 377] width 634 height 17
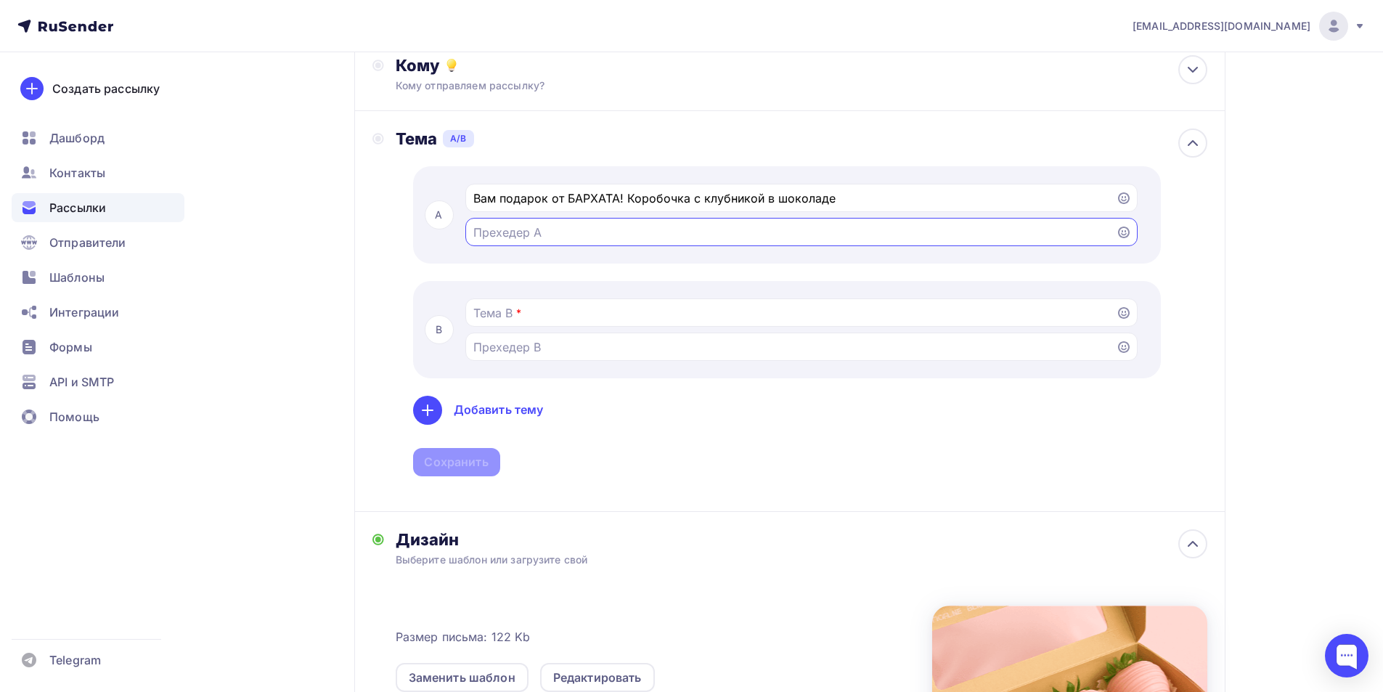
scroll to position [290, 0]
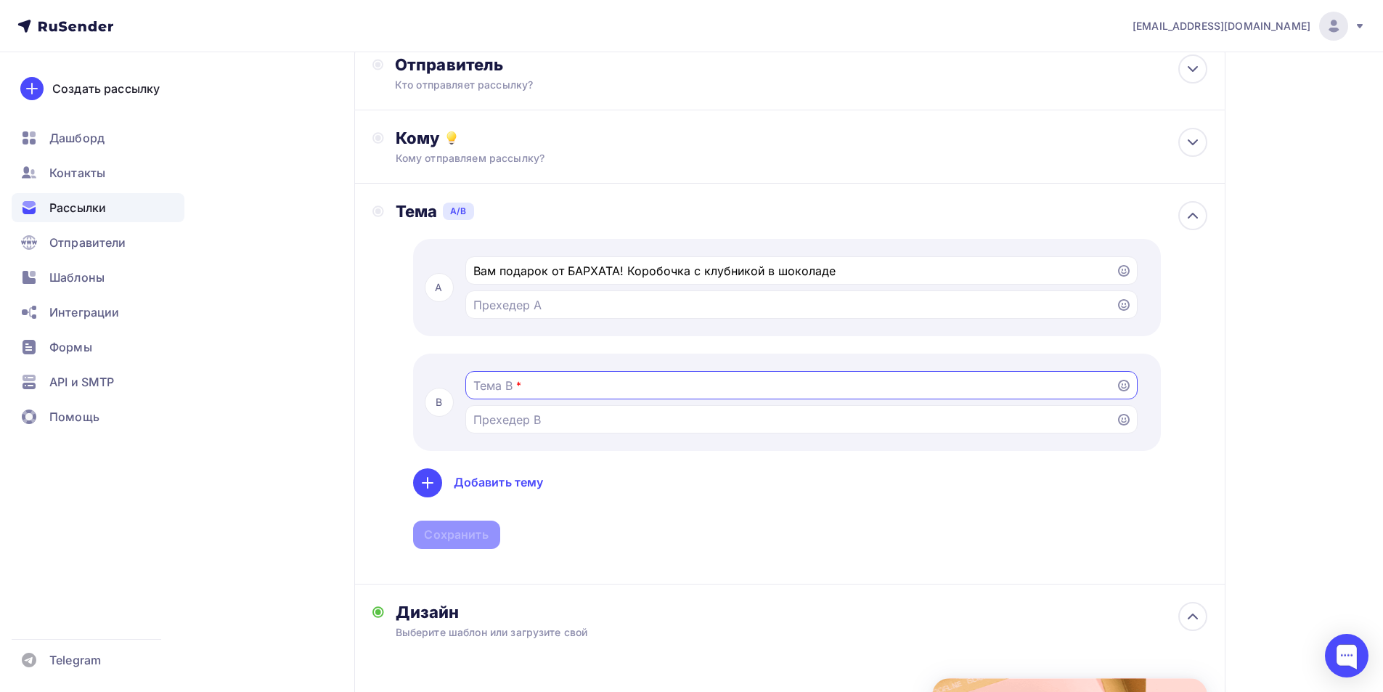
click at [556, 389] on input "Тестировать тему письма Попробуйте разные темы, чтобы увидеть, какую из них луч…" at bounding box center [790, 385] width 634 height 17
click at [709, 305] on input "Тестировать тему письма Попробуйте разные темы, чтобы увидеть, какую из них луч…" at bounding box center [790, 304] width 634 height 17
click at [624, 390] on input "Тестировать тему письма Попробуйте разные темы, чтобы увидеть, какую из них луч…" at bounding box center [790, 385] width 634 height 17
type input "Бесплатная клубника"
click at [510, 476] on div "Добавить тему" at bounding box center [499, 482] width 90 height 17
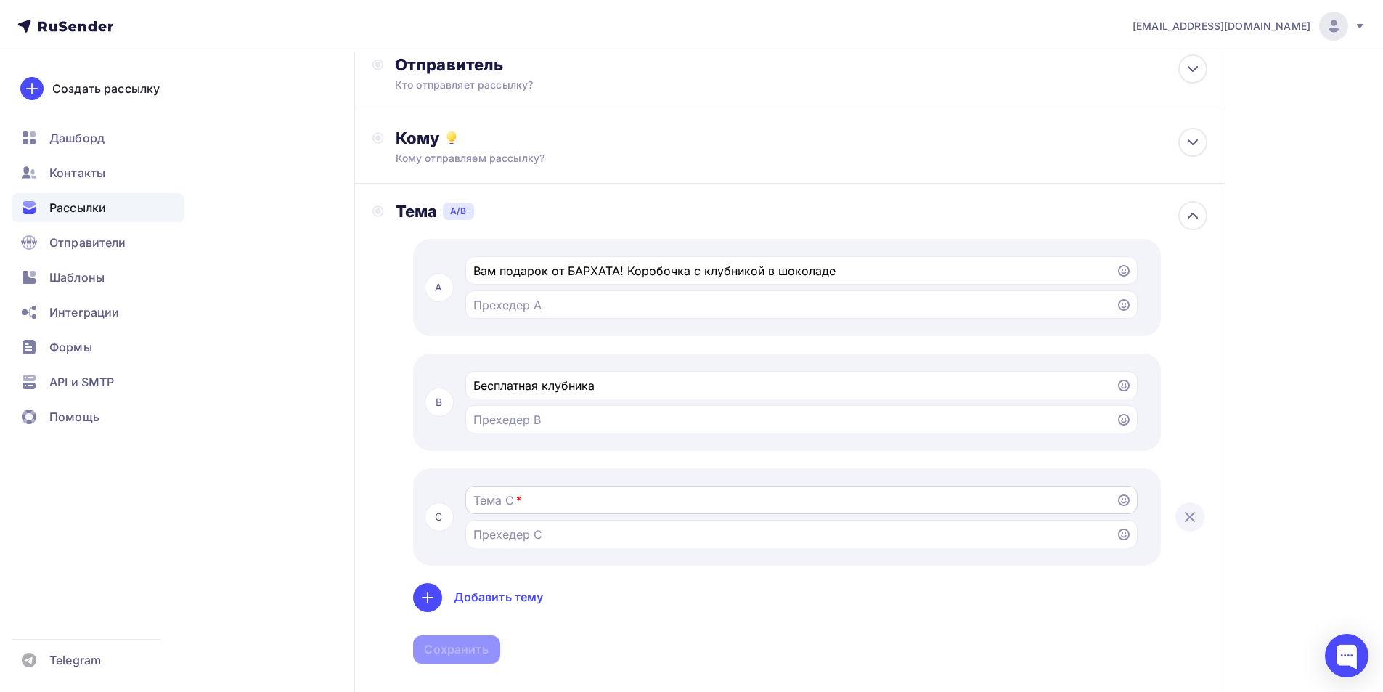
click at [550, 487] on div at bounding box center [801, 500] width 672 height 28
click at [549, 497] on input "Тестировать тему письма Попробуйте разные темы, чтобы увидеть, какую из них луч…" at bounding box center [790, 499] width 634 height 17
type input "0 рублей"
click at [505, 595] on div "Добавить тему" at bounding box center [499, 597] width 90 height 17
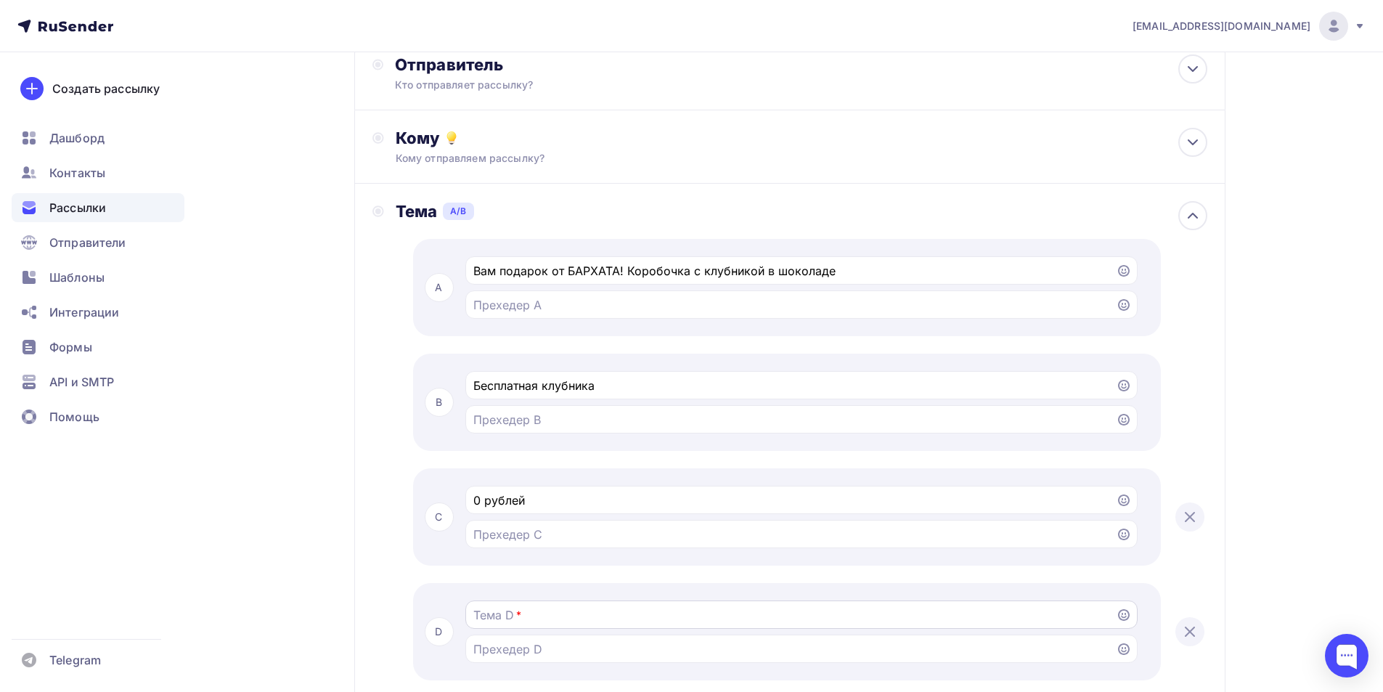
click at [511, 608] on input "Тестировать тему письма Попробуйте разные темы, чтобы увидеть, какую из них луч…" at bounding box center [790, 614] width 634 height 17
type input "В"
click at [596, 385] on input "Бесплатная клубника" at bounding box center [790, 385] width 634 height 17
type input "Бесплатная коробо"
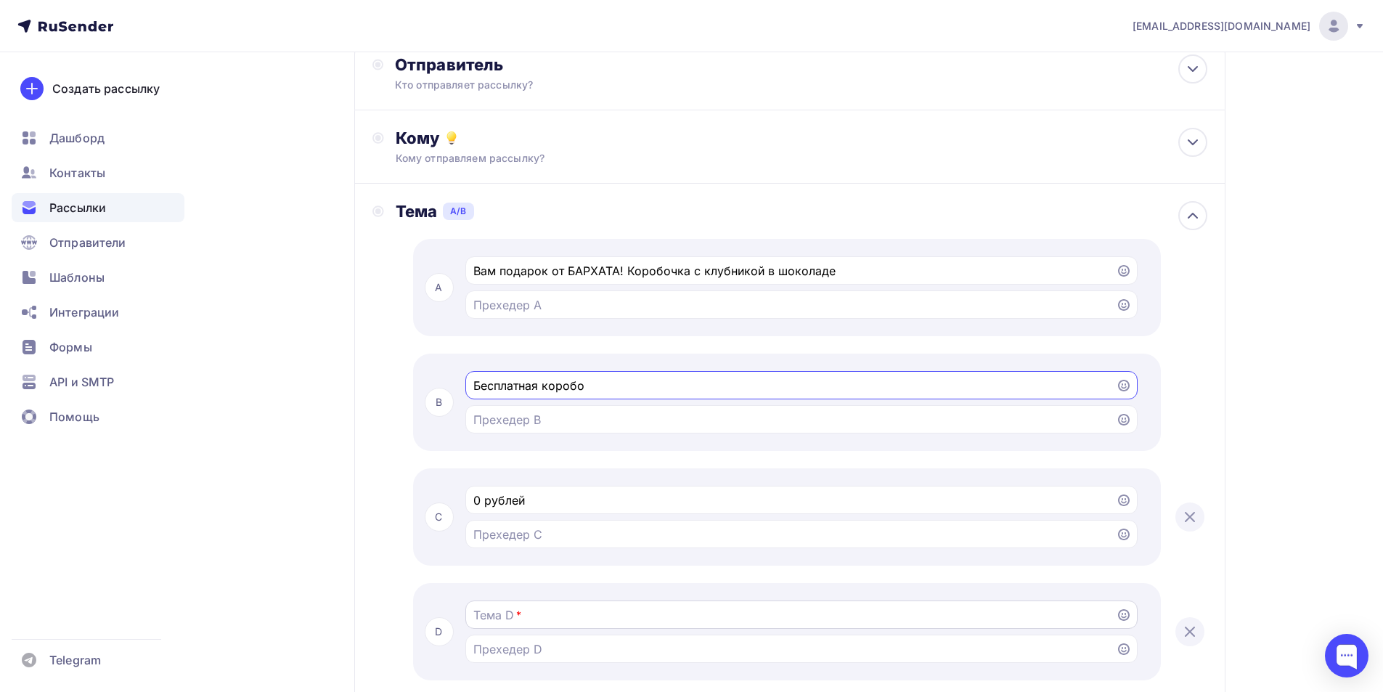
click at [525, 622] on input "Тестировать тему письма Попробуйте разные темы, чтобы увидеть, какую из них луч…" at bounding box center [790, 614] width 634 height 17
type input "З"
click at [1199, 626] on div at bounding box center [1189, 631] width 29 height 29
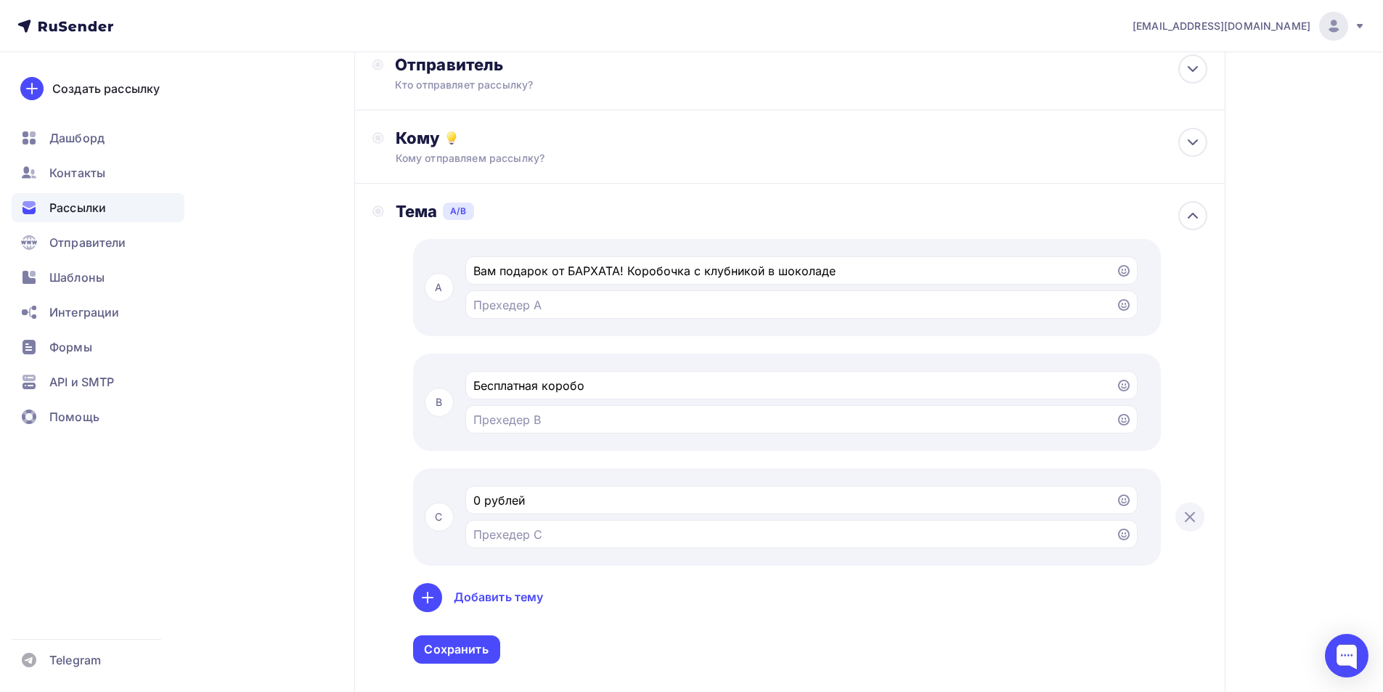
click at [1196, 515] on icon at bounding box center [1189, 516] width 17 height 17
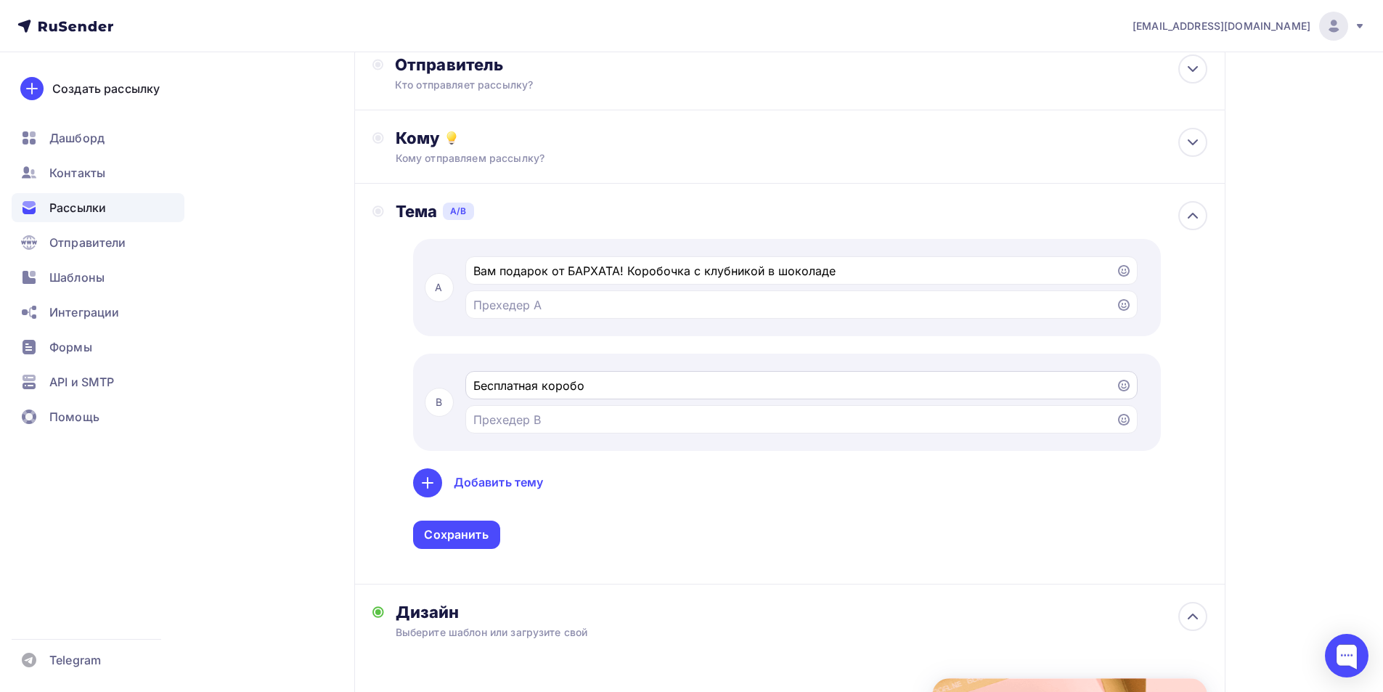
click at [538, 377] on input "Бесплатная коробо" at bounding box center [790, 385] width 634 height 17
type input "з"
drag, startPoint x: 558, startPoint y: 383, endPoint x: 897, endPoint y: 383, distance: 339.7
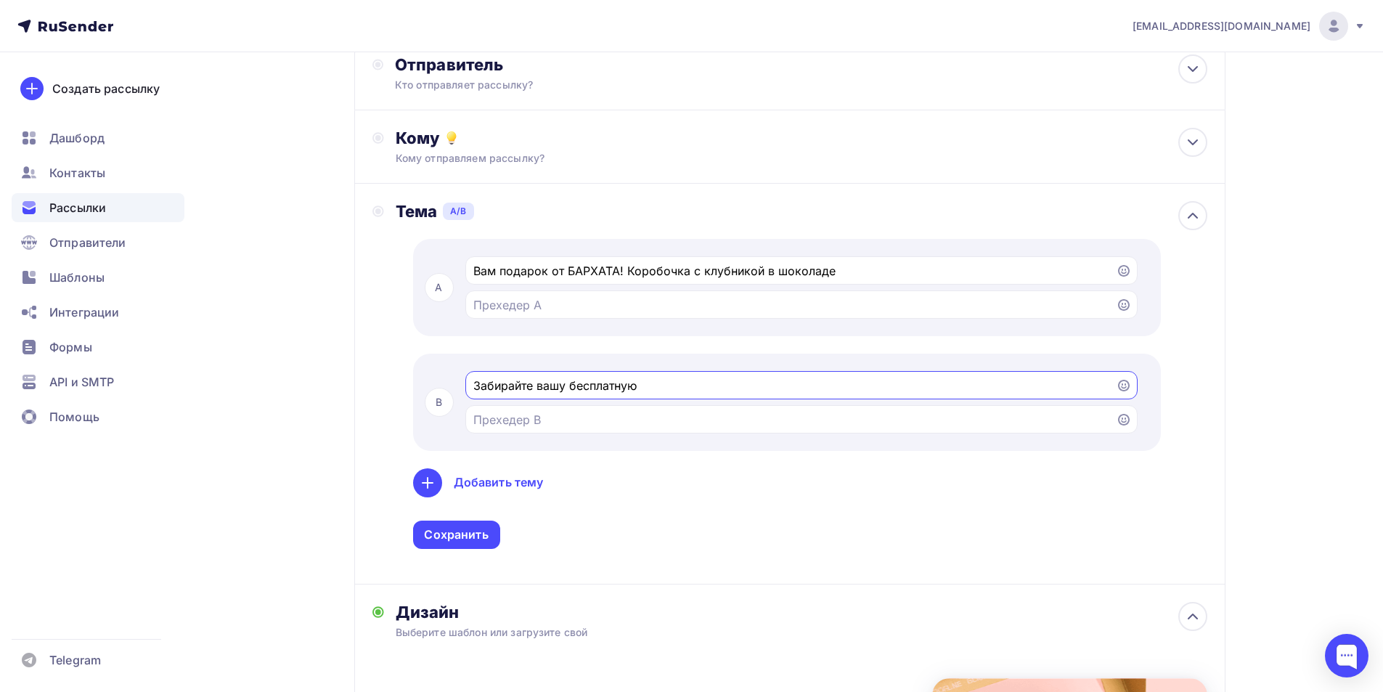
click at [897, 383] on input "Забирайте вашу бесплатную" at bounding box center [790, 385] width 634 height 17
drag, startPoint x: 558, startPoint y: 388, endPoint x: 660, endPoint y: 397, distance: 102.1
click at [558, 387] on input "Забирайте ваш бесплатный" at bounding box center [790, 385] width 634 height 17
click at [708, 387] on input "Забирайте вашь бесплатный" at bounding box center [790, 385] width 634 height 17
click at [566, 385] on input "Забирайте вашь бесплатный" at bounding box center [790, 385] width 634 height 17
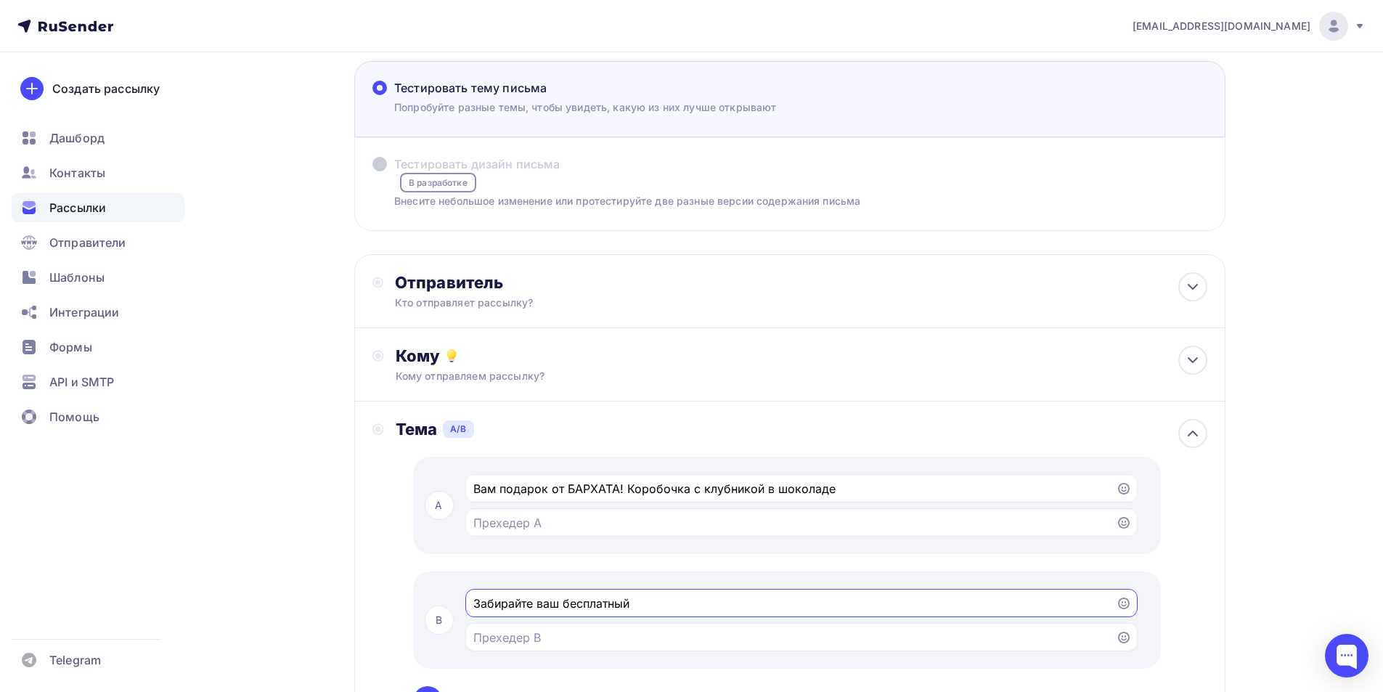
scroll to position [218, 0]
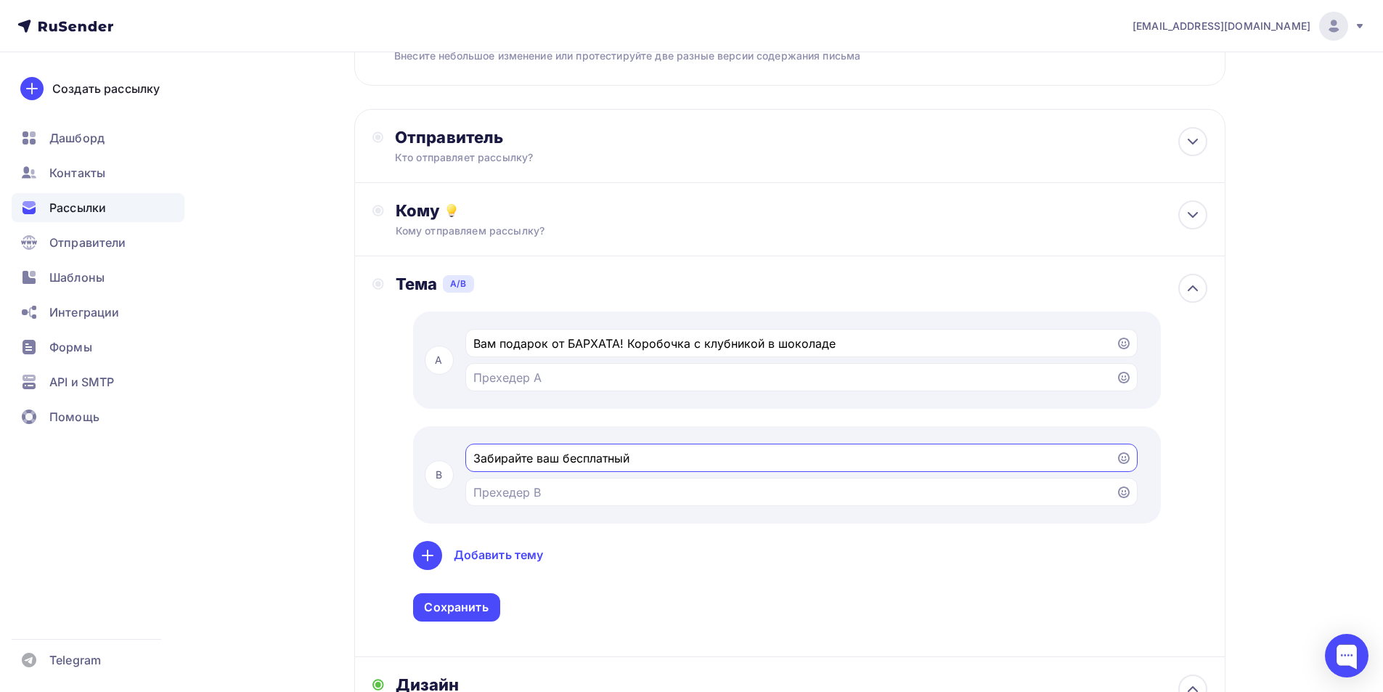
click at [665, 467] on div "Забирайте ваш бесплатный" at bounding box center [801, 458] width 672 height 28
click at [666, 455] on input "Забирайте ваш бесплатный" at bounding box center [790, 457] width 634 height 17
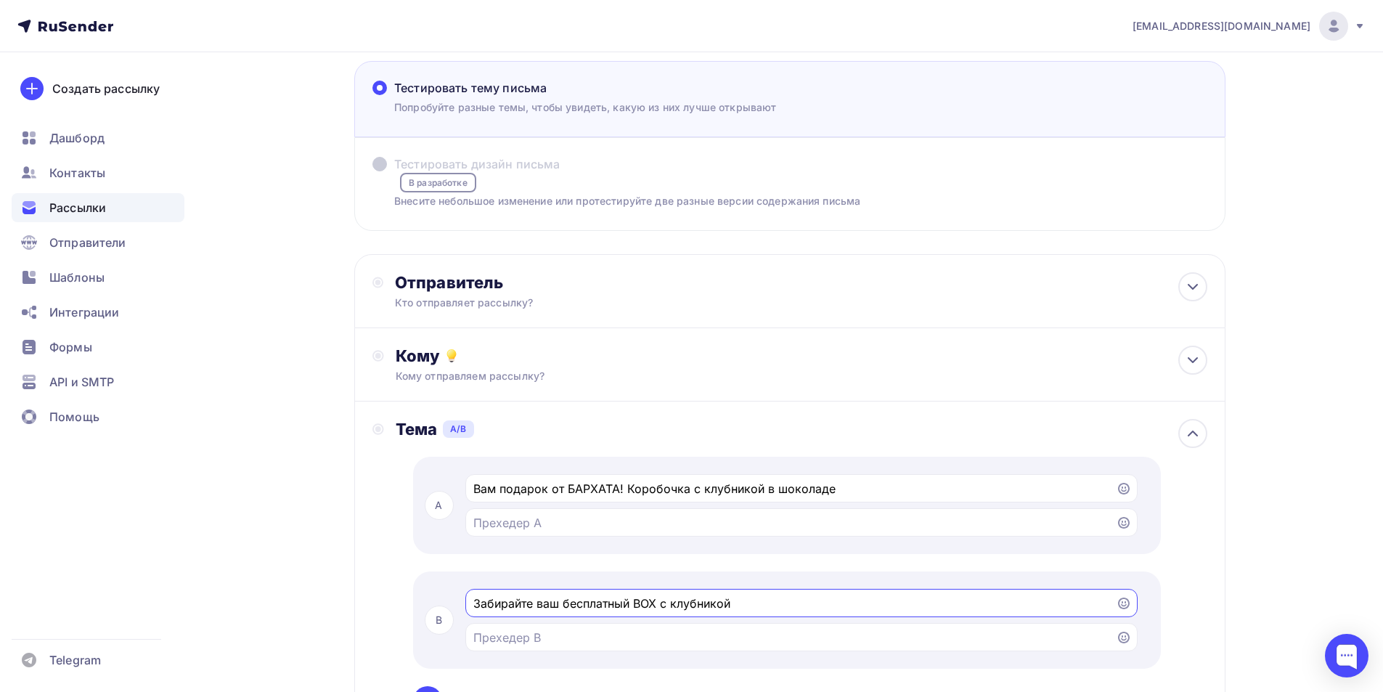
scroll to position [145, 0]
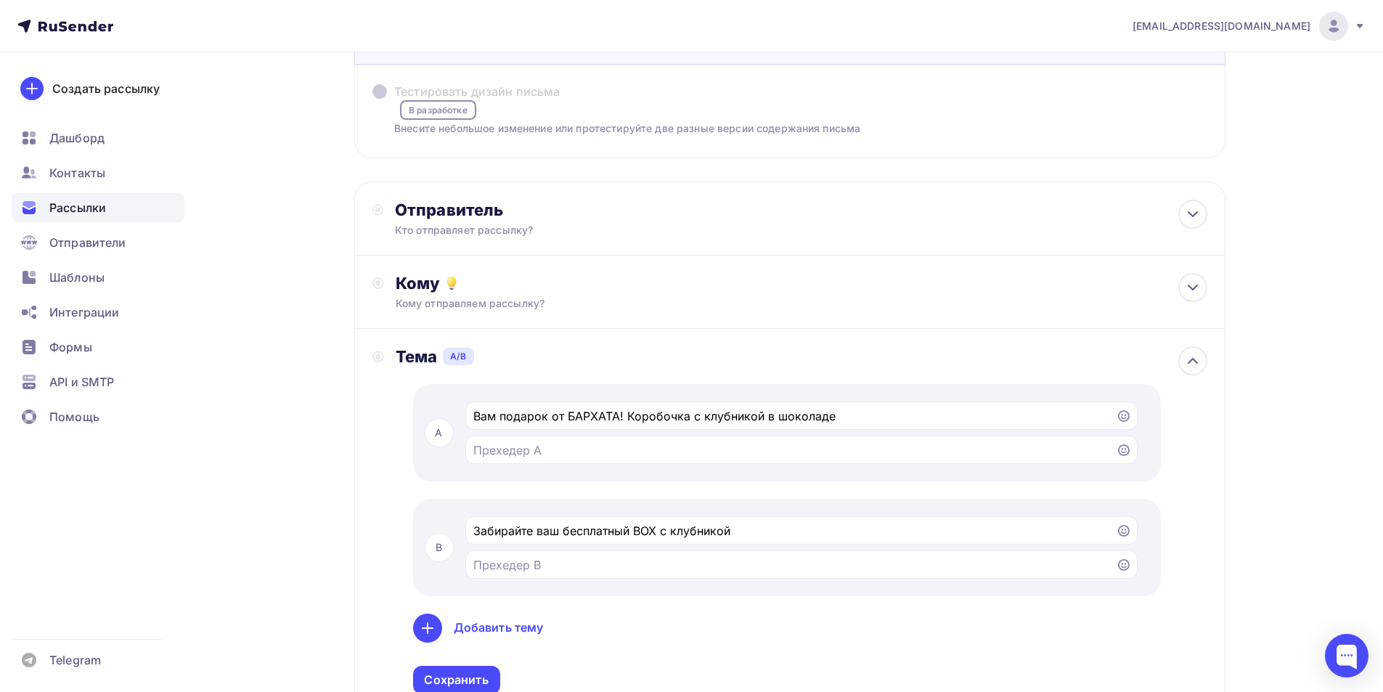
click at [868, 610] on div "A Вам подарок от БАРХАТА! Коробочка с клубникой в шоколаде B Забирайте ваш бесп…" at bounding box center [802, 539] width 812 height 310
click at [788, 523] on input "Забирайте ваш бесплатный BOX с клубникой" at bounding box center [790, 530] width 634 height 17
drag, startPoint x: 764, startPoint y: 412, endPoint x: 994, endPoint y: 406, distance: 230.2
click at [994, 406] on div "Вам подарок от БАРХАТА! Коробочка с клубникой в шоколаде" at bounding box center [801, 415] width 672 height 28
click at [789, 528] on input "Забирайте ваш бесплатный BOX с клубникой" at bounding box center [790, 530] width 634 height 17
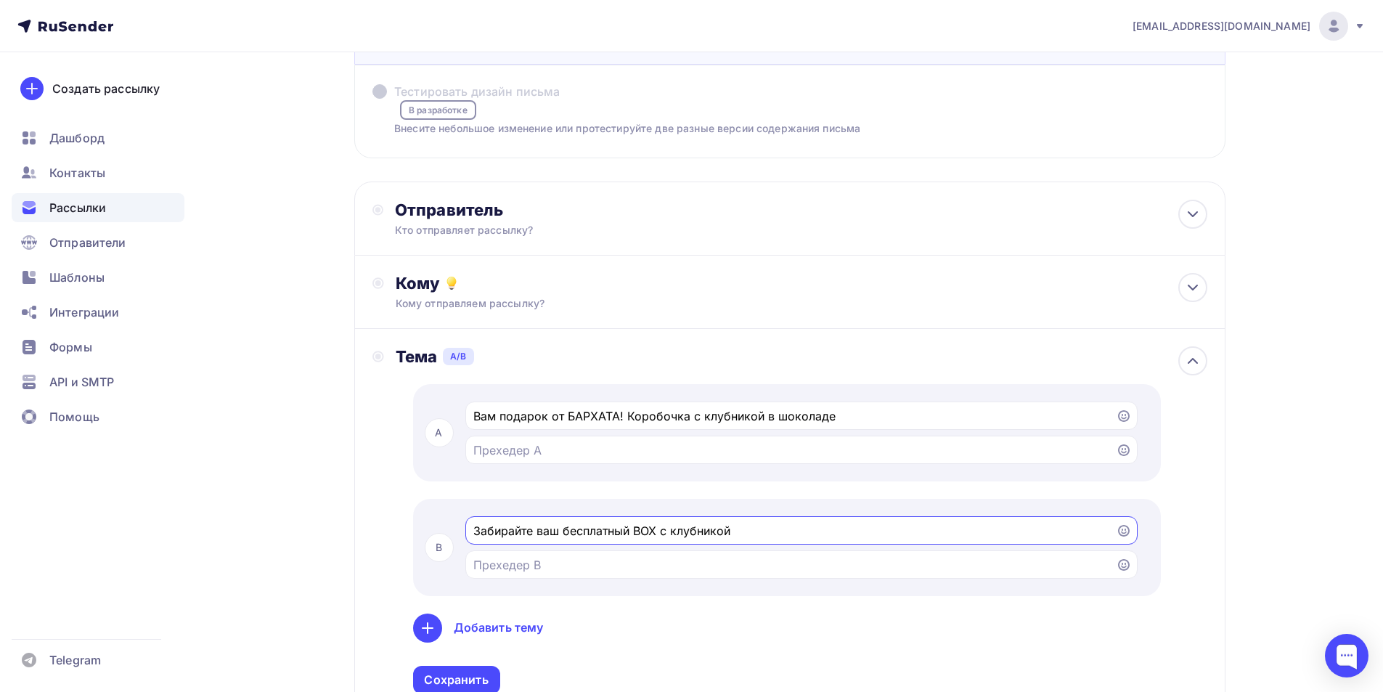
paste input "в шоколаде"
click at [1124, 528] on icon at bounding box center [1124, 531] width 12 height 12
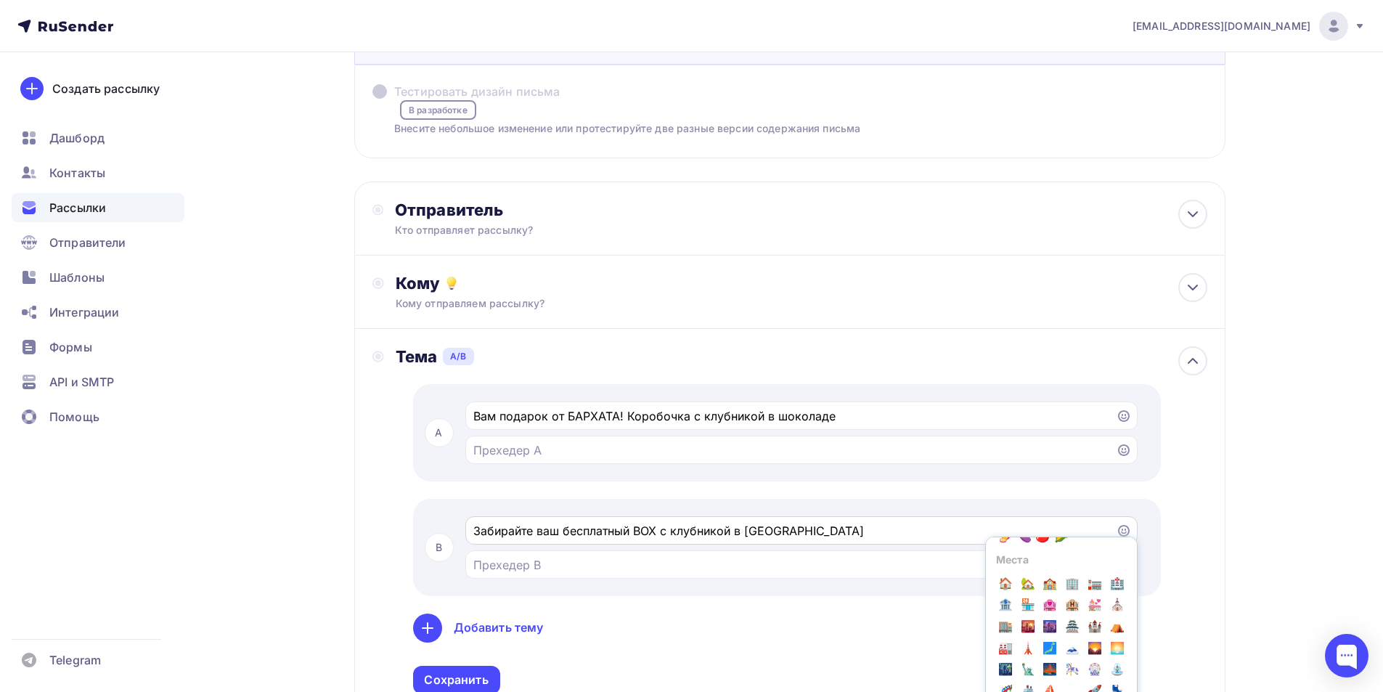
scroll to position [1742, 0]
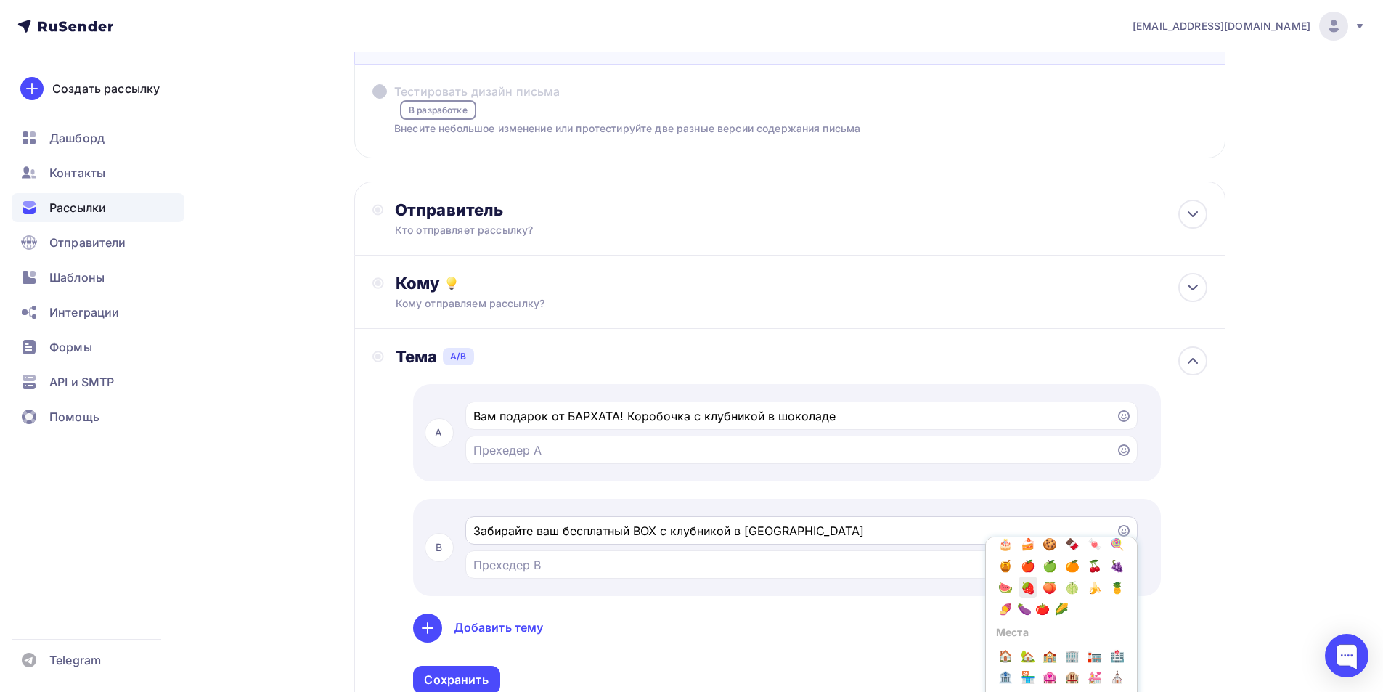
click at [1037, 598] on span "🍓" at bounding box center [1028, 587] width 19 height 22
type input "Забирайте ваш бесплатный BOX с клубникой в шоколаде 🍓"
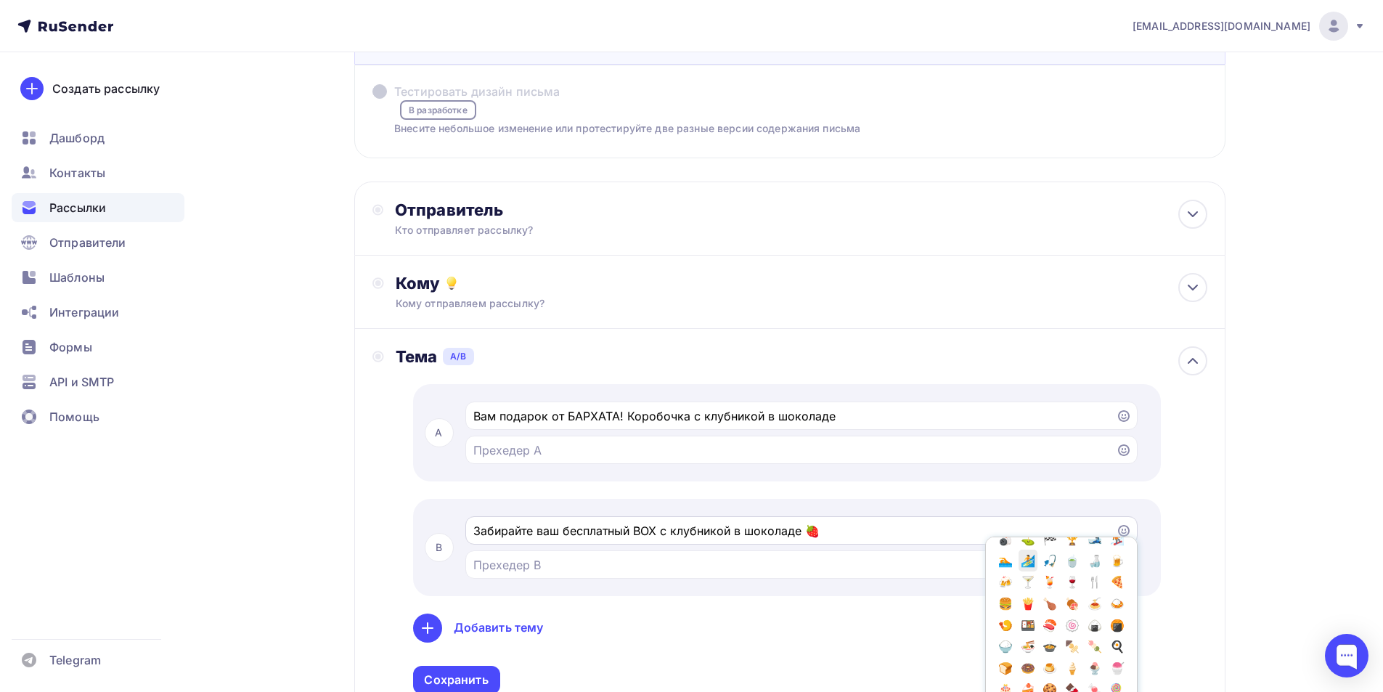
scroll to position [1525, 0]
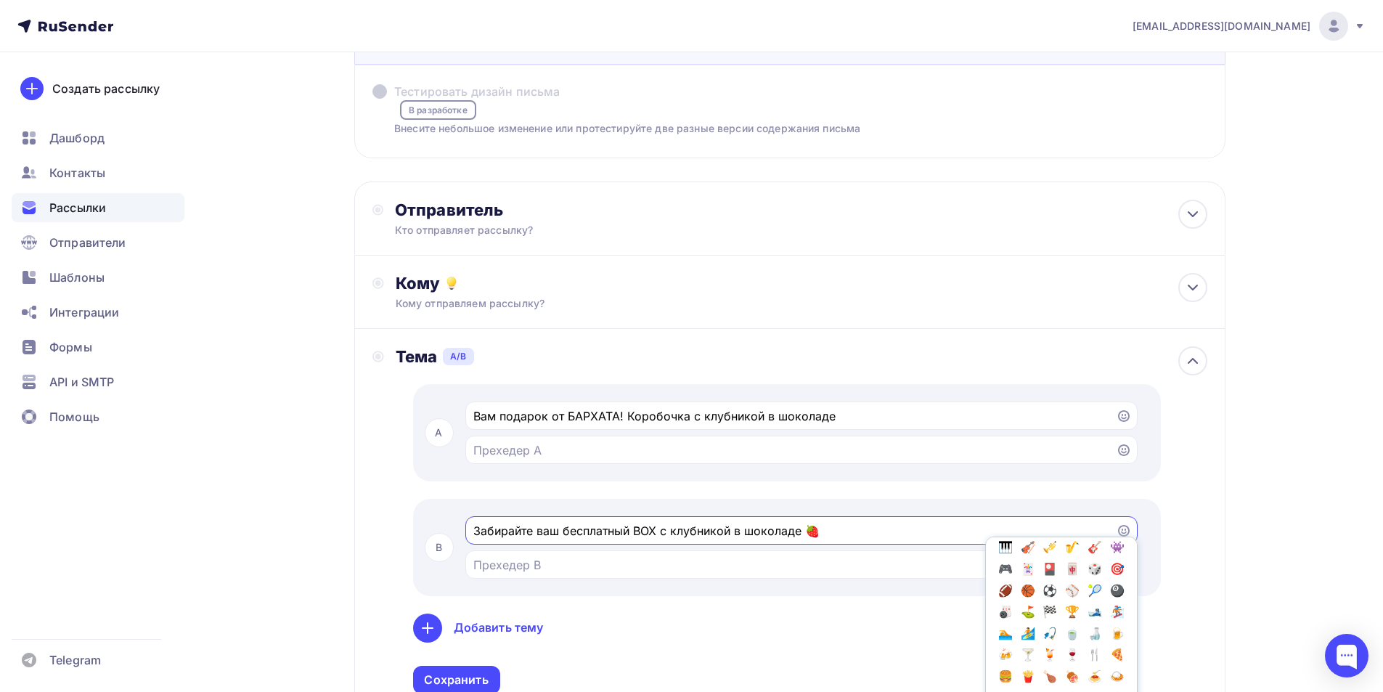
drag, startPoint x: 825, startPoint y: 528, endPoint x: 807, endPoint y: 528, distance: 17.4
click at [807, 528] on input "Забирайте ваш бесплатный BOX с клубникой в шоколаде 🍓" at bounding box center [790, 530] width 634 height 17
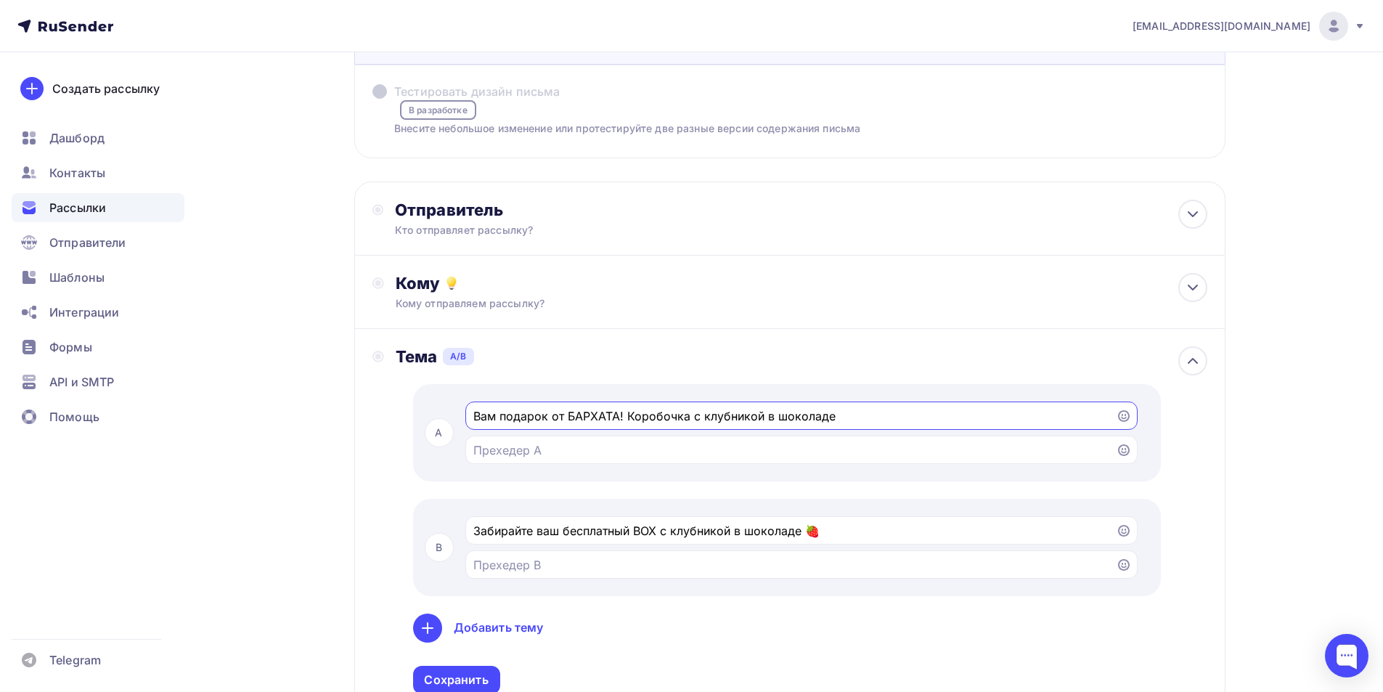
click at [841, 419] on input "Вам подарок от БАРХАТА! Коробочка с клубникой в шоколаде" at bounding box center [790, 415] width 634 height 17
paste input "🍓"
type input "Вам подарок от БАРХАТА! Коробочка с клубникой в шоколаде🍓"
click at [538, 450] on input "Тестировать тему письма Попробуйте разные темы, чтобы увидеть, какую из них луч…" at bounding box center [790, 449] width 634 height 17
click at [474, 675] on div "Сохранить" at bounding box center [456, 680] width 64 height 17
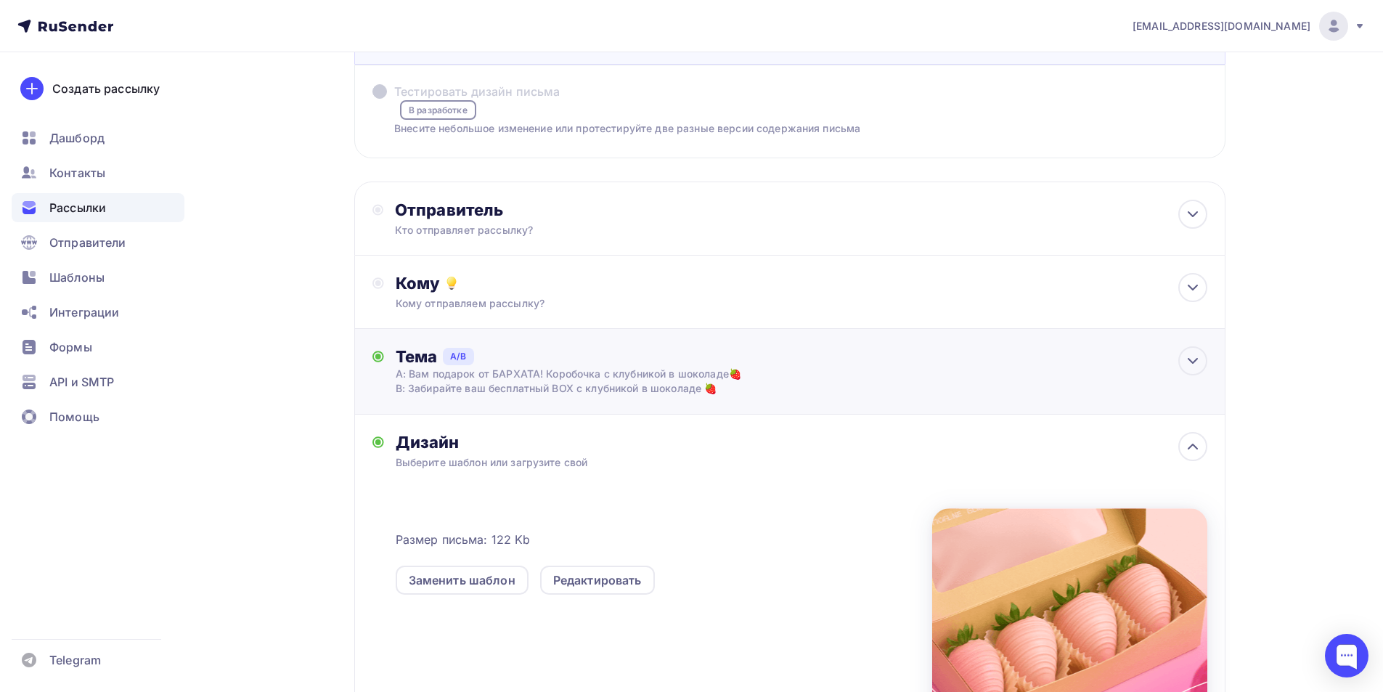
click at [583, 377] on div "A: Вам подарок от БАРХАТА! Коробочка с клубникой в шоколаде🍓" at bounding box center [802, 374] width 812 height 15
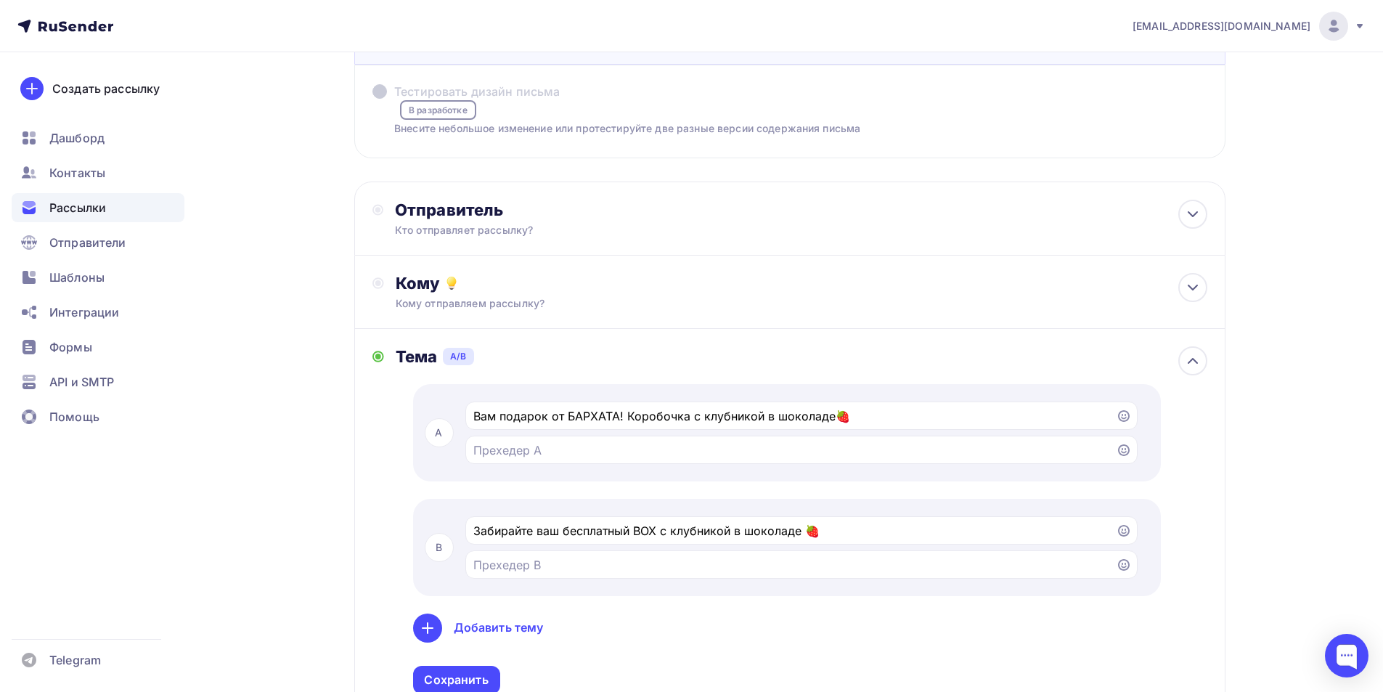
scroll to position [218, 0]
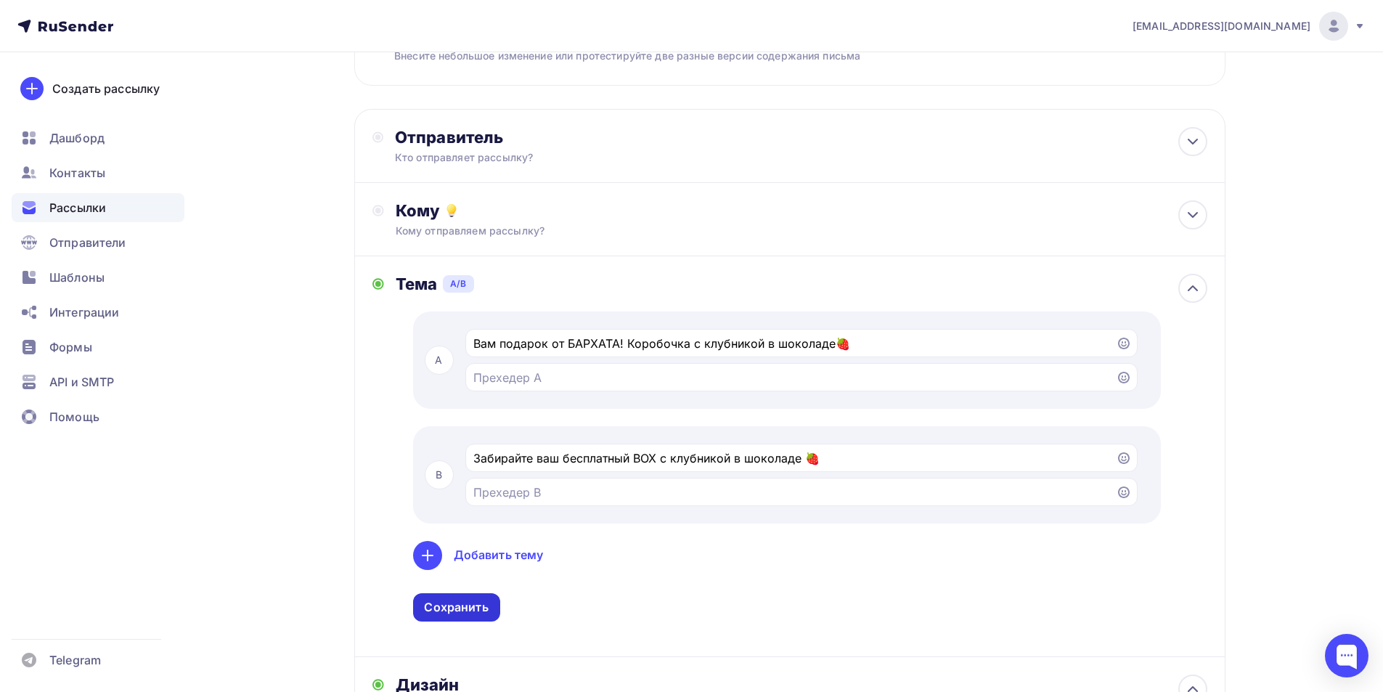
click at [457, 598] on div "Сохранить" at bounding box center [456, 607] width 87 height 28
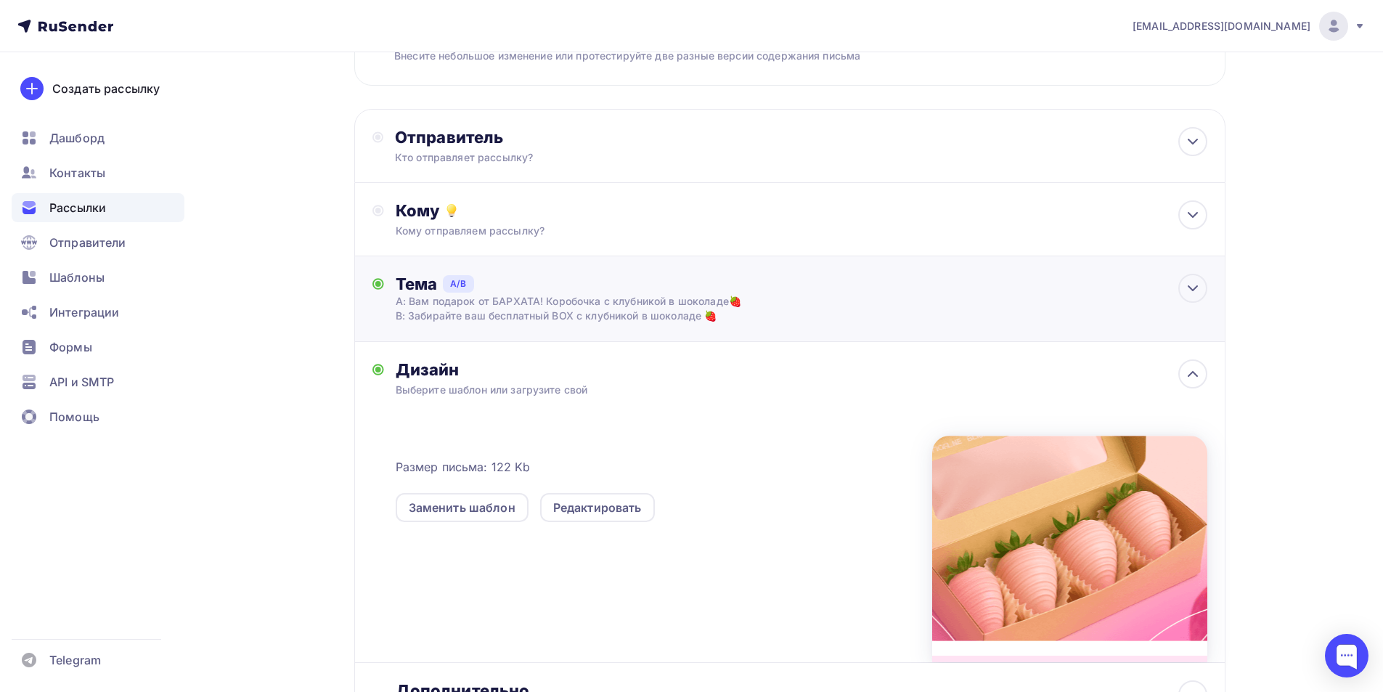
click at [695, 295] on div "A: Вам подарок от БАРХАТА! Коробочка с клубникой в шоколаде🍓" at bounding box center [802, 301] width 812 height 15
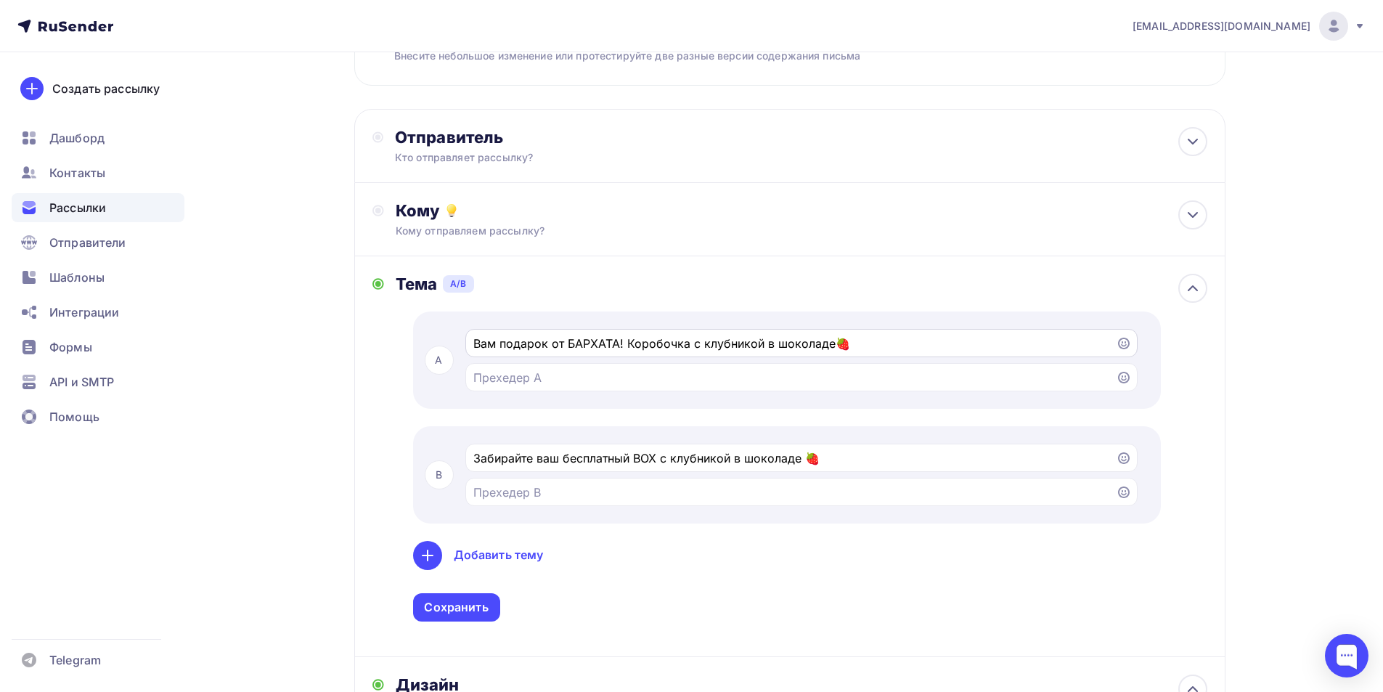
click at [586, 344] on input "Вам подарок от БАРХАТА! Коробочка с клубникой в шоколаде🍓" at bounding box center [790, 343] width 634 height 17
click at [587, 343] on input "Вам подарок от БАРХАТА! Коробочка с клубникой в шоколаде🍓" at bounding box center [790, 343] width 634 height 17
click at [634, 465] on input "Забирайте ваш бесплатный BOX с клубникой в шоколаде 🍓" at bounding box center [790, 457] width 634 height 17
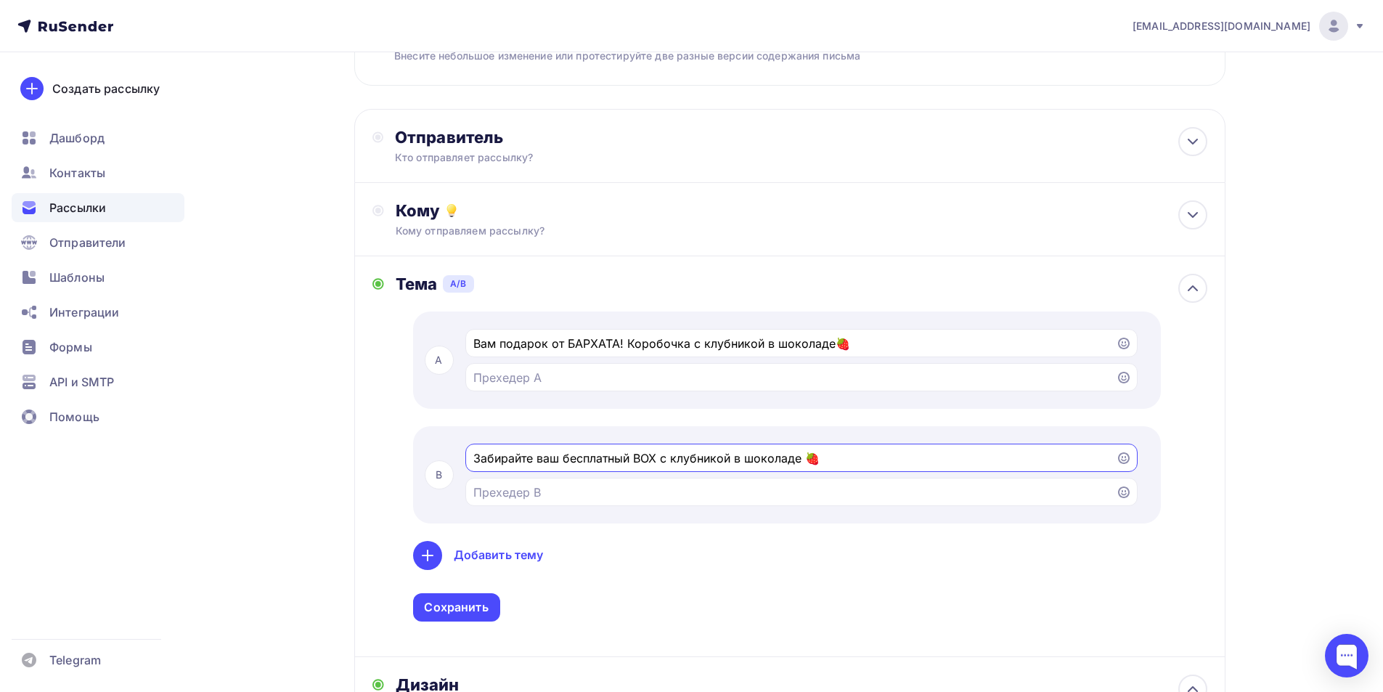
click at [634, 465] on input "Забирайте ваш бесплатный BOX с клубникой в шоколаде 🍓" at bounding box center [790, 457] width 634 height 17
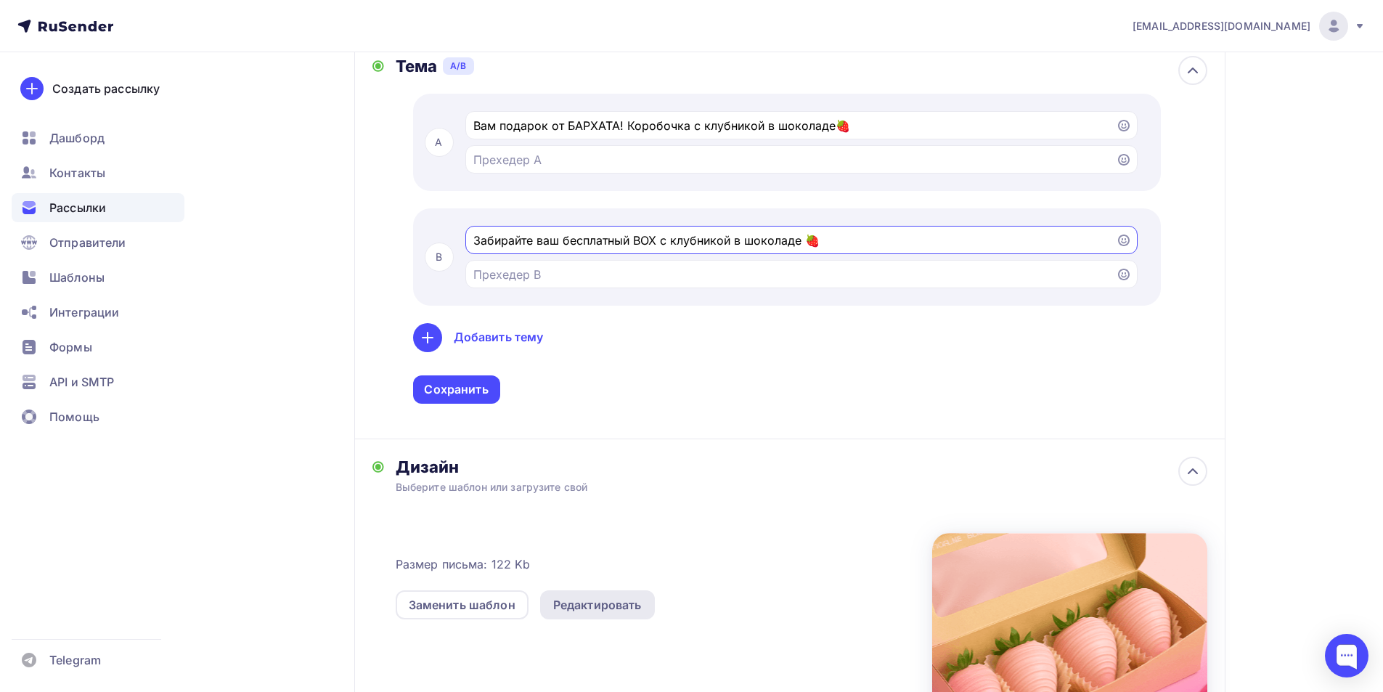
click at [620, 603] on div "Редактировать" at bounding box center [597, 604] width 89 height 17
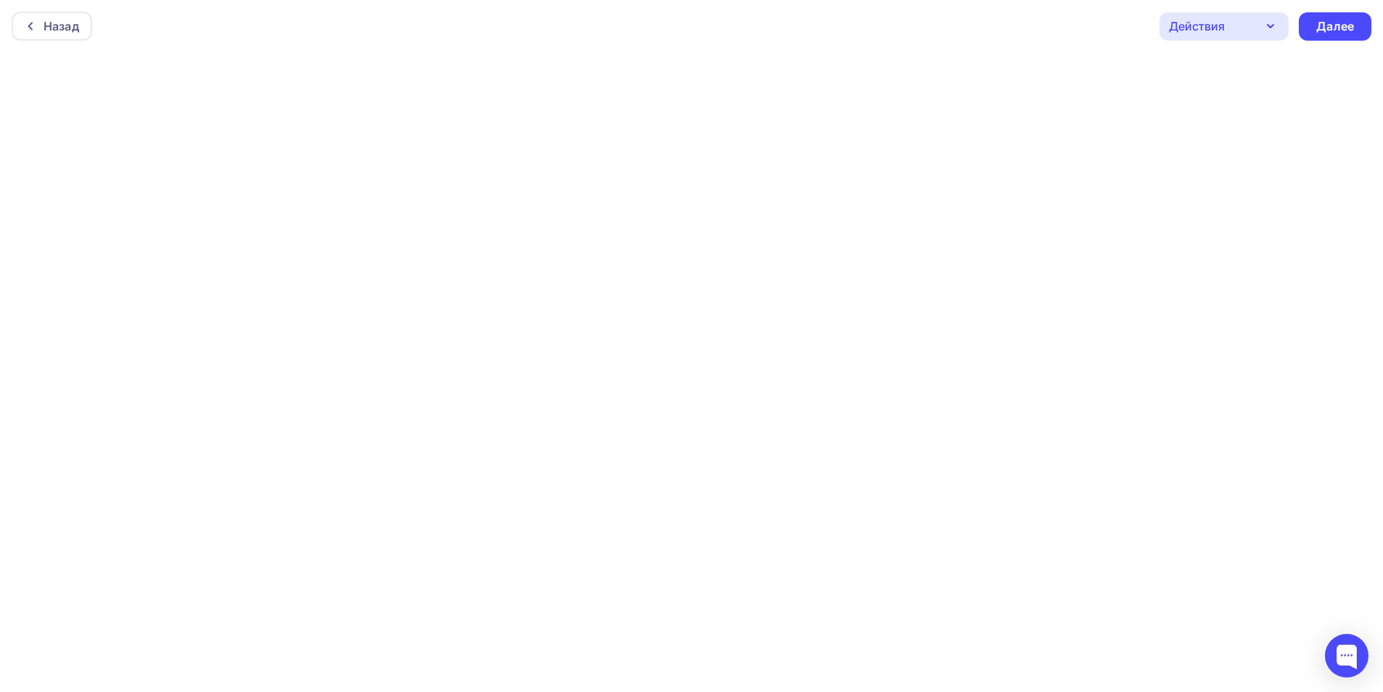
scroll to position [4, 0]
click at [1246, 16] on div "Действия" at bounding box center [1223, 23] width 129 height 28
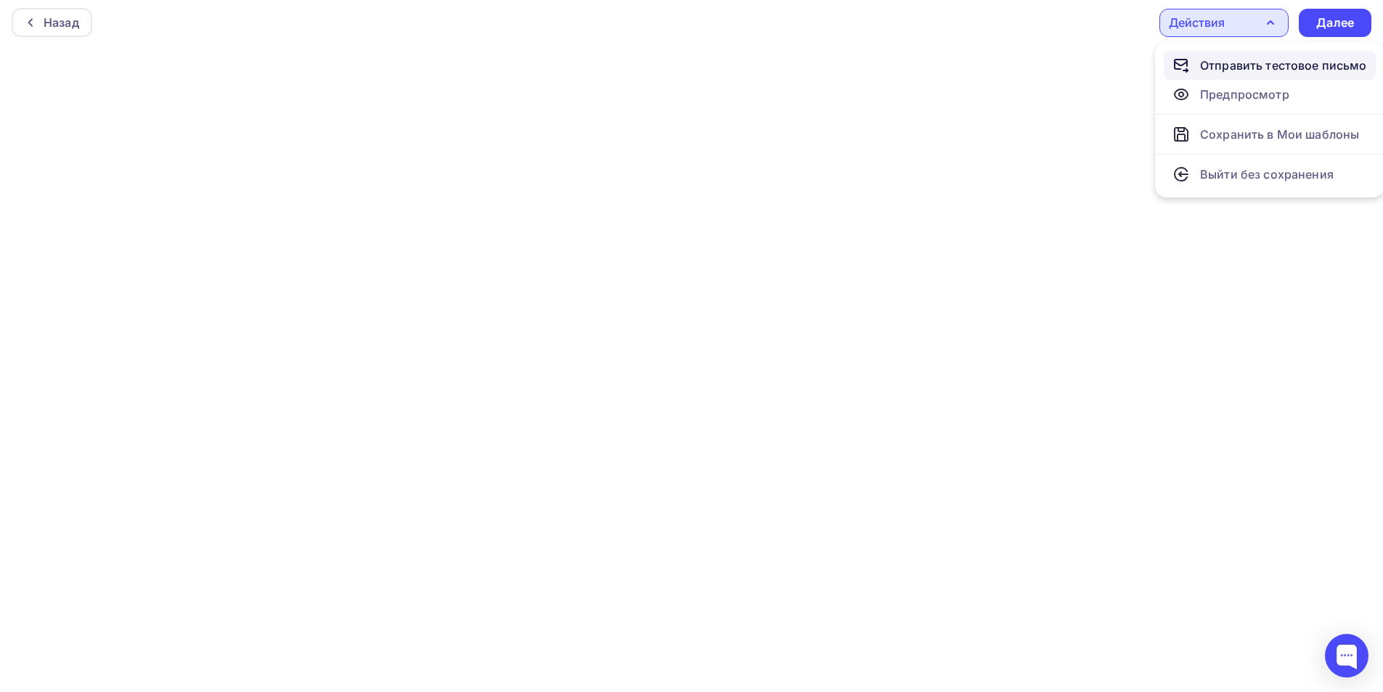
click at [1256, 72] on div "Отправить тестовое письмо" at bounding box center [1283, 65] width 167 height 17
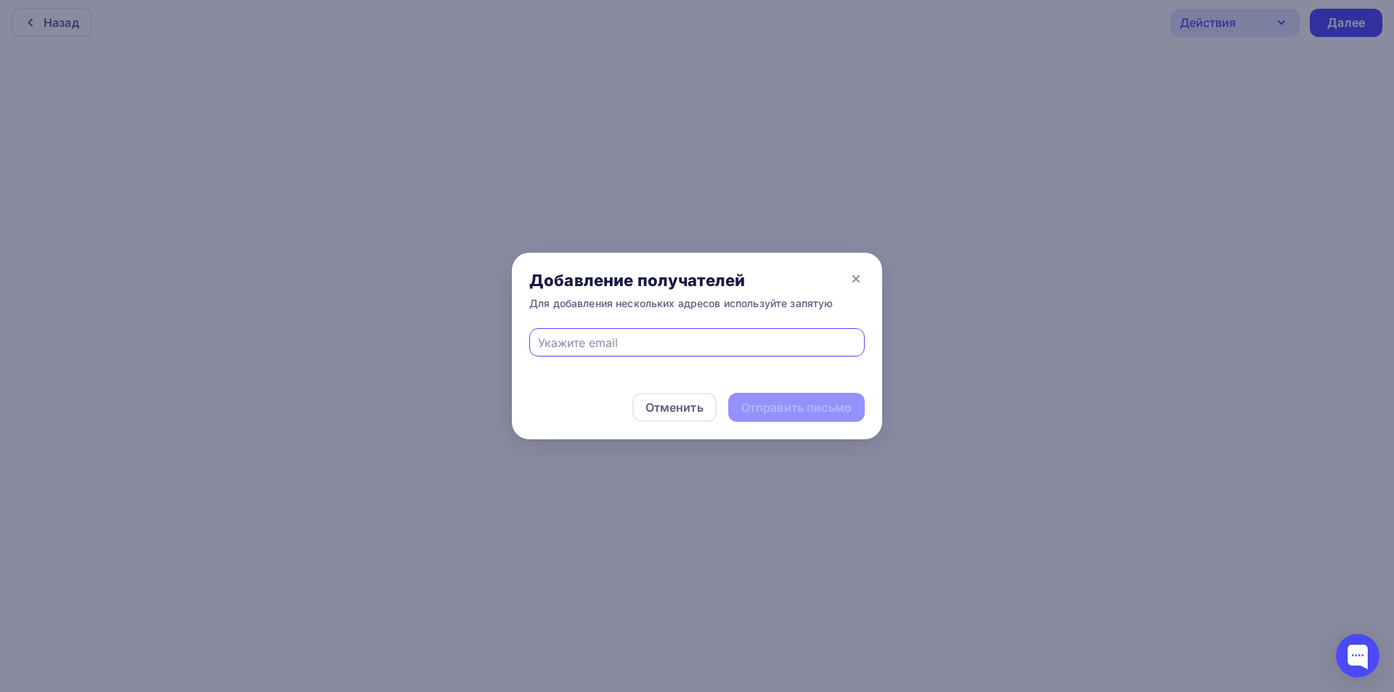
click at [658, 340] on input "text" at bounding box center [697, 342] width 319 height 17
type input "rom.barhat@gmail.com"
click at [809, 407] on div "Отправить письмо" at bounding box center [796, 407] width 110 height 17
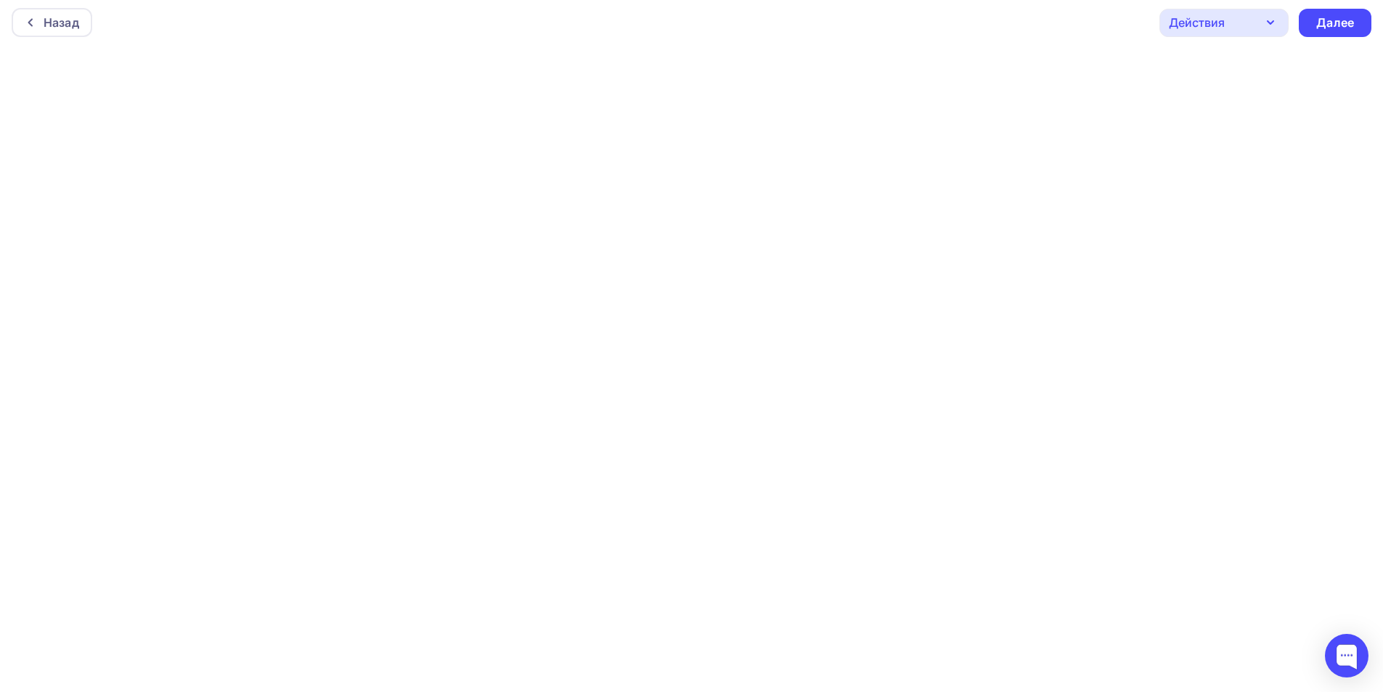
click at [1220, 15] on div "Действия" at bounding box center [1197, 22] width 56 height 17
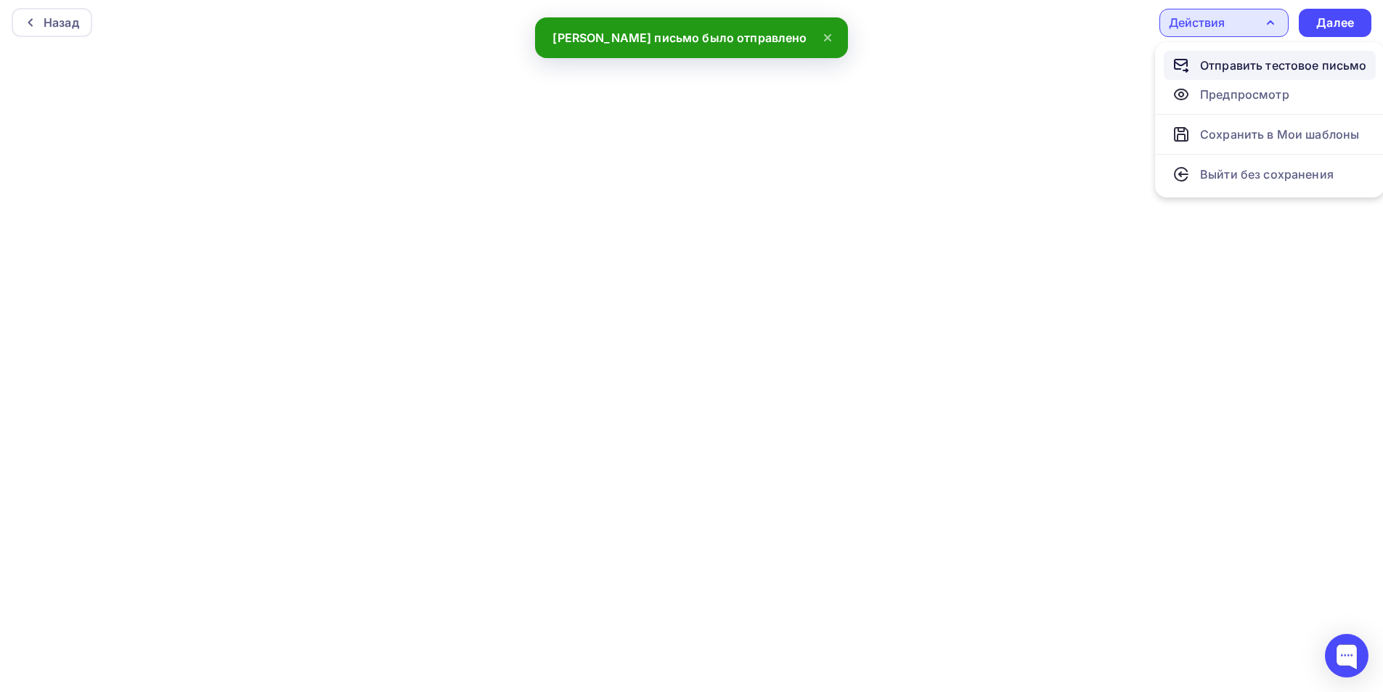
click at [1250, 62] on div "Отправить тестовое письмо" at bounding box center [1283, 65] width 167 height 17
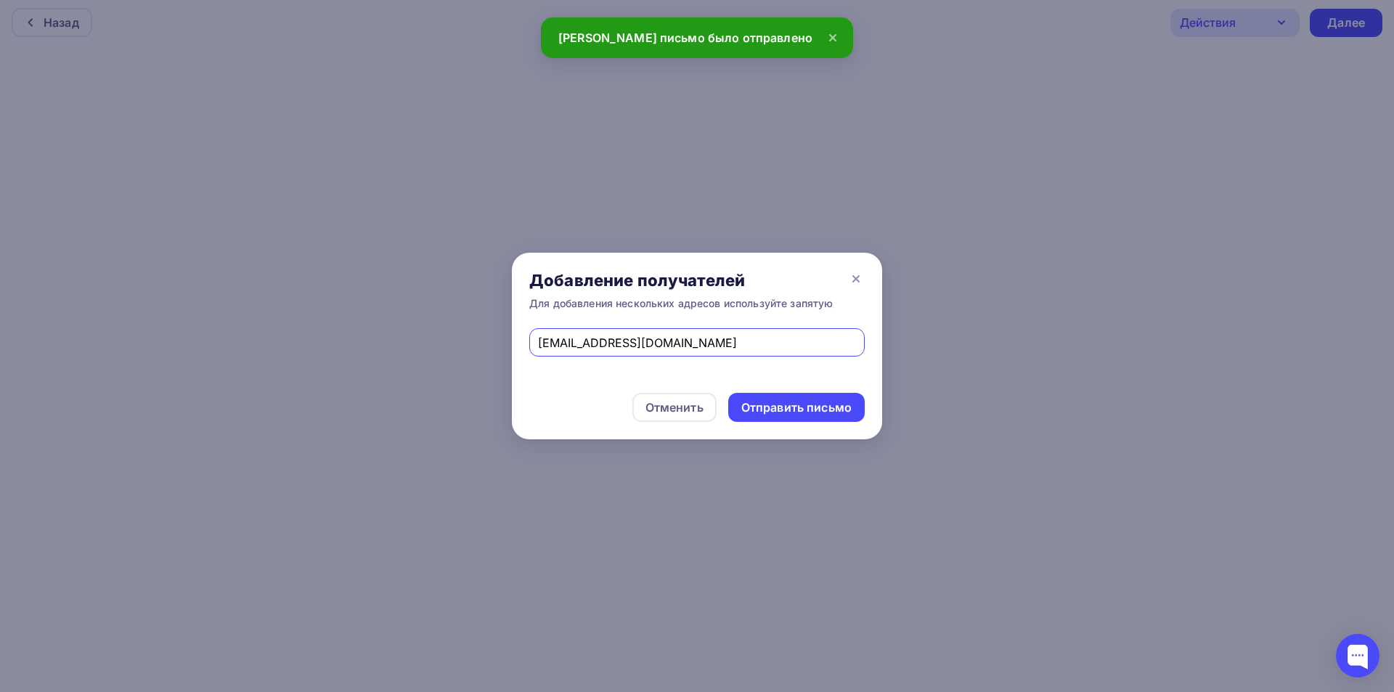
click at [655, 348] on input "rom.barhat@gmail.com" at bounding box center [697, 342] width 319 height 17
click at [655, 348] on input "text" at bounding box center [697, 342] width 319 height 17
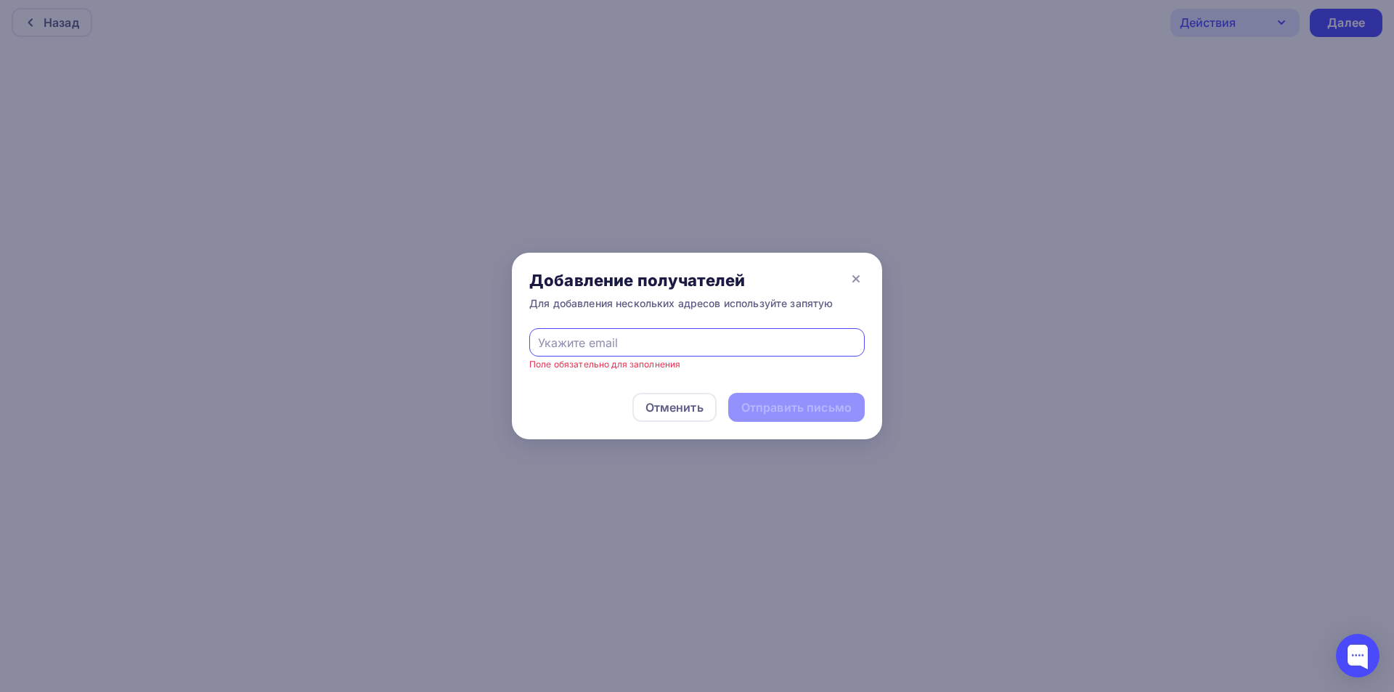
type input "barhat.marketing2@gmail.com"
click at [638, 341] on input "barhat.marketing2@gmail.com" at bounding box center [697, 342] width 319 height 17
drag, startPoint x: 634, startPoint y: 345, endPoint x: 510, endPoint y: 355, distance: 124.6
click at [510, 355] on div "Добавление получателей Для добавления нескольких адресов используйте запятую ba…" at bounding box center [697, 346] width 1394 height 692
click at [614, 346] on input "barhat.marketing2@gmail.com" at bounding box center [697, 342] width 319 height 17
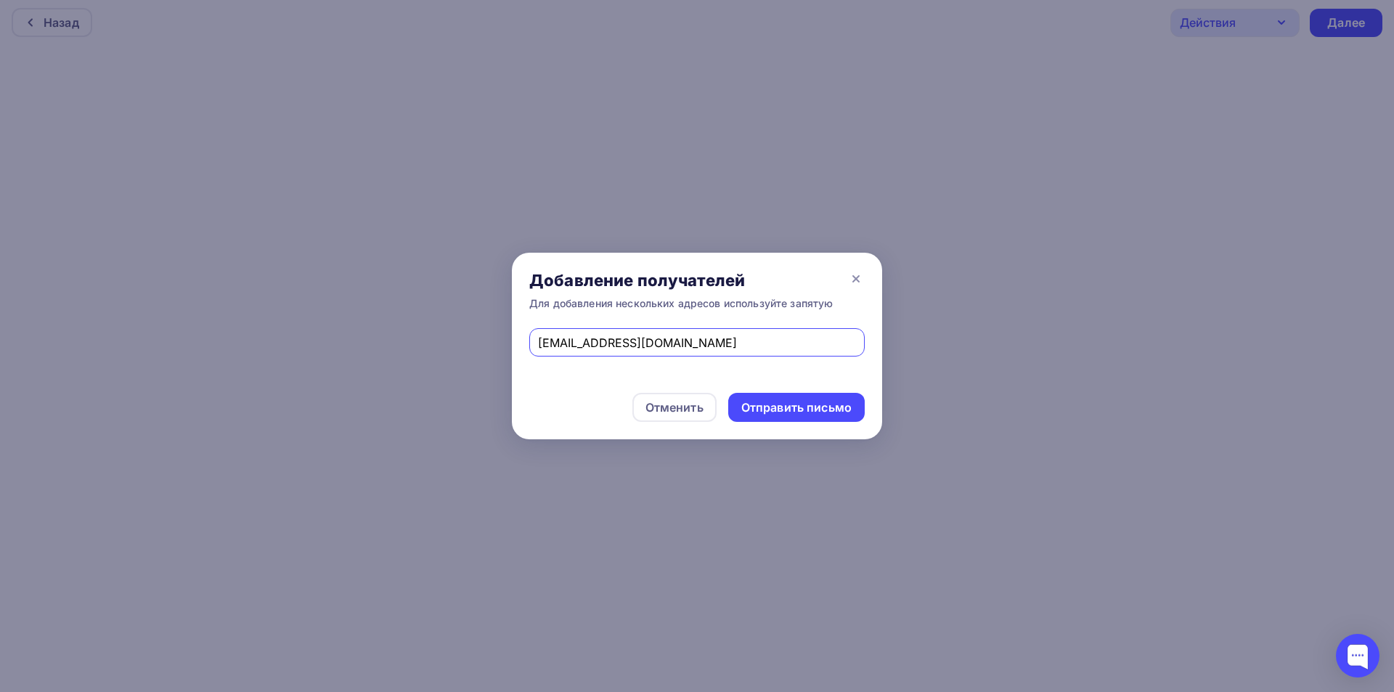
click at [614, 346] on input "barhat.marketing2@gmail.com" at bounding box center [697, 342] width 319 height 17
type input "om.barhat@yandex.ru"
click at [799, 405] on div "Отправить письмо" at bounding box center [796, 407] width 110 height 17
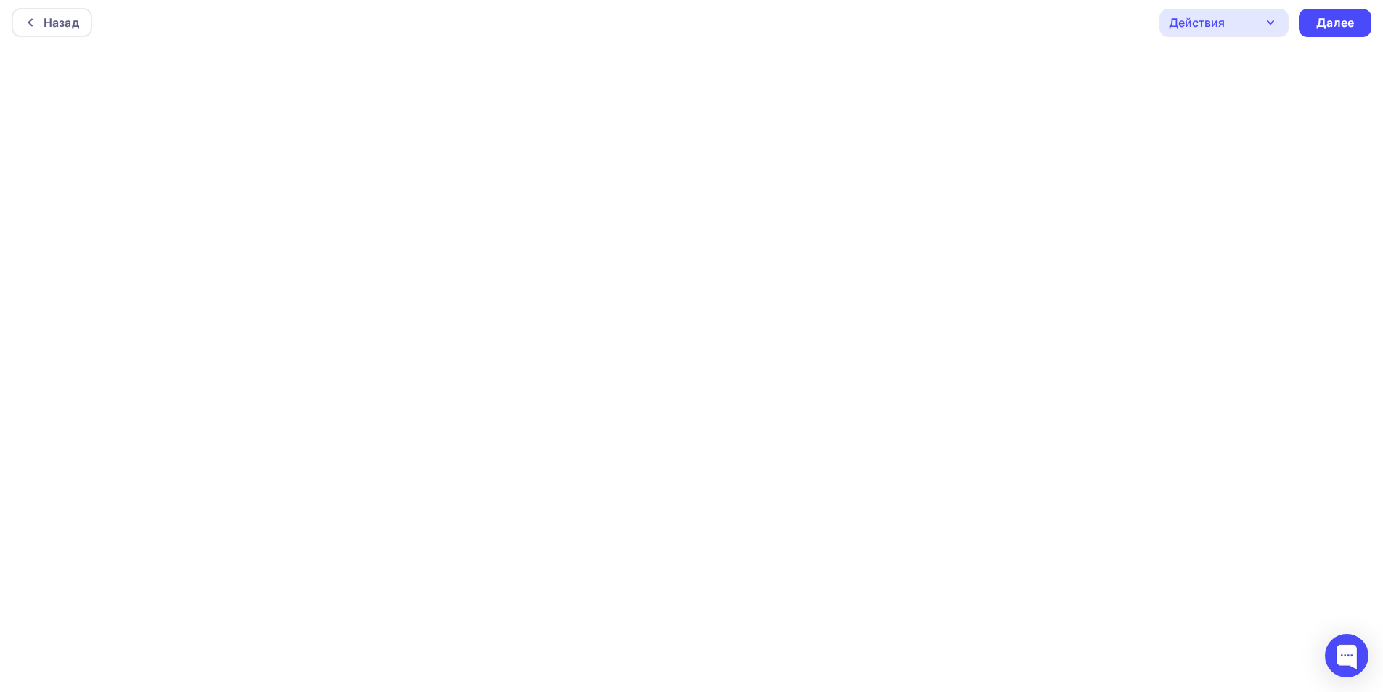
click at [1217, 17] on div "Действия" at bounding box center [1197, 22] width 56 height 17
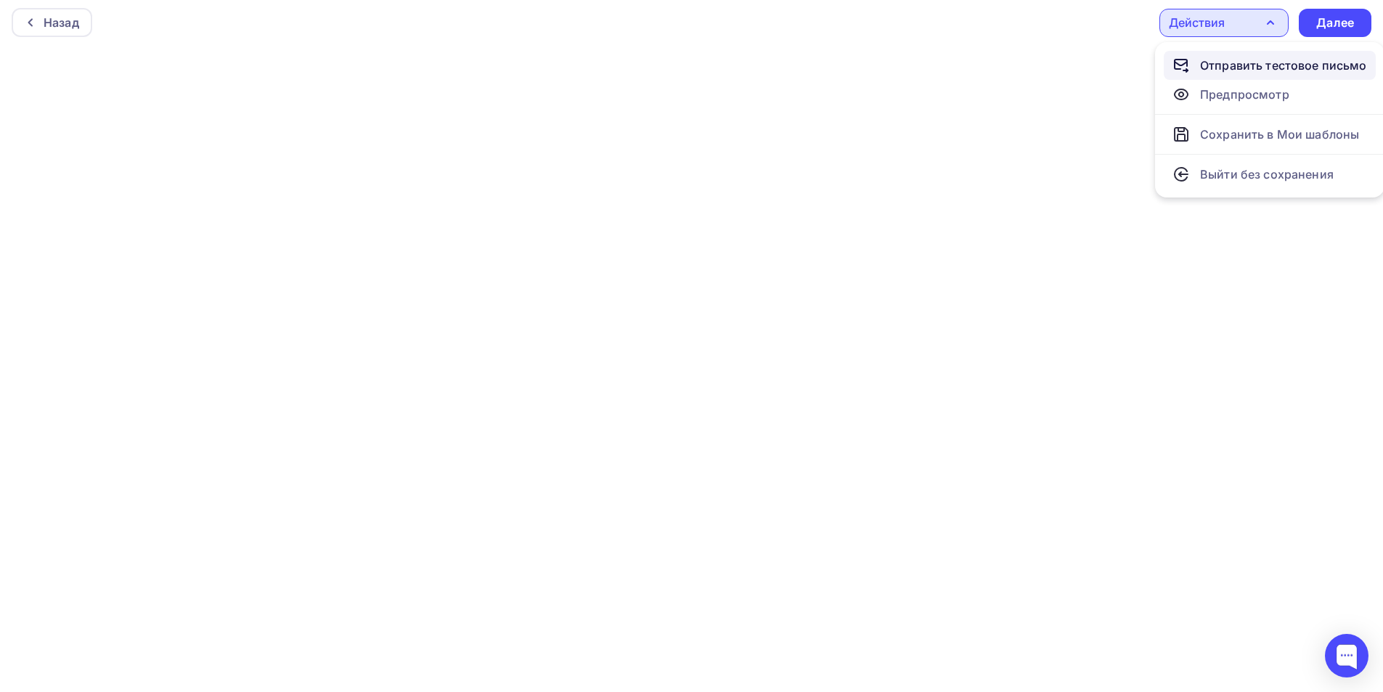
click at [1223, 70] on div "Отправить тестовое письмо" at bounding box center [1283, 65] width 167 height 17
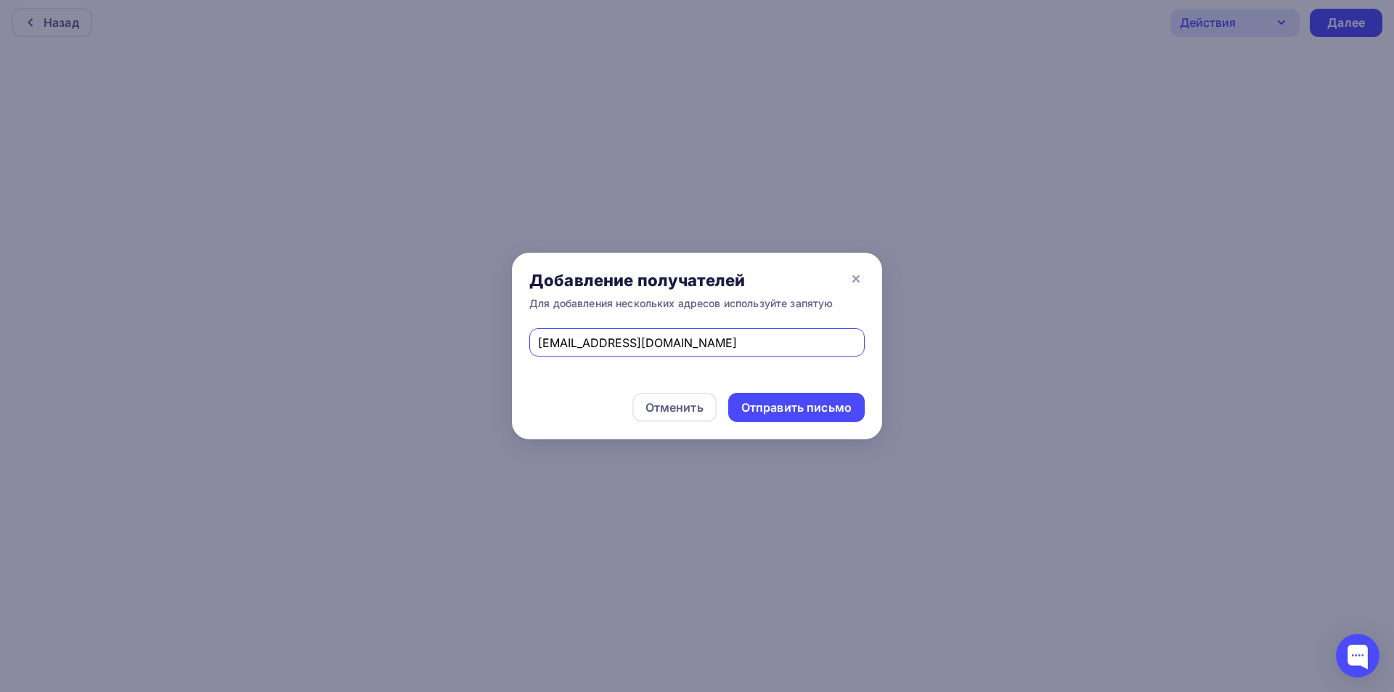
click at [714, 338] on input "om.barhat@yandex.ru" at bounding box center [697, 342] width 319 height 17
click at [714, 338] on input "text" at bounding box center [697, 342] width 319 height 17
click at [859, 276] on icon at bounding box center [856, 279] width 6 height 6
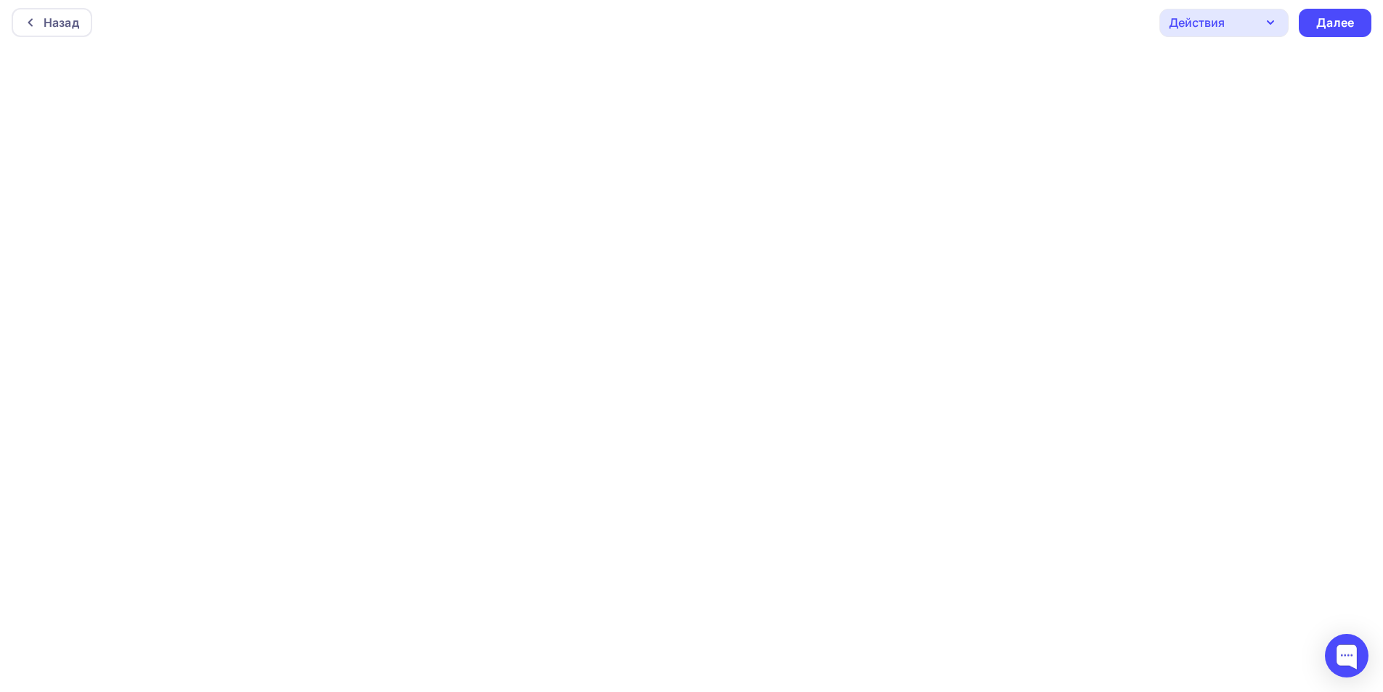
click at [1235, 20] on div "Действия" at bounding box center [1223, 23] width 129 height 28
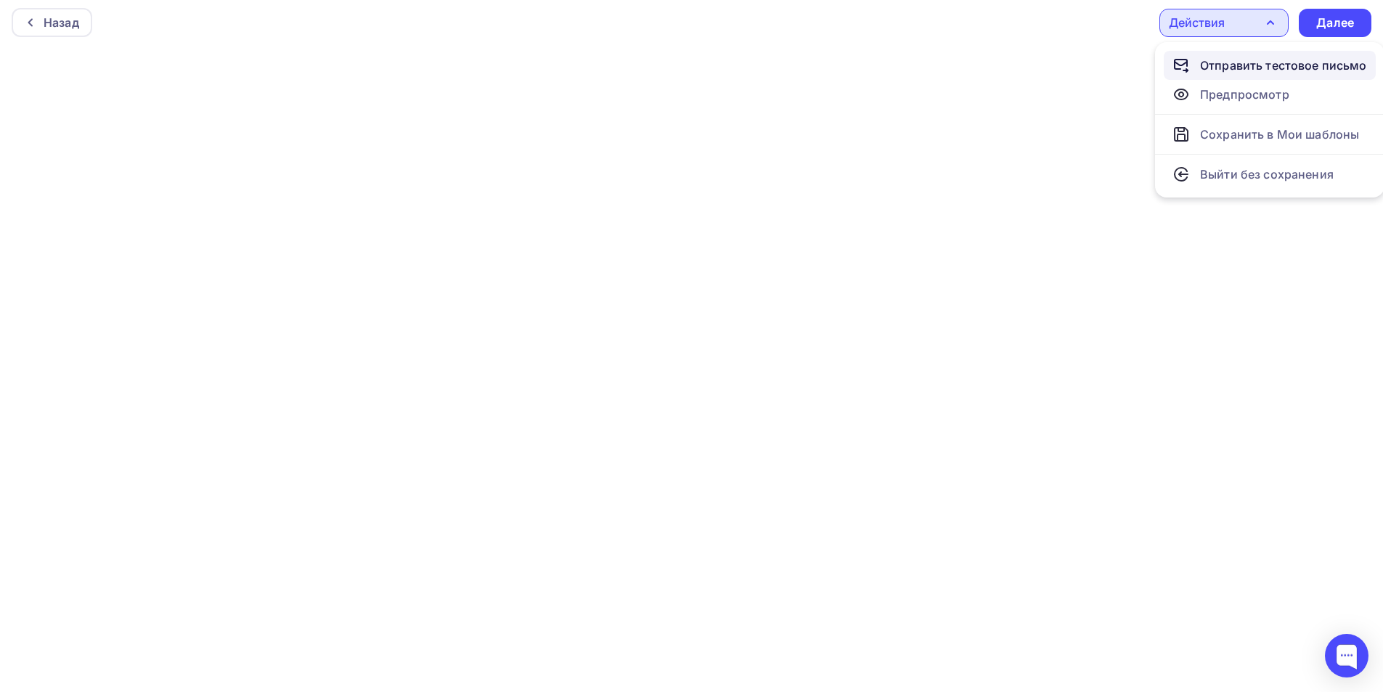
click at [1257, 66] on div "Отправить тестовое письмо" at bounding box center [1283, 65] width 167 height 17
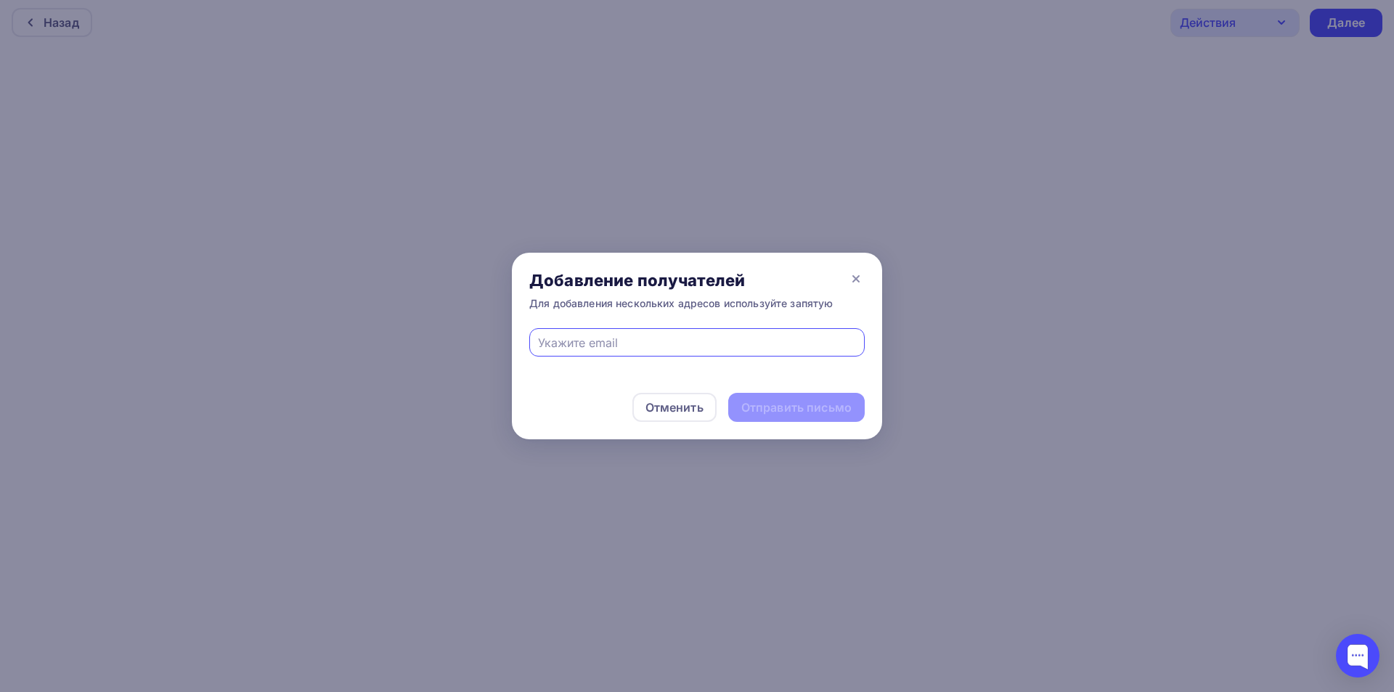
click at [618, 342] on input "text" at bounding box center [697, 342] width 319 height 17
type input "gabdulina.polina@bk.ru"
click at [811, 402] on div "Отправить письмо" at bounding box center [796, 407] width 110 height 17
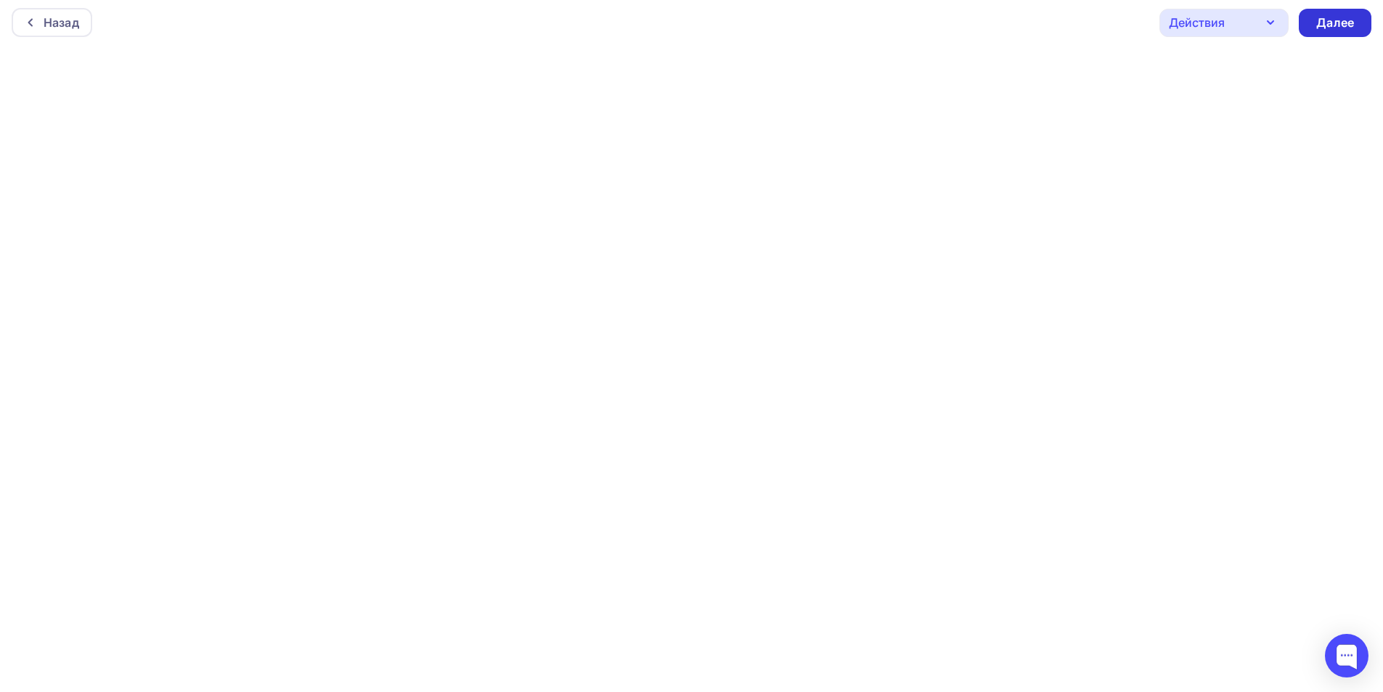
click at [1315, 25] on div "Далее" at bounding box center [1335, 23] width 73 height 28
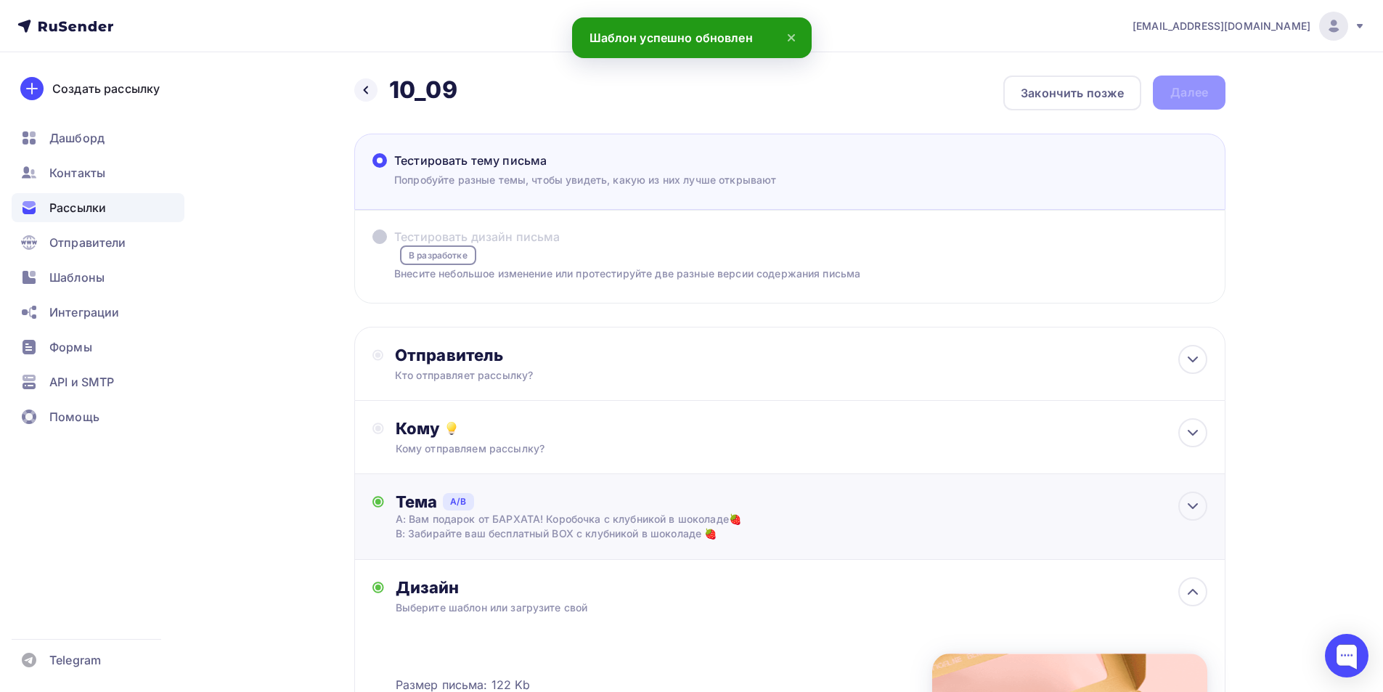
click at [757, 487] on div "Тема A/B A: Вам подарок от БАРХАТА! Коробочка с клубникой в шоколаде🍓 B: Забира…" at bounding box center [789, 517] width 871 height 86
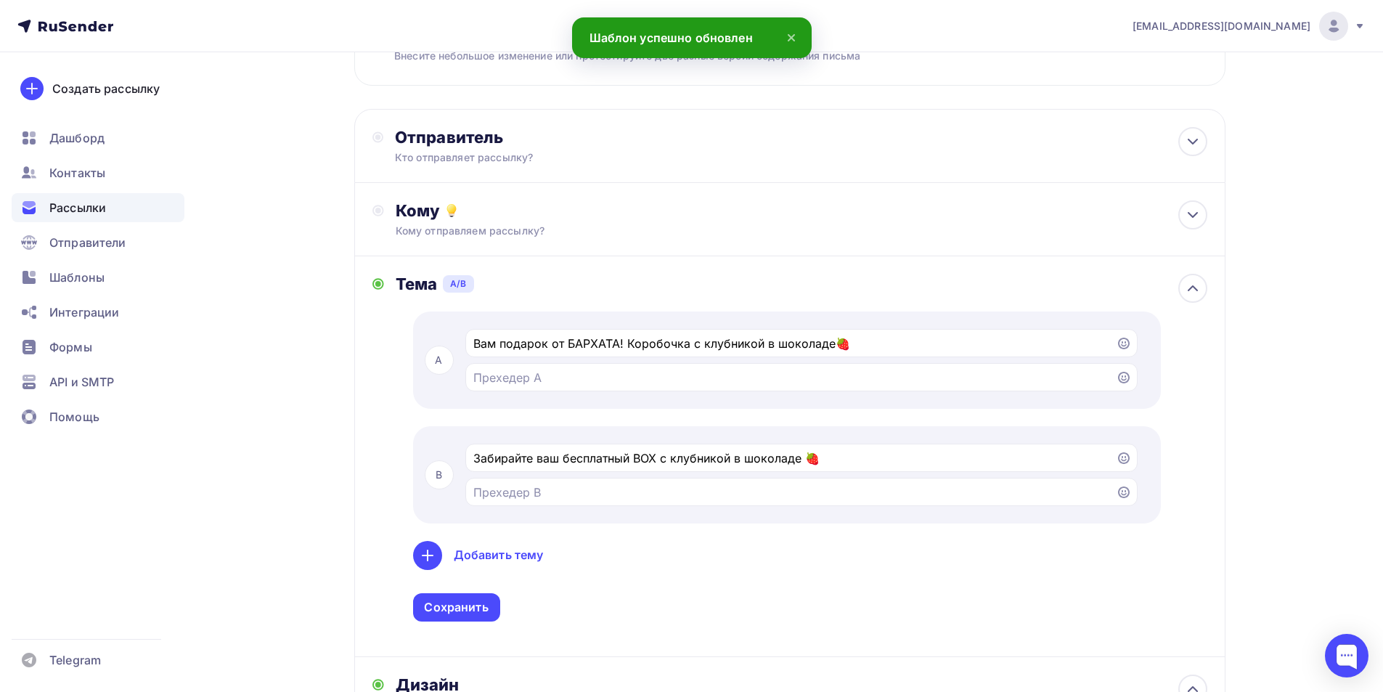
scroll to position [290, 0]
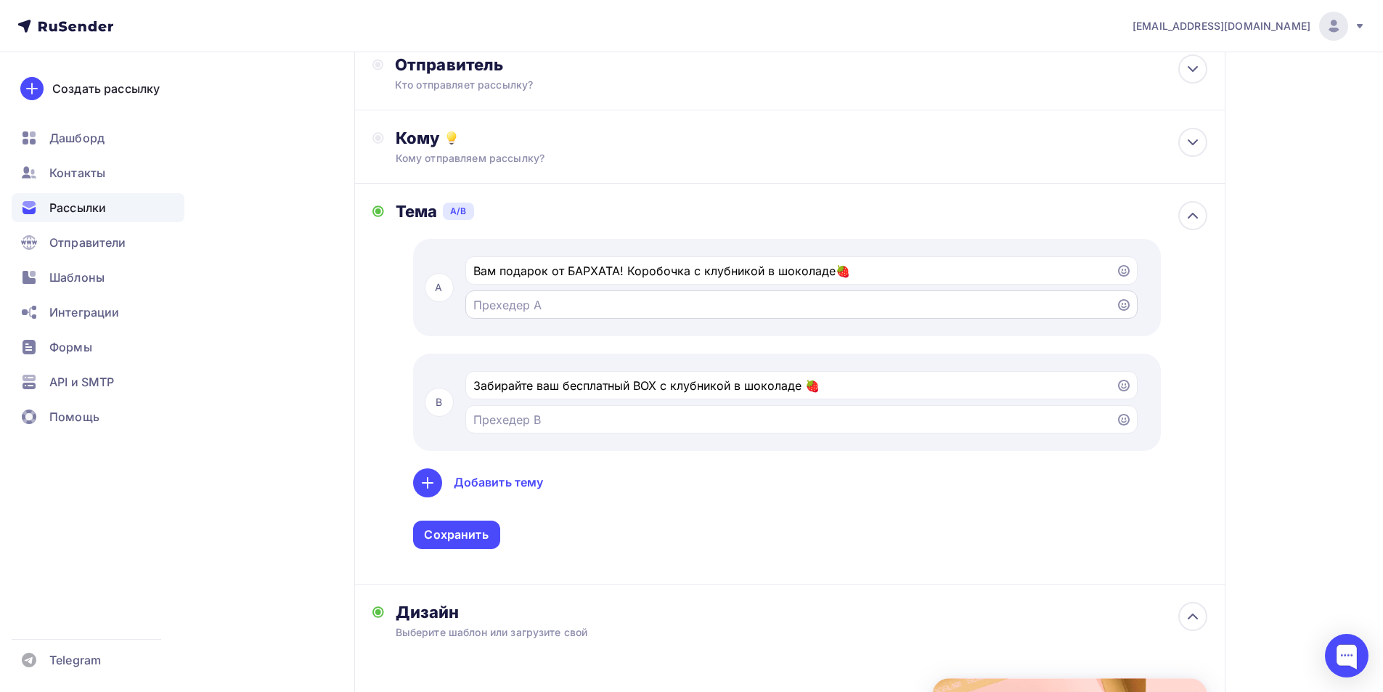
click at [534, 318] on div at bounding box center [801, 304] width 672 height 28
click at [531, 302] on input "Тестировать тему письма Попробуйте разные темы, чтобы увидеть, какую из них луч…" at bounding box center [790, 304] width 634 height 17
paste input "Мы давно не виделись, возвращайтесь на наш сайт за подарком"
type input "Мы давно не виделись, возвращайтесь на наш сайт за подарком"
click at [554, 421] on input "Тестировать тему письма Попробуйте разные темы, чтобы увидеть, какую из них луч…" at bounding box center [790, 419] width 634 height 17
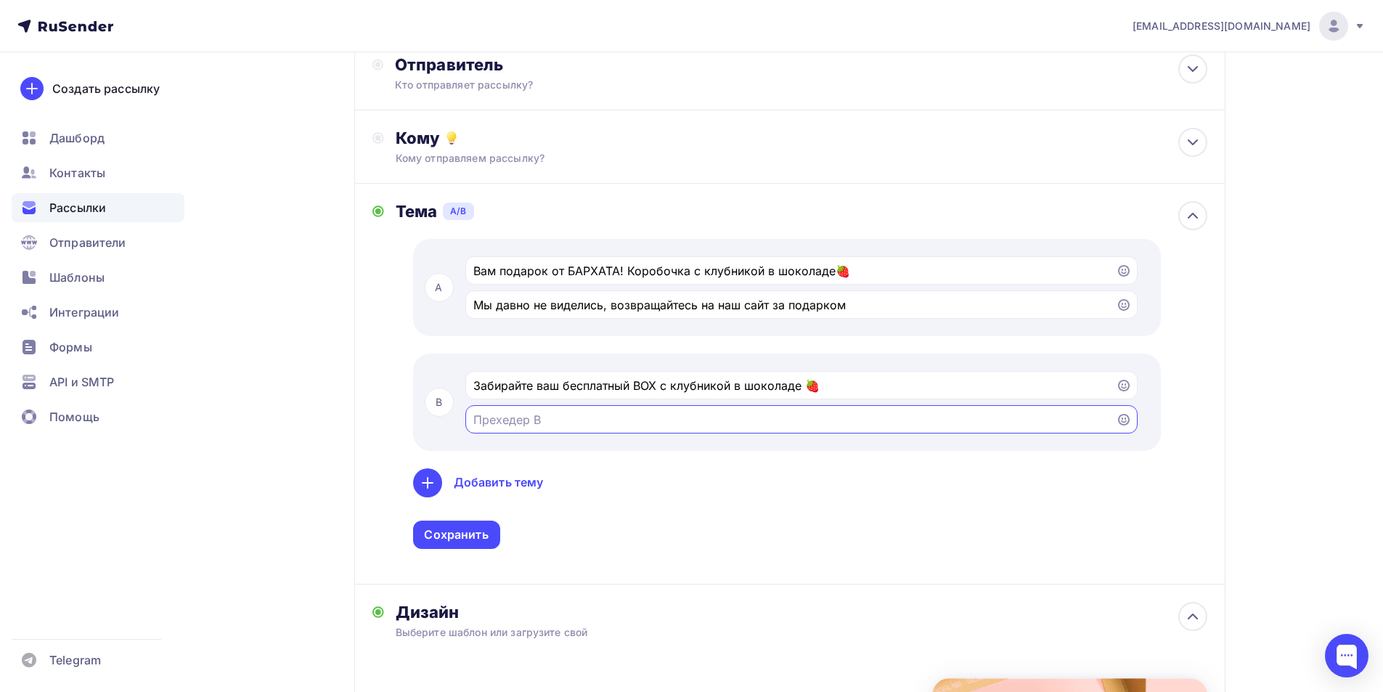
paste input "Сделаем этот день ярче, подарок ждет внутри письма"
type input "Сделаем этот день ярче, подарок ждет внутри письма"
drag, startPoint x: 705, startPoint y: 304, endPoint x: 770, endPoint y: 295, distance: 66.0
click at [770, 295] on div "Мы давно не виделись, возвращайтесь на наш сайт за подарком" at bounding box center [801, 304] width 672 height 28
type input "Мы давно не виделись, возвращайтесь за подарком"
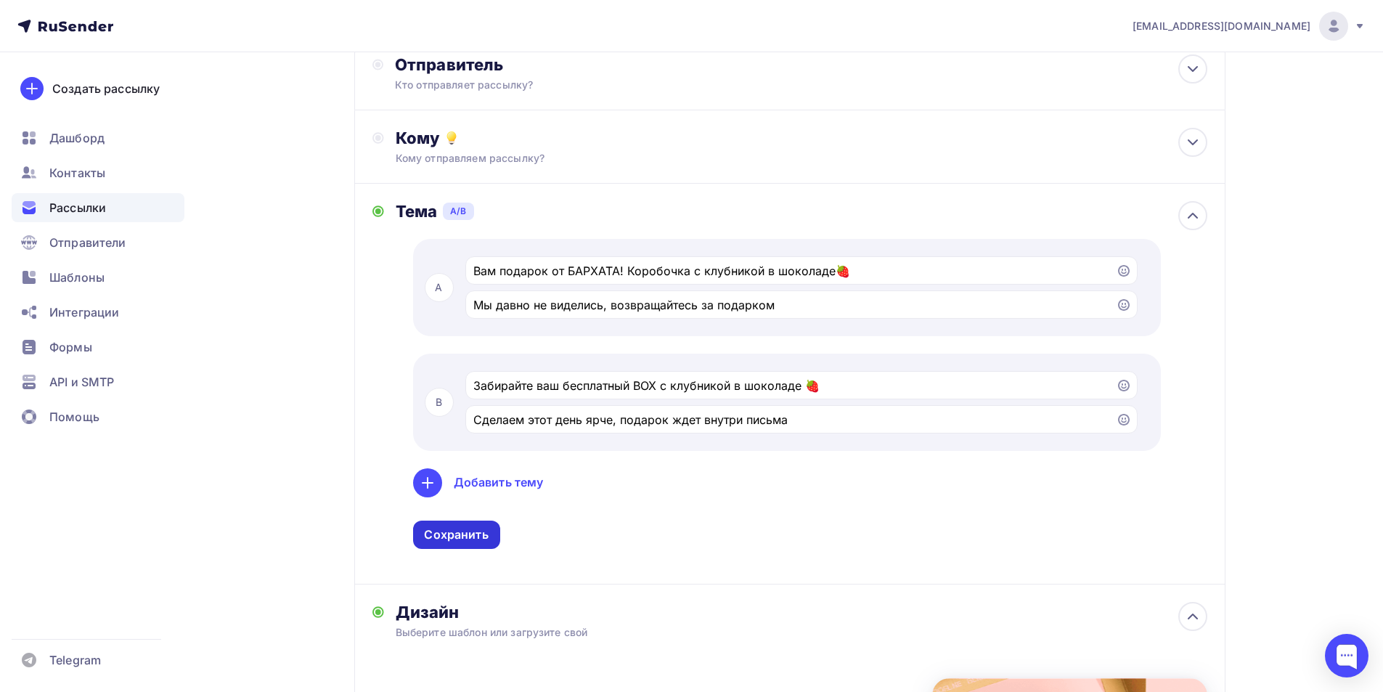
click at [448, 536] on div "Сохранить" at bounding box center [456, 534] width 64 height 17
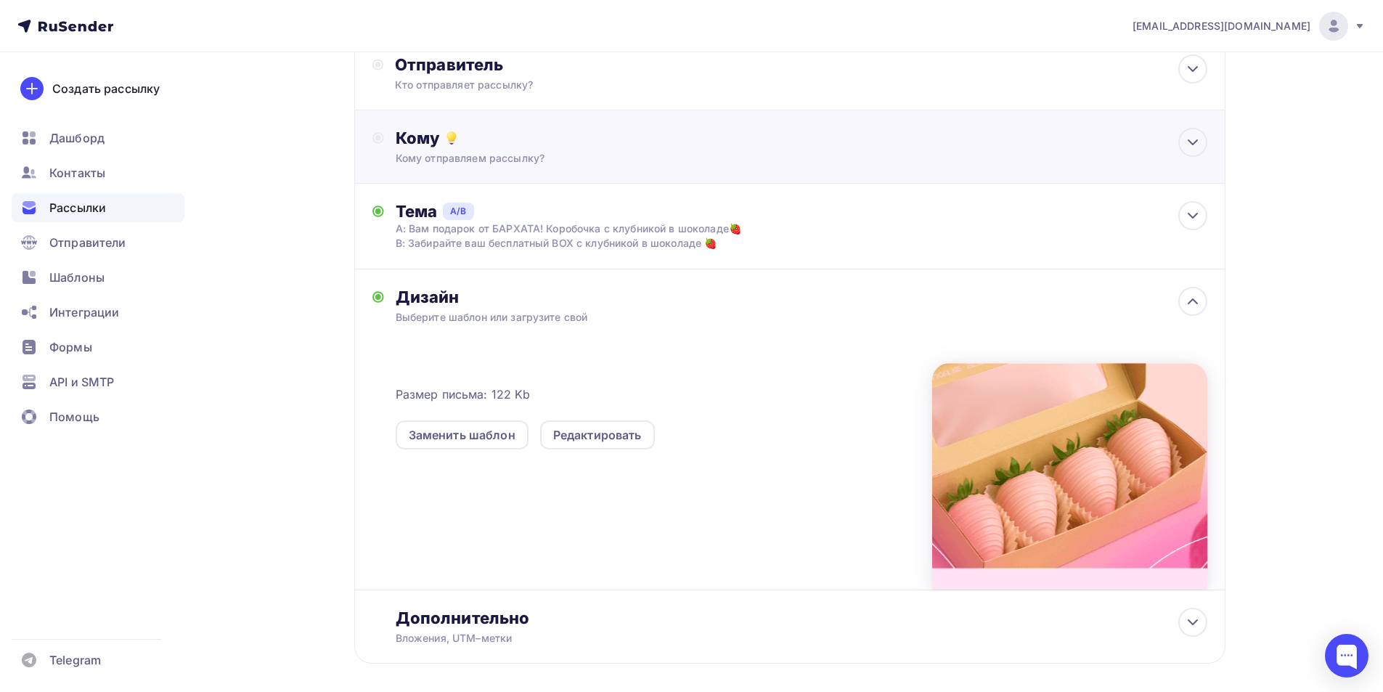
click at [460, 150] on div "Кому Кому отправляем рассылку? Списки получателей Выберите список Все списки id…" at bounding box center [802, 147] width 812 height 38
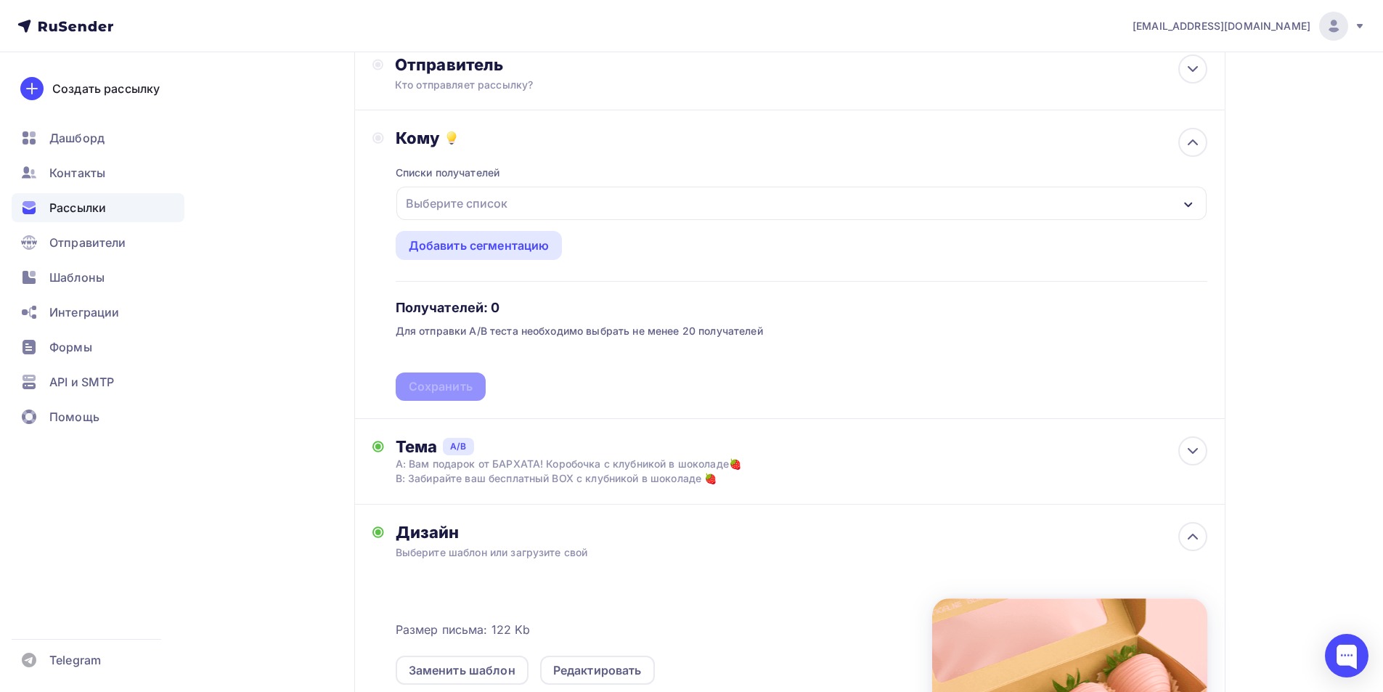
click at [489, 187] on div "Выберите список" at bounding box center [801, 203] width 810 height 33
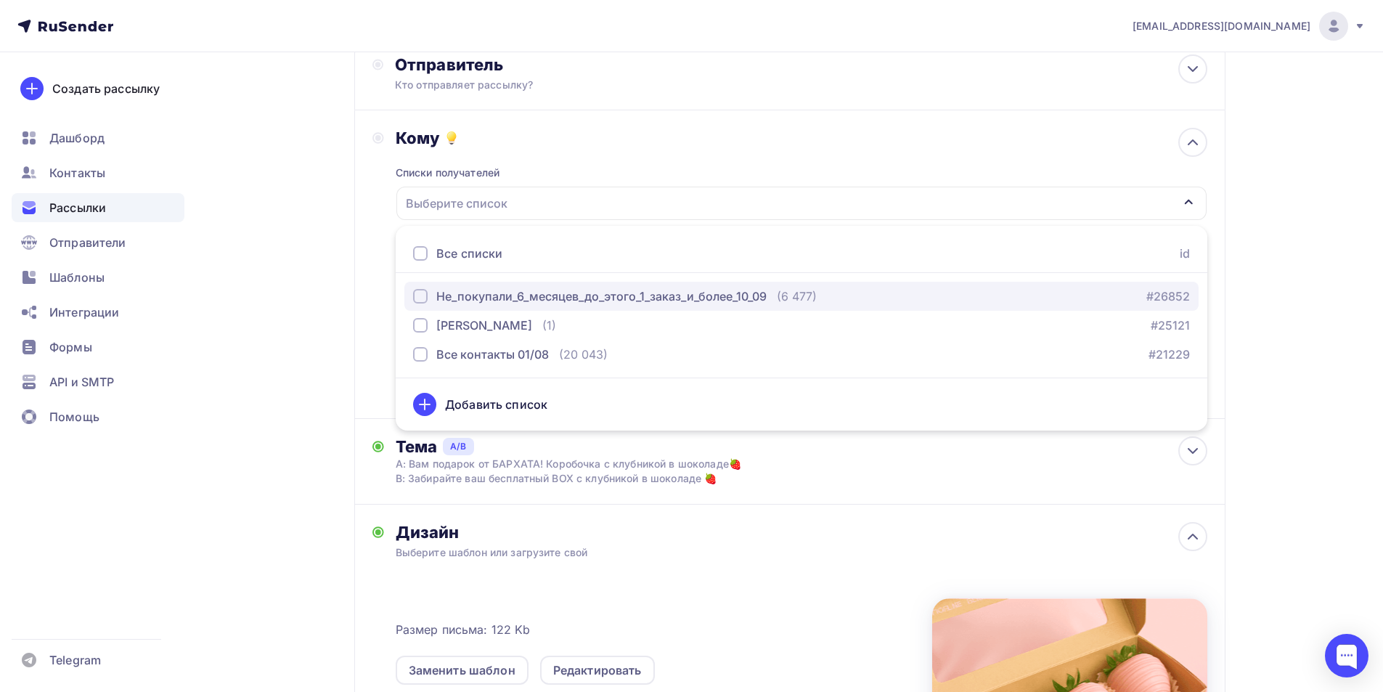
click at [544, 306] on button "Не_покупали_6_месяцев_до_этого_1_заказ_и_более_10_09 (6 477) #26852" at bounding box center [801, 296] width 794 height 29
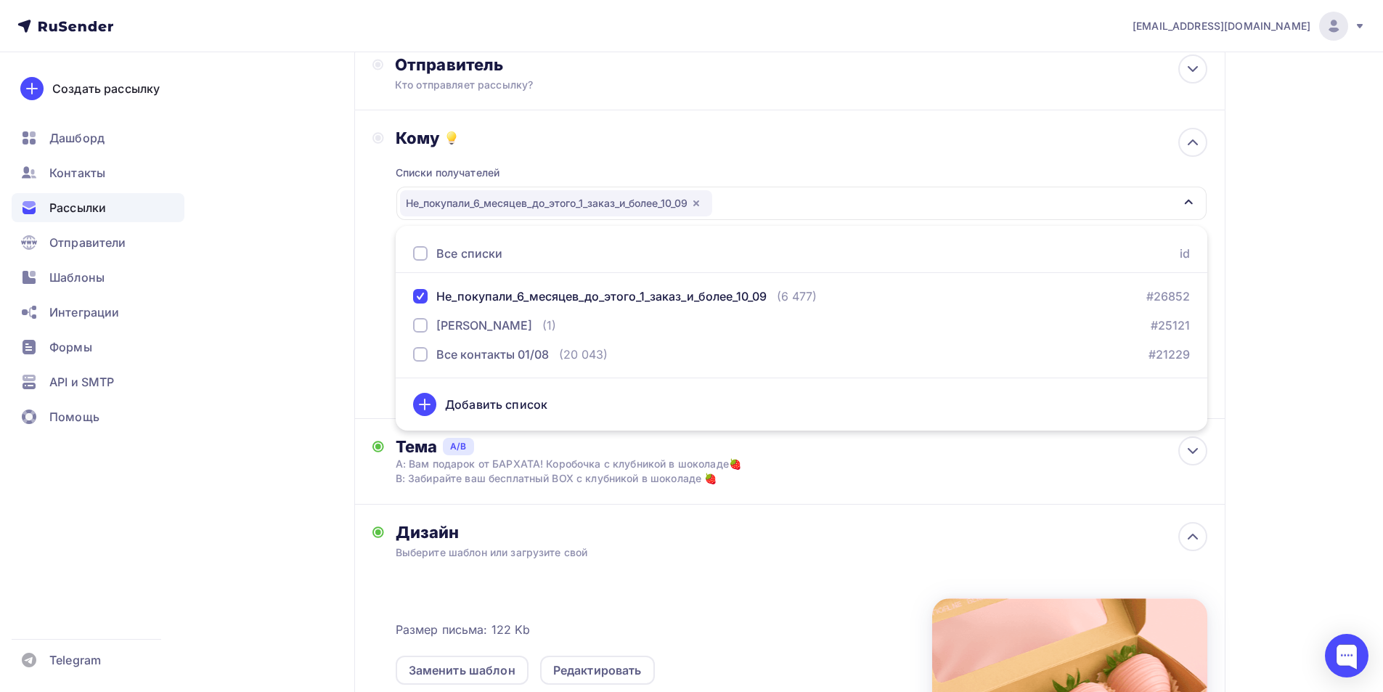
click at [1268, 312] on div "Назад 10_09 10_09 Закончить позже Далее Тестировать тему письма Попробуйте разн…" at bounding box center [692, 377] width 1190 height 1230
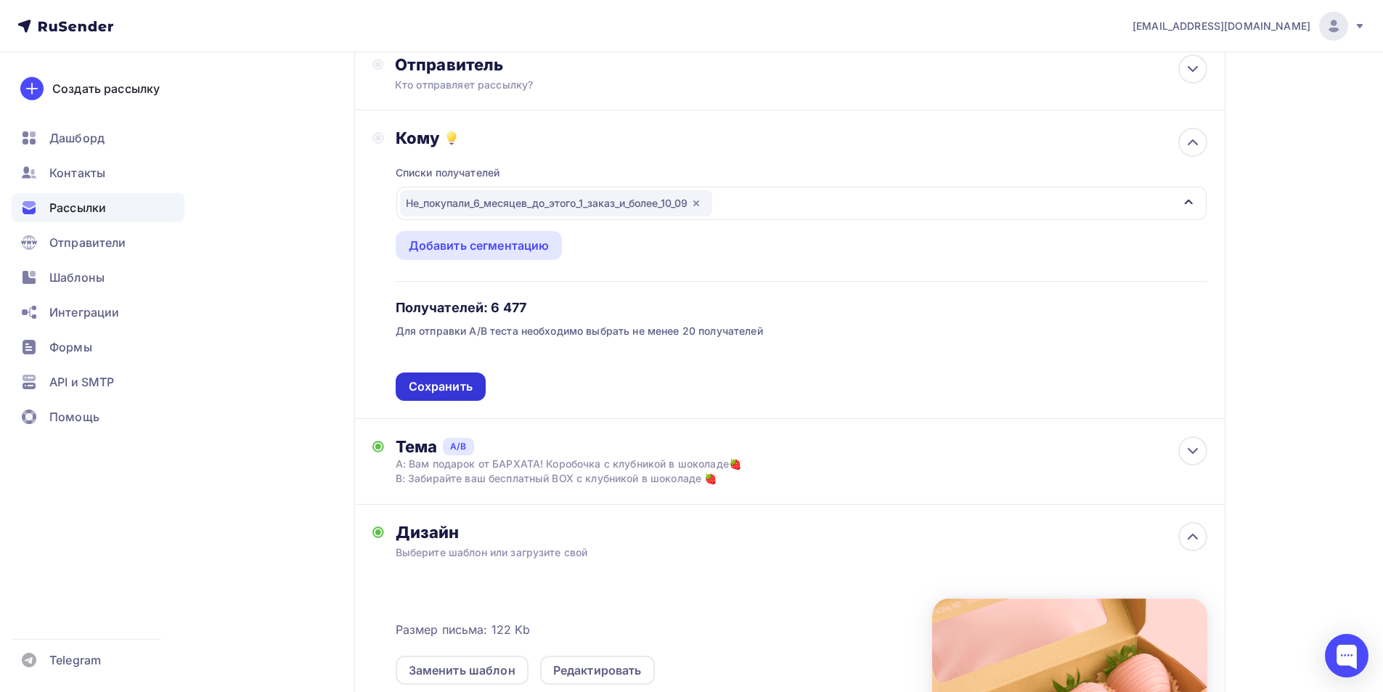
click at [457, 388] on div "Сохранить" at bounding box center [441, 386] width 64 height 17
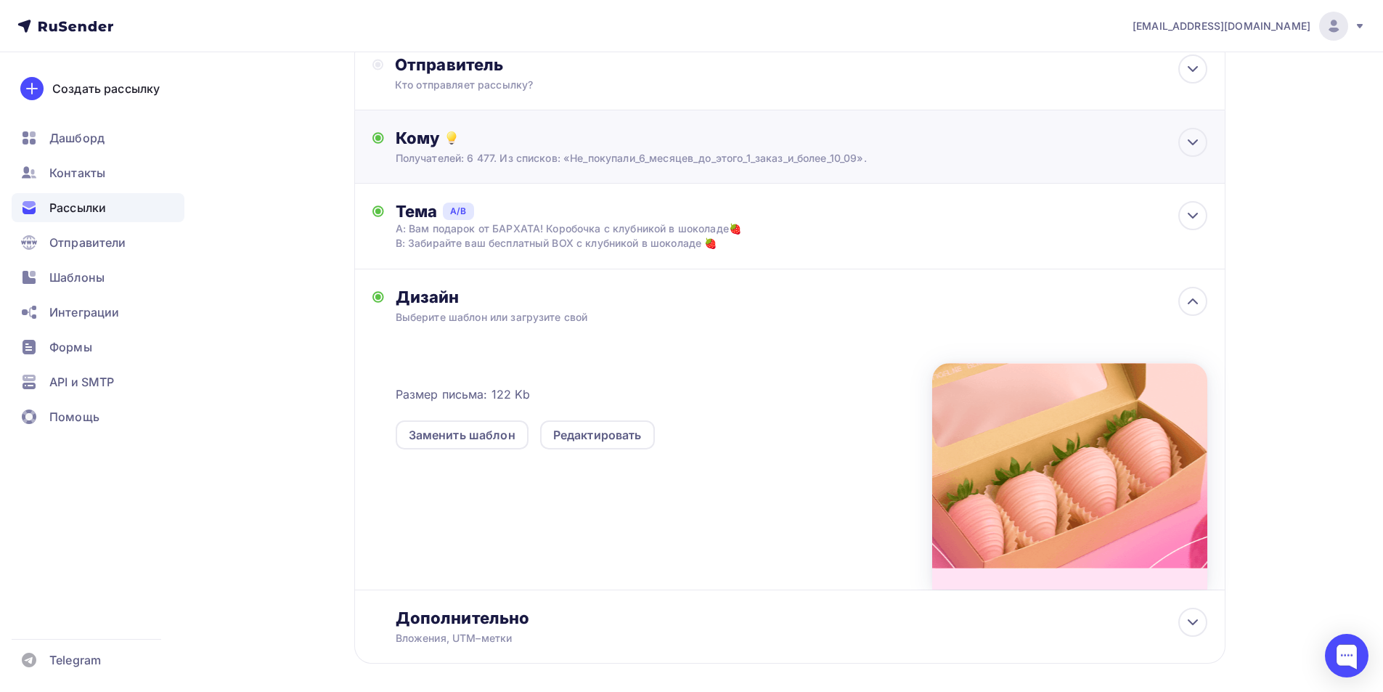
click at [538, 158] on div "Получателей: 6 477. Из списков: «Не_покупали_6_месяцев_до_этого_1_заказ_и_более…" at bounding box center [761, 158] width 731 height 15
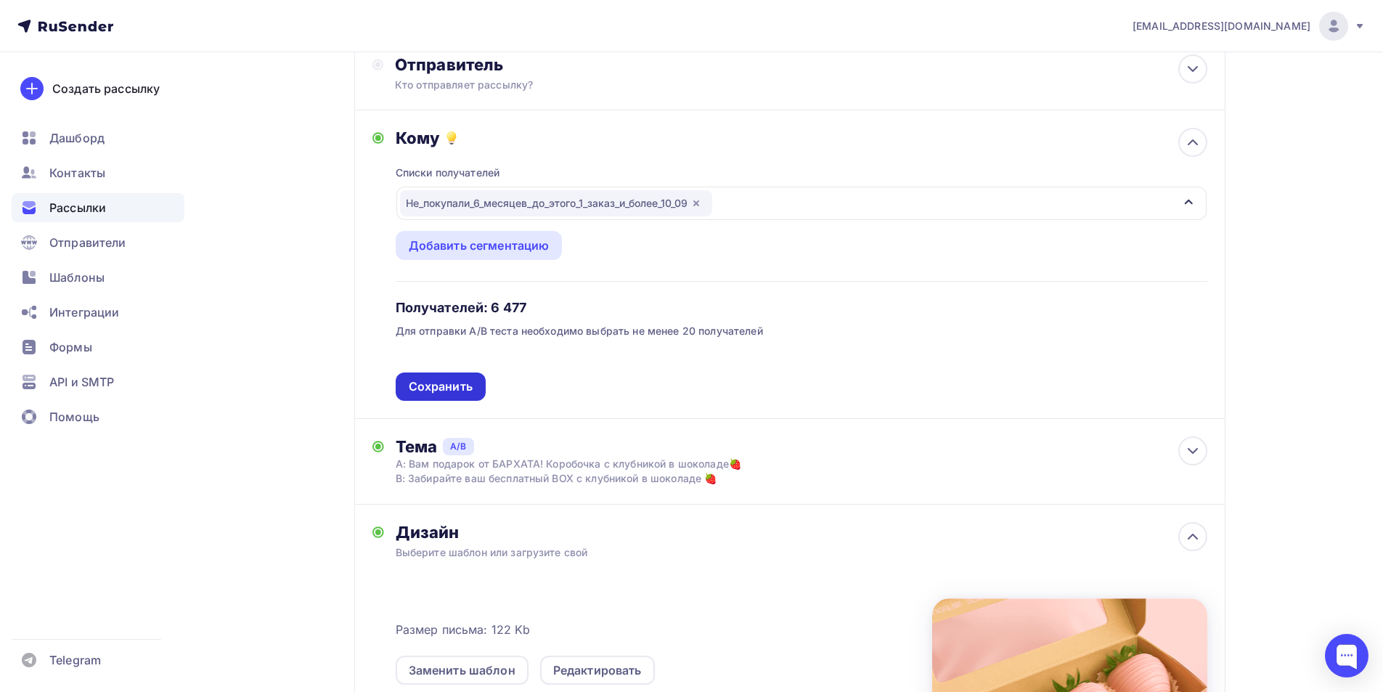
click at [429, 380] on div "Сохранить" at bounding box center [441, 386] width 64 height 17
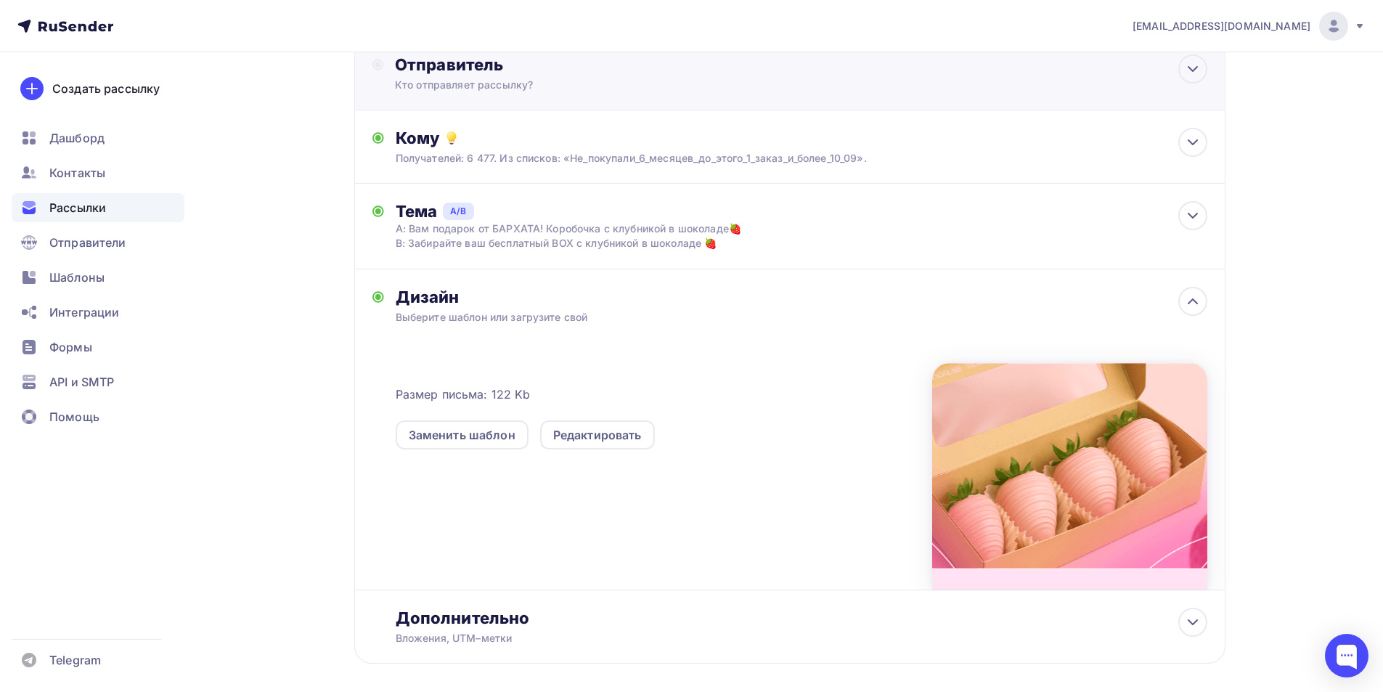
click at [546, 89] on div "Кто отправляет рассылку?" at bounding box center [536, 85] width 283 height 15
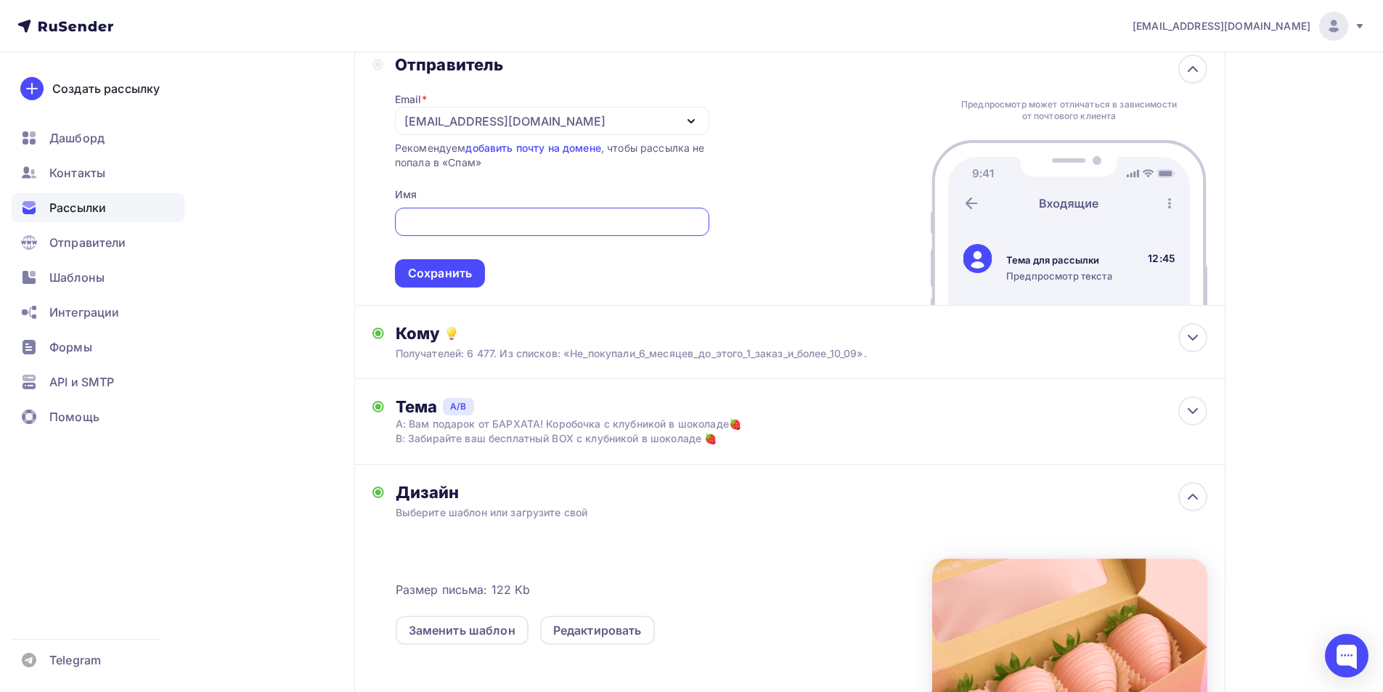
click at [593, 118] on div "[EMAIL_ADDRESS][DOMAIN_NAME]" at bounding box center [552, 121] width 314 height 28
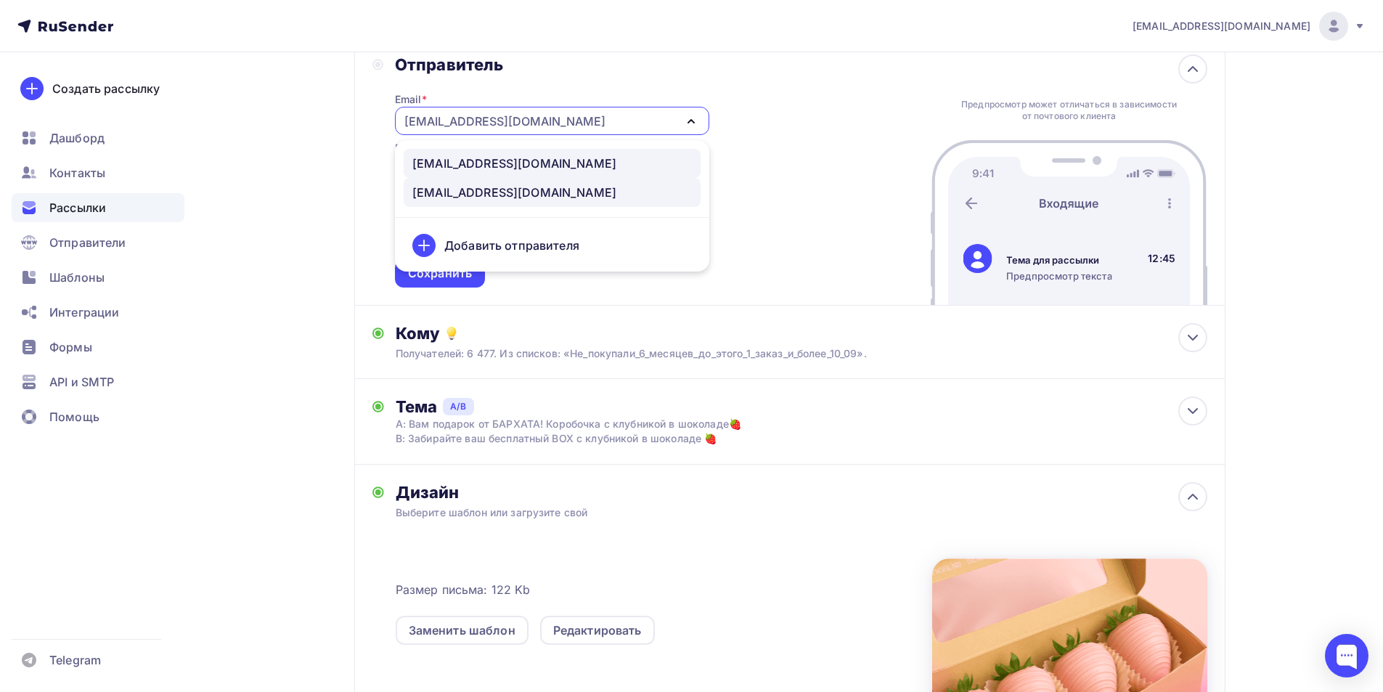
click at [532, 161] on div "[EMAIL_ADDRESS][DOMAIN_NAME]" at bounding box center [514, 163] width 204 height 17
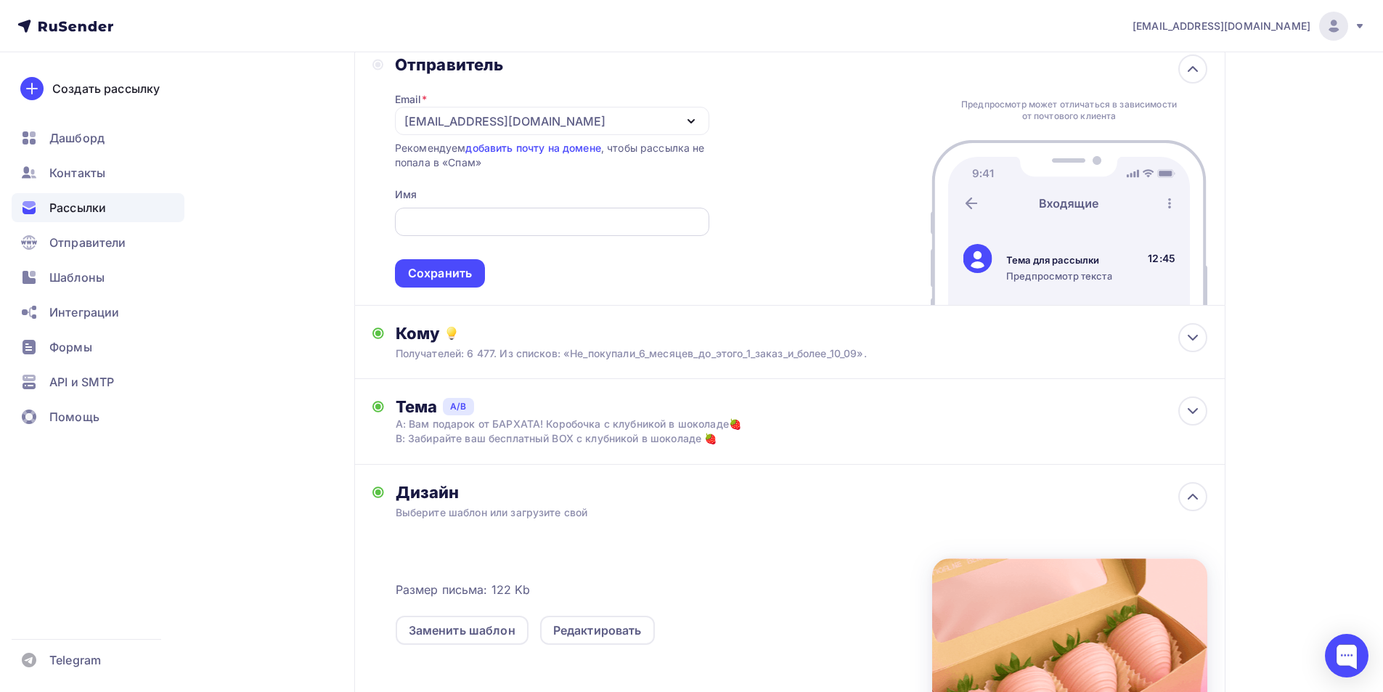
click at [493, 222] on input "Тестировать тему письма Попробуйте разные темы, чтобы увидеть, какую из них луч…" at bounding box center [552, 221] width 298 height 17
paste input "БАРХАТ🌸"
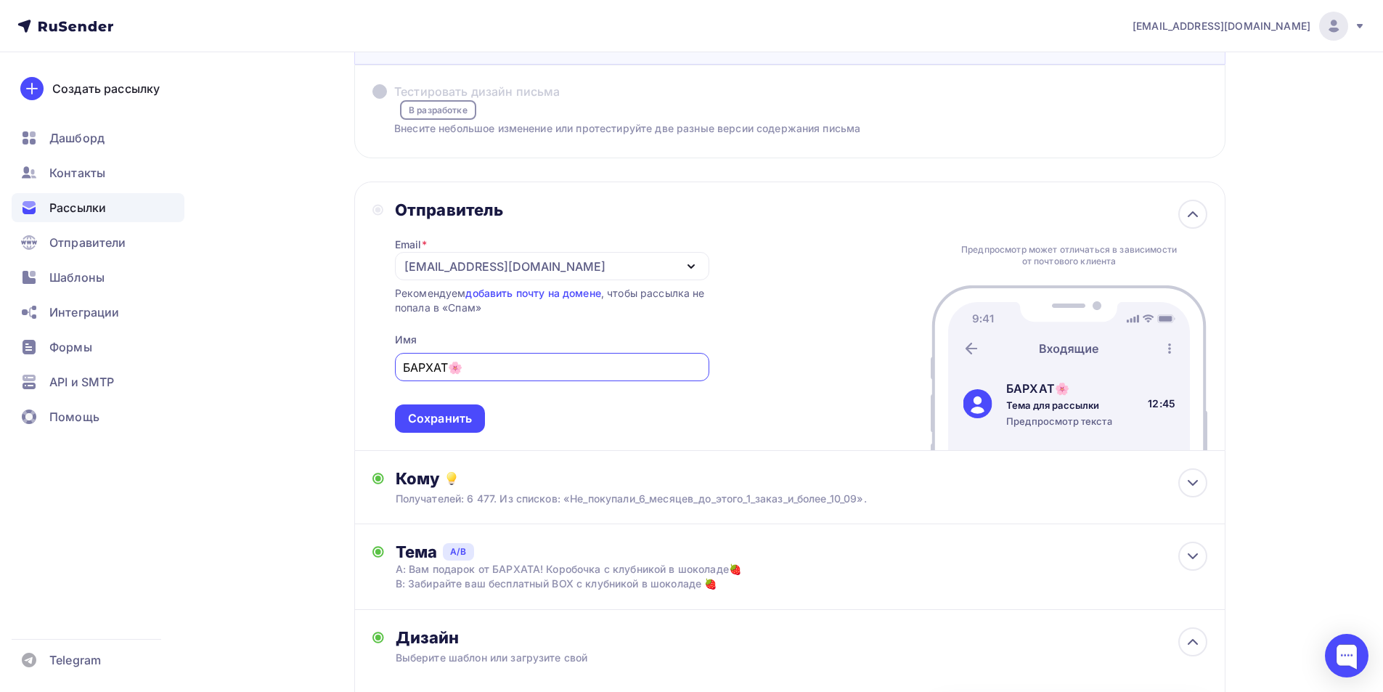
scroll to position [0, 0]
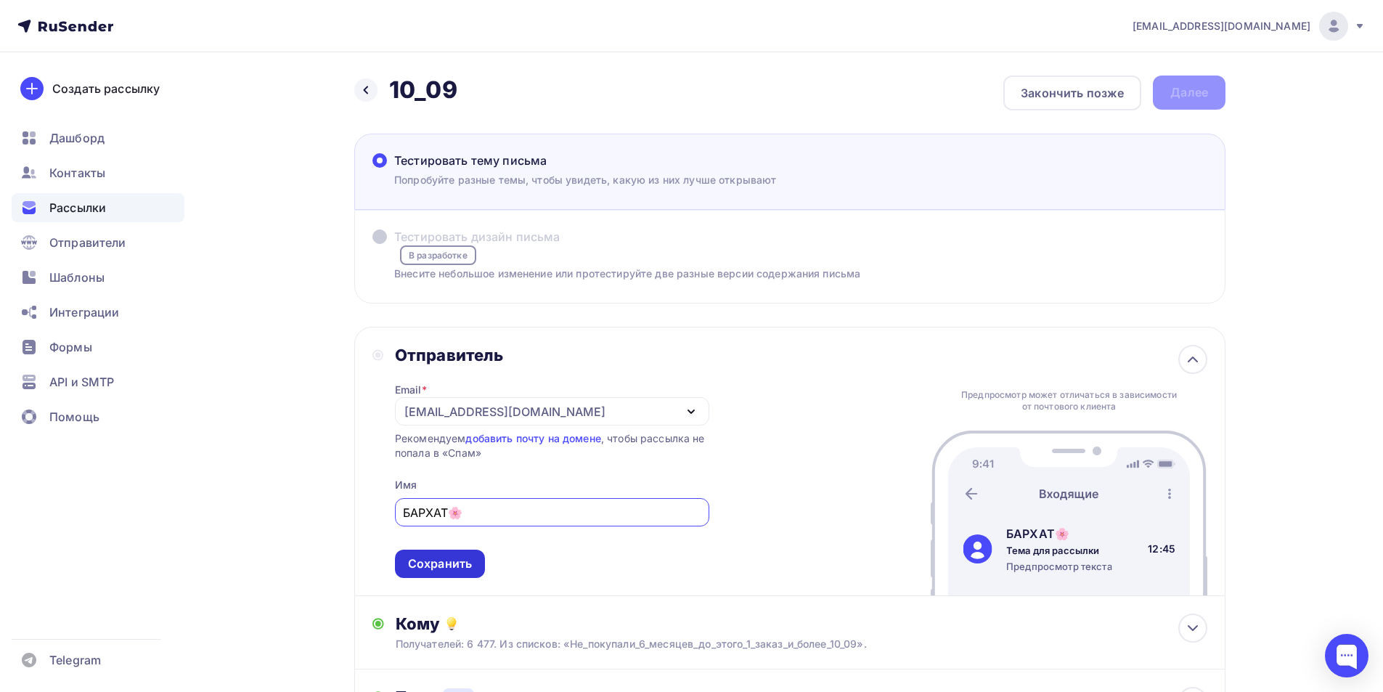
type input "БАРХАТ🌸"
click at [430, 568] on div "Сохранить" at bounding box center [440, 563] width 64 height 17
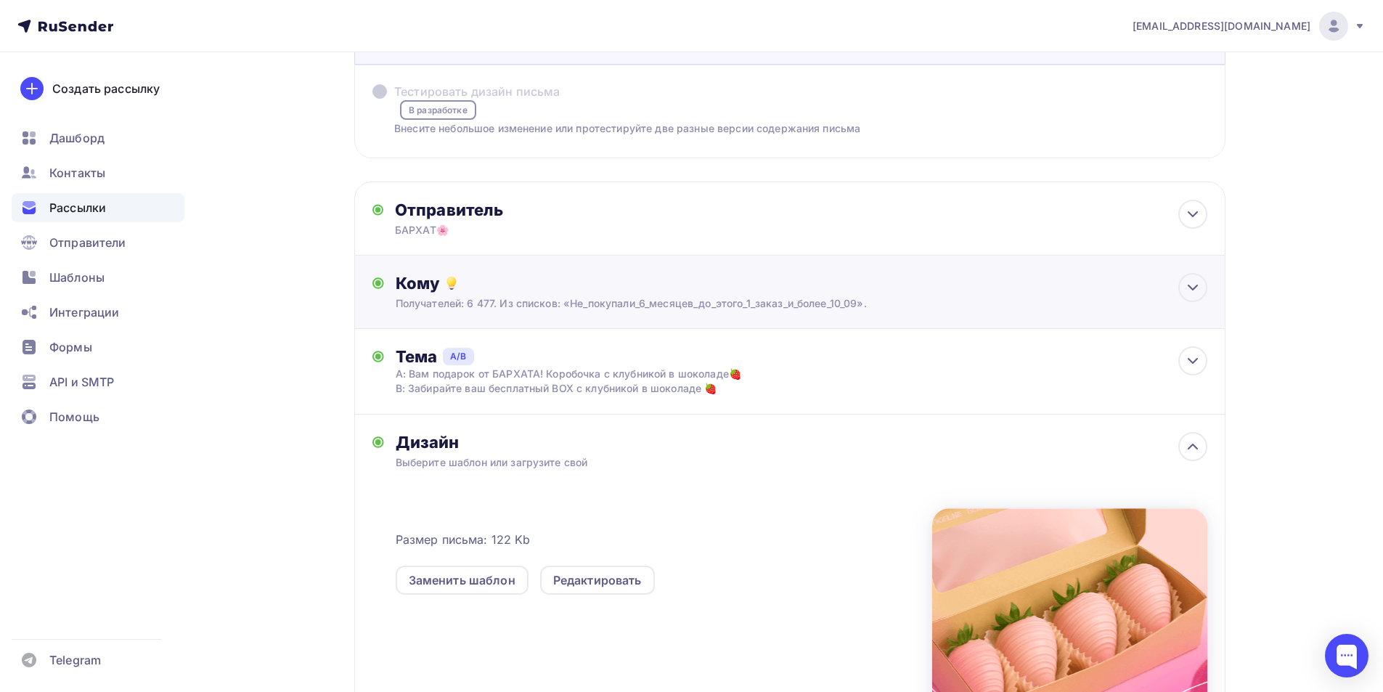
scroll to position [290, 0]
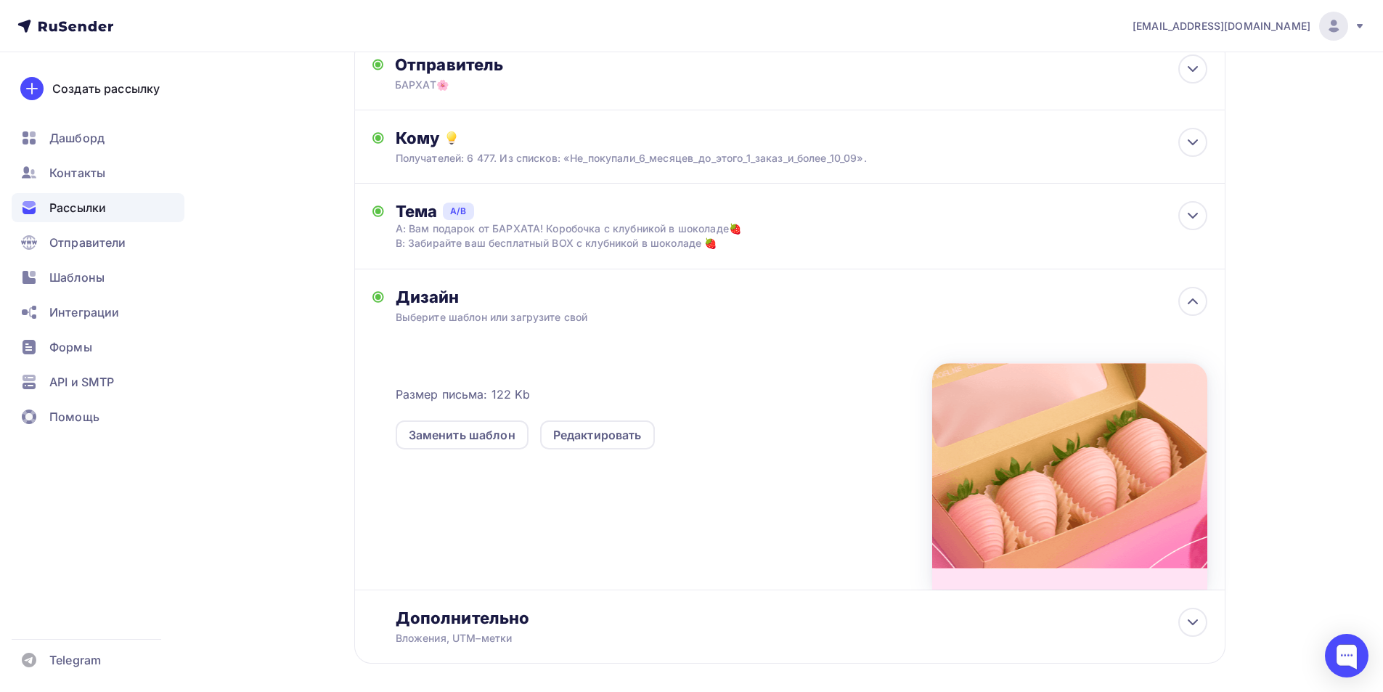
click at [538, 298] on div "Дизайн" at bounding box center [802, 297] width 812 height 20
click at [1193, 306] on icon at bounding box center [1192, 301] width 17 height 17
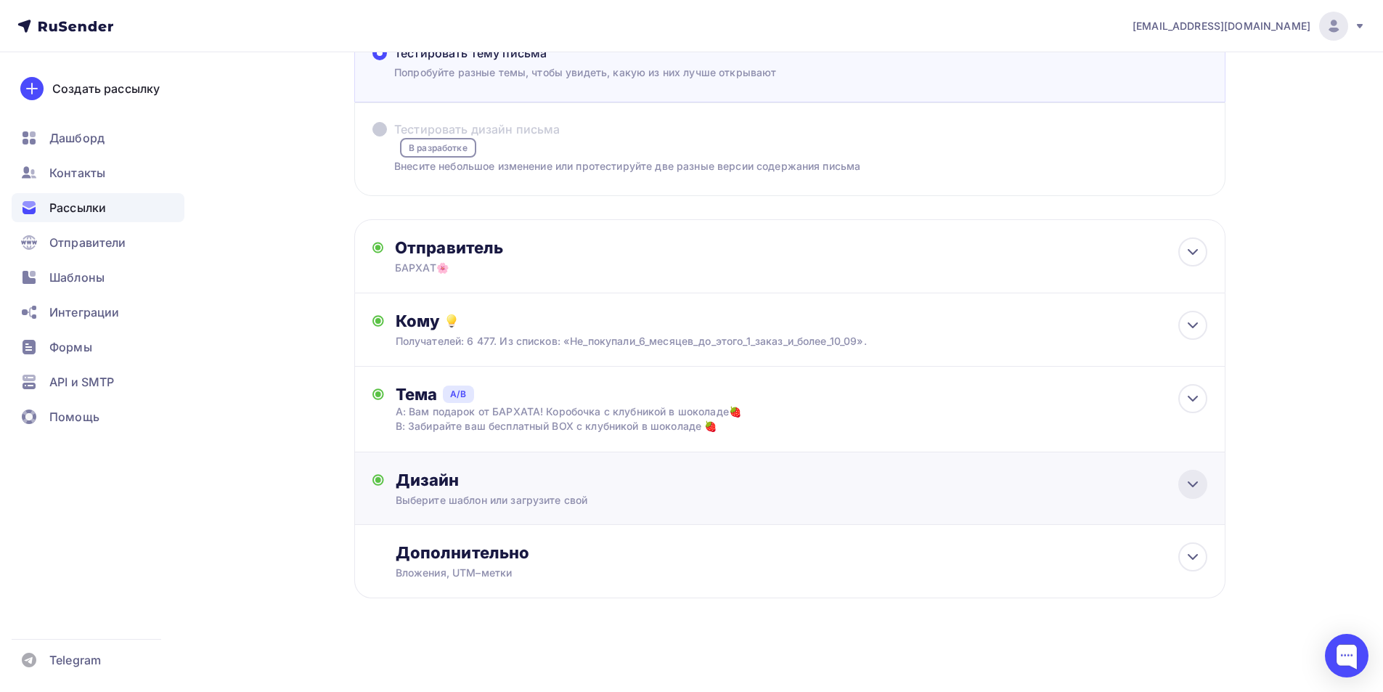
scroll to position [107, 0]
click at [597, 568] on div "Вложения, UTM–метки" at bounding box center [761, 573] width 731 height 15
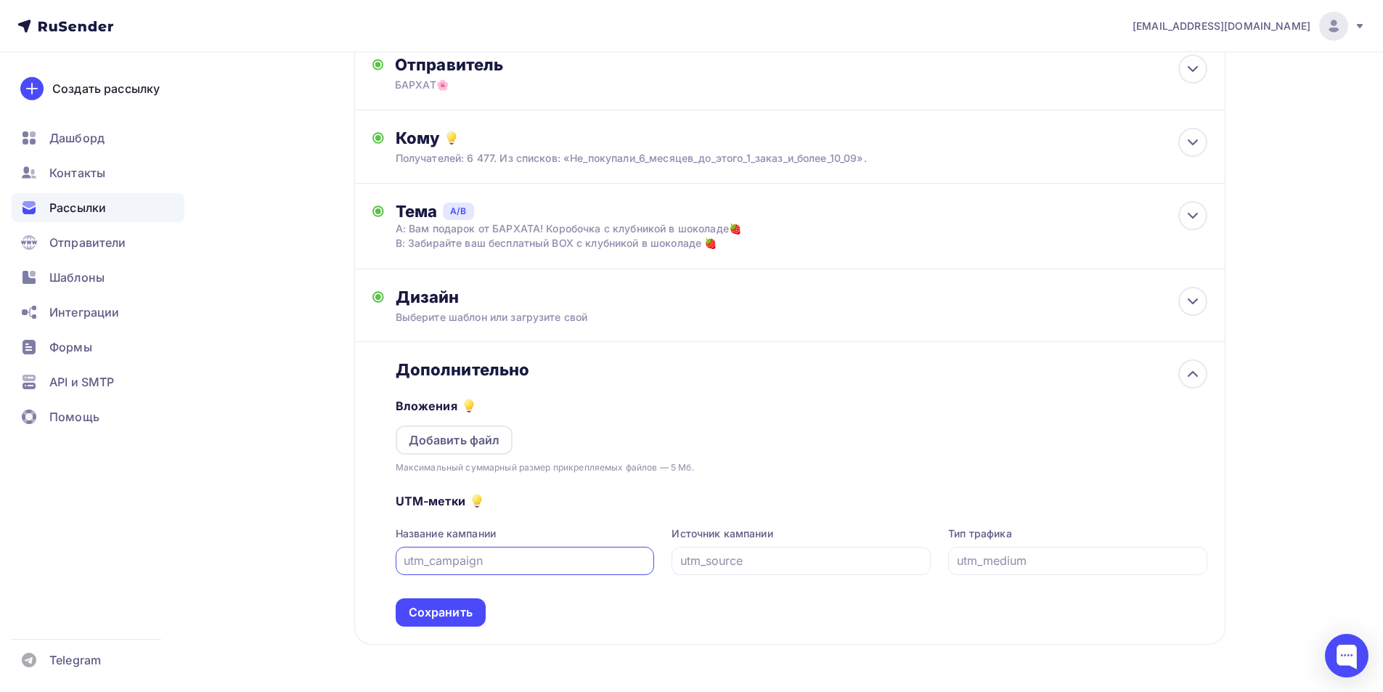
click at [513, 555] on input "Тестировать тему письма Попробуйте разные темы, чтобы увидеть, какую из них луч…" at bounding box center [525, 560] width 242 height 17
type input "10_09"
click at [768, 571] on div at bounding box center [801, 561] width 259 height 28
click at [768, 568] on input "Тестировать тему письма Попробуйте разные темы, чтобы увидеть, какую из них луч…" at bounding box center [801, 560] width 242 height 17
type input "rusender"
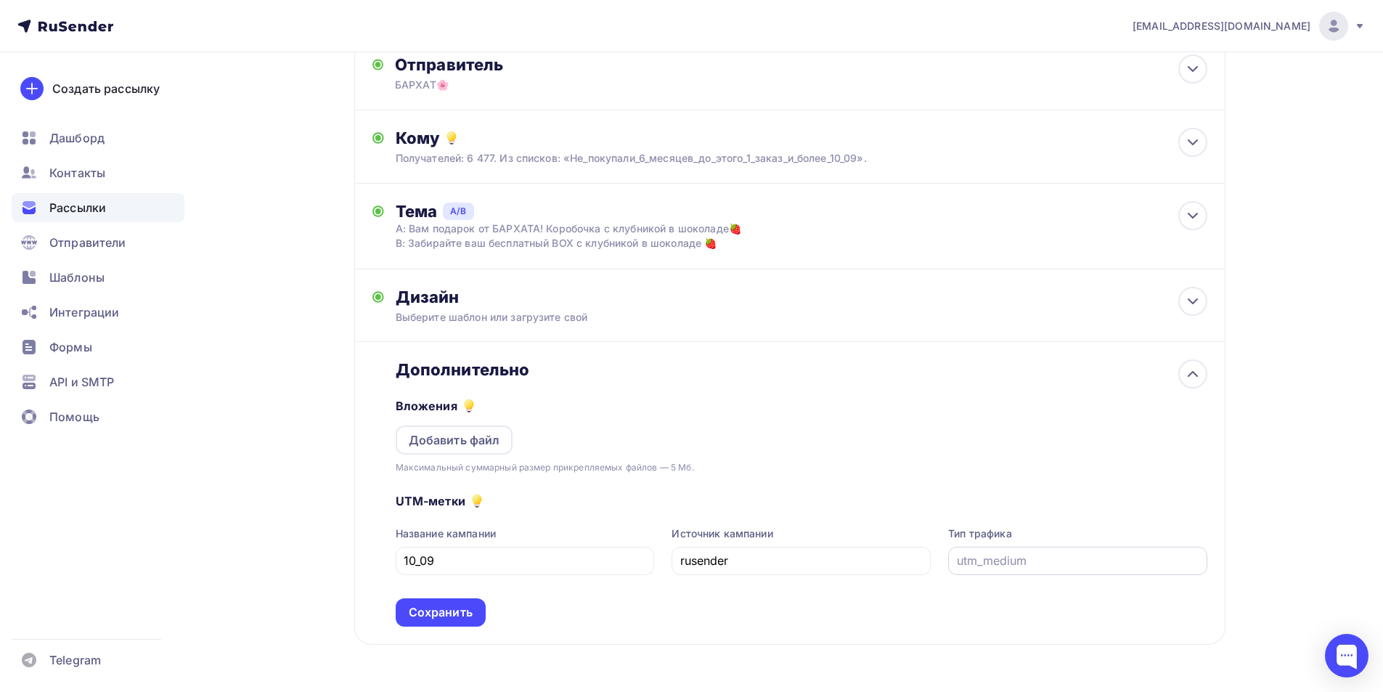
click at [1016, 571] on div at bounding box center [1077, 561] width 259 height 28
click at [1035, 566] on input "Тестировать тему письма Попробуйте разные темы, чтобы увидеть, какую из них луч…" at bounding box center [1078, 560] width 242 height 17
type input "email"
click at [436, 607] on div "Сохранить" at bounding box center [441, 612] width 64 height 17
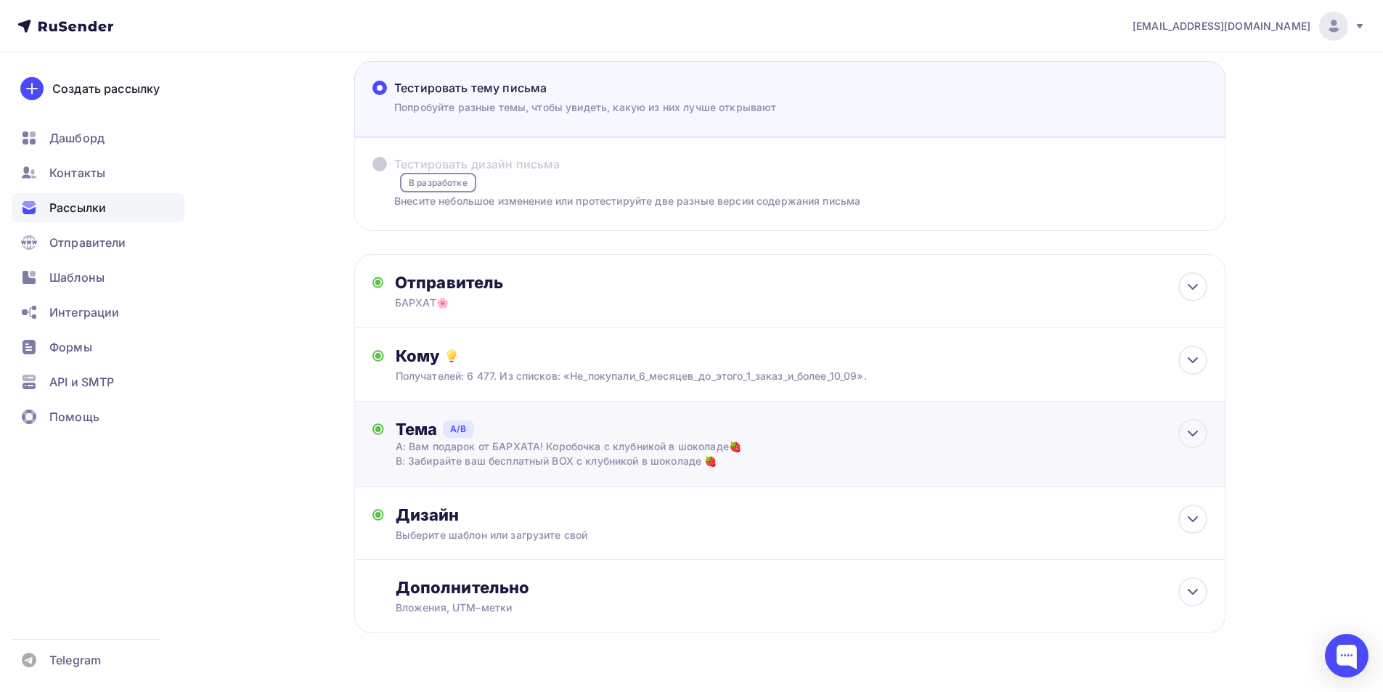
scroll to position [0, 0]
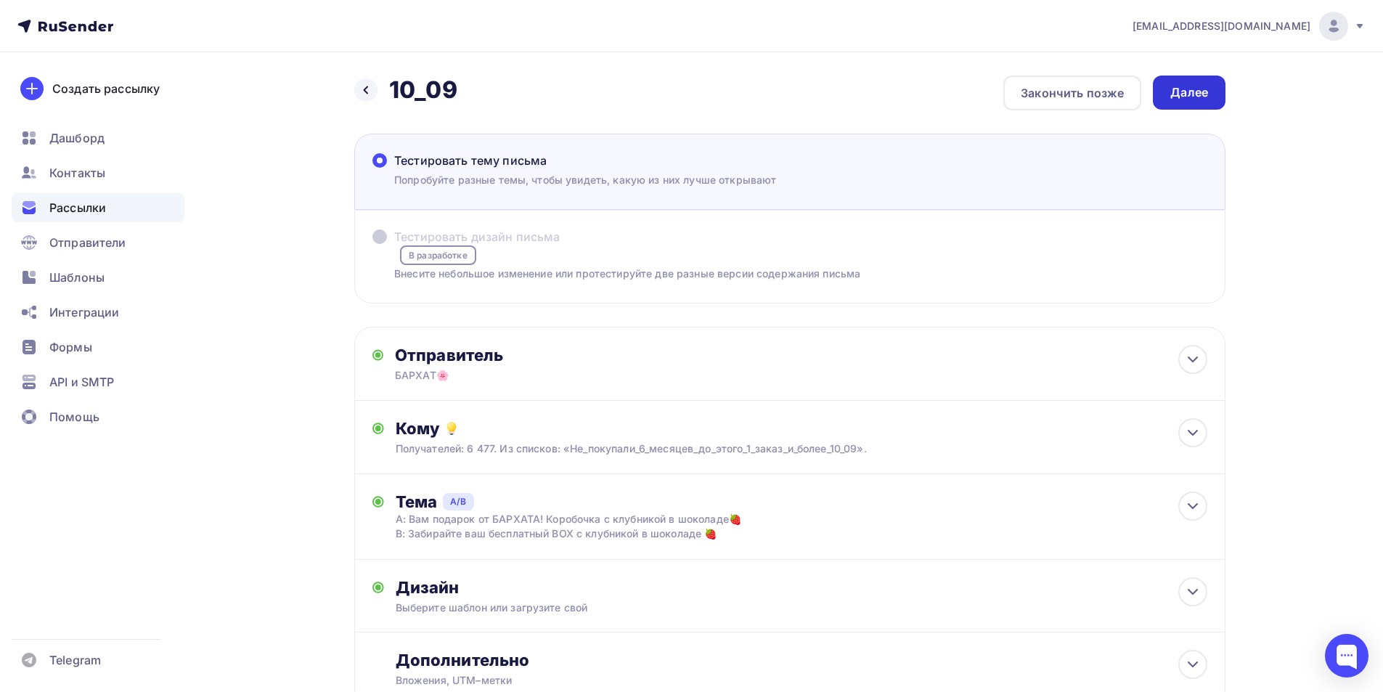
click at [1193, 93] on div "Далее" at bounding box center [1189, 92] width 38 height 17
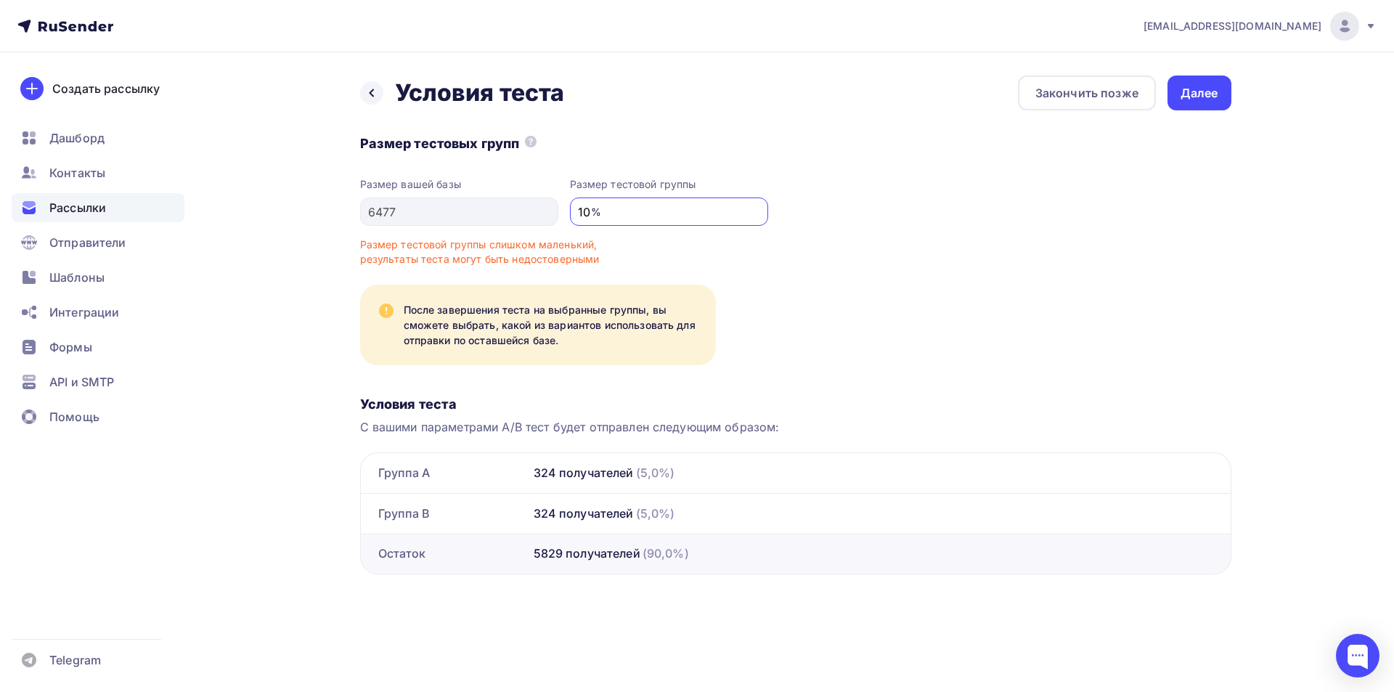
click at [578, 216] on input "10" at bounding box center [668, 211] width 181 height 17
type input "1"
type input "30"
click at [1018, 313] on div "Размер тестовых групп Размер вашей базы 6477 Размер тестовой группы 30 % Размер…" at bounding box center [795, 354] width 871 height 441
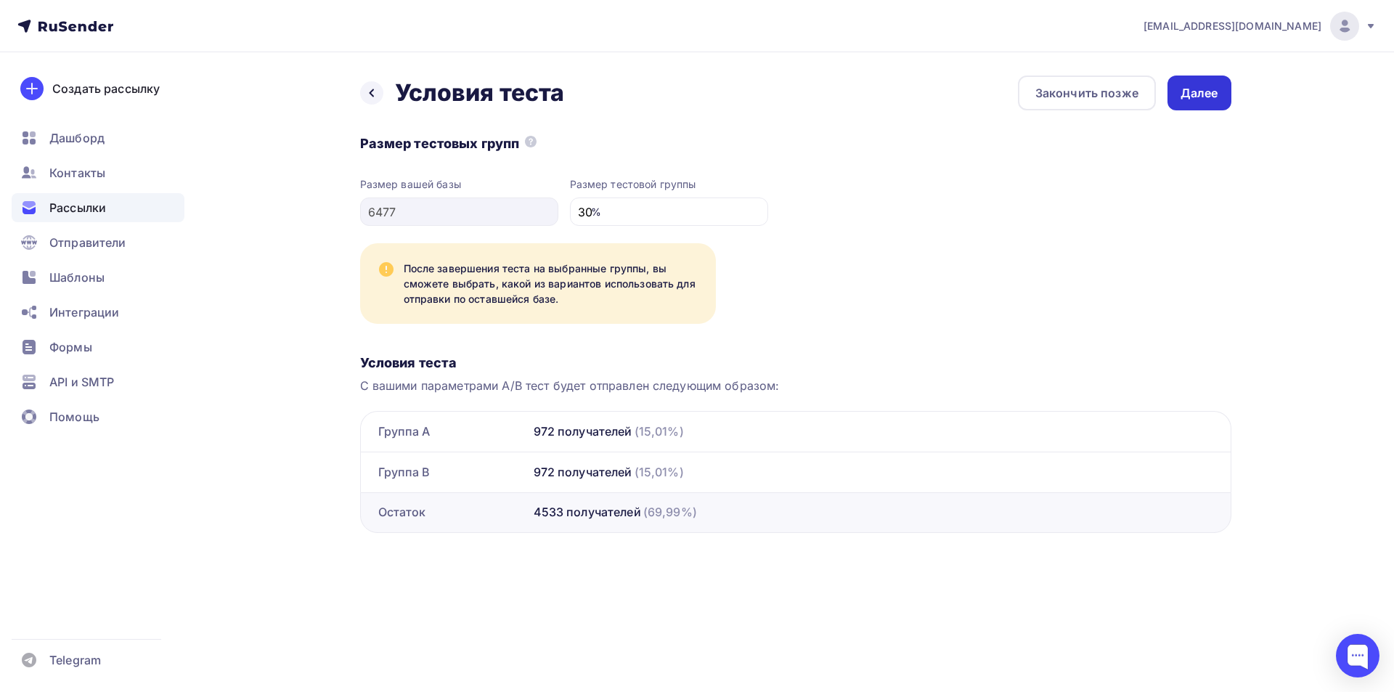
click at [1177, 91] on div "Далее" at bounding box center [1199, 92] width 64 height 35
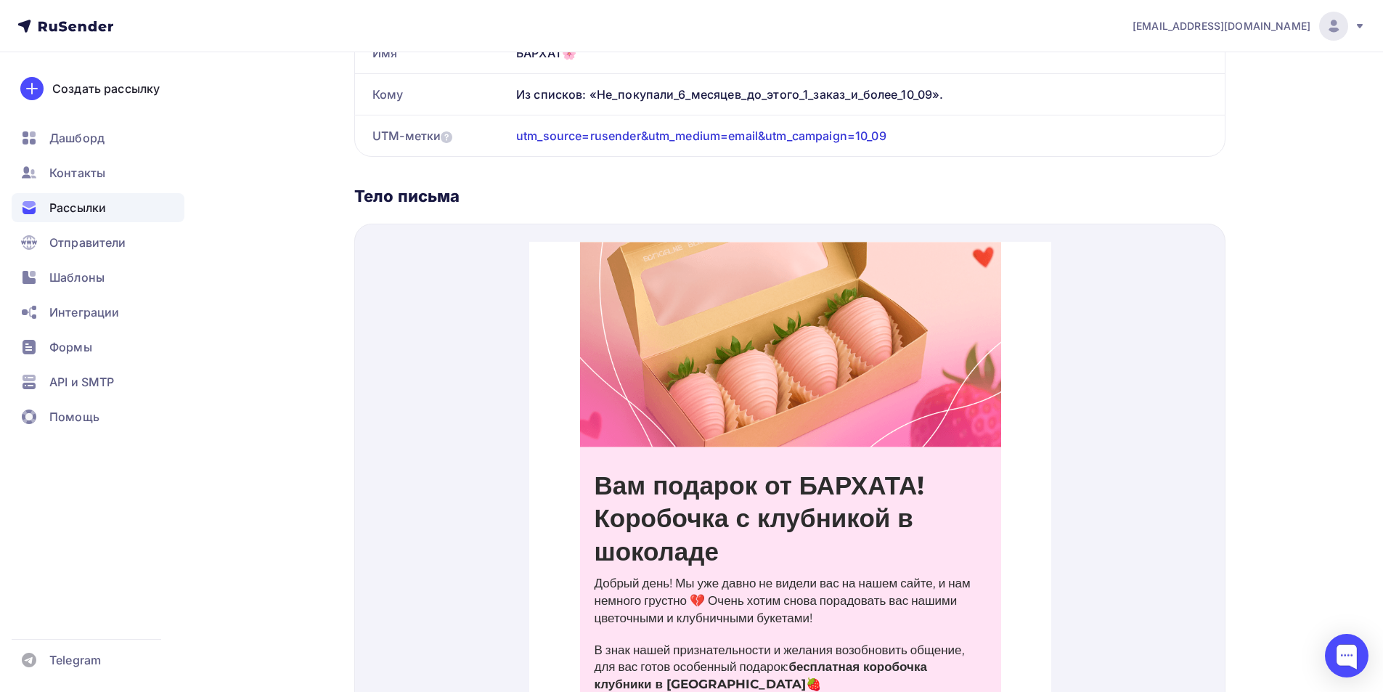
drag, startPoint x: 1045, startPoint y: 510, endPoint x: 1633, endPoint y: 552, distance: 588.8
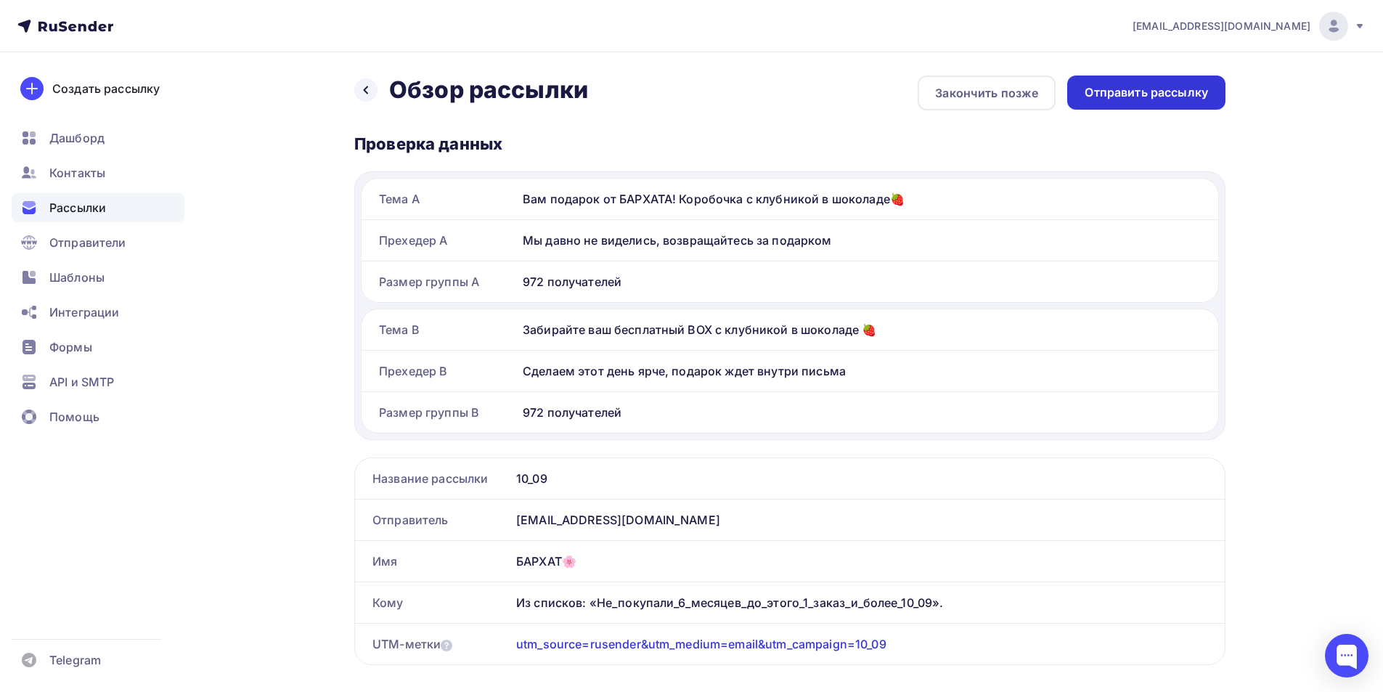
click at [1118, 97] on div "Отправить рассылку" at bounding box center [1146, 92] width 123 height 17
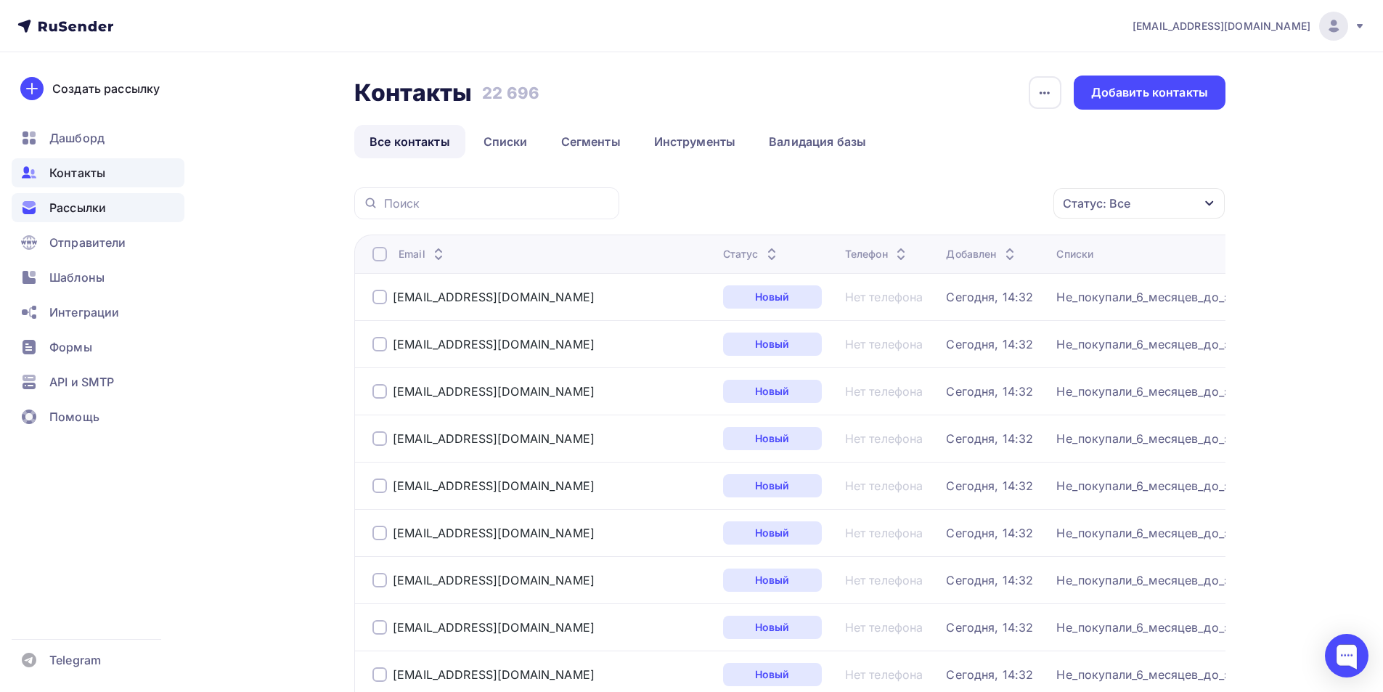
click at [110, 213] on div "Рассылки" at bounding box center [98, 207] width 173 height 29
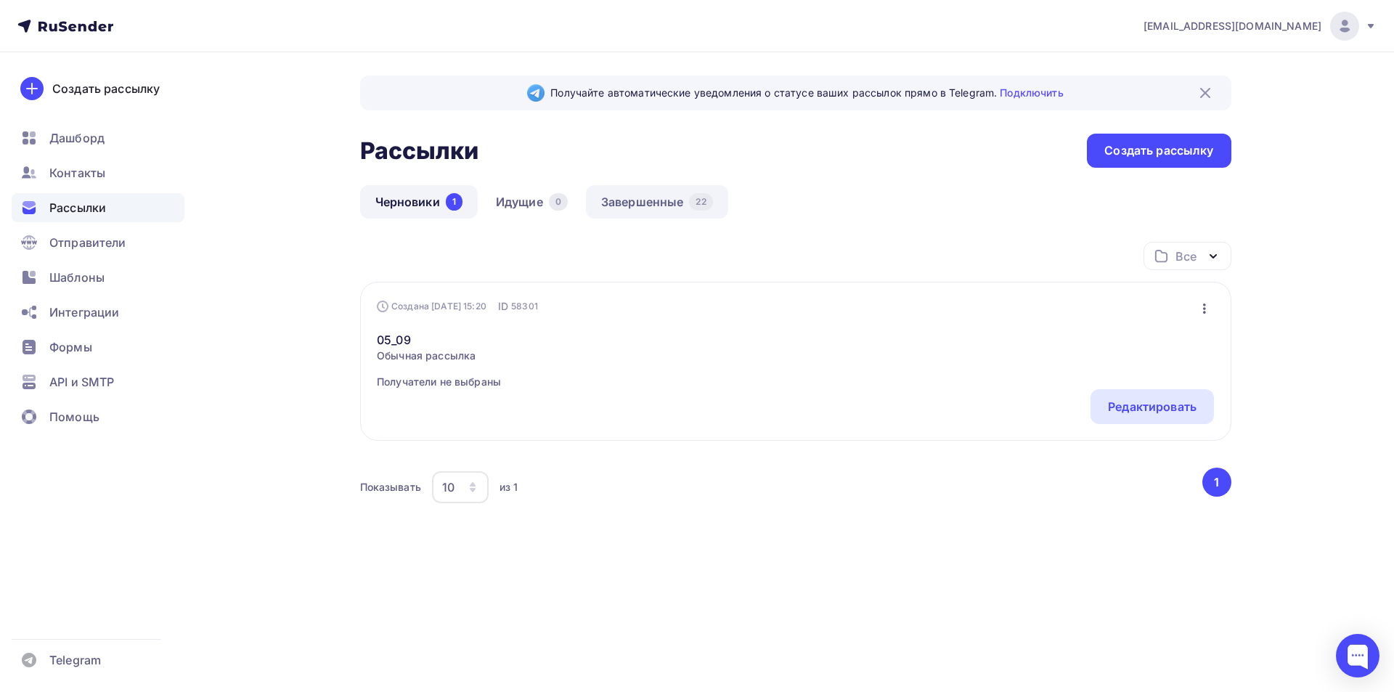
click at [640, 202] on link "Завершенные 22" at bounding box center [657, 201] width 142 height 33
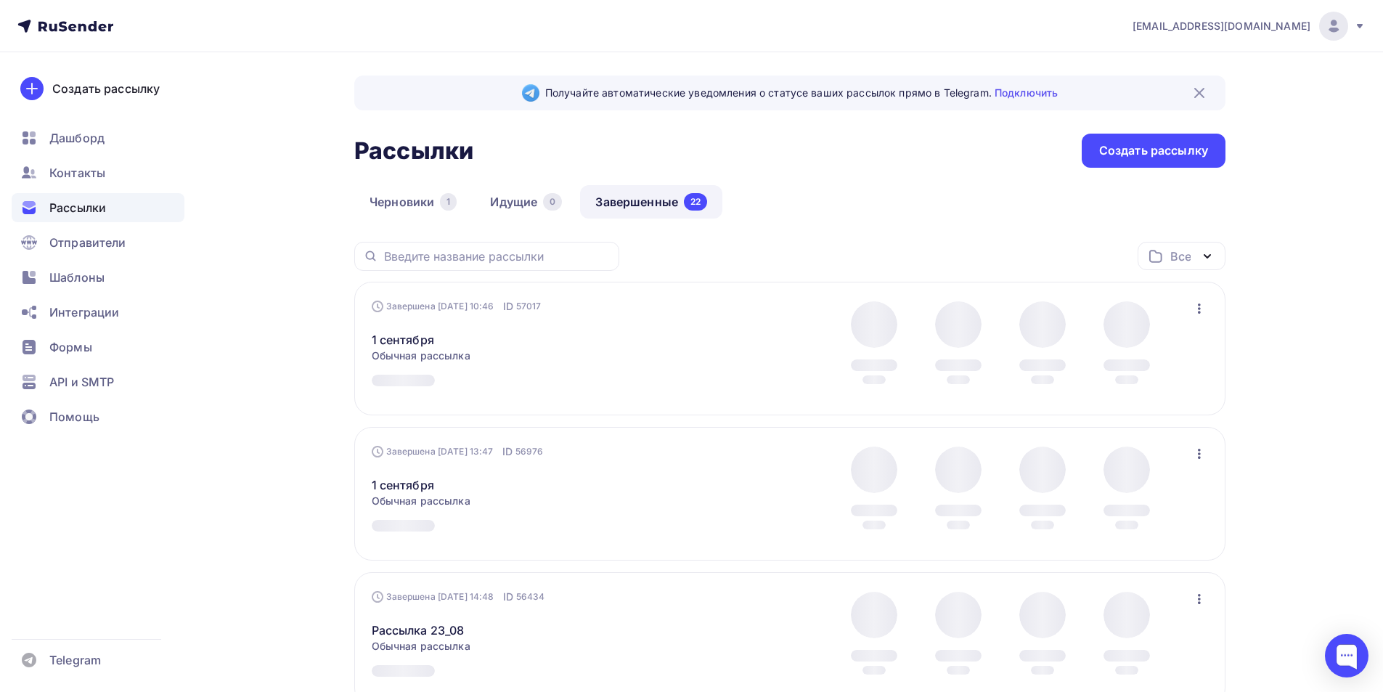
click at [468, 343] on div "1 сентября Статистика Обзор рассылки Копировать в новую Добавить в папку" at bounding box center [537, 331] width 331 height 35
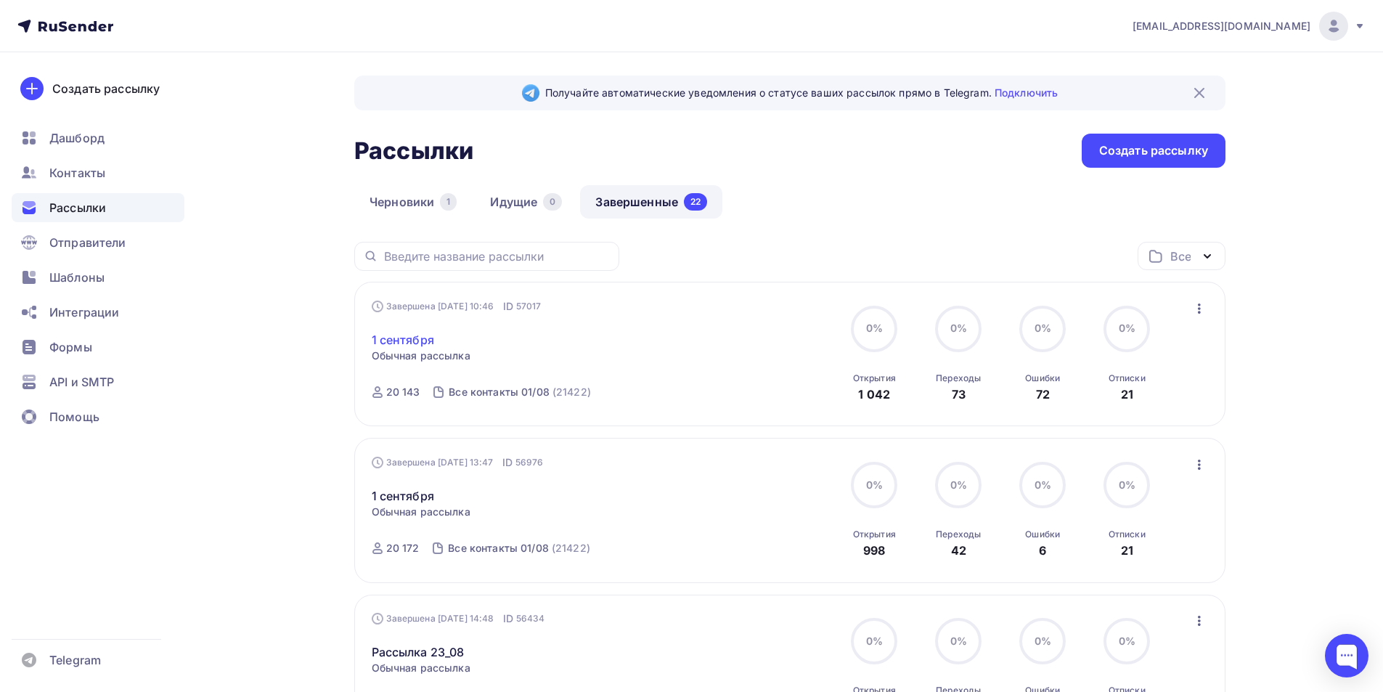
click at [428, 339] on link "1 сентября" at bounding box center [403, 339] width 62 height 17
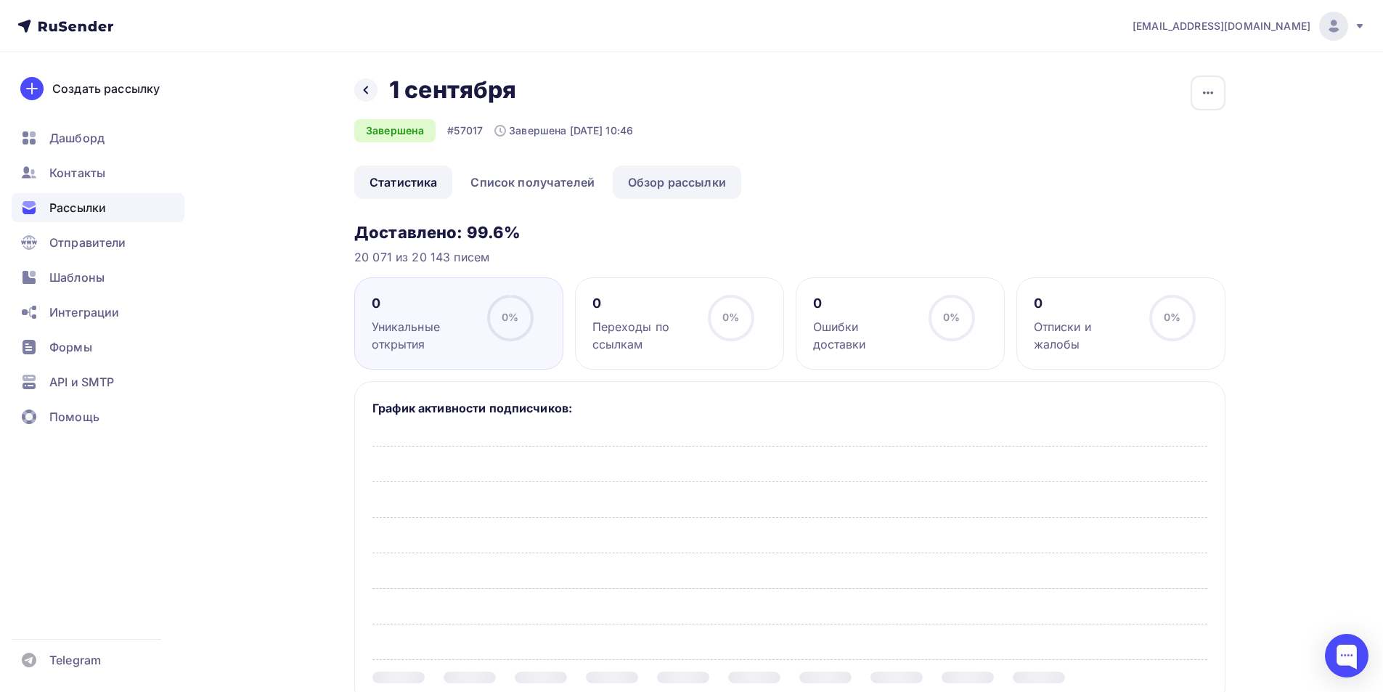
click at [719, 174] on link "Обзор рассылки" at bounding box center [677, 182] width 128 height 33
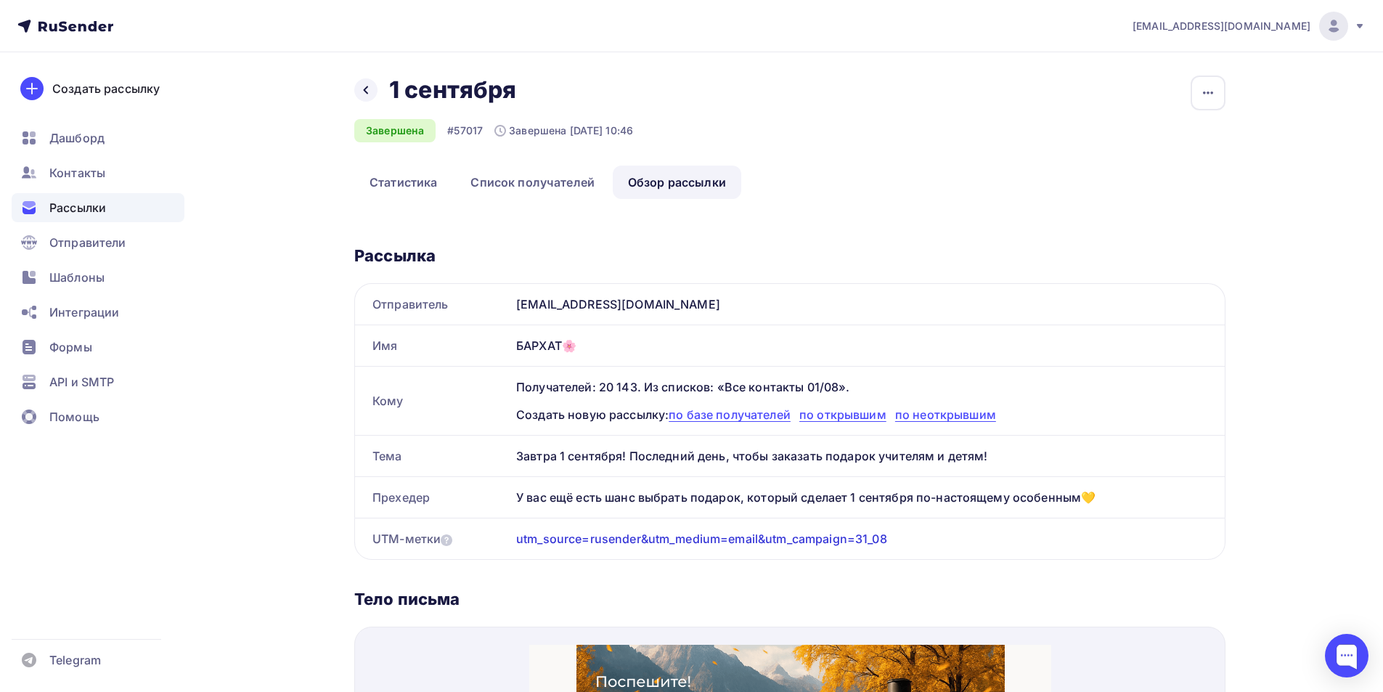
click at [522, 344] on div "БАРХАТ🌸" at bounding box center [867, 345] width 714 height 41
click at [522, 343] on div "БАРХАТ🌸" at bounding box center [867, 345] width 714 height 41
copy div "БАРХАТ🌸"
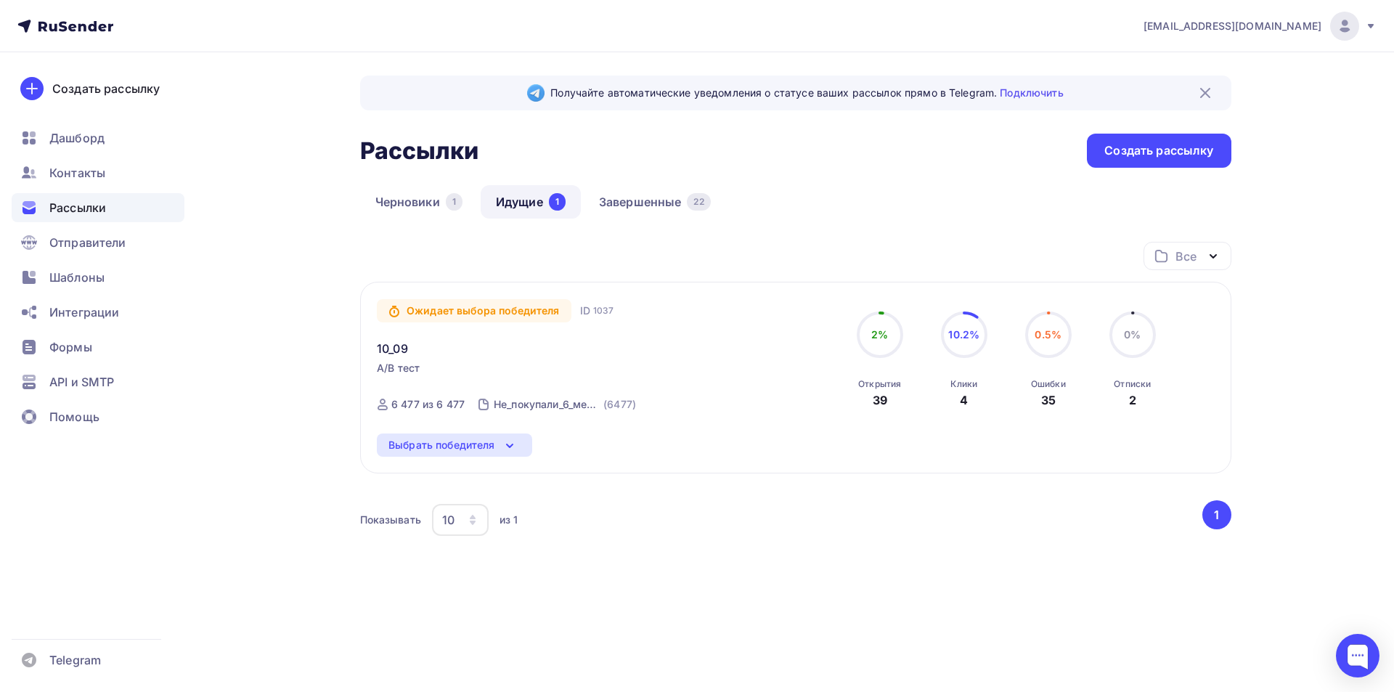
click at [504, 456] on div "Выбрать победителя" at bounding box center [454, 444] width 155 height 23
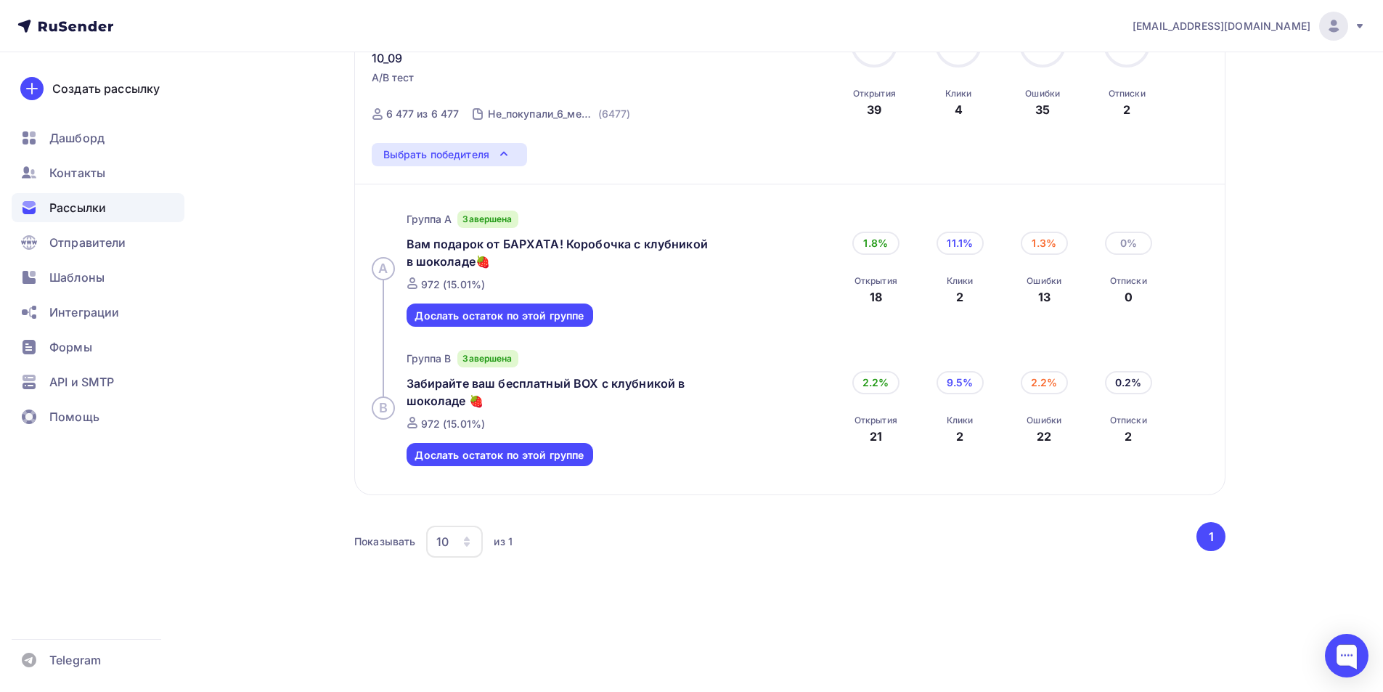
scroll to position [73, 0]
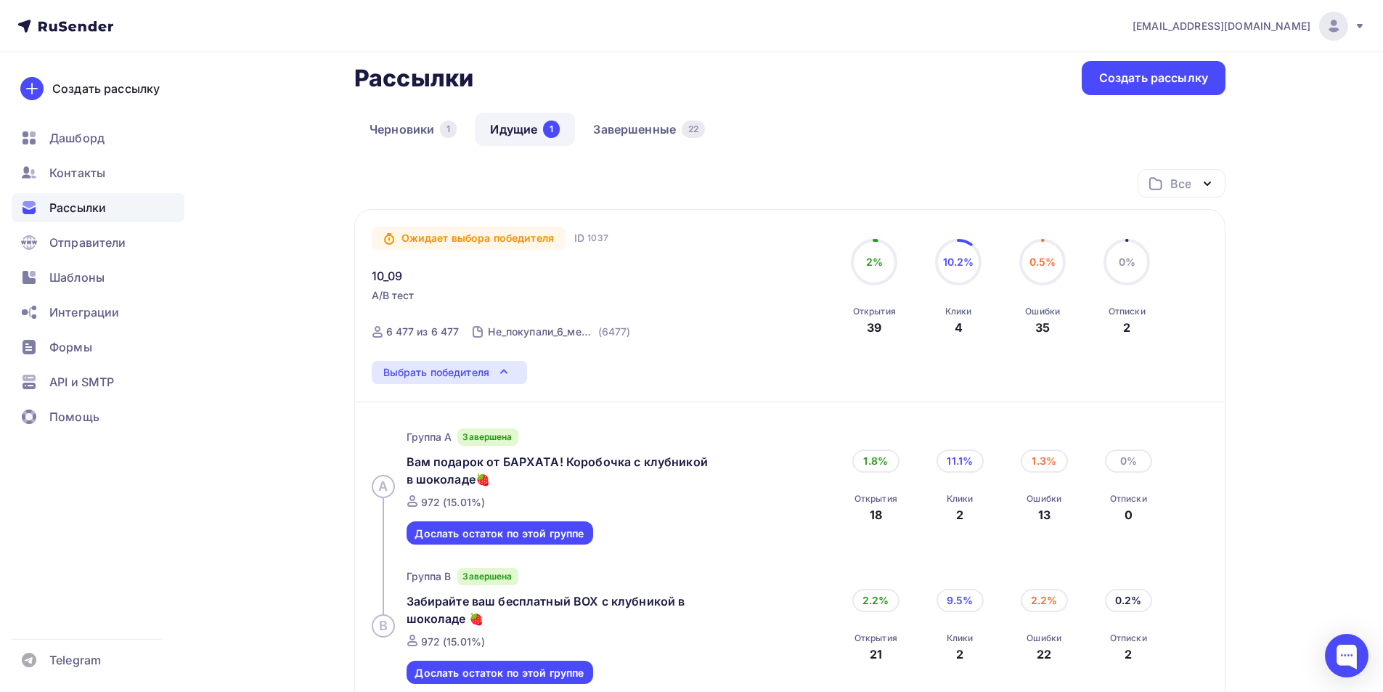
click at [490, 377] on div "Выбрать победителя" at bounding box center [449, 372] width 155 height 23
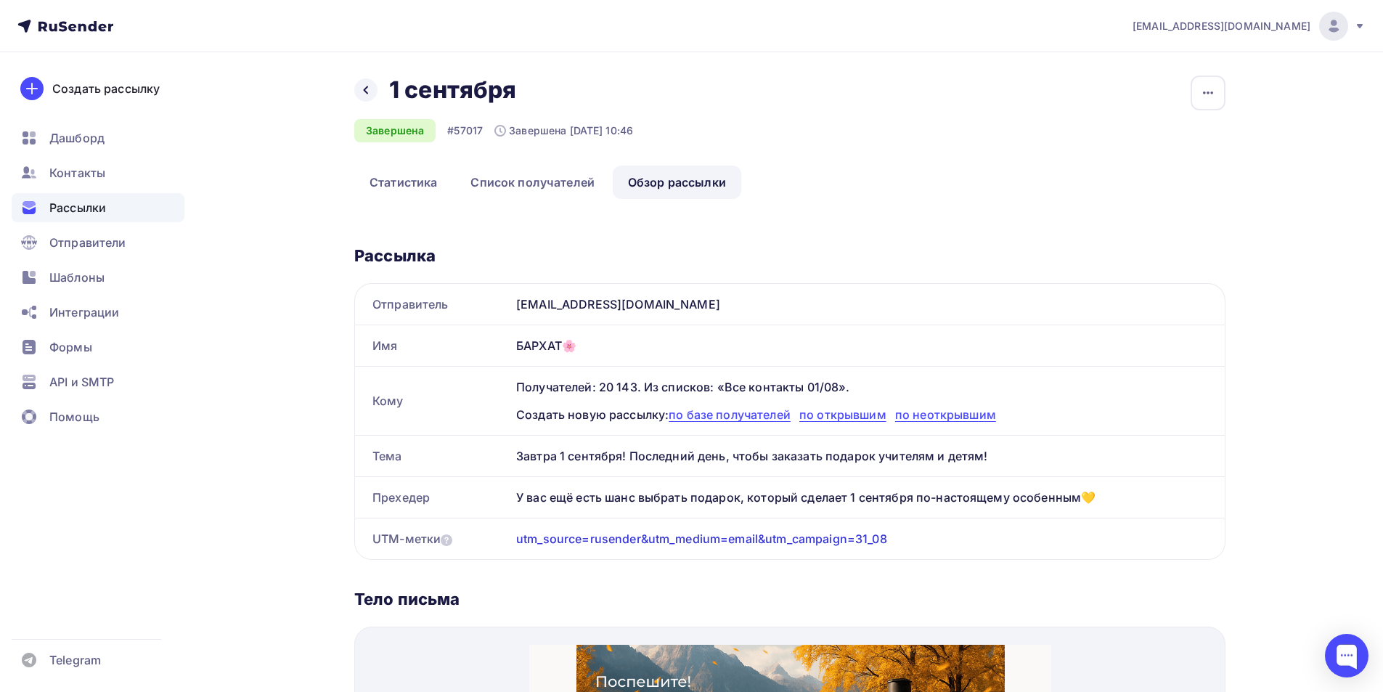
click at [83, 210] on span "Рассылки" at bounding box center [77, 207] width 57 height 17
click at [93, 204] on span "Рассылки" at bounding box center [77, 207] width 57 height 17
click at [116, 203] on div "Рассылки" at bounding box center [98, 207] width 173 height 29
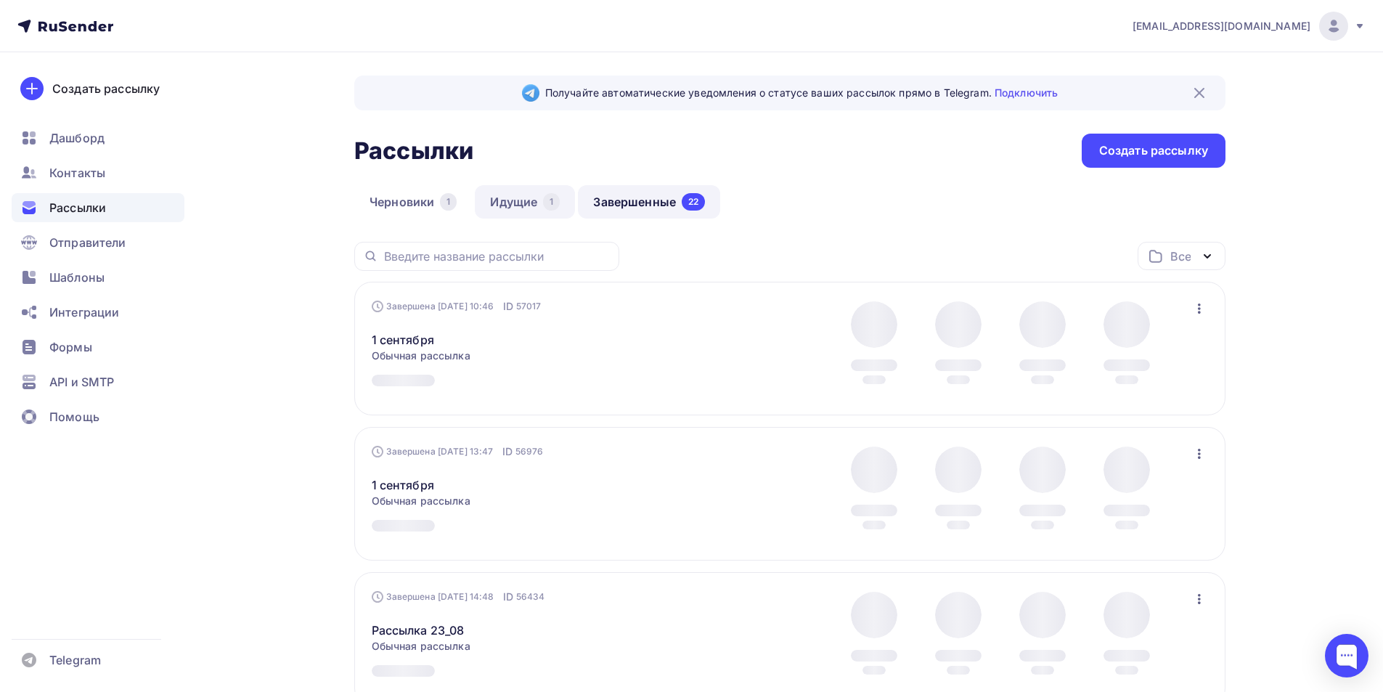
click at [518, 202] on link "Идущие 1" at bounding box center [525, 201] width 100 height 33
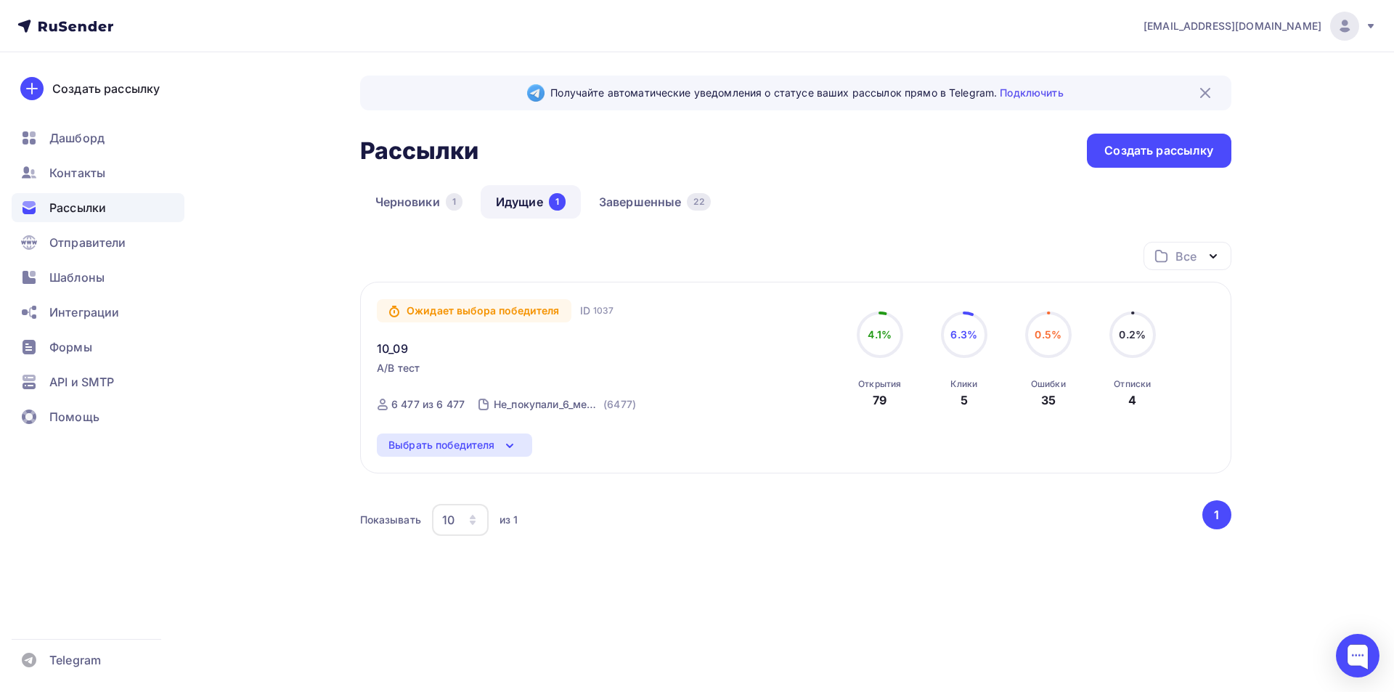
click at [504, 441] on icon at bounding box center [509, 445] width 17 height 17
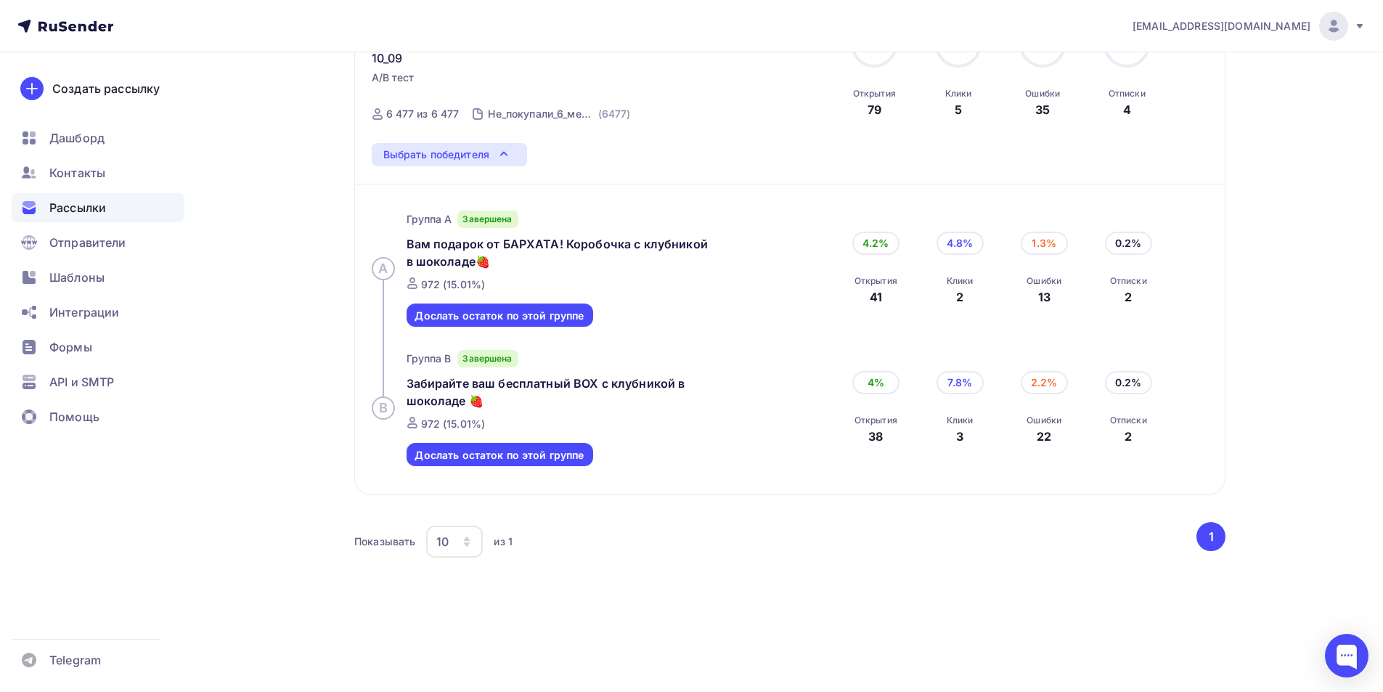
scroll to position [304, 0]
